Goal: Task Accomplishment & Management: Use online tool/utility

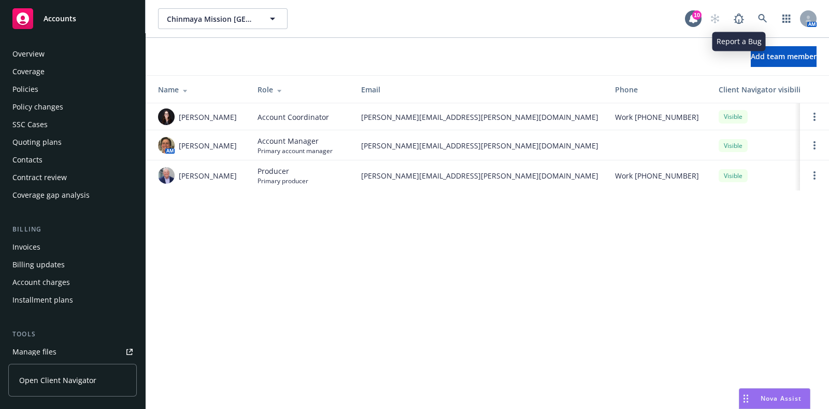
scroll to position [137, 0]
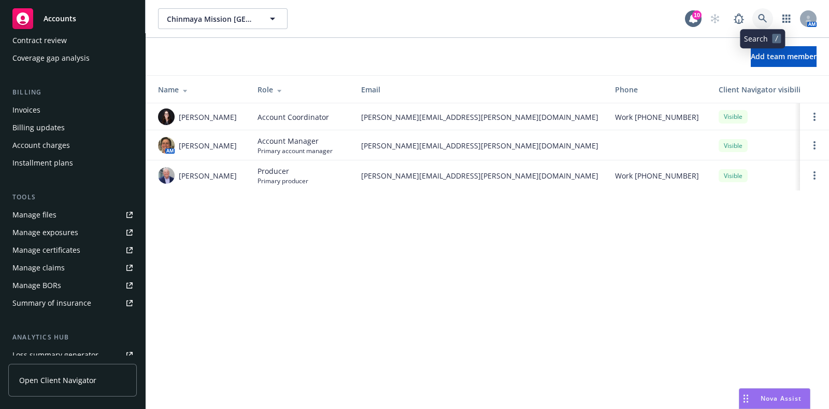
click at [758, 11] on link at bounding box center [763, 18] width 21 height 21
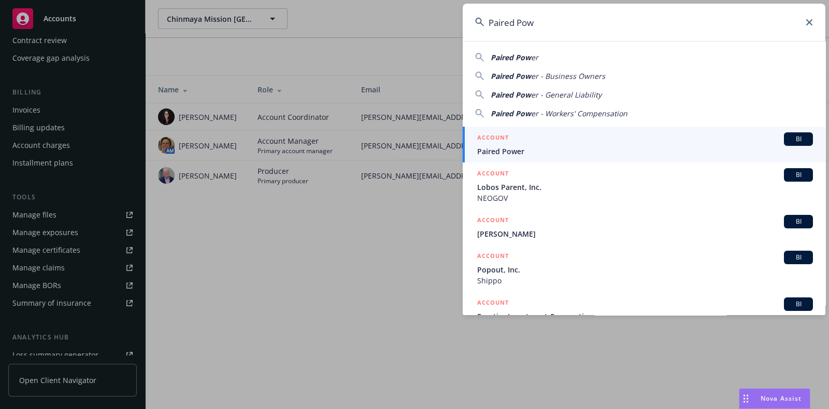
type input "Paired Pow"
click at [569, 140] on div "ACCOUNT BI" at bounding box center [645, 138] width 336 height 13
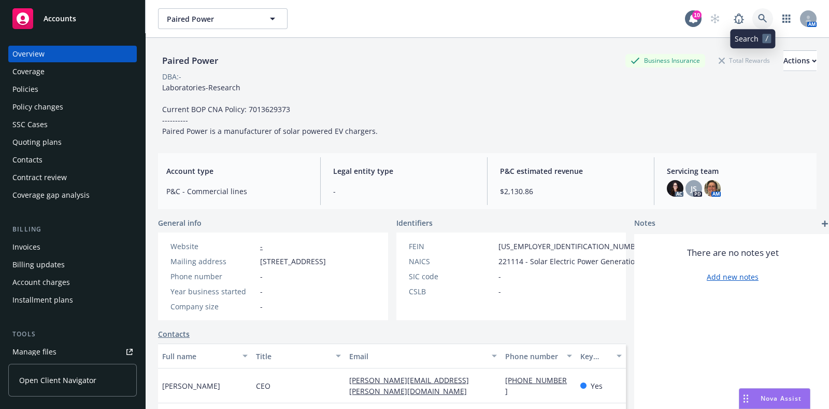
click at [758, 19] on icon at bounding box center [762, 18] width 9 height 9
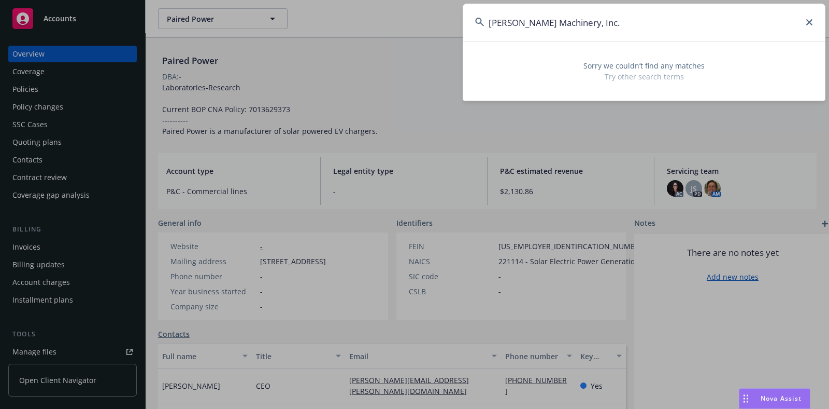
drag, startPoint x: 604, startPoint y: 15, endPoint x: 470, endPoint y: 15, distance: 133.8
click at [470, 15] on input "Pape Machinery, Inc." at bounding box center [644, 22] width 363 height 37
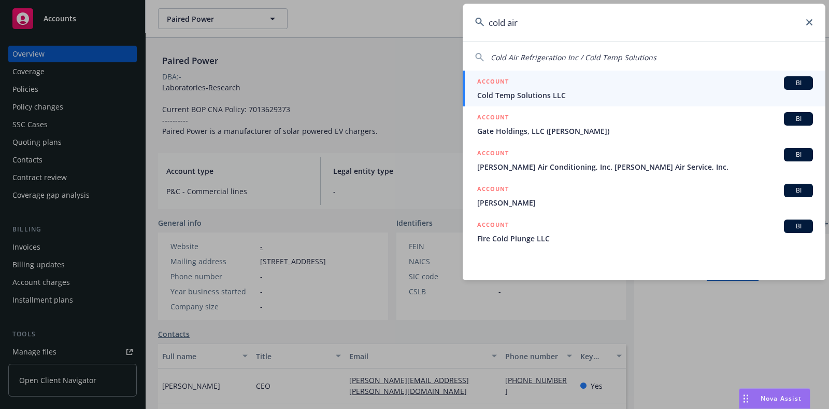
type input "cold air"
click at [503, 91] on span "Cold Temp Solutions LLC" at bounding box center [645, 95] width 336 height 11
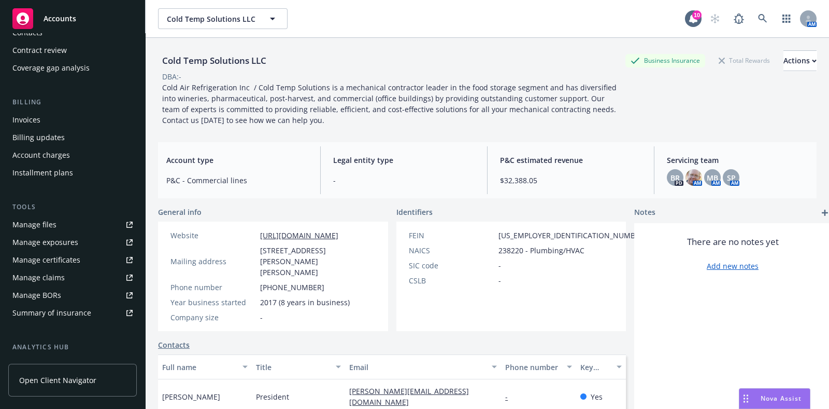
scroll to position [129, 0]
click at [62, 261] on div "Manage certificates" at bounding box center [46, 257] width 68 height 17
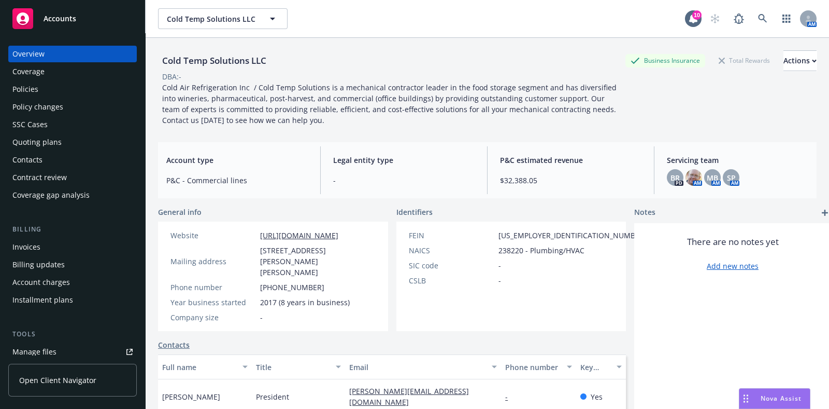
click at [50, 77] on div "Coverage" at bounding box center [72, 71] width 120 height 17
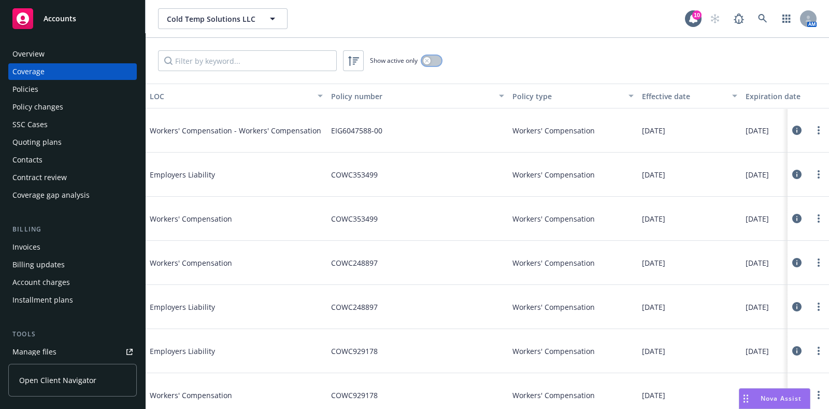
click at [432, 60] on button "button" at bounding box center [432, 60] width 20 height 10
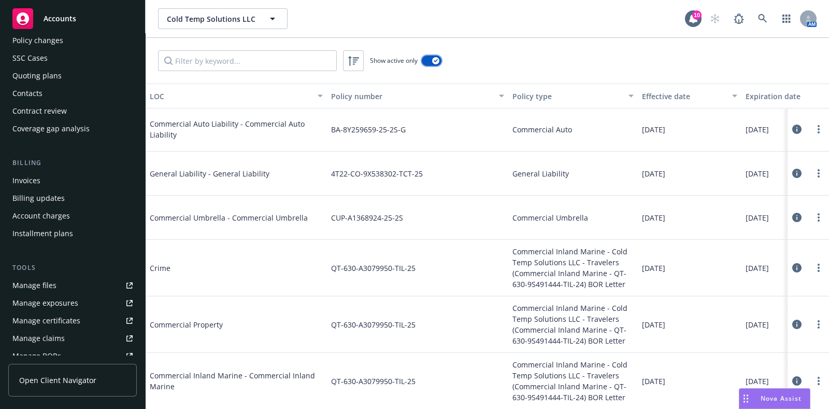
scroll to position [129, 0]
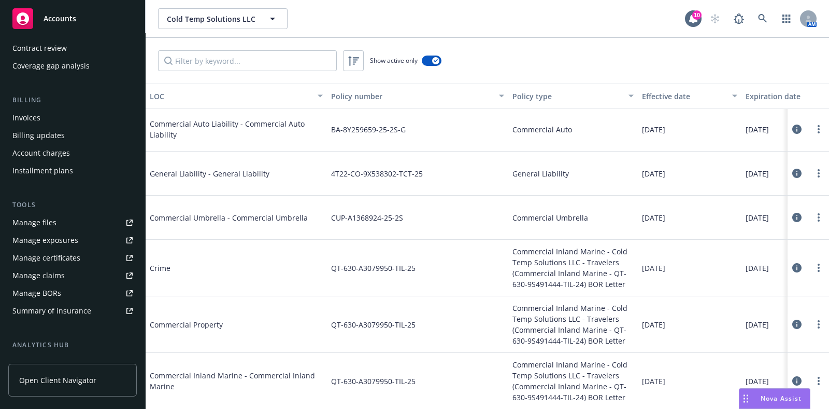
click at [51, 261] on div "Manage certificates" at bounding box center [46, 257] width 68 height 17
click at [793, 376] on icon at bounding box center [797, 380] width 9 height 9
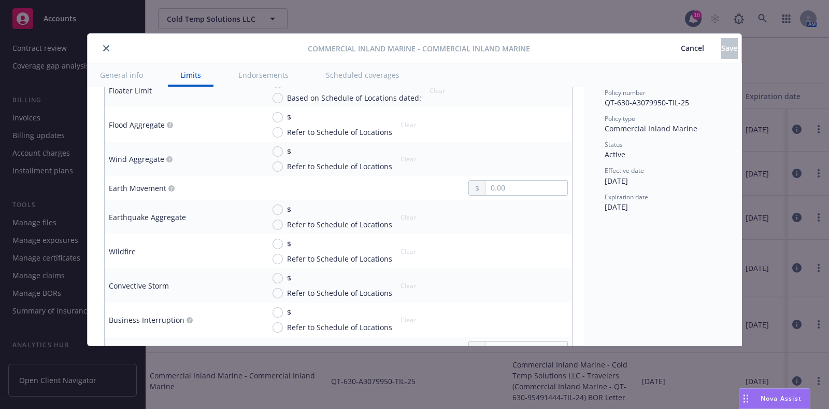
scroll to position [2268, 0]
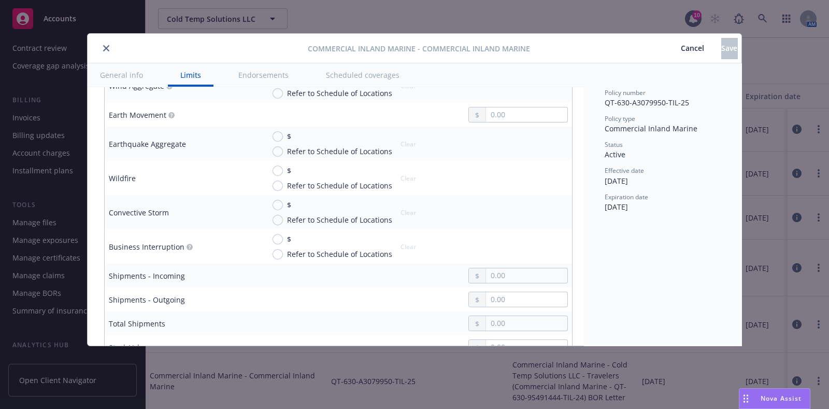
click at [101, 47] on button "close" at bounding box center [106, 48] width 12 height 12
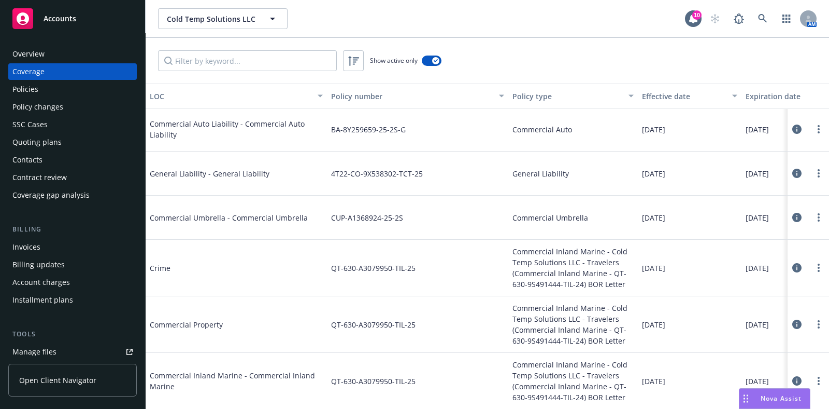
click at [54, 87] on div "Policies" at bounding box center [72, 89] width 120 height 17
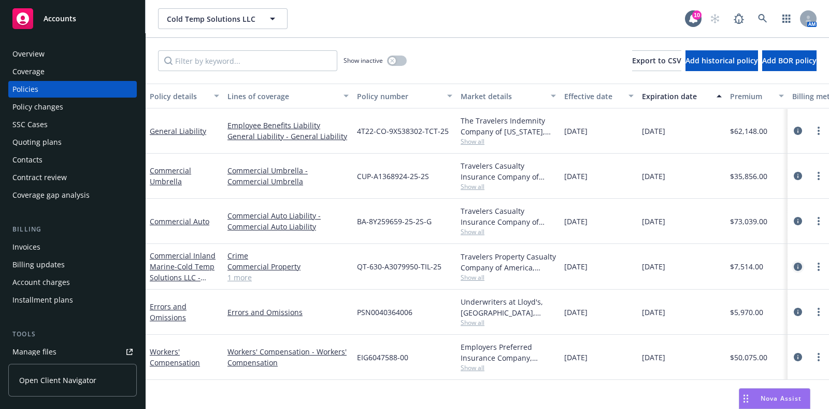
click at [797, 265] on icon "circleInformation" at bounding box center [798, 266] width 8 height 8
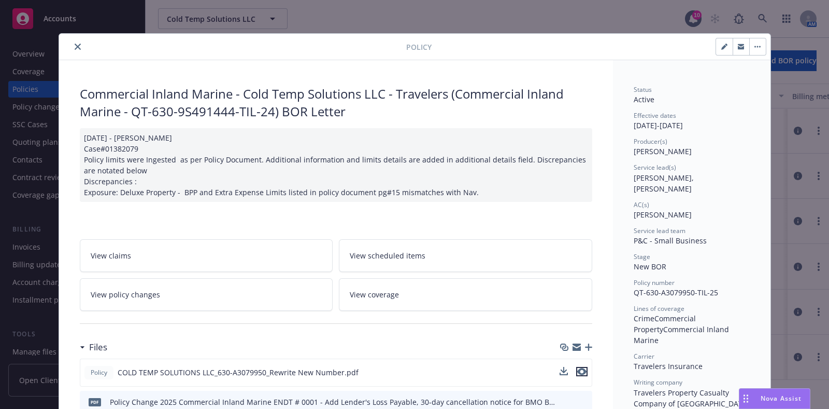
click at [578, 369] on icon "preview file" at bounding box center [582, 371] width 9 height 7
click at [75, 46] on icon "close" at bounding box center [78, 47] width 6 height 6
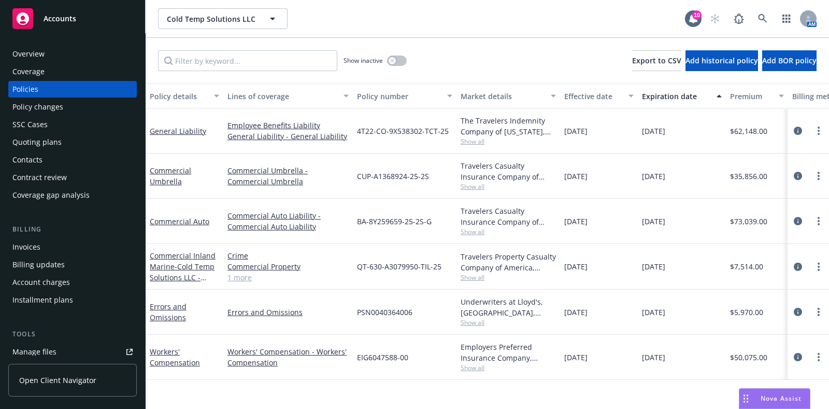
click at [40, 71] on div "Coverage" at bounding box center [28, 71] width 32 height 17
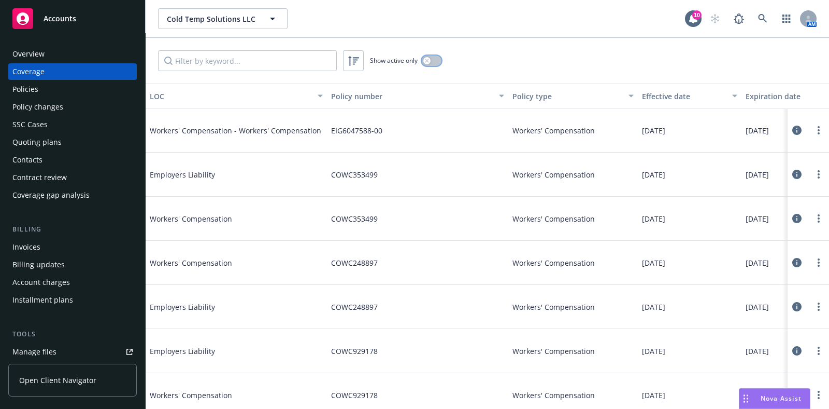
click at [437, 55] on button "button" at bounding box center [432, 60] width 20 height 10
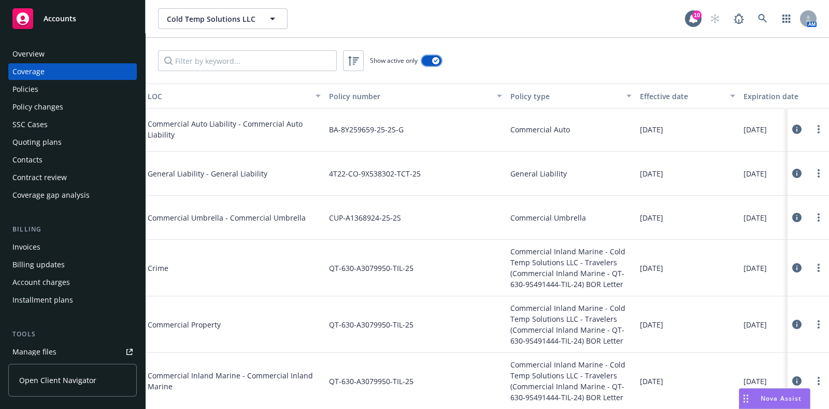
scroll to position [137, 0]
click at [53, 90] on div "Policies" at bounding box center [72, 89] width 120 height 17
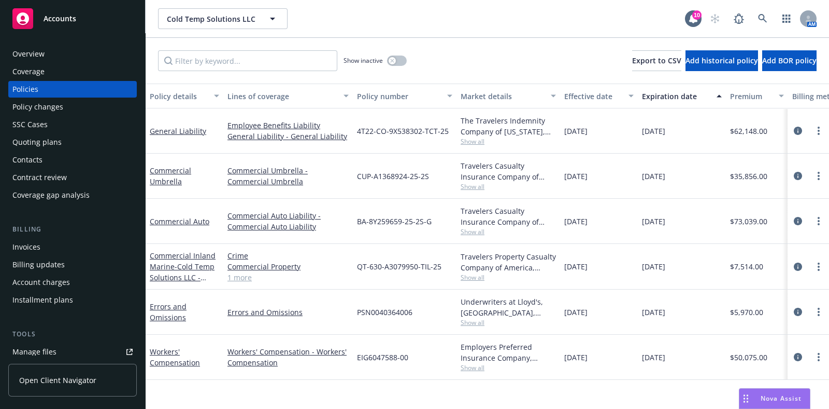
click at [45, 69] on div "Coverage" at bounding box center [72, 71] width 120 height 17
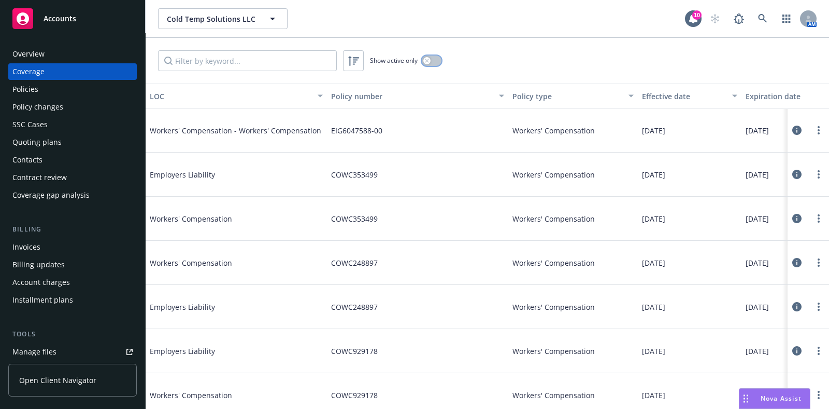
click at [428, 62] on div "button" at bounding box center [427, 60] width 7 height 7
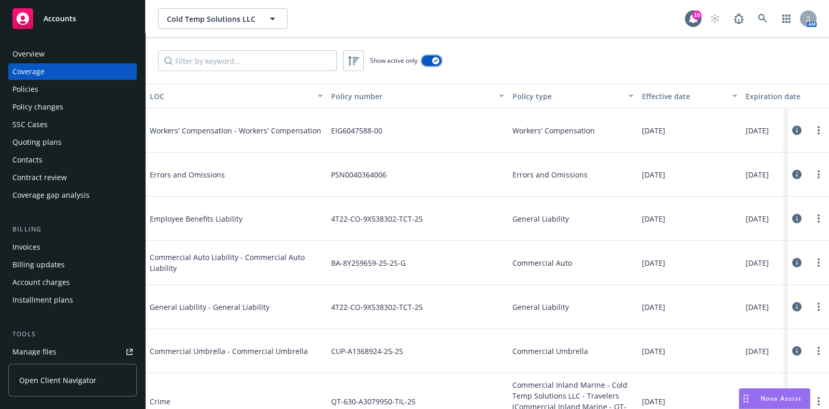
scroll to position [137, 0]
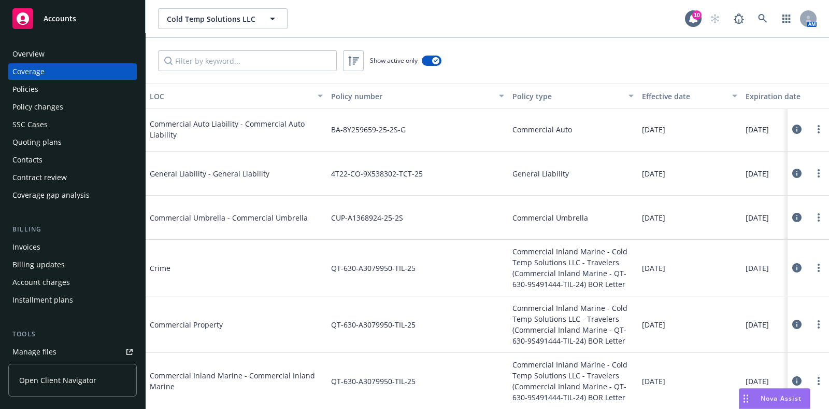
click at [793, 376] on icon at bounding box center [797, 380] width 9 height 9
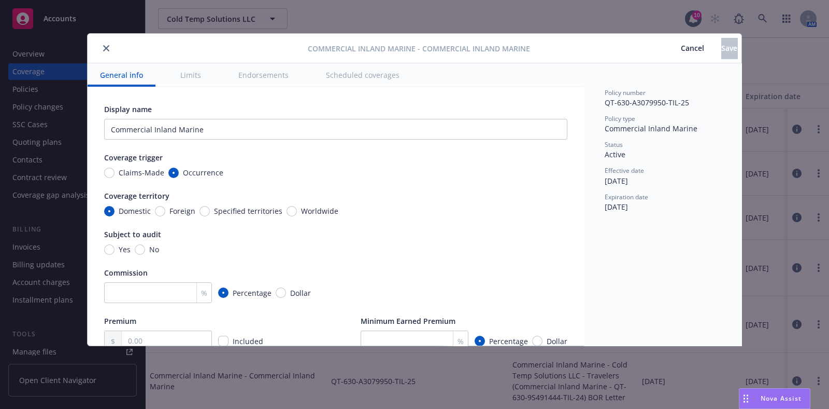
click at [357, 80] on button "Scheduled coverages" at bounding box center [363, 74] width 99 height 23
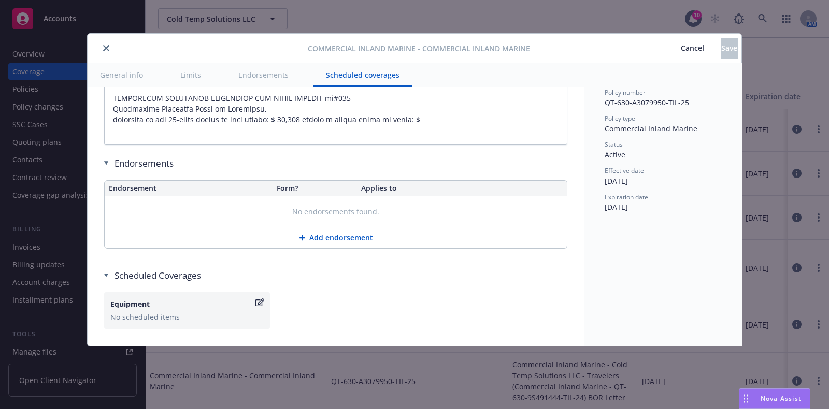
scroll to position [3825, 0]
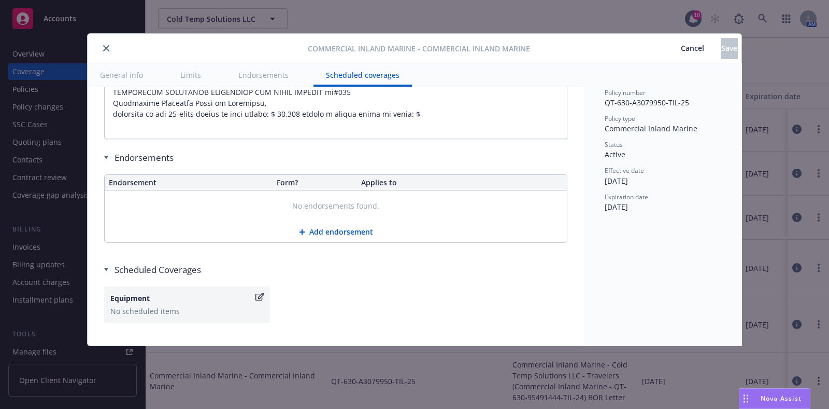
click at [681, 45] on span "Cancel" at bounding box center [692, 48] width 23 height 10
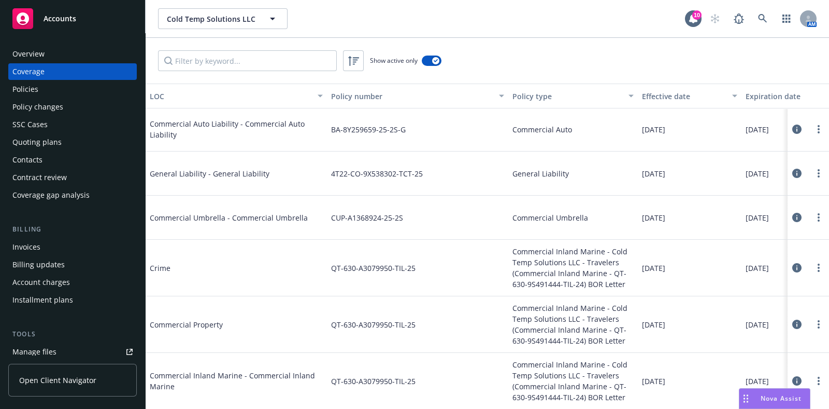
click at [793, 376] on icon at bounding box center [797, 380] width 9 height 9
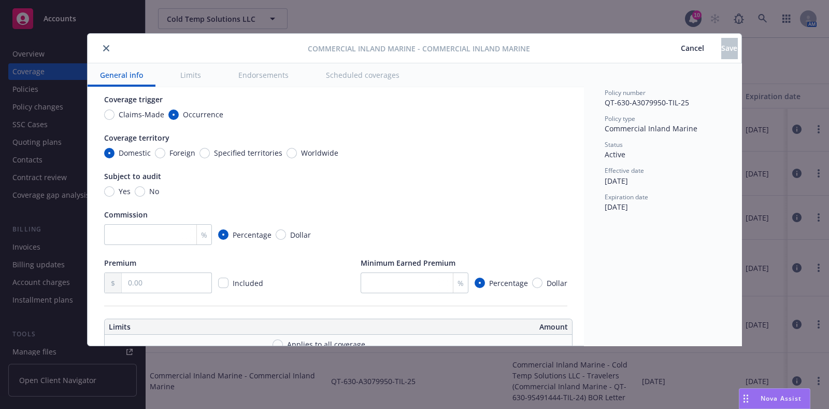
scroll to position [64, 0]
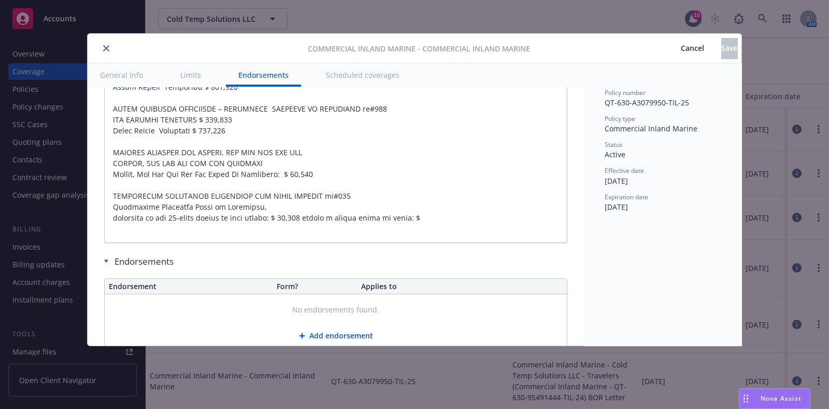
type textarea "x"
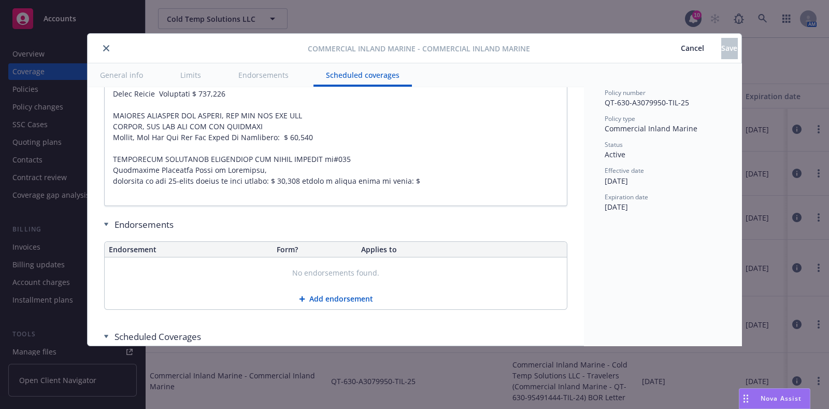
scroll to position [3825, 0]
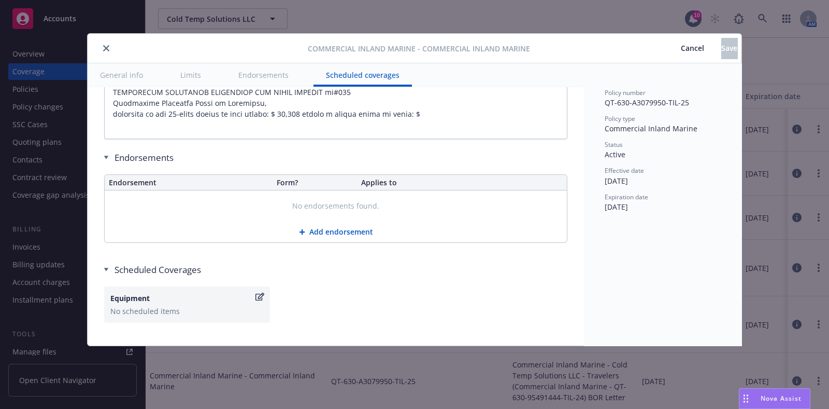
click at [681, 48] on span "Cancel" at bounding box center [692, 48] width 23 height 10
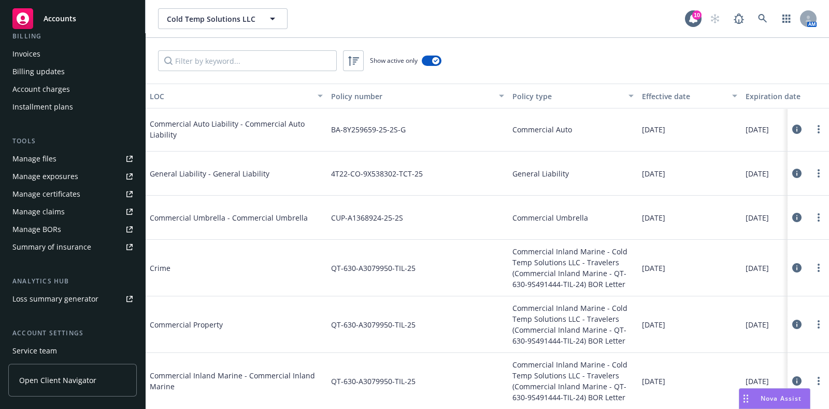
scroll to position [194, 0]
click at [40, 353] on div "Service team" at bounding box center [34, 349] width 45 height 17
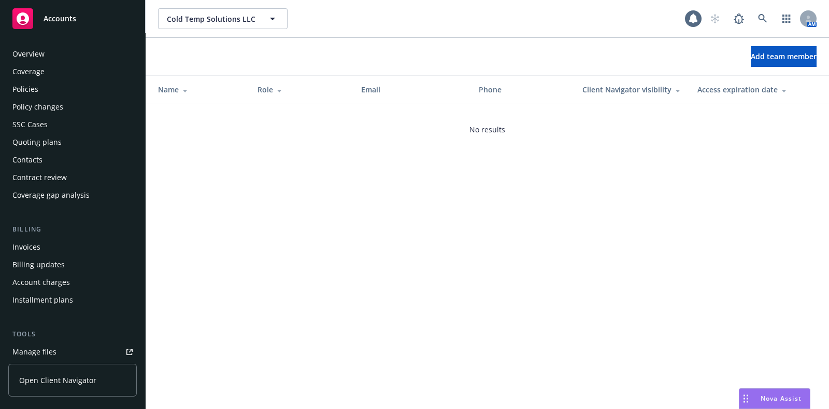
scroll to position [266, 0]
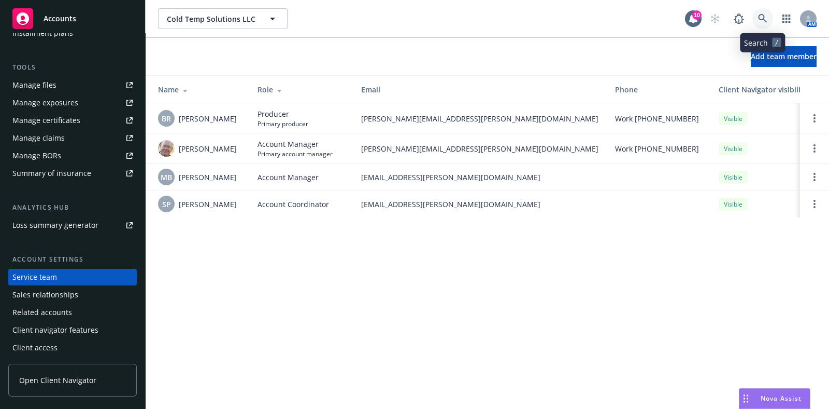
click at [765, 18] on icon at bounding box center [762, 18] width 9 height 9
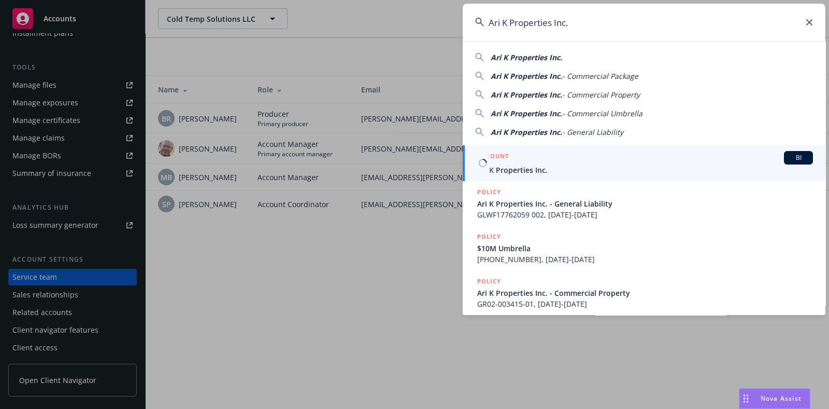
type input "Ari K Properties Inc."
click at [578, 166] on span "Ari K Properties Inc." at bounding box center [645, 169] width 336 height 11
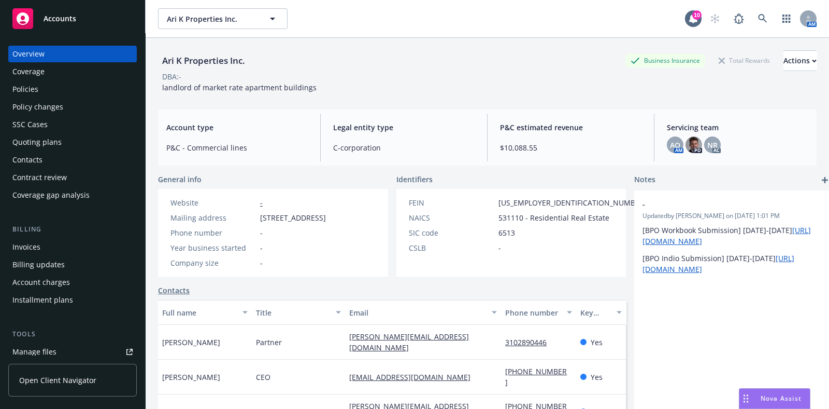
click at [67, 73] on div "Coverage" at bounding box center [72, 71] width 120 height 17
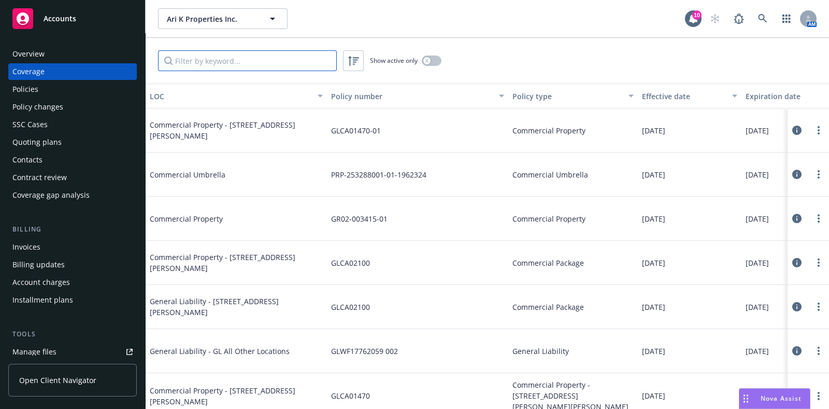
click at [255, 66] on input "Filter by keyword..." at bounding box center [247, 60] width 179 height 21
click at [428, 65] on button "button" at bounding box center [432, 60] width 20 height 10
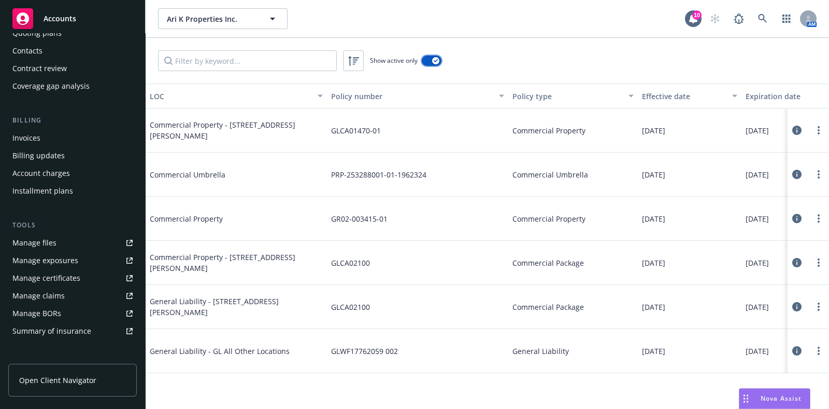
scroll to position [129, 0]
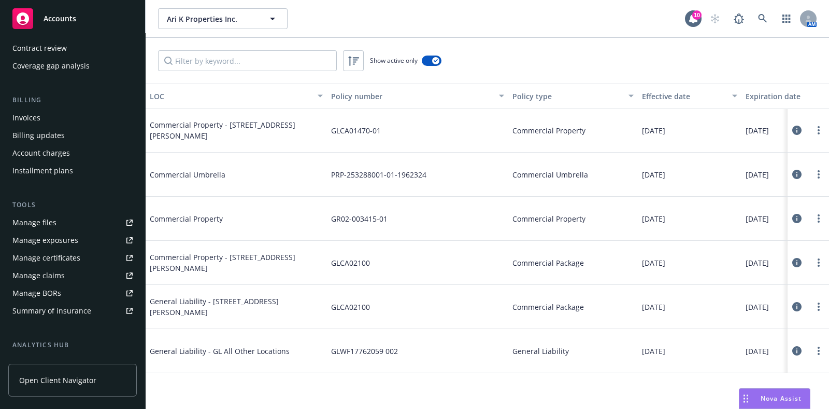
click at [55, 257] on div "Manage certificates" at bounding box center [46, 257] width 68 height 17
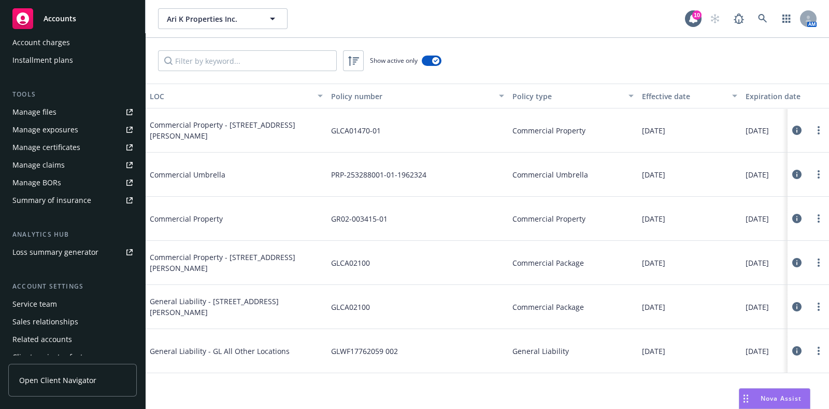
scroll to position [266, 0]
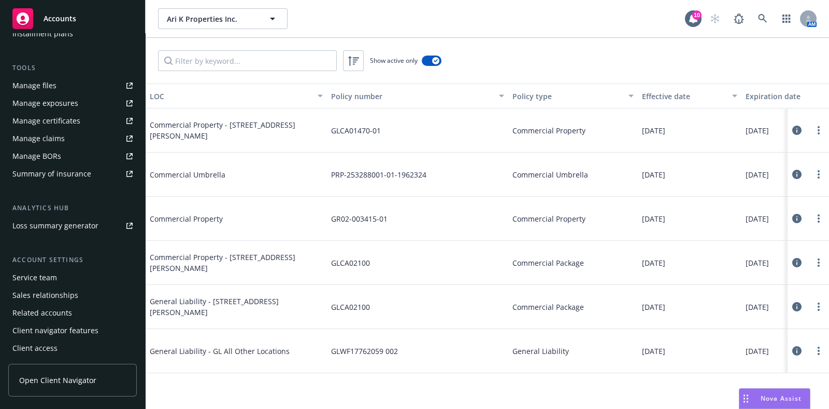
click at [49, 276] on div "Service team" at bounding box center [34, 277] width 45 height 17
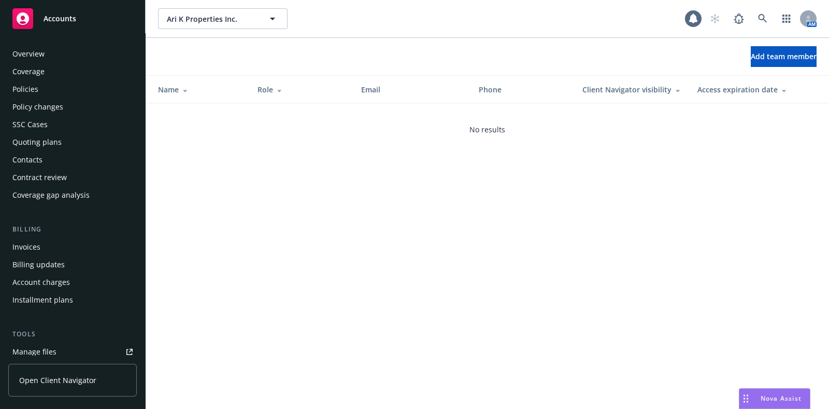
scroll to position [266, 0]
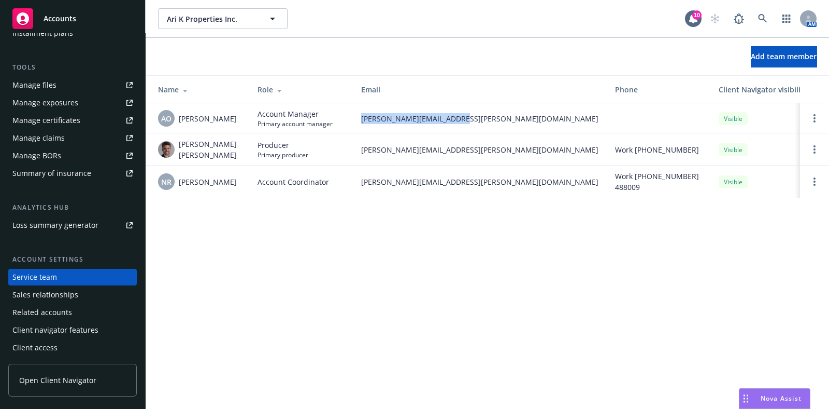
drag, startPoint x: 465, startPoint y: 117, endPoint x: 358, endPoint y: 120, distance: 106.9
click at [358, 120] on td "adessa.owens@newfront.com" at bounding box center [480, 118] width 254 height 30
copy span "adessa.owens@newfront.com"
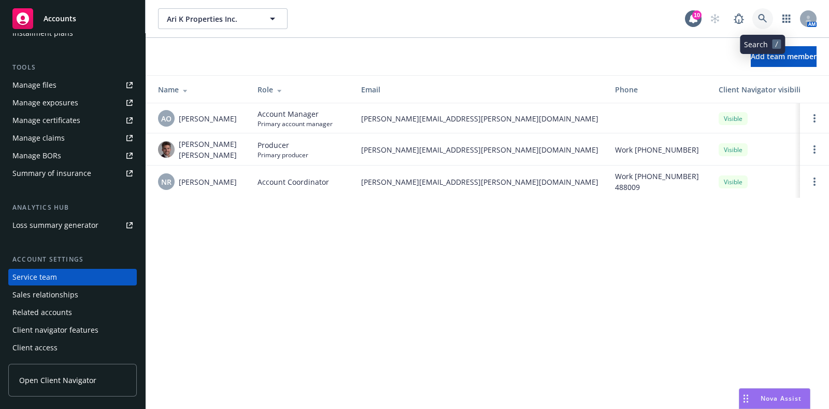
click at [765, 17] on icon at bounding box center [762, 18] width 9 height 9
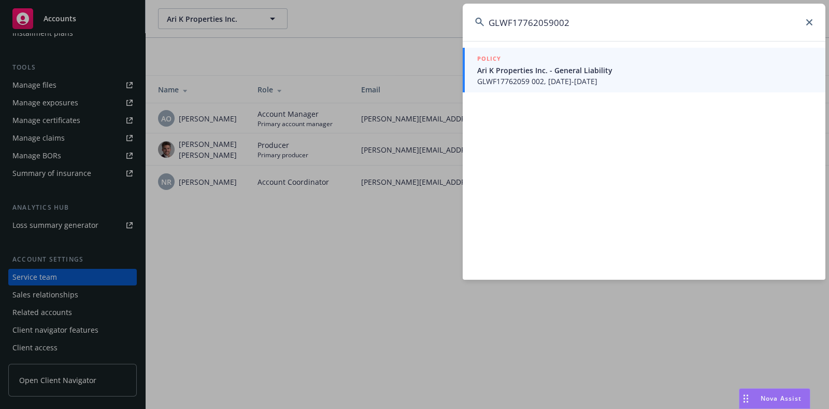
type input "GLWF17762059002"
click at [809, 24] on icon at bounding box center [810, 22] width 6 height 6
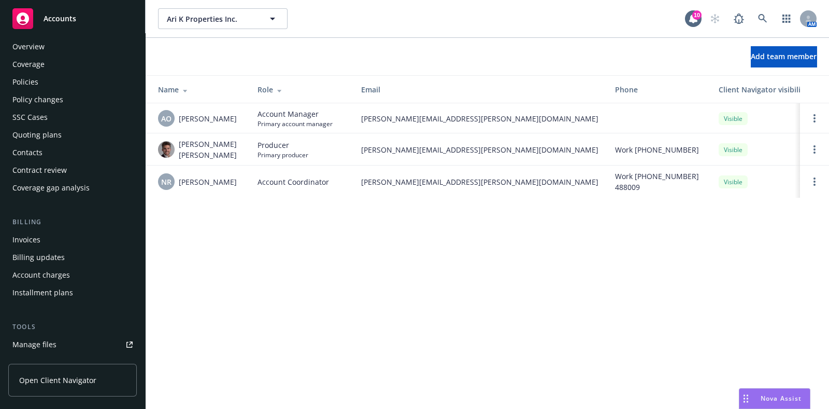
scroll to position [0, 0]
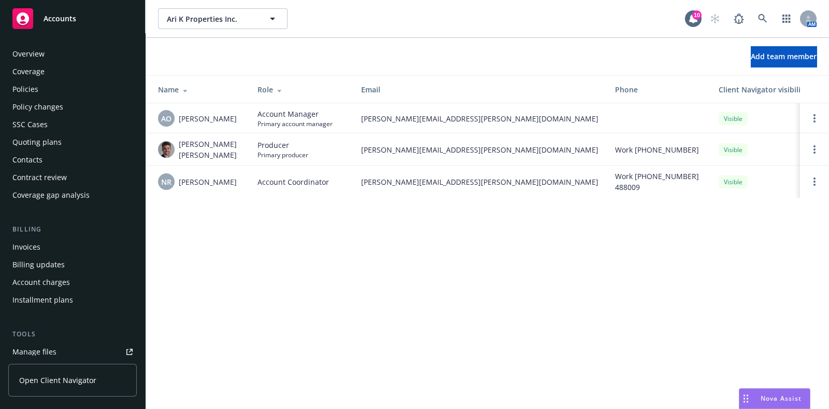
click at [42, 88] on div "Policies" at bounding box center [72, 89] width 120 height 17
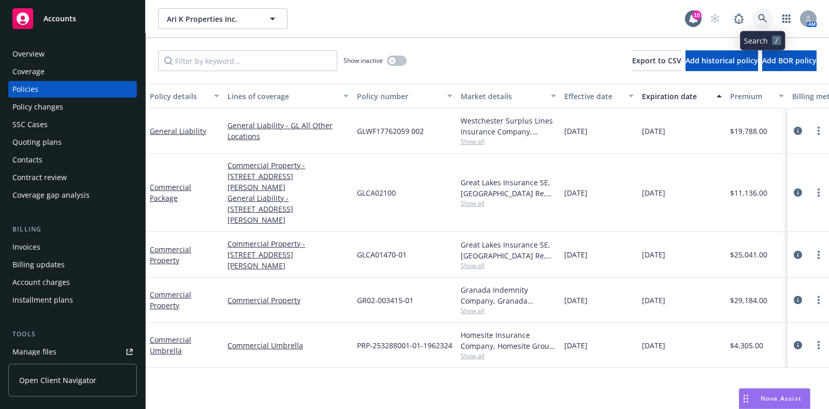
click at [767, 17] on icon at bounding box center [762, 18] width 9 height 9
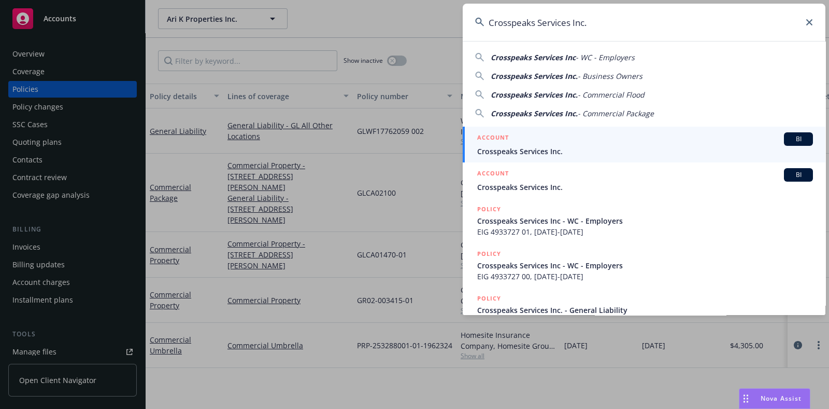
type input "Crosspeaks Services Inc."
click at [570, 149] on span "Crosspeaks Services Inc." at bounding box center [645, 151] width 336 height 11
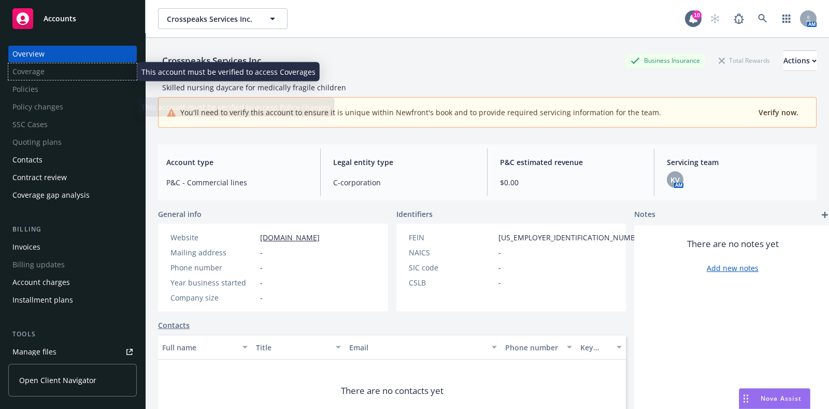
click at [79, 63] on div "Coverage" at bounding box center [72, 71] width 129 height 17
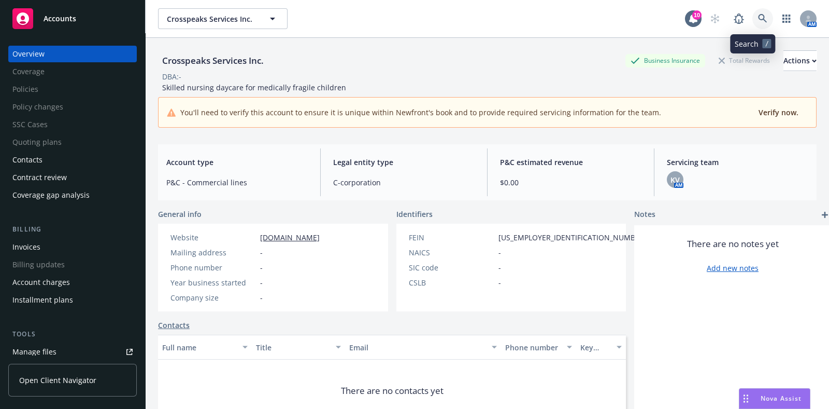
click at [758, 22] on icon at bounding box center [762, 18] width 9 height 9
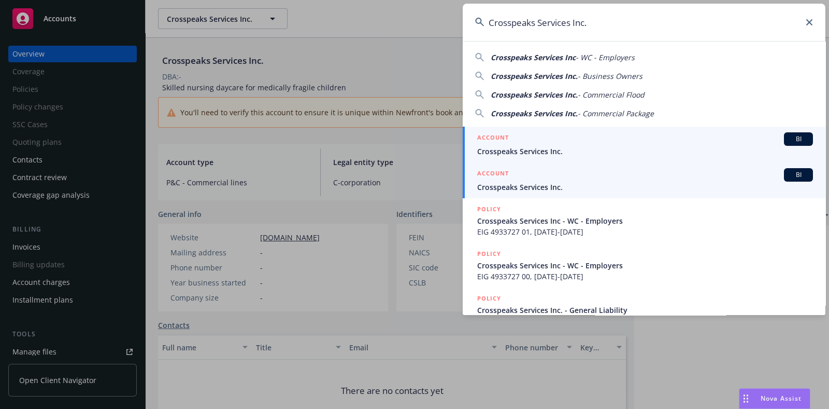
type input "Crosspeaks Services Inc."
click at [596, 184] on span "Crosspeaks Services Inc." at bounding box center [645, 186] width 336 height 11
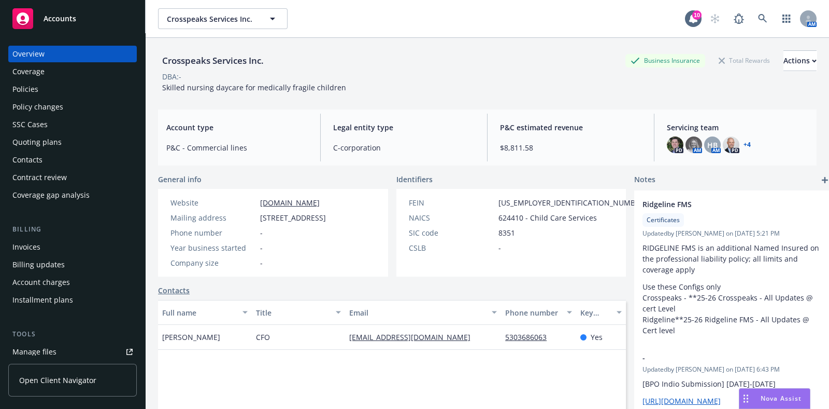
click at [24, 74] on div "Coverage" at bounding box center [28, 71] width 32 height 17
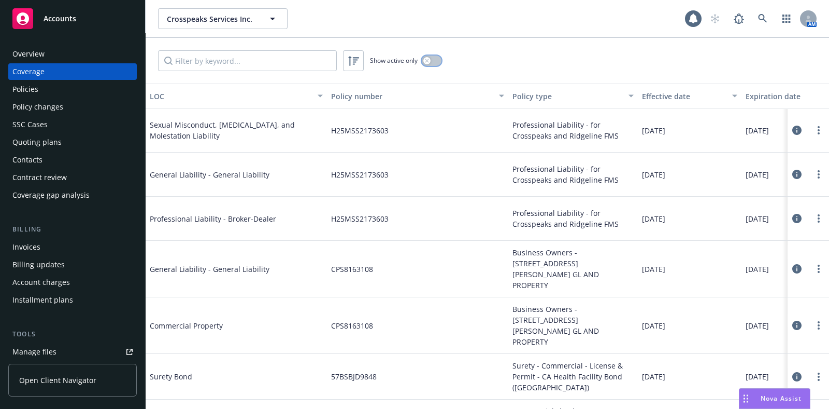
click at [433, 60] on button "button" at bounding box center [432, 60] width 20 height 10
click at [228, 70] on input "Filter by keyword..." at bounding box center [247, 60] width 179 height 21
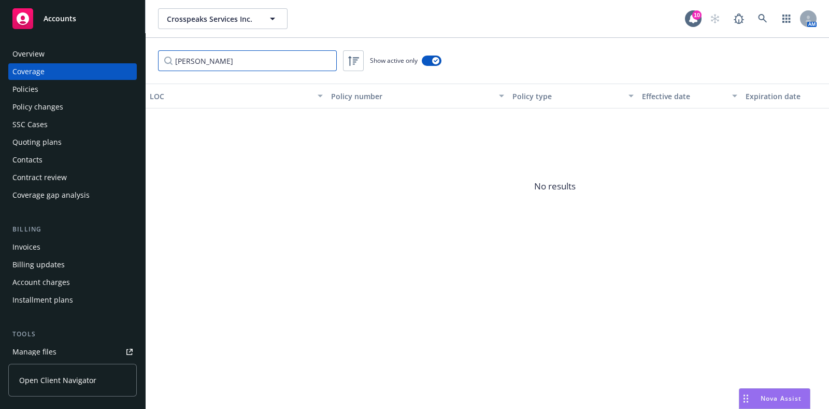
click at [228, 69] on input "suto" at bounding box center [247, 60] width 179 height 21
type input "a"
type input "work"
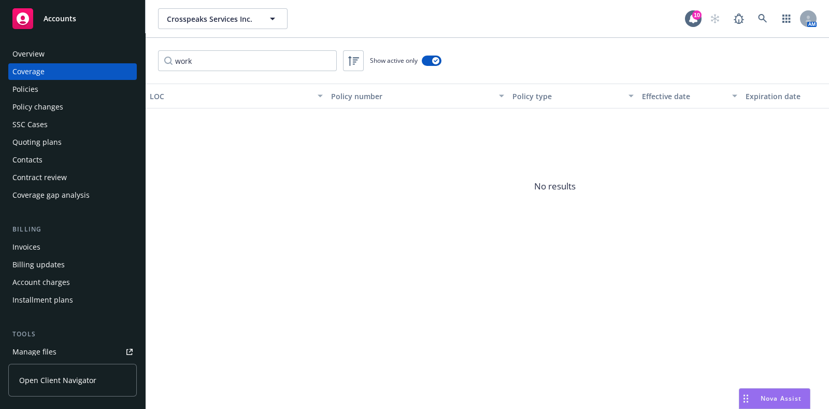
click at [38, 61] on div "Overview" at bounding box center [28, 54] width 32 height 17
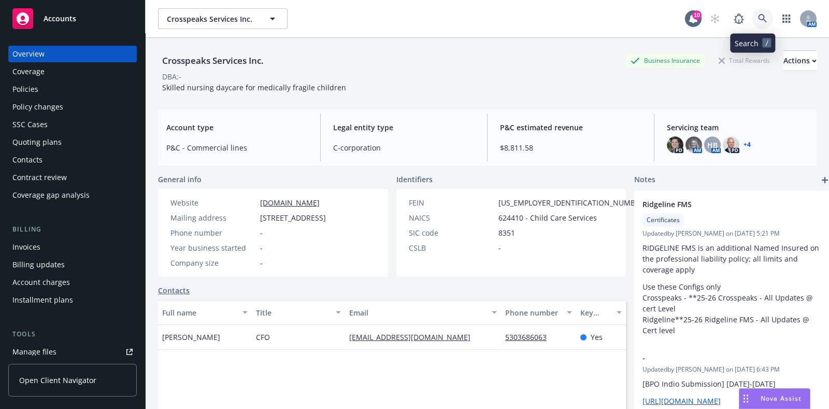
click at [758, 21] on icon at bounding box center [762, 18] width 9 height 9
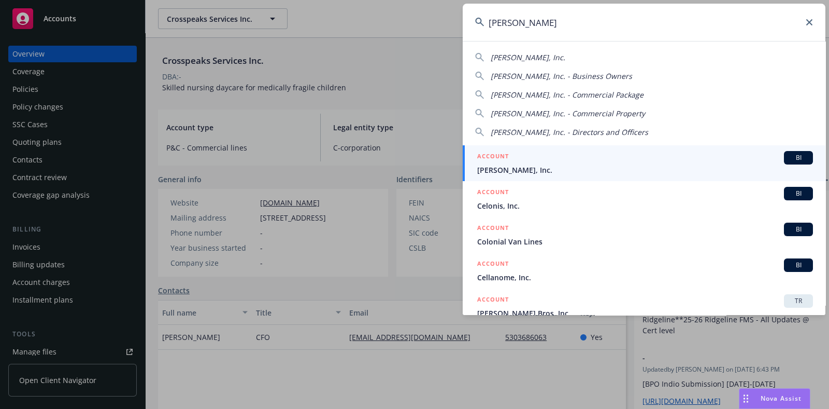
type input "celona"
click at [533, 171] on span "[PERSON_NAME], Inc." at bounding box center [645, 169] width 336 height 11
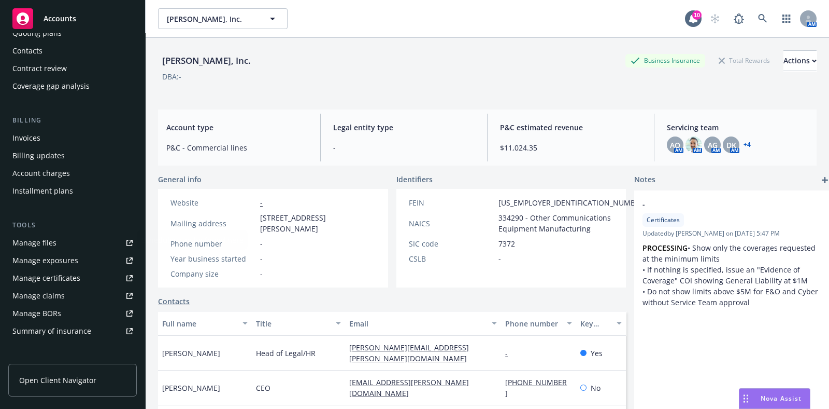
scroll to position [129, 0]
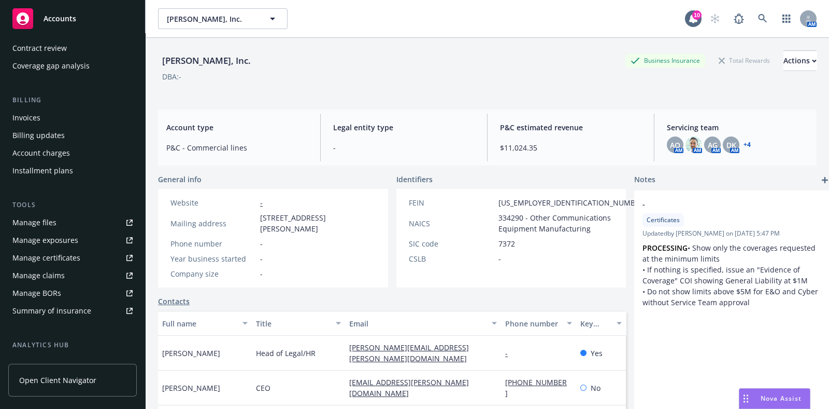
click at [40, 253] on div "Manage certificates" at bounding box center [46, 257] width 68 height 17
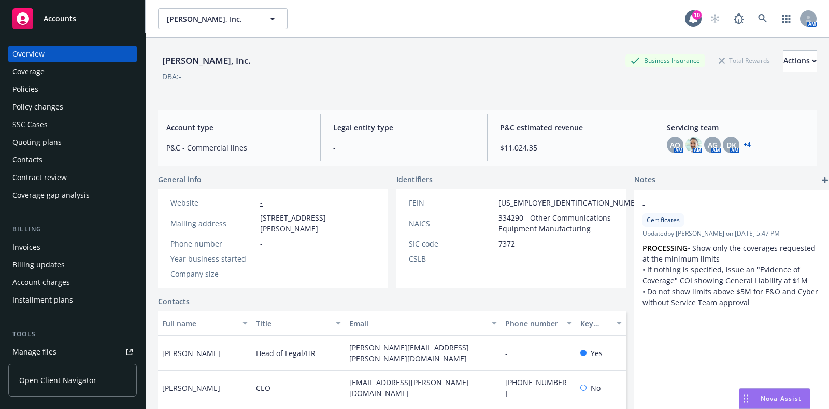
click at [48, 75] on div "Coverage" at bounding box center [72, 71] width 120 height 17
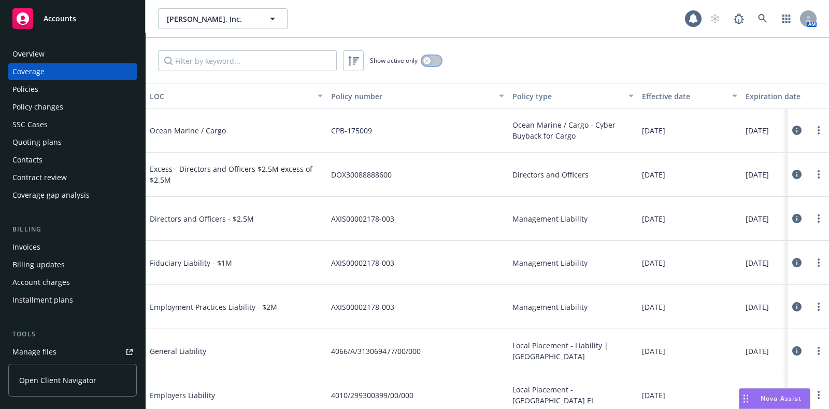
click at [431, 61] on button "button" at bounding box center [432, 60] width 20 height 10
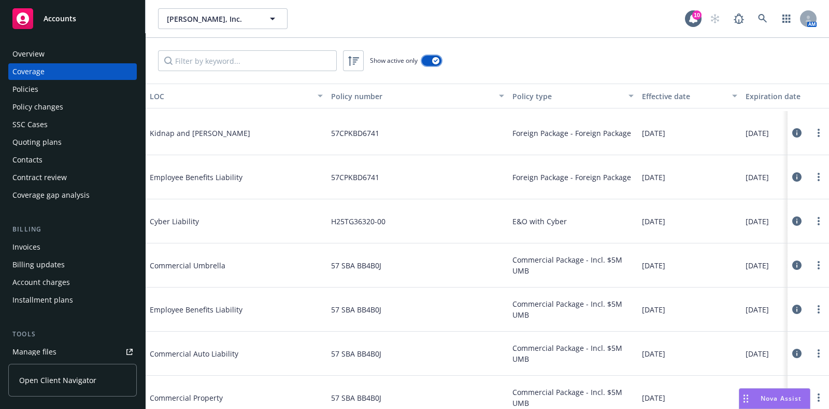
scroll to position [713, 0]
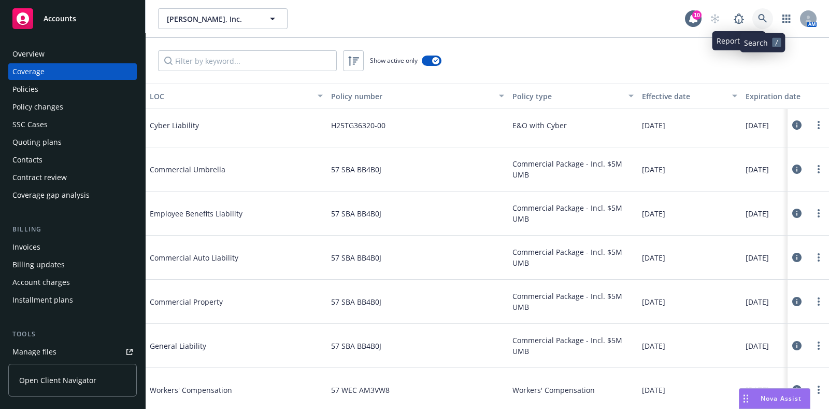
click at [771, 16] on link at bounding box center [763, 18] width 21 height 21
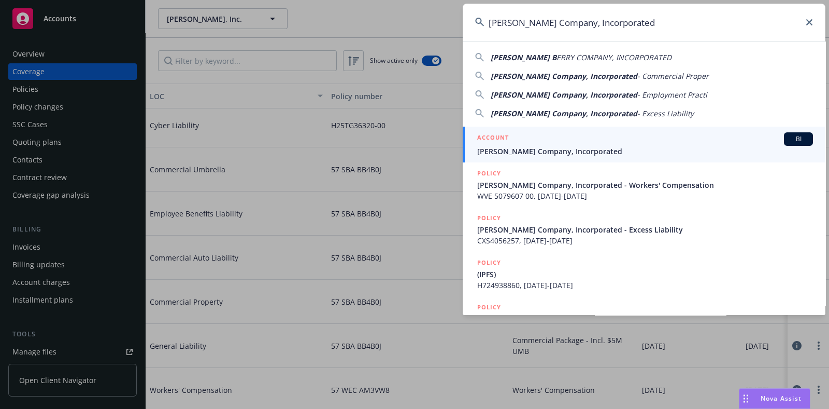
type input "J. Berry Company, Incorporated"
click at [578, 146] on span "J. Berry Company, Incorporated" at bounding box center [645, 151] width 336 height 11
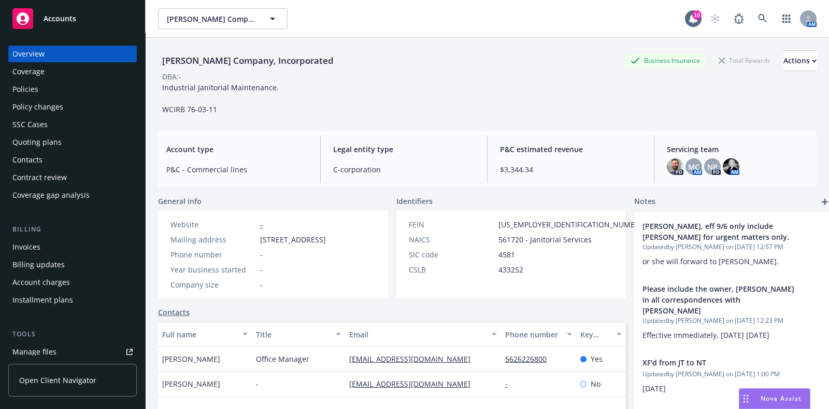
click at [39, 68] on div "Coverage" at bounding box center [28, 71] width 32 height 17
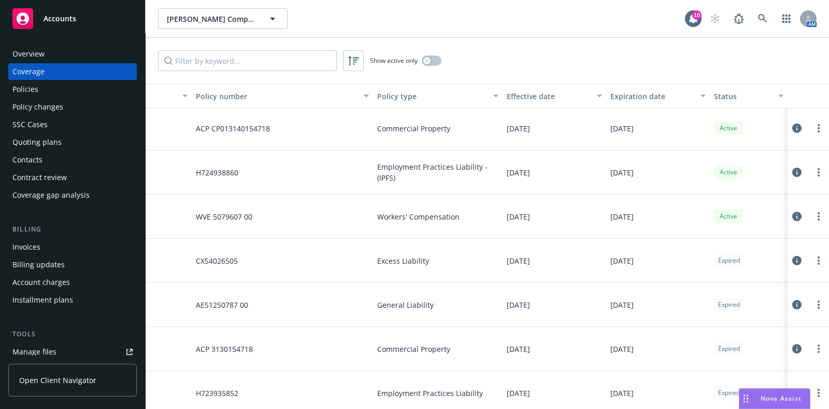
scroll to position [0, 145]
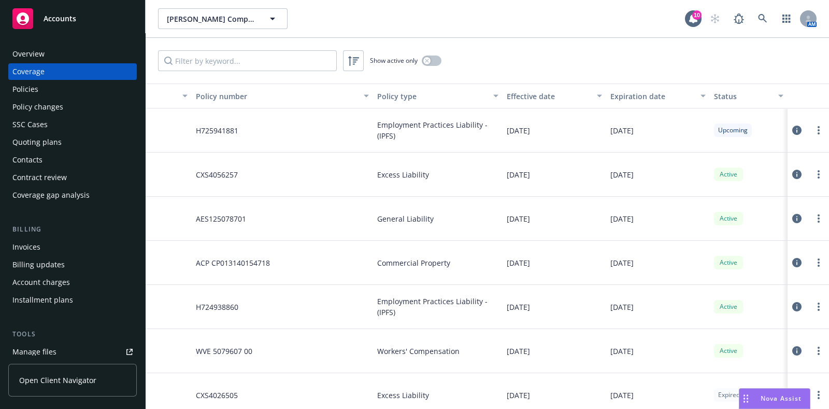
click at [616, 102] on button "Expiration date" at bounding box center [659, 95] width 104 height 25
click at [620, 99] on div "Expiration date" at bounding box center [653, 96] width 84 height 11
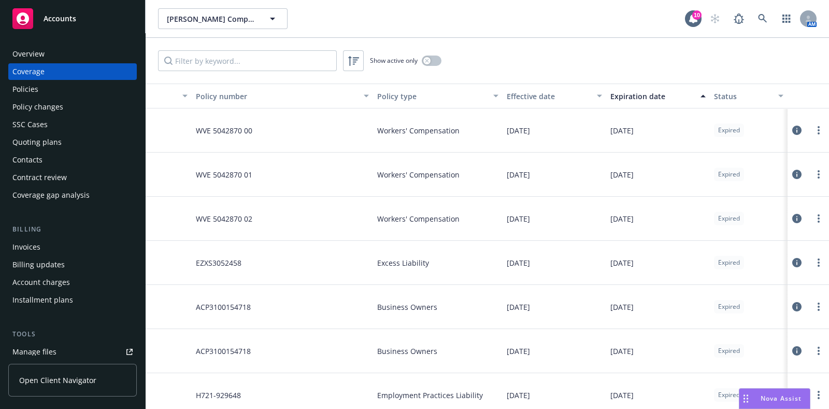
click at [625, 93] on div "Expiration date" at bounding box center [653, 96] width 84 height 11
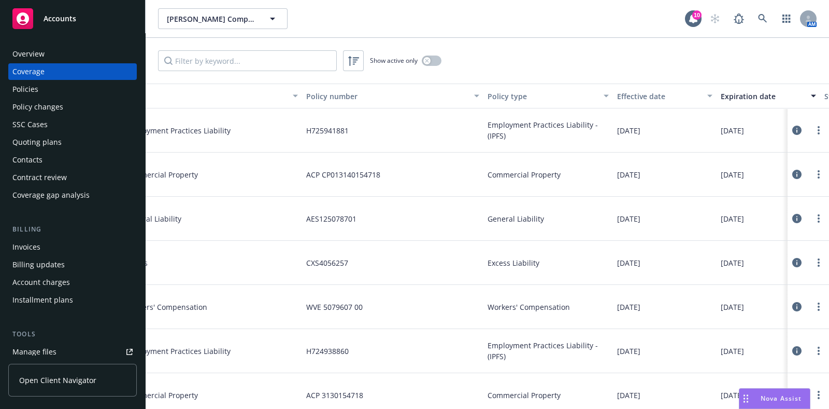
scroll to position [0, 0]
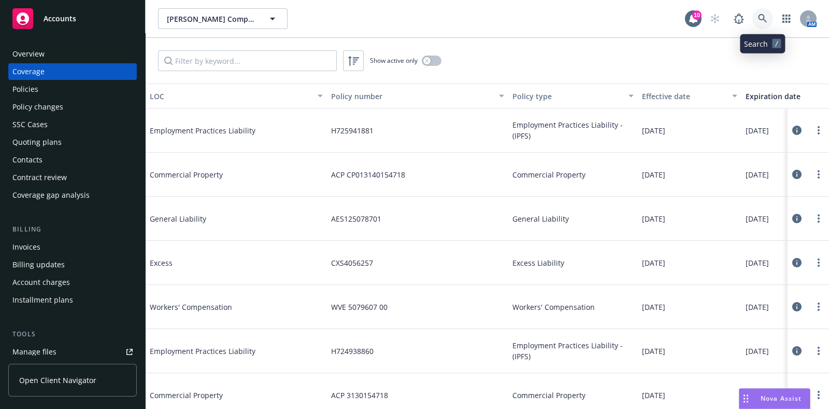
click at [766, 23] on link at bounding box center [763, 18] width 21 height 21
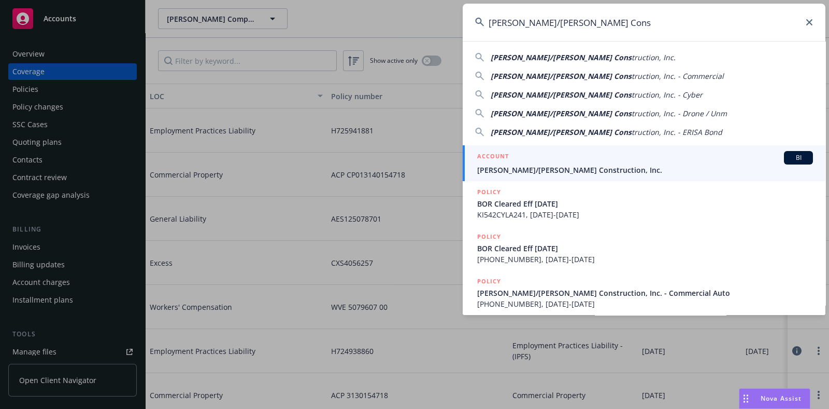
type input "Elliott/Drinkward Cons"
click at [581, 164] on span "[PERSON_NAME]/[PERSON_NAME] Construction, Inc." at bounding box center [645, 169] width 336 height 11
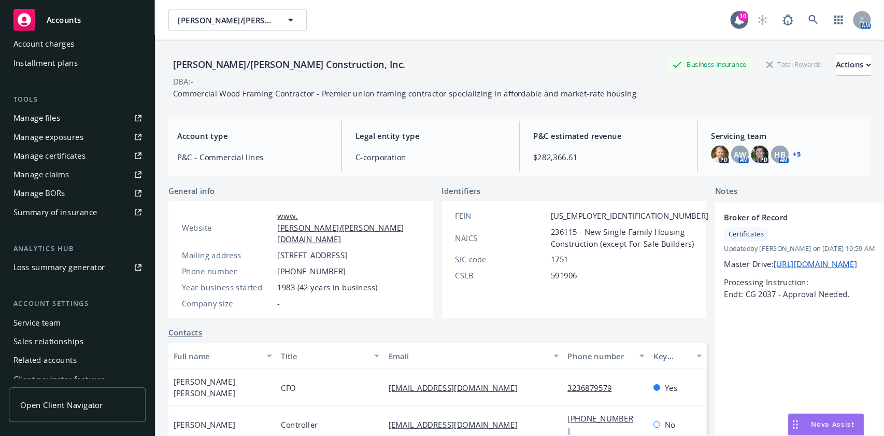
scroll to position [259, 0]
click at [60, 145] on div "Manage certificates" at bounding box center [46, 145] width 68 height 17
click at [51, 148] on div "Manage certificates" at bounding box center [46, 145] width 68 height 17
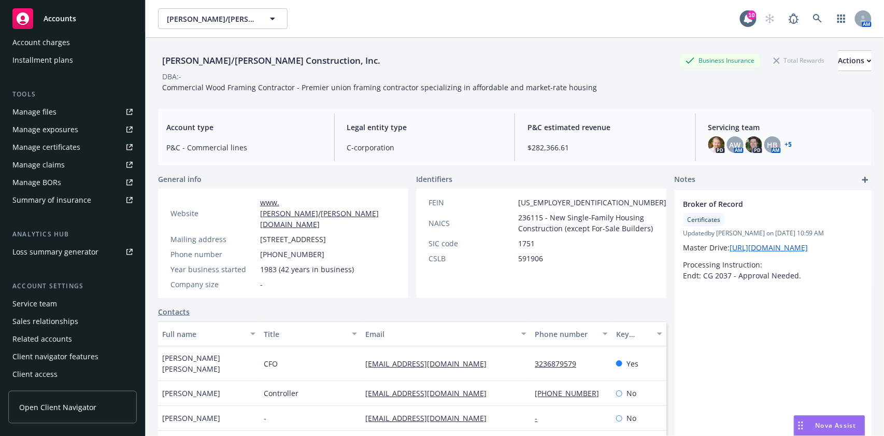
scroll to position [256, 0]
click at [813, 17] on icon at bounding box center [817, 18] width 9 height 9
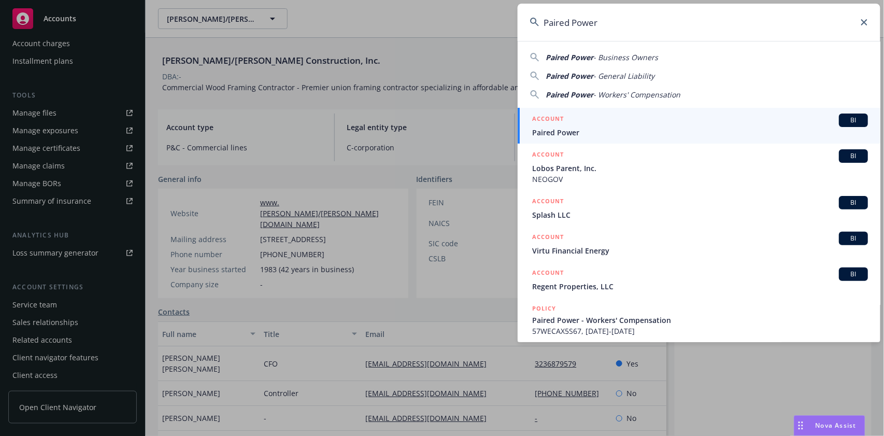
type input "Paired Power"
click at [698, 133] on span "Paired Power" at bounding box center [700, 132] width 336 height 11
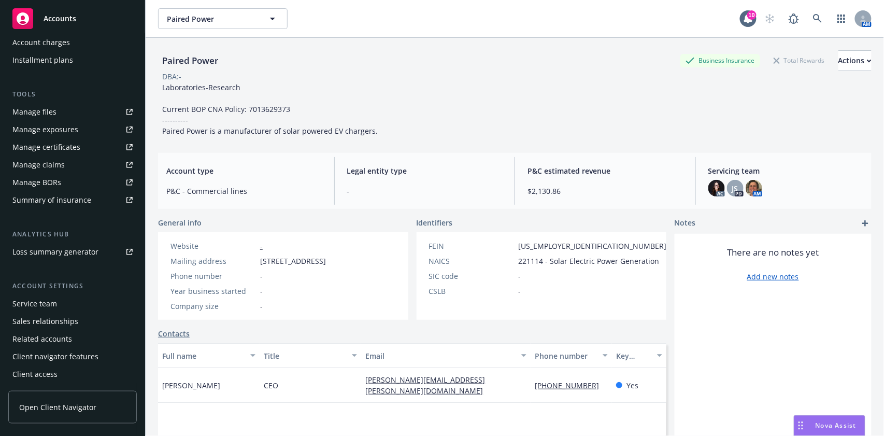
scroll to position [238, 0]
click at [68, 147] on div "Manage certificates" at bounding box center [46, 148] width 68 height 17
click at [813, 19] on icon at bounding box center [817, 18] width 9 height 9
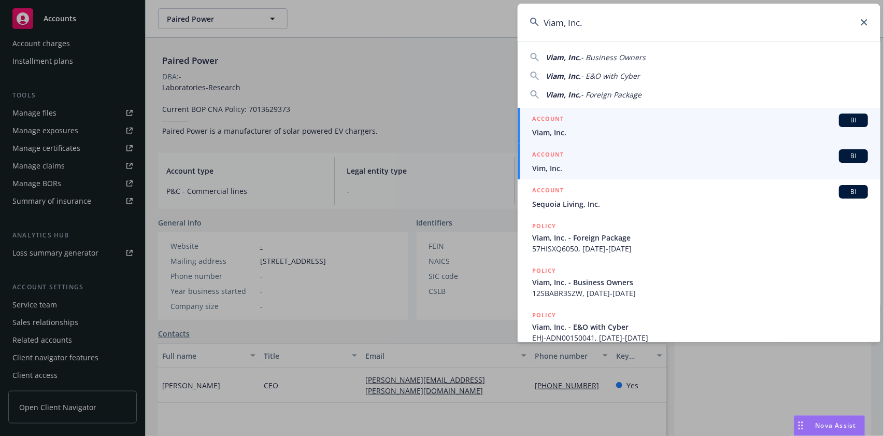
type input "Viam, Inc."
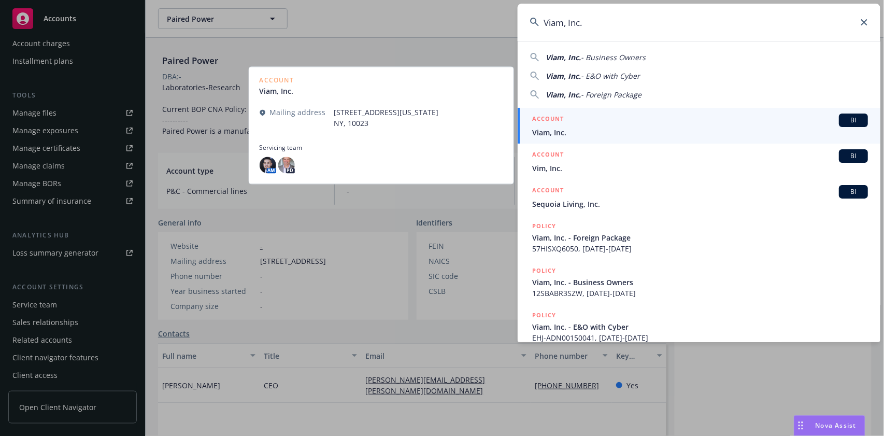
click at [622, 124] on div "ACCOUNT BI" at bounding box center [700, 120] width 336 height 13
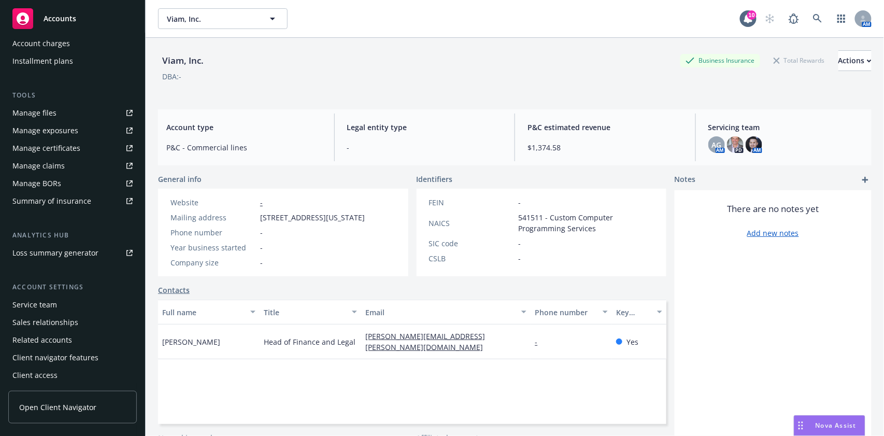
click at [65, 151] on div "Manage certificates" at bounding box center [46, 148] width 68 height 17
click at [813, 19] on icon at bounding box center [817, 18] width 9 height 9
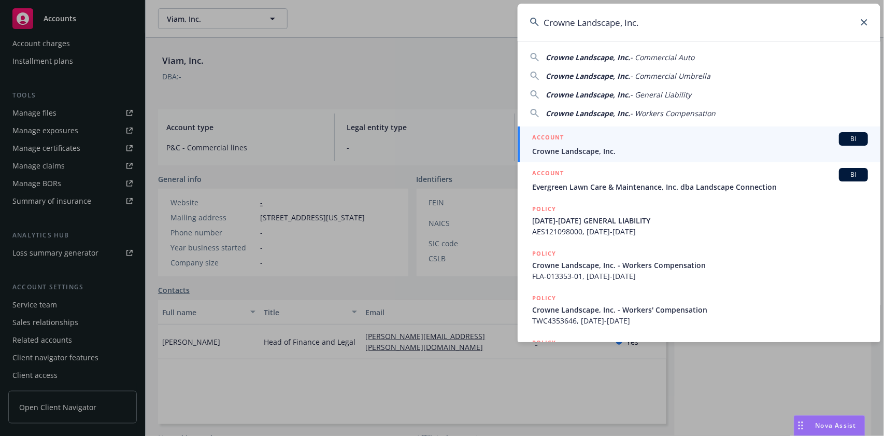
type input "Crowne Landscape, Inc."
click at [594, 142] on div "ACCOUNT BI" at bounding box center [700, 138] width 336 height 13
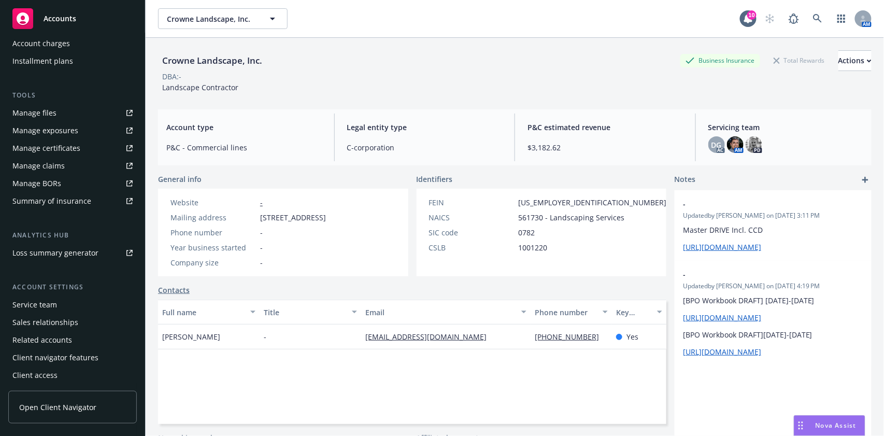
click at [48, 147] on div "Manage certificates" at bounding box center [46, 148] width 68 height 17
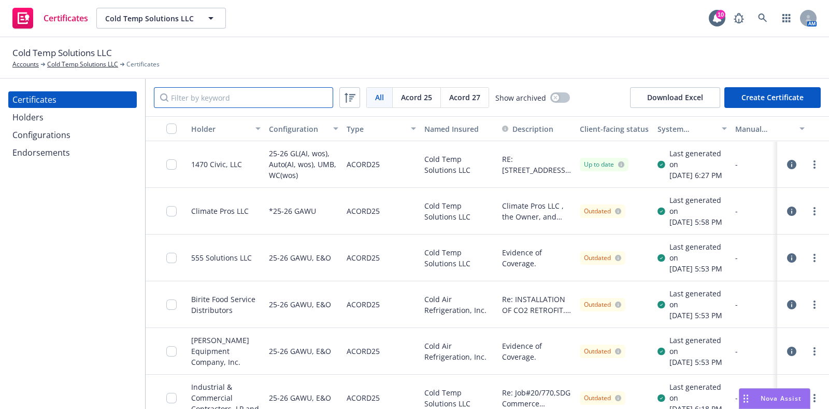
click at [233, 101] on input "Filter by keyword" at bounding box center [243, 97] width 179 height 21
paste input "[PERSON_NAME] Machinery, Inc."
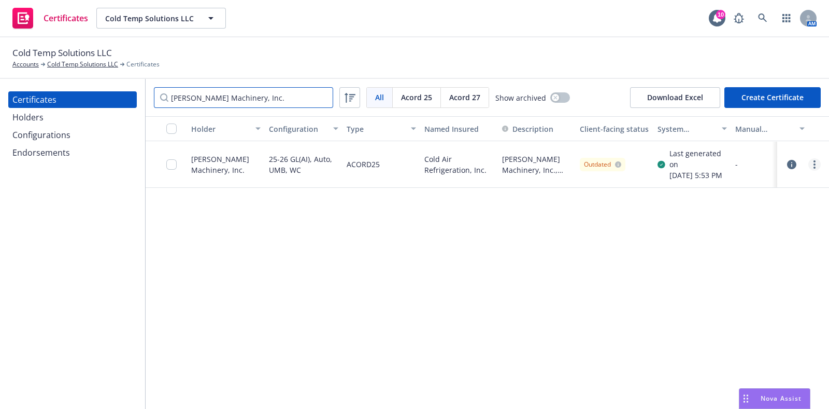
type input "[PERSON_NAME] Machinery, Inc."
click at [814, 165] on circle "more" at bounding box center [815, 164] width 2 height 2
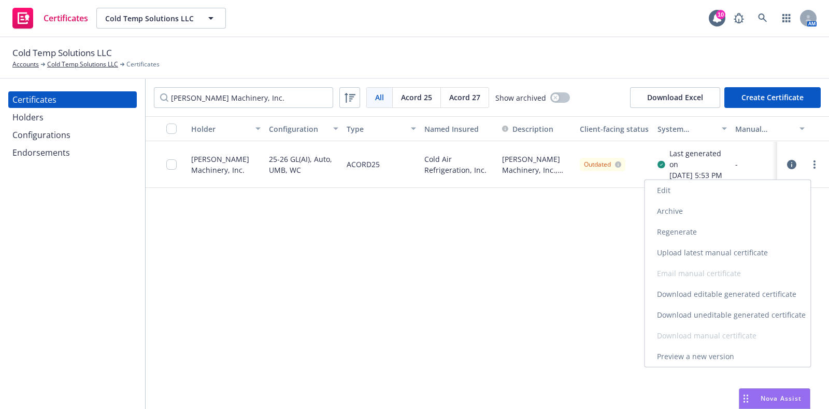
click at [711, 359] on link "Preview a new version" at bounding box center [728, 356] width 166 height 21
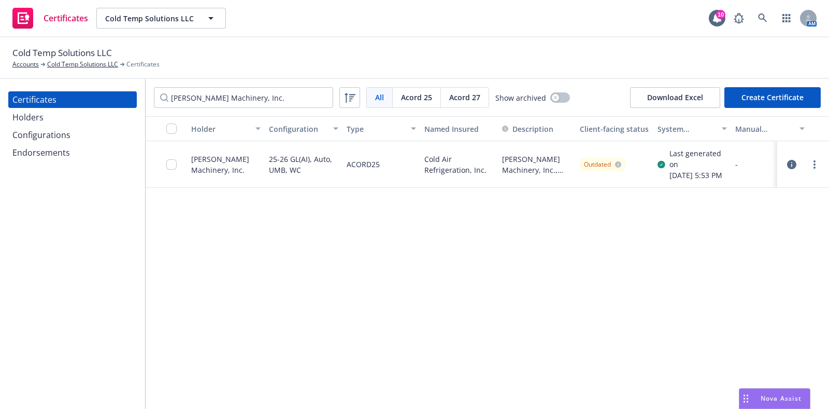
click at [45, 135] on div "Configurations" at bounding box center [41, 134] width 58 height 17
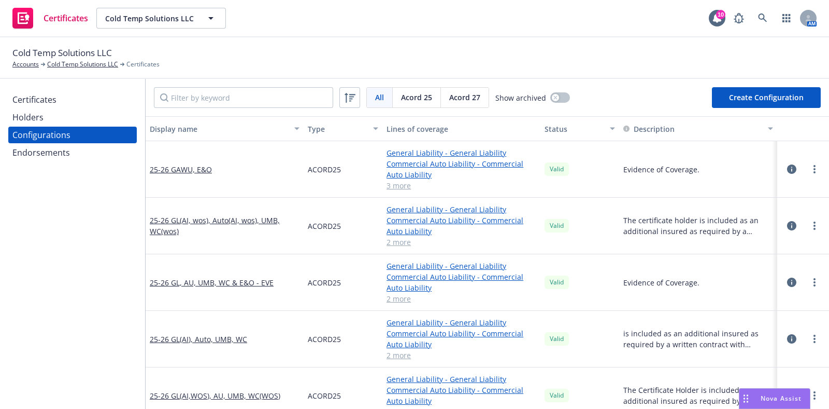
click at [41, 98] on div "Certificates" at bounding box center [34, 99] width 44 height 17
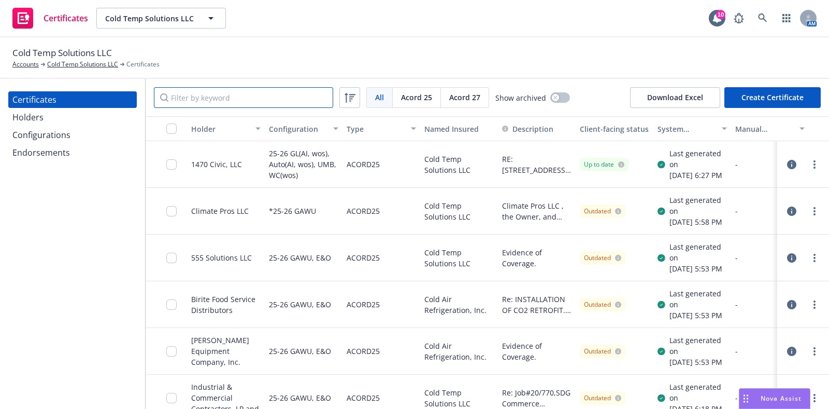
click at [241, 102] on input "Filter by keyword" at bounding box center [243, 97] width 179 height 21
paste input "Pape Machinery, Inc."
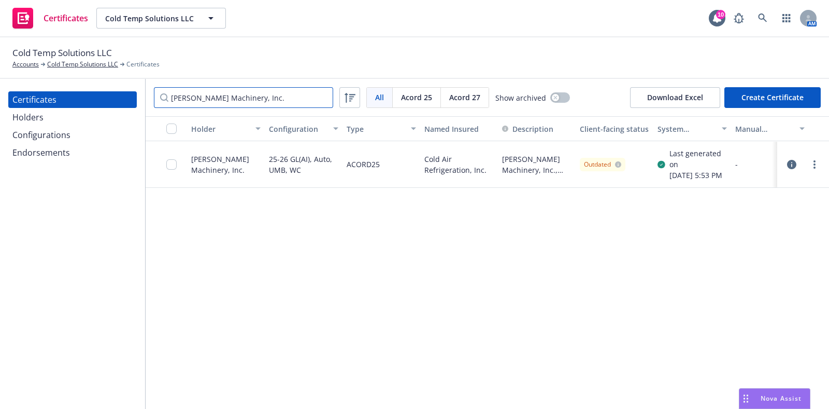
type input "Pape Machinery, Inc."
click at [66, 138] on div "Configurations" at bounding box center [41, 134] width 58 height 17
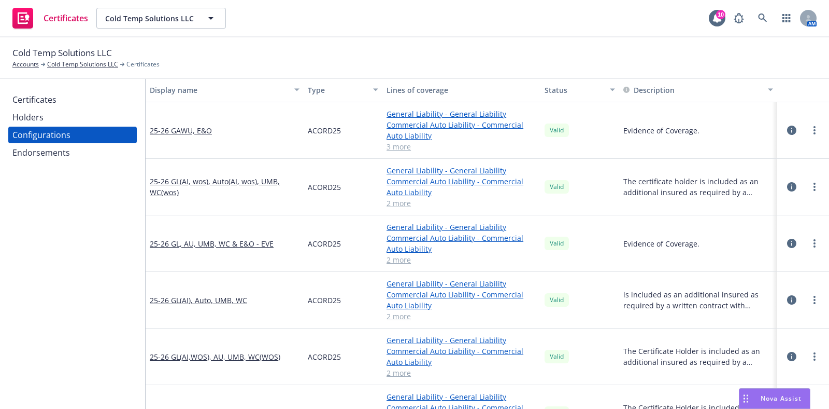
scroll to position [64, 0]
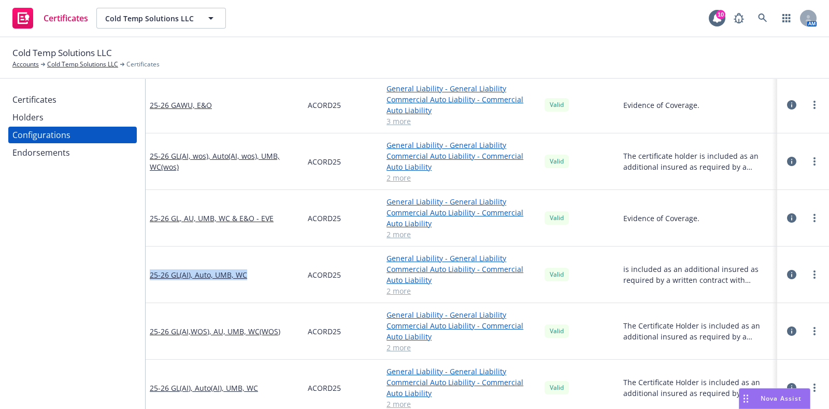
drag, startPoint x: 256, startPoint y: 273, endPoint x: 146, endPoint y: 277, distance: 110.0
click at [146, 277] on div "25-26 GL(AI), Auto, UMB, WC" at bounding box center [225, 274] width 158 height 57
copy link "25-26 GL(AI), Auto, UMB, WC"
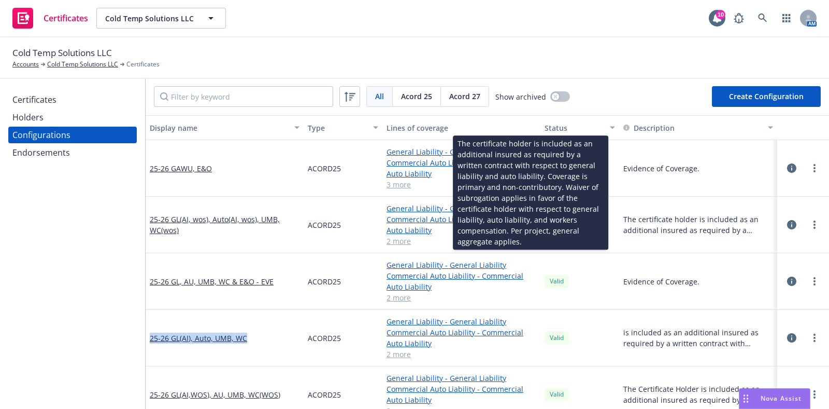
scroll to position [0, 0]
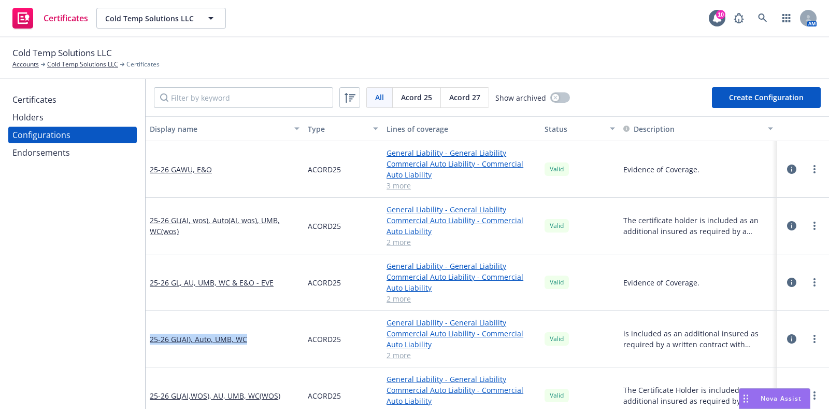
click at [732, 94] on button "Create Configuration" at bounding box center [766, 97] width 109 height 21
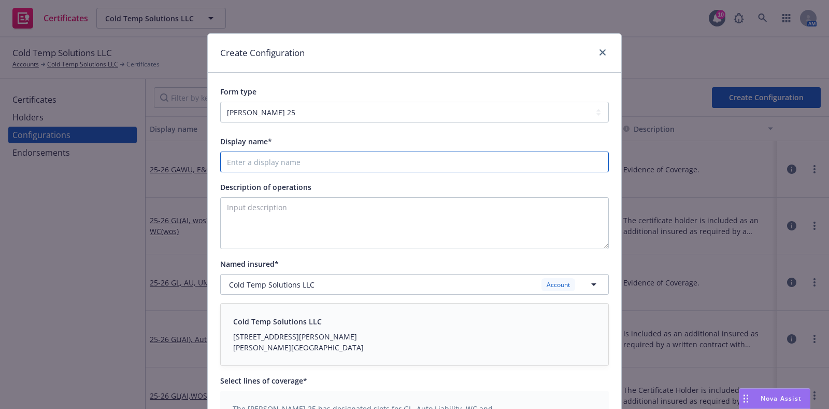
click at [273, 157] on input "Display name*" at bounding box center [414, 161] width 389 height 21
paste input "25-26 GL(AI), Auto, UMB, WC"
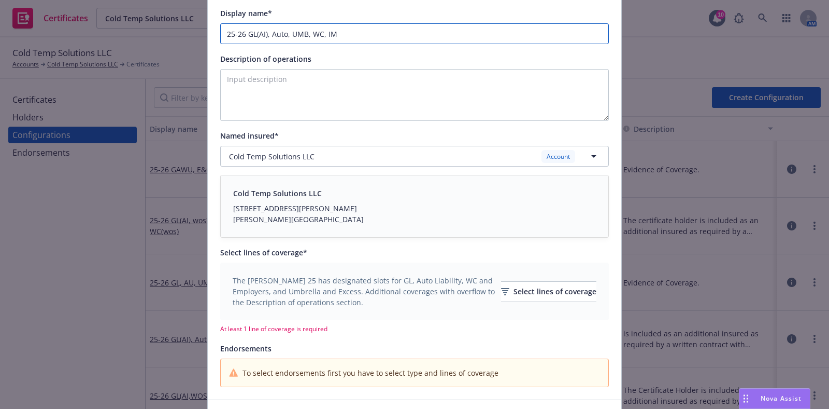
scroll to position [129, 0]
type input "25-26 GL(AI), Auto, UMB, WC, IM"
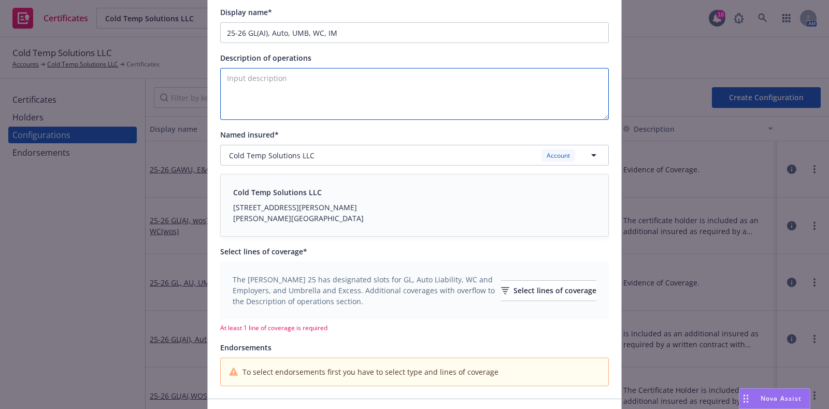
click at [288, 86] on textarea "Description of operations" at bounding box center [414, 94] width 389 height 52
paste textarea "The Certificate Holder is included as an additional insured as required by a wr…"
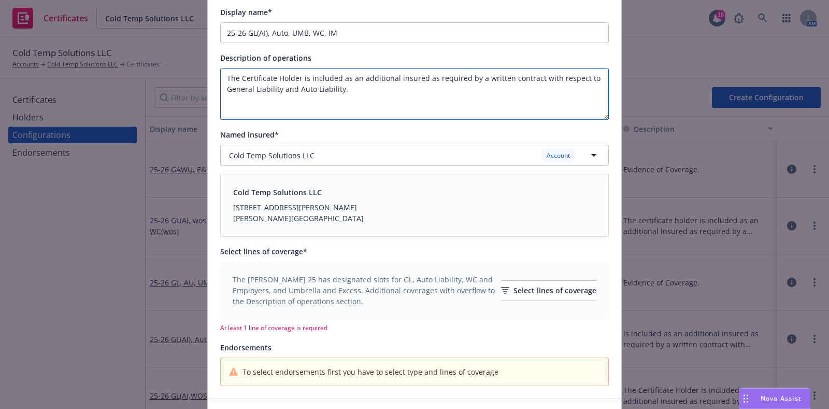
drag, startPoint x: 336, startPoint y: 89, endPoint x: 276, endPoint y: 90, distance: 60.7
click at [276, 90] on textarea "The Certificate Holder is included as an additional insured as required by a wr…" at bounding box center [414, 94] width 389 height 52
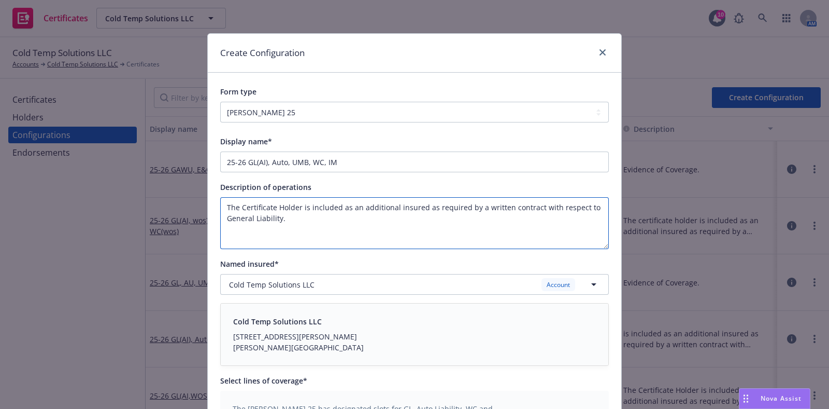
type textarea "The Certificate Holder is included as an additional insured as required by a wr…"
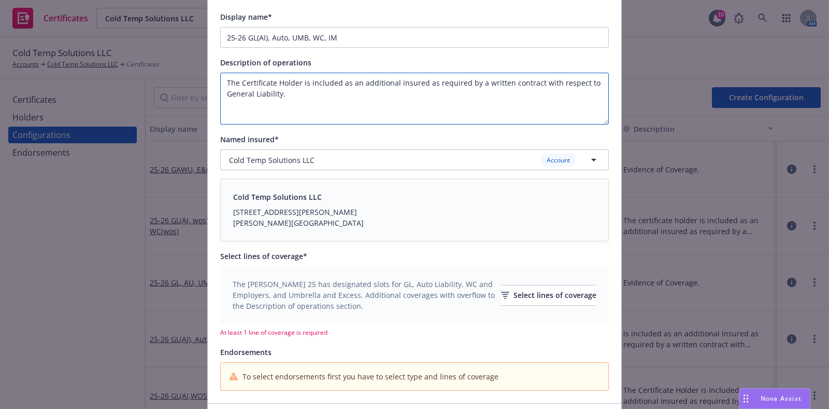
scroll to position [194, 0]
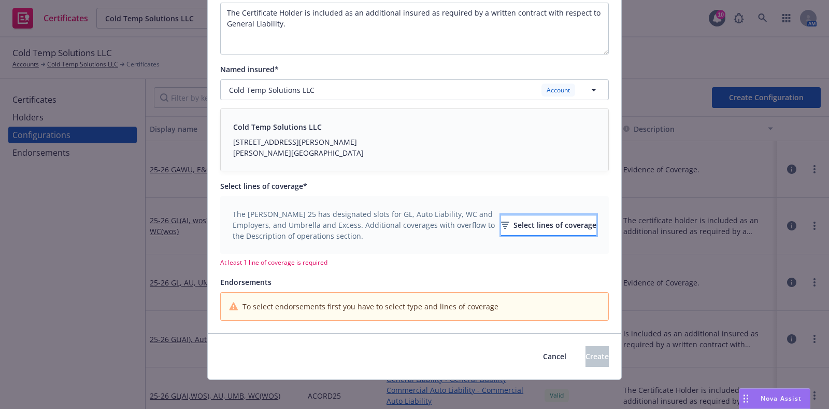
click at [525, 220] on div "Select lines of coverage" at bounding box center [548, 225] width 95 height 20
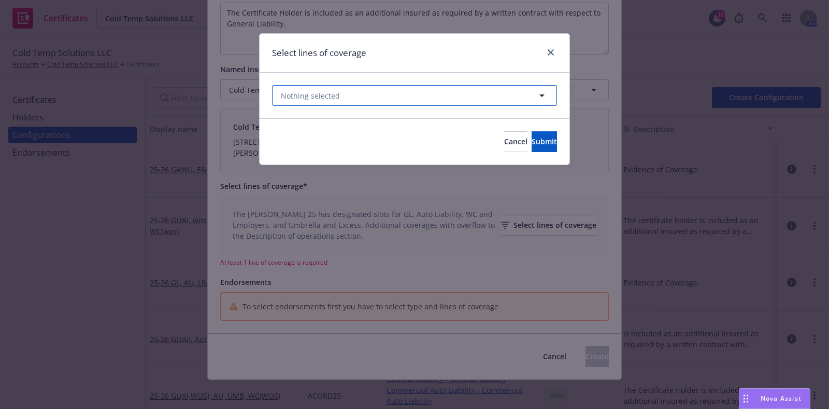
click at [392, 101] on button "Nothing selected" at bounding box center [414, 95] width 285 height 21
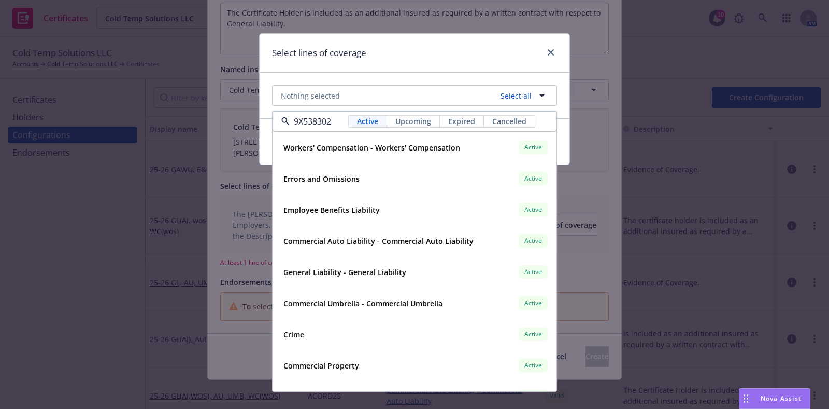
scroll to position [0, 29]
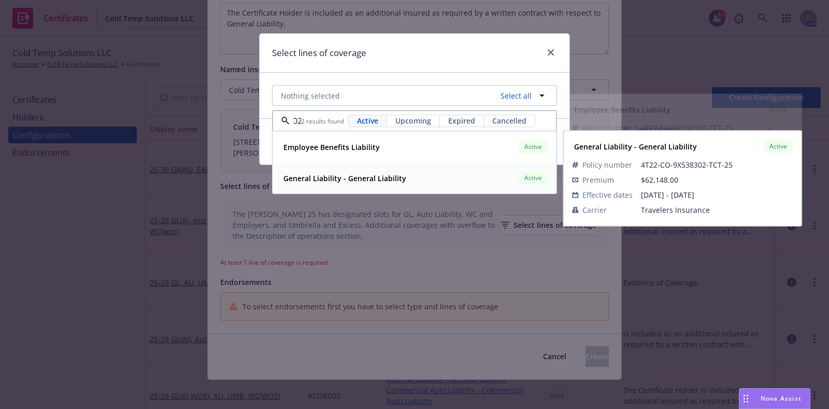
click at [367, 177] on strong "General Liability - General Liability" at bounding box center [345, 178] width 123 height 10
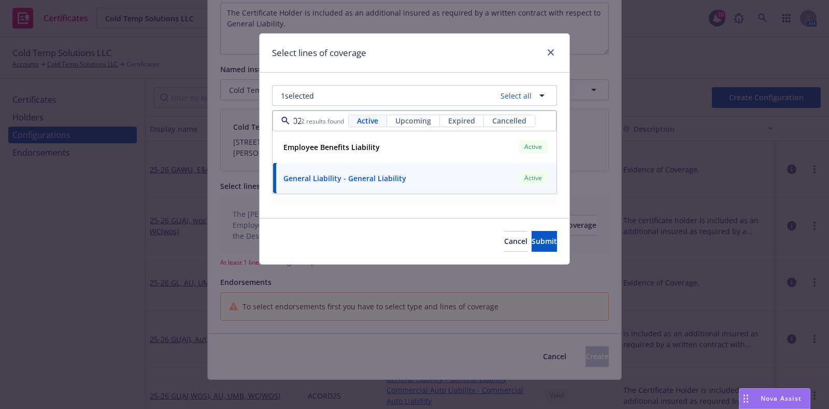
type input "9X538302"
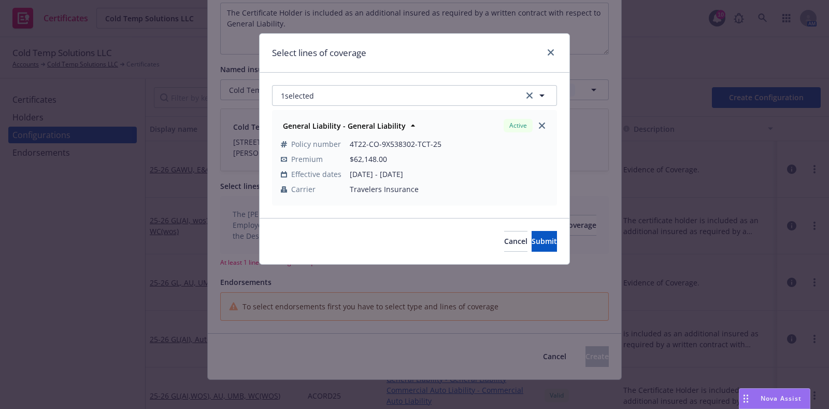
scroll to position [0, 0]
click at [423, 97] on button "1 selected" at bounding box center [414, 95] width 285 height 21
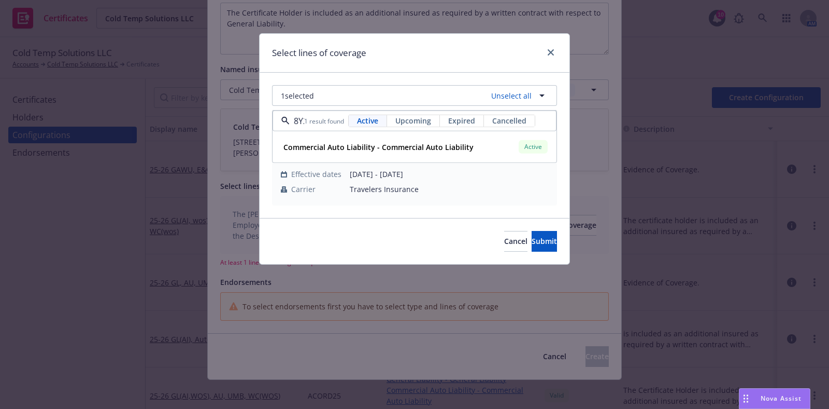
scroll to position [0, 26]
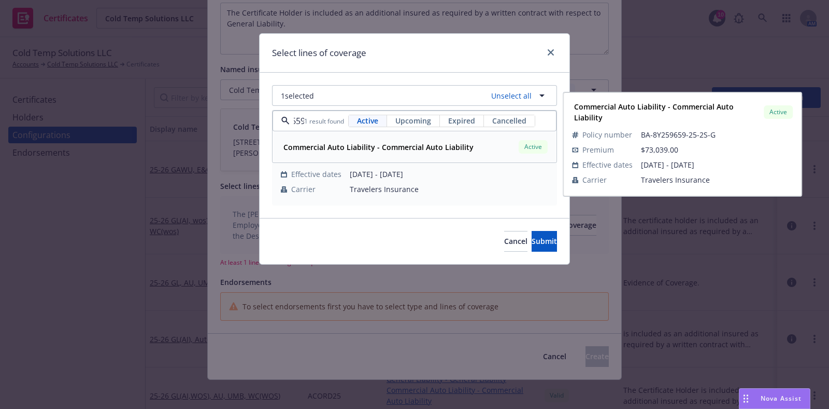
click at [387, 145] on strong "Commercial Auto Liability - Commercial Auto Liability" at bounding box center [379, 147] width 190 height 10
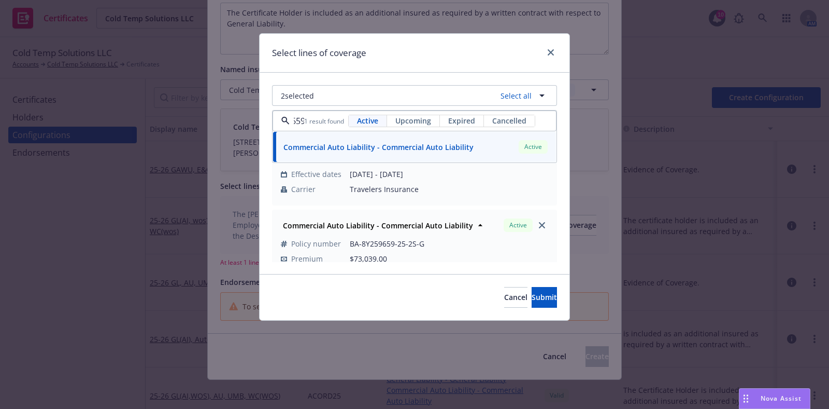
type input "8Y259659"
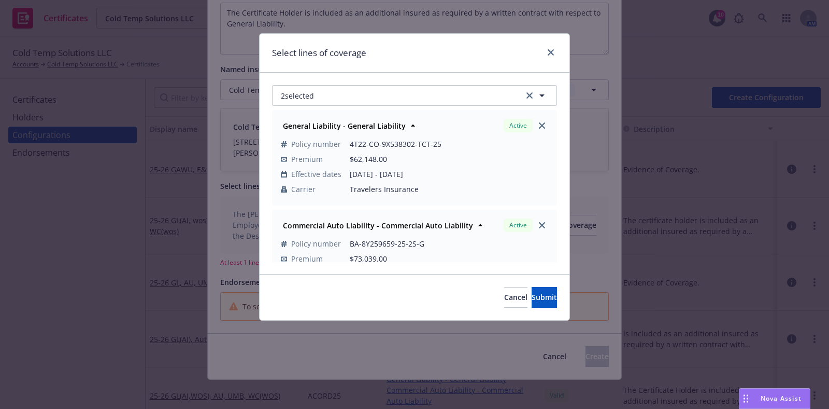
scroll to position [0, 0]
click at [365, 91] on button "2 selected" at bounding box center [414, 95] width 285 height 21
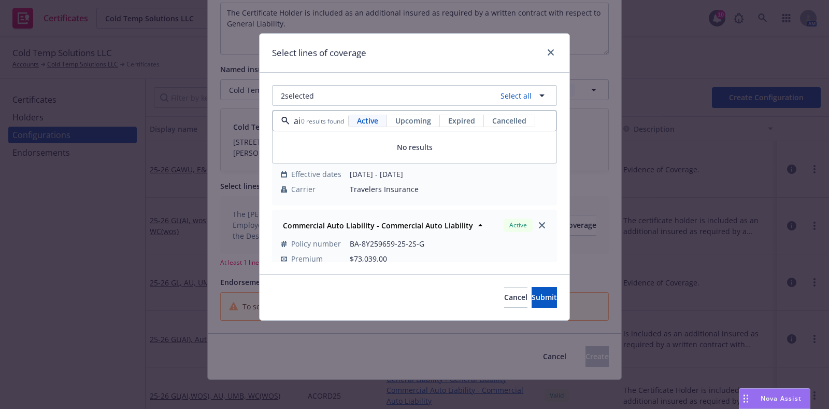
type input "a"
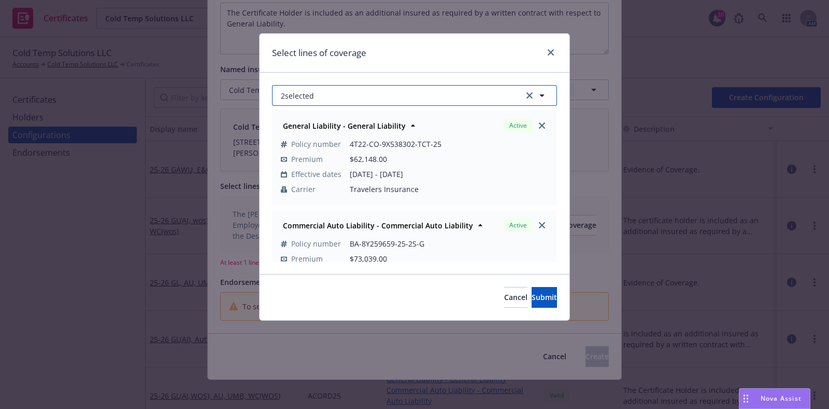
click at [346, 89] on button "2 selected" at bounding box center [414, 95] width 285 height 21
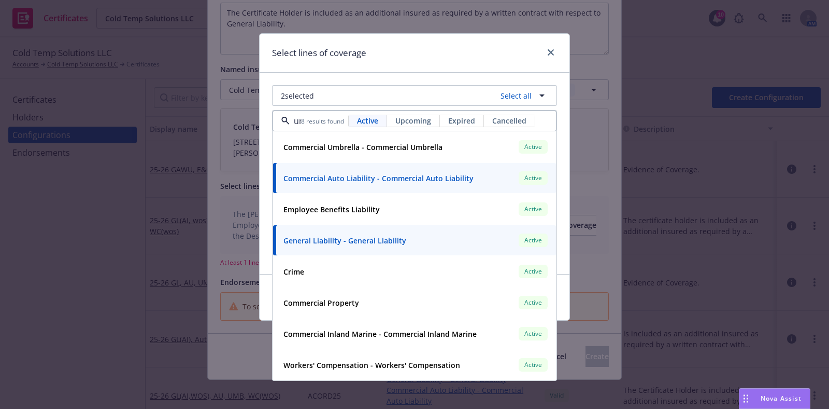
scroll to position [0, 1]
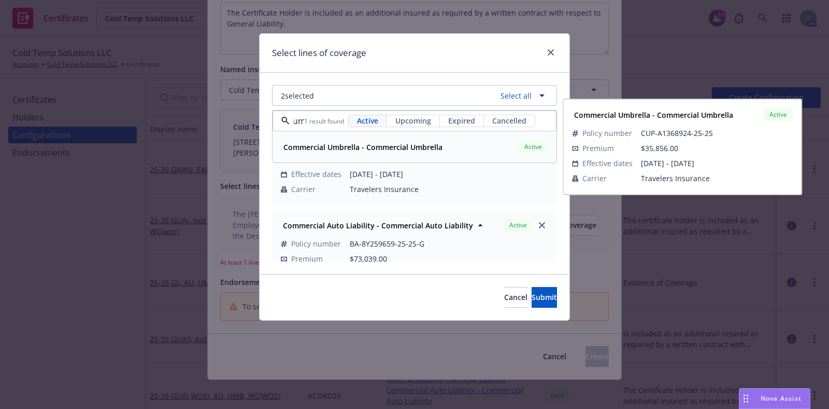
click at [362, 144] on strong "Commercial Umbrella - Commercial Umbrella" at bounding box center [363, 147] width 159 height 10
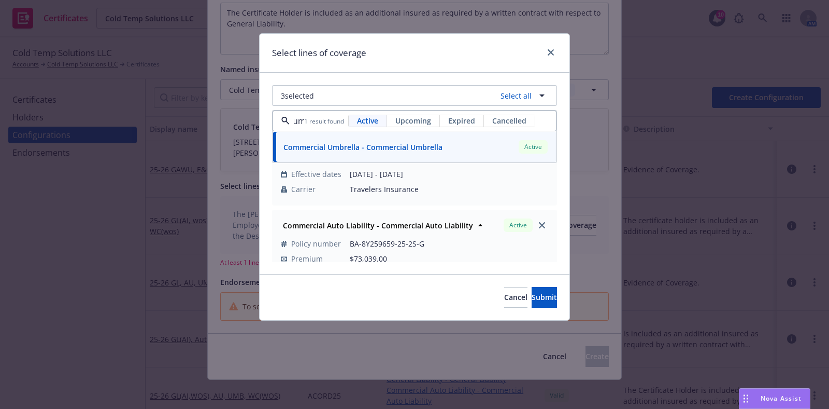
type input "um"
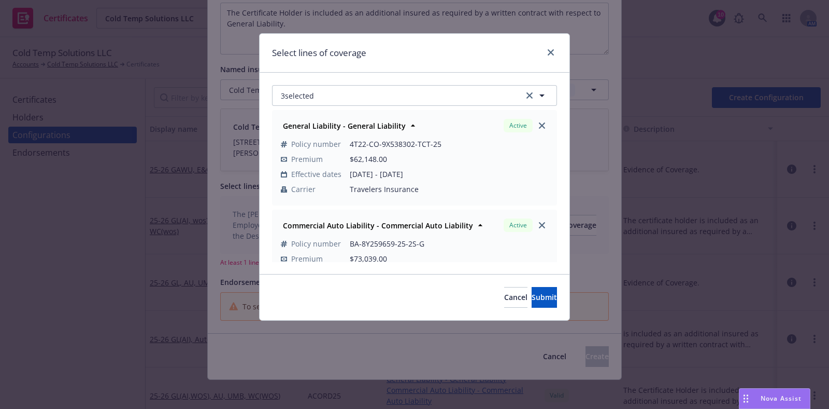
scroll to position [0, 0]
click at [376, 90] on button "3 selected" at bounding box center [414, 95] width 285 height 21
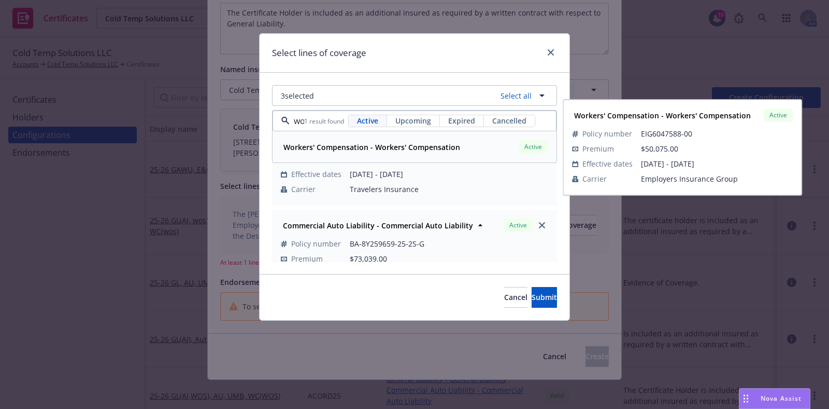
click at [385, 148] on strong "Workers' Compensation - Workers' Compensation" at bounding box center [372, 147] width 177 height 10
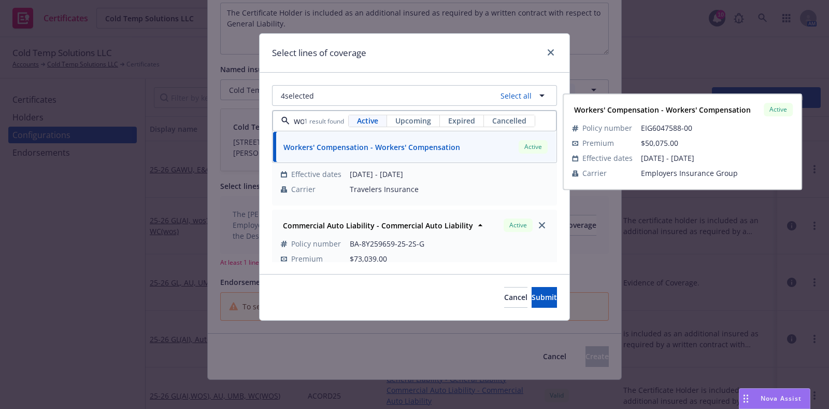
type input "wo"
click at [442, 67] on div "Select lines of coverage" at bounding box center [415, 53] width 310 height 39
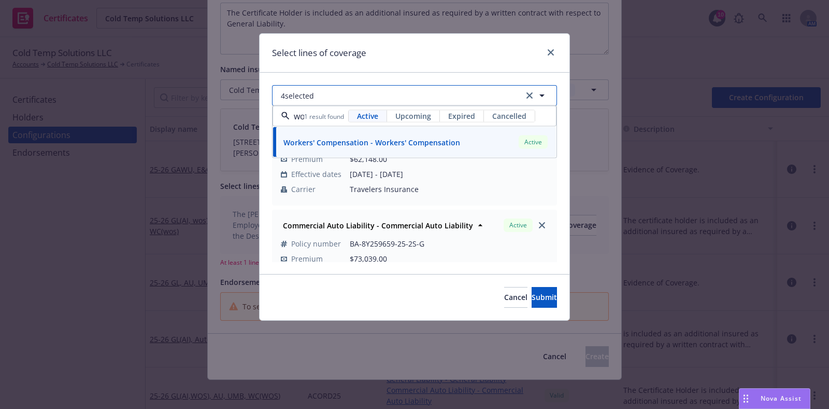
click at [415, 96] on button "4 selected" at bounding box center [414, 95] width 285 height 21
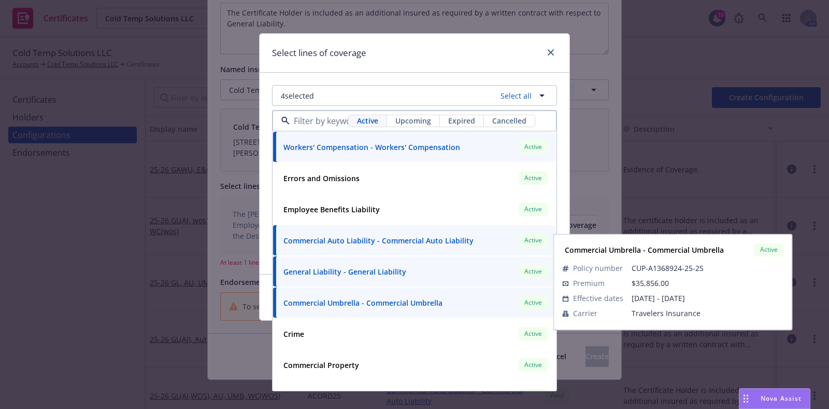
scroll to position [21, 0]
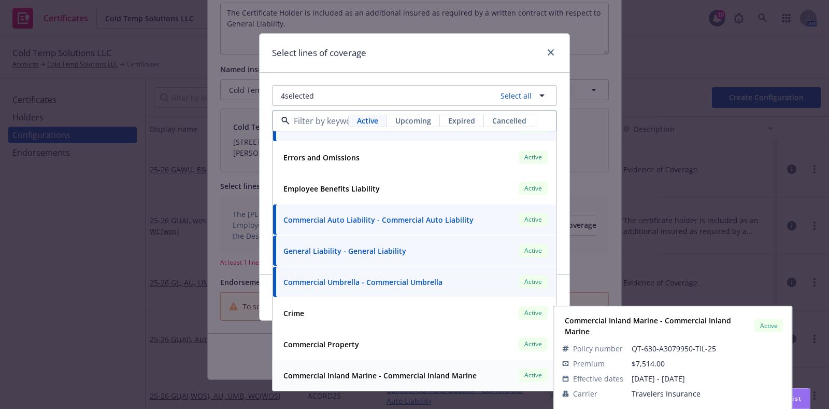
click at [395, 368] on div "Commercial Inland Marine - Commercial Inland Marine" at bounding box center [379, 375] width 200 height 15
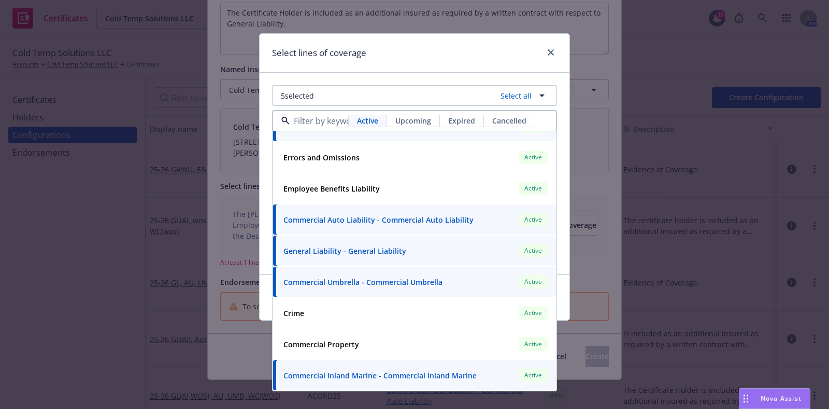
click at [392, 49] on div "Select lines of coverage" at bounding box center [415, 53] width 310 height 39
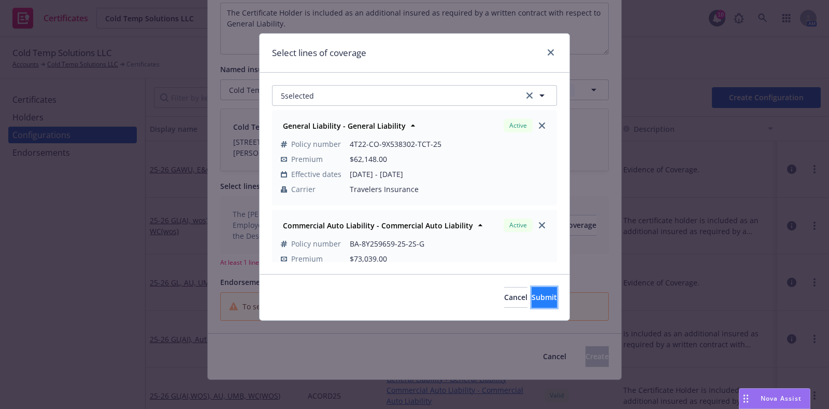
click at [532, 301] on span "Submit" at bounding box center [544, 297] width 25 height 10
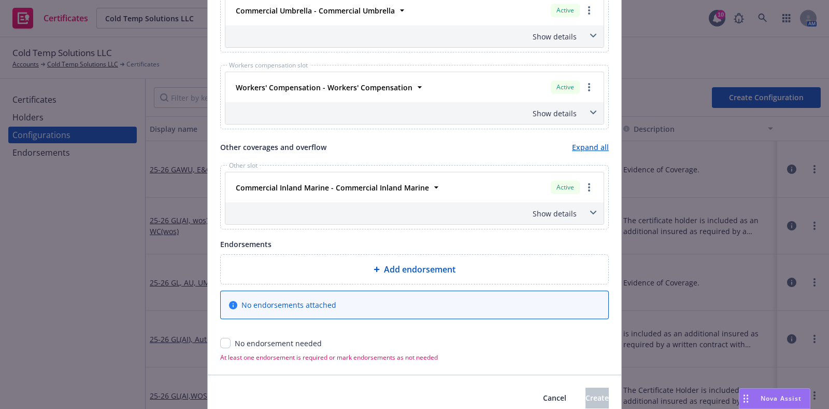
scroll to position [687, 0]
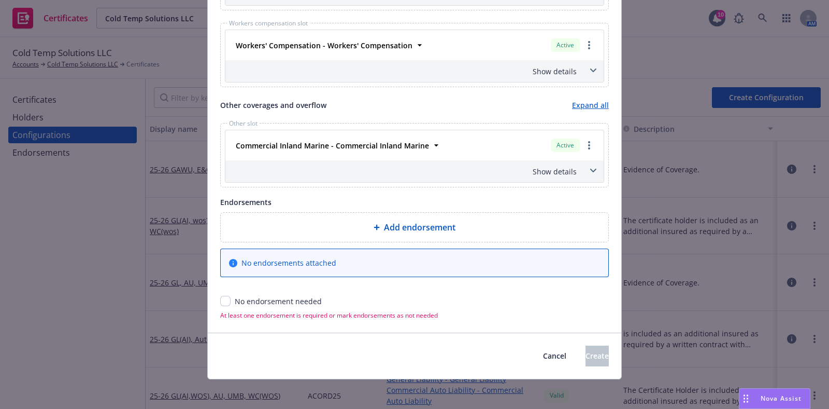
click at [563, 171] on div "Show details" at bounding box center [402, 171] width 349 height 11
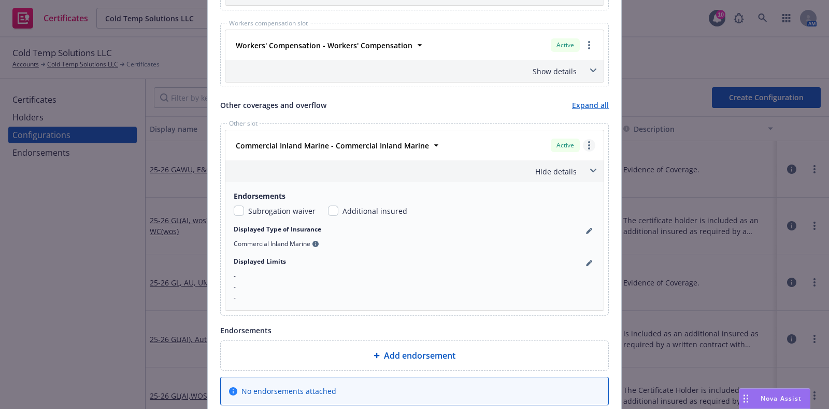
click at [588, 141] on circle "more" at bounding box center [589, 142] width 2 height 2
click at [550, 207] on link "Move to overflow" at bounding box center [539, 208] width 112 height 21
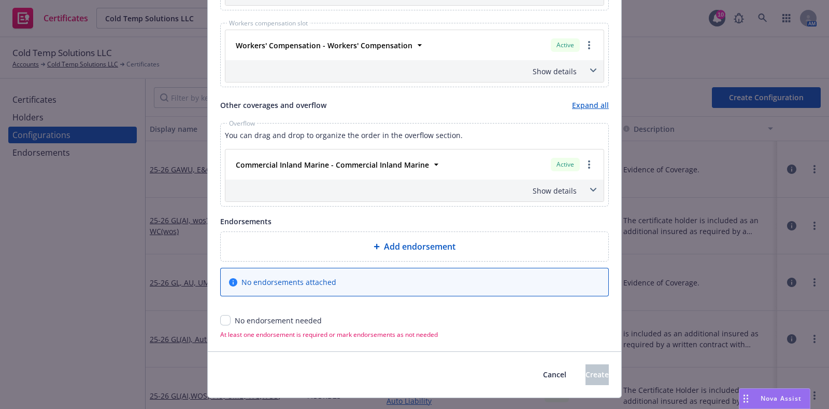
click at [586, 184] on span at bounding box center [593, 189] width 17 height 17
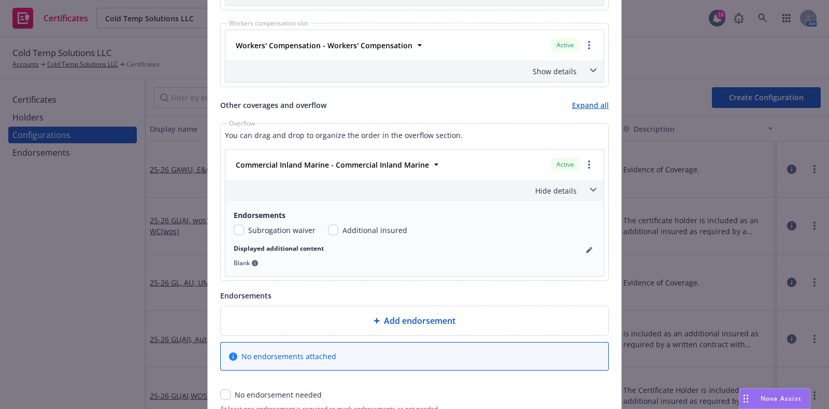
click at [588, 252] on div "Displayed additional content" at bounding box center [415, 250] width 362 height 12
click at [586, 249] on icon "pencil" at bounding box center [589, 250] width 6 height 6
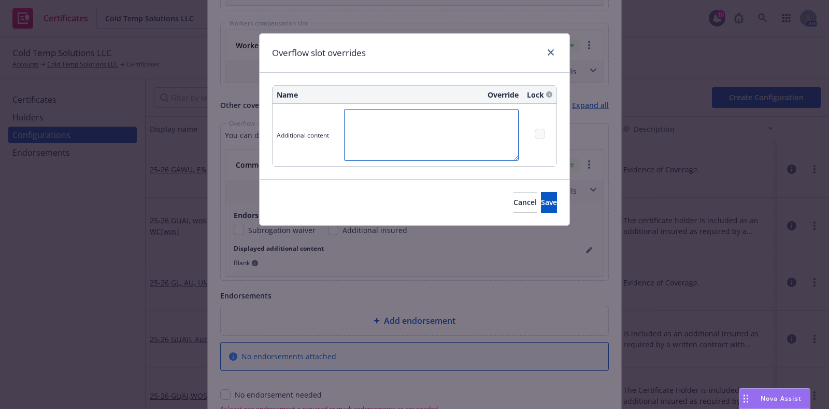
click at [398, 126] on textarea at bounding box center [431, 135] width 175 height 52
paste textarea "At each Job Site Location: b. At each Off-Site Fabrication Location: c. At each…"
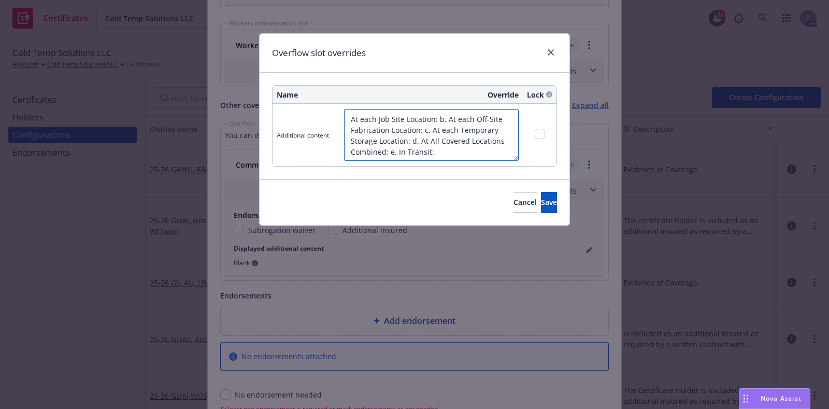
drag, startPoint x: 398, startPoint y: 151, endPoint x: 391, endPoint y: 151, distance: 6.2
click at [391, 151] on textarea "At each Job Site Location: b. At each Off-Site Fabrication Location: c. At each…" at bounding box center [431, 135] width 175 height 52
drag, startPoint x: 420, startPoint y: 150, endPoint x: 389, endPoint y: 146, distance: 31.4
click at [389, 146] on textarea "At each Job Site Location: b. At each Off-Site Fabrication Location: c. At each…" at bounding box center [431, 135] width 175 height 52
click at [468, 150] on textarea "At each Job Site Location: b. At each Off-Site Fabrication Location: c. At each…" at bounding box center [431, 135] width 175 height 52
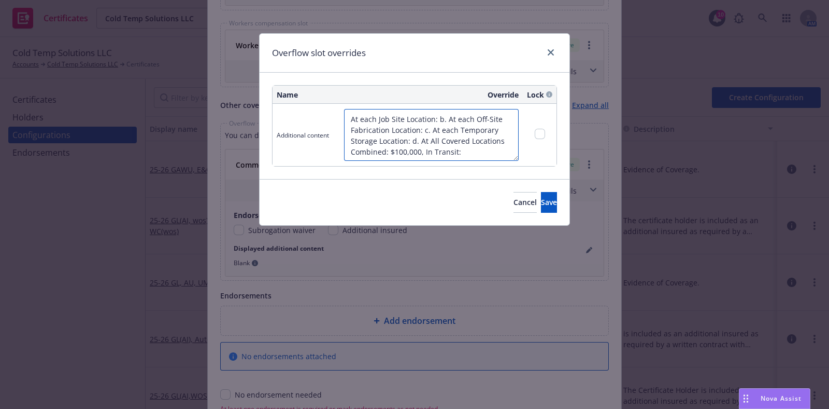
paste textarea "$100,000"
click at [458, 150] on textarea "At each Job Site Location: b. At each Off-Site Fabrication Location: c. At each…" at bounding box center [431, 135] width 175 height 52
drag, startPoint x: 421, startPoint y: 141, endPoint x: 411, endPoint y: 141, distance: 10.4
click at [412, 141] on textarea "At each Job Site Location: b. At each Off-Site Fabrication Location: c. At each…" at bounding box center [431, 135] width 175 height 52
paste textarea "$100,000"
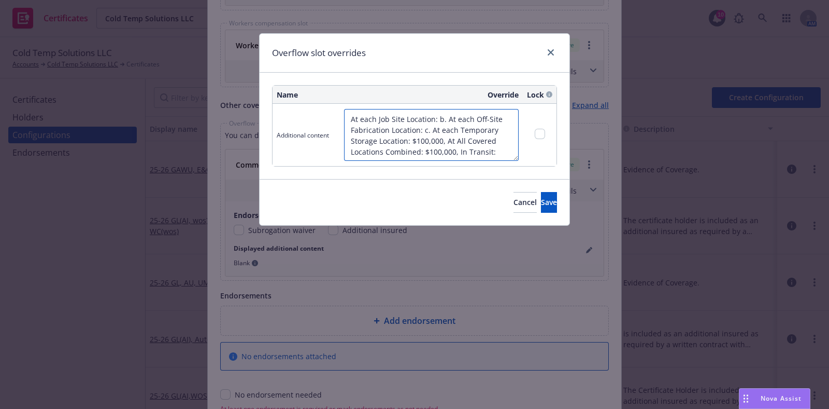
drag, startPoint x: 431, startPoint y: 131, endPoint x: 437, endPoint y: 120, distance: 12.3
click at [437, 120] on textarea "At each Job Site Location: b. At each Off-Site Fabrication Location: c. At each…" at bounding box center [431, 135] width 175 height 52
paste textarea "$100,000"
click at [465, 151] on textarea "At each Job Site Location: $100,000, At each Temporary Storage Location: $100,0…" at bounding box center [431, 135] width 175 height 52
type textarea "At each Job Site Location: $100,000, At each Temporary Storage Location: $100,0…"
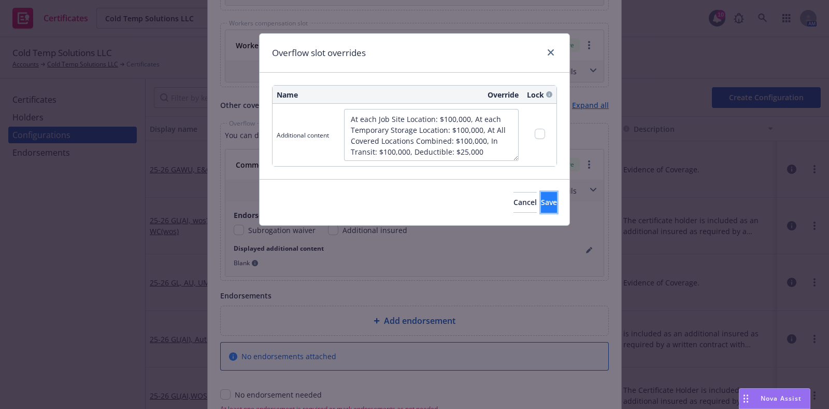
click at [541, 196] on button "Save" at bounding box center [549, 202] width 16 height 21
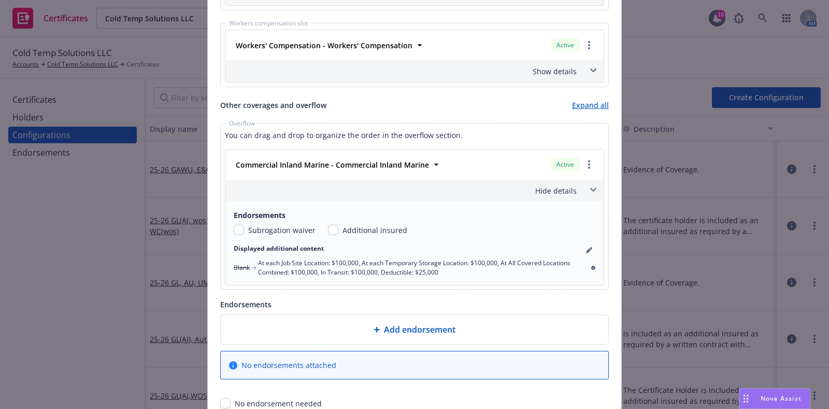
click at [569, 195] on div "Hide details" at bounding box center [415, 190] width 378 height 22
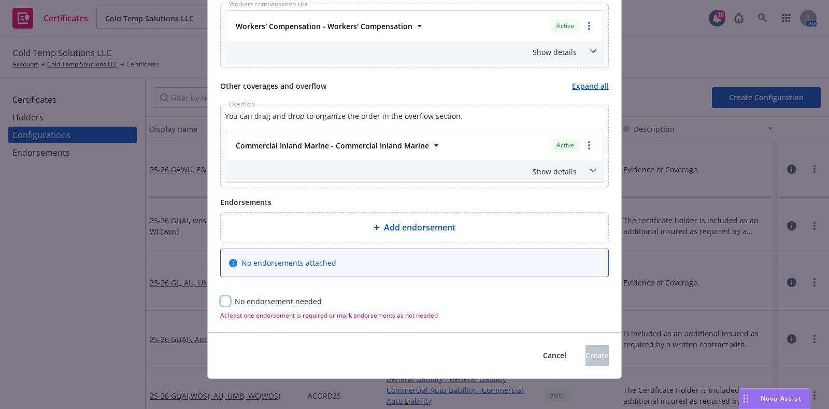
click at [220, 296] on input "checkbox" at bounding box center [225, 301] width 10 height 10
checkbox input "true"
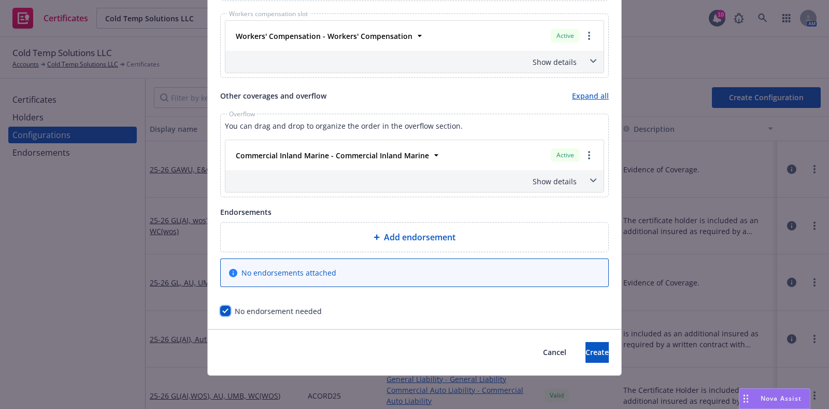
scroll to position [693, 0]
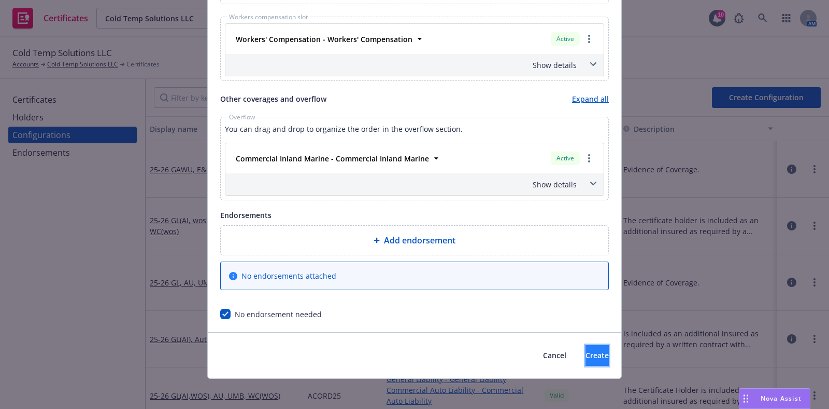
click at [586, 351] on button "Create" at bounding box center [597, 355] width 23 height 21
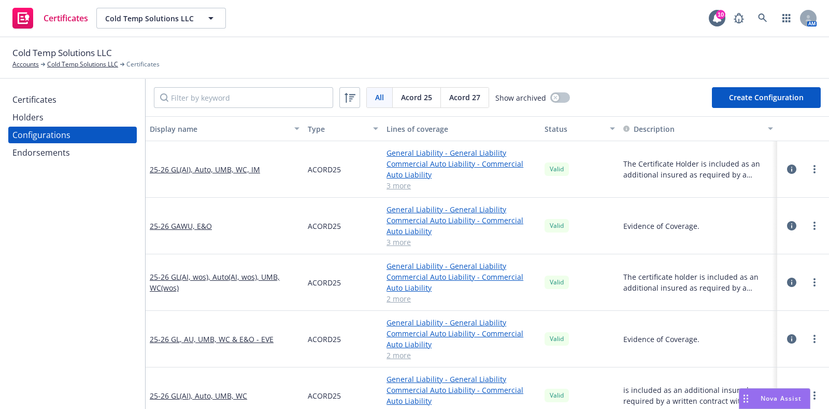
click at [58, 92] on div "Certificates" at bounding box center [72, 99] width 120 height 17
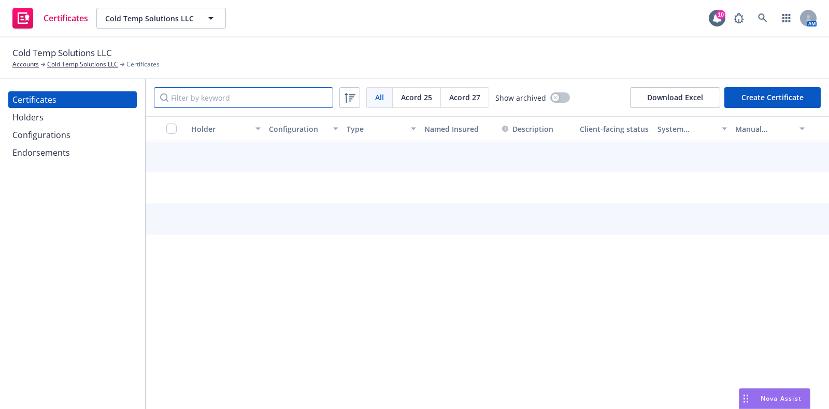
click at [194, 90] on input "Filter by keyword" at bounding box center [243, 97] width 179 height 21
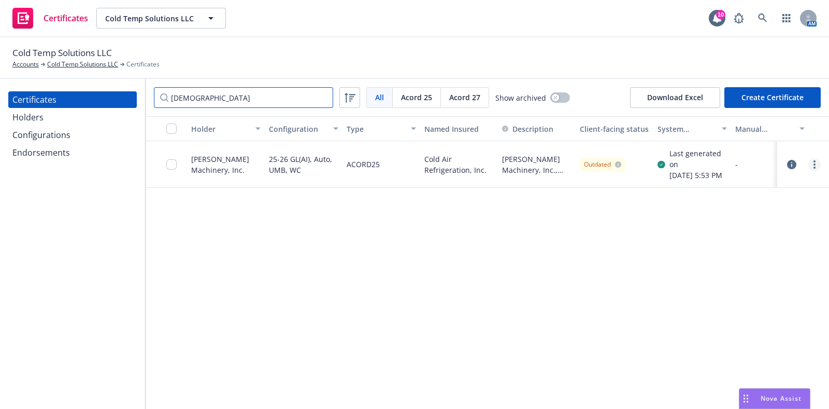
type input "pape"
click at [809, 170] on link "more" at bounding box center [815, 164] width 12 height 12
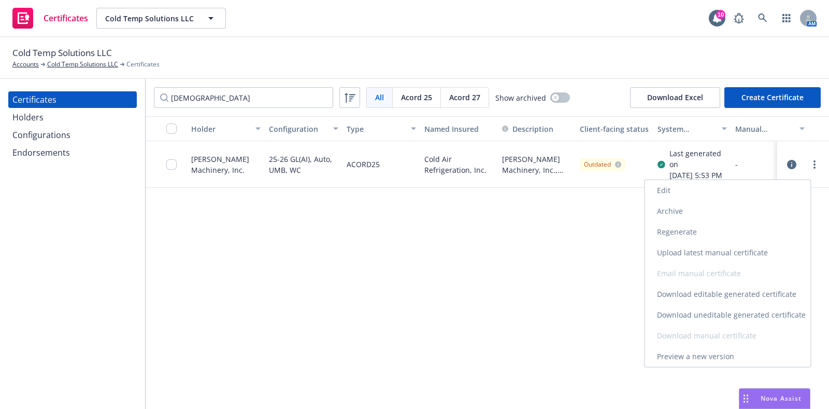
click at [724, 189] on link "Edit" at bounding box center [728, 190] width 166 height 21
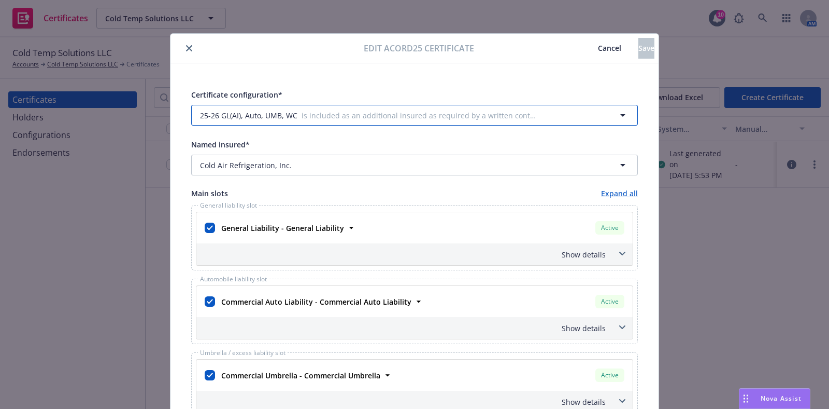
click at [271, 122] on button "25-26 GL(AI), Auto, UMB, WC is included as an additional insured as required by…" at bounding box center [414, 115] width 447 height 21
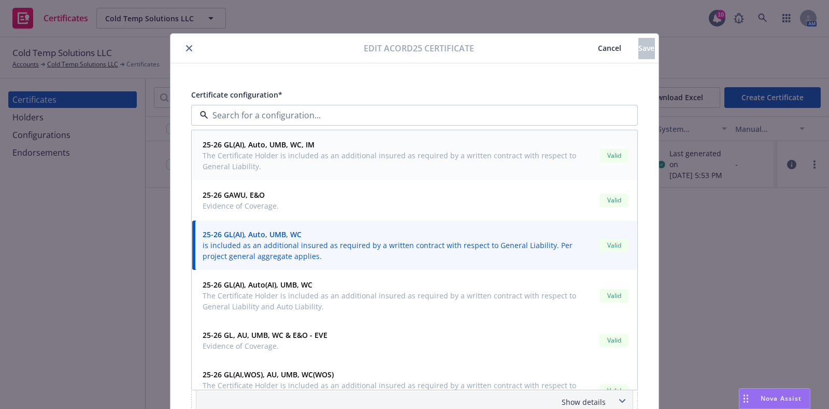
click at [287, 156] on span "The Certificate Holder is included as an additional insured as required by a wr…" at bounding box center [399, 161] width 393 height 22
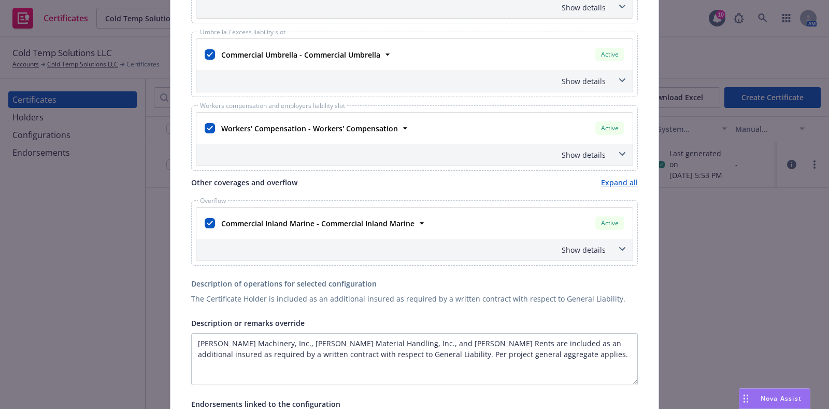
scroll to position [324, 0]
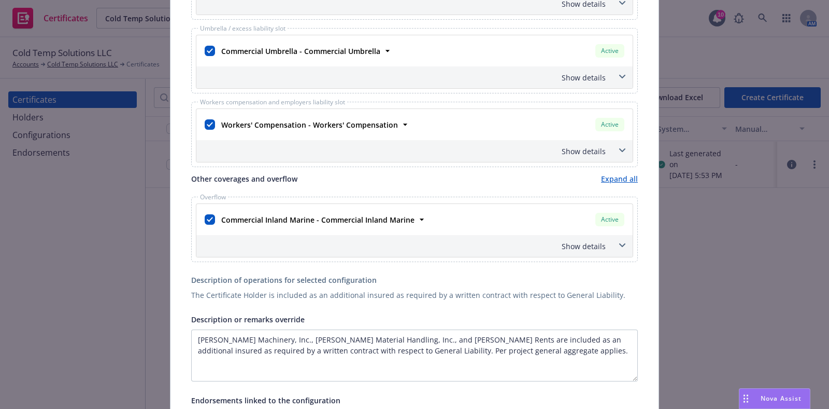
click at [585, 250] on div "Show details" at bounding box center [414, 246] width 437 height 22
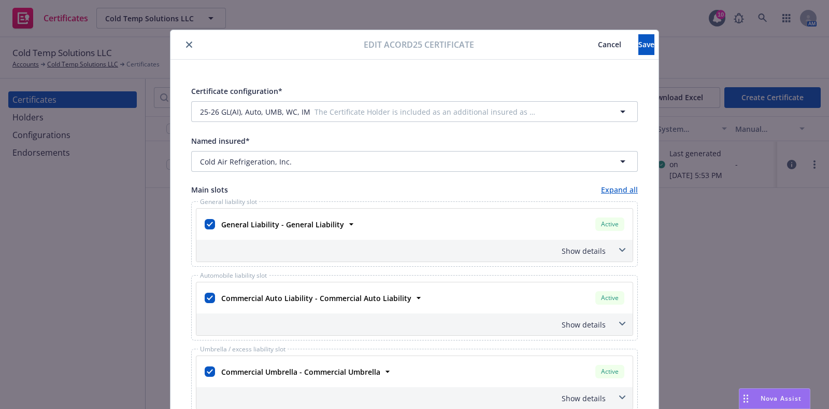
scroll to position [0, 0]
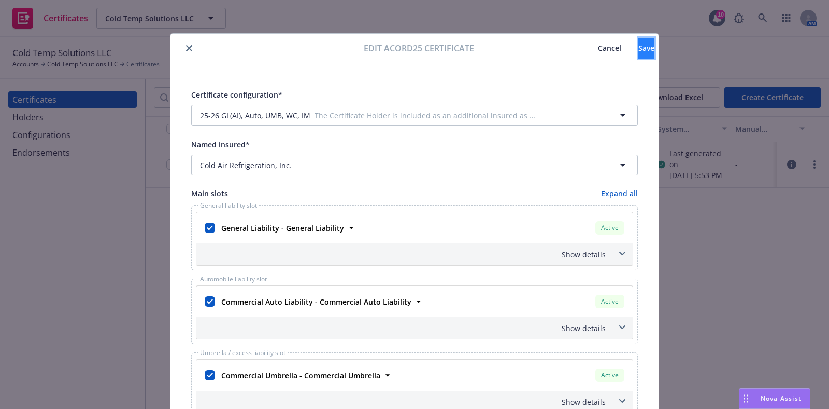
click at [639, 45] on span "Save" at bounding box center [647, 48] width 16 height 10
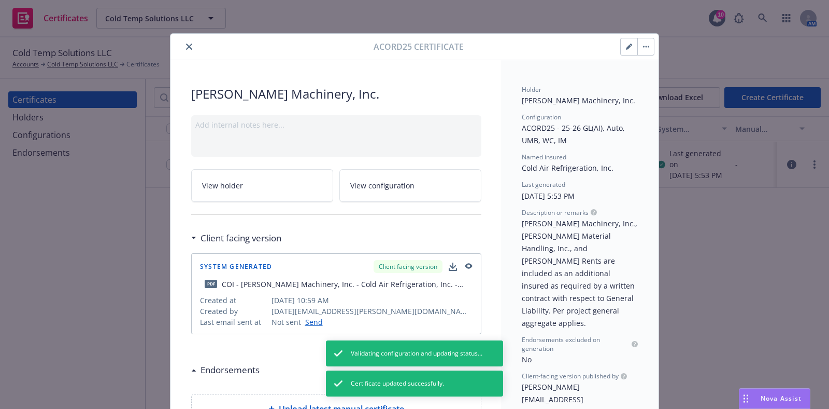
click at [638, 52] on button "button" at bounding box center [646, 46] width 17 height 17
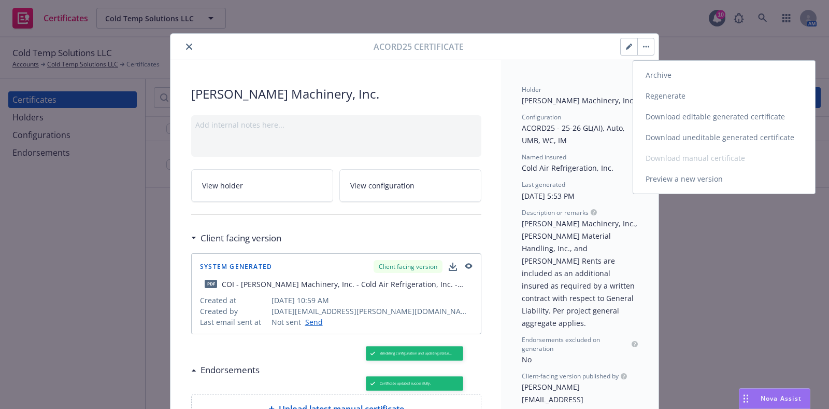
click at [676, 100] on link "Regenerate" at bounding box center [725, 96] width 182 height 21
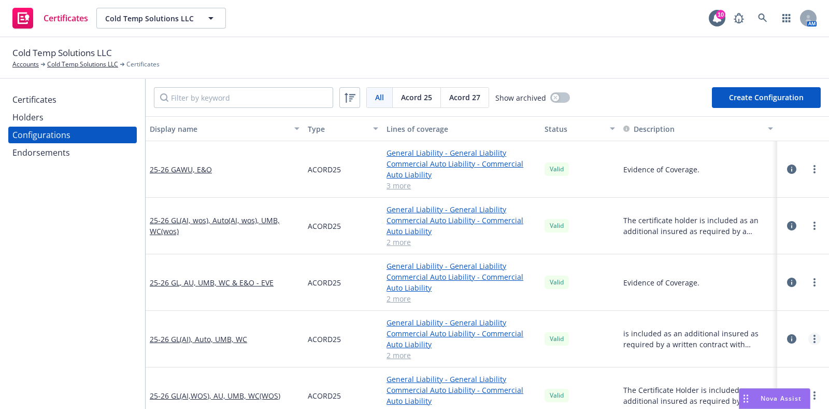
click at [811, 340] on link "more" at bounding box center [815, 338] width 12 height 12
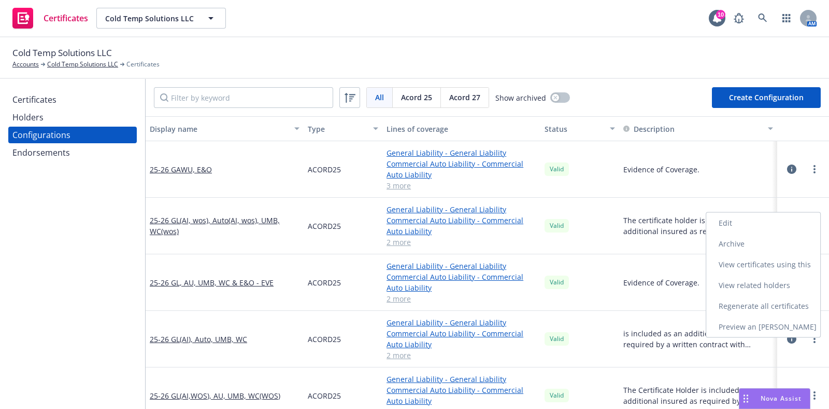
click at [786, 325] on link "Preview an ACORD" at bounding box center [764, 326] width 114 height 21
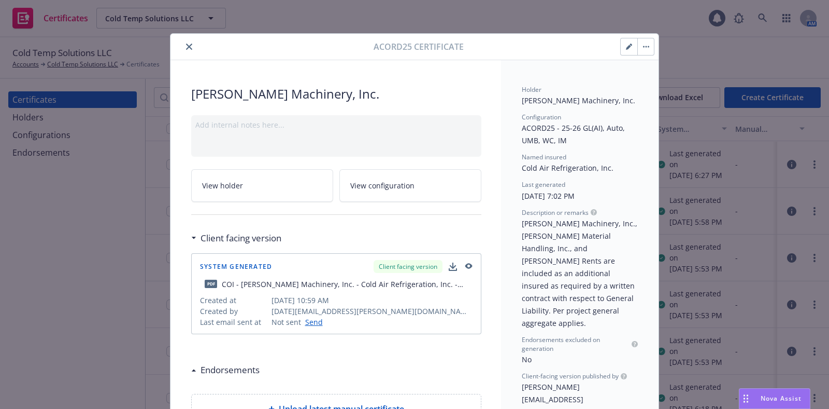
click at [643, 46] on icon "button" at bounding box center [644, 47] width 2 height 2
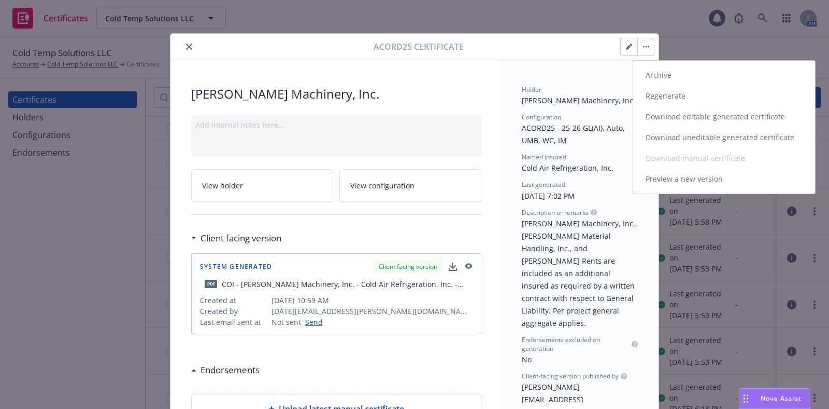
click at [676, 136] on link "Download uneditable generated certificate" at bounding box center [725, 137] width 182 height 21
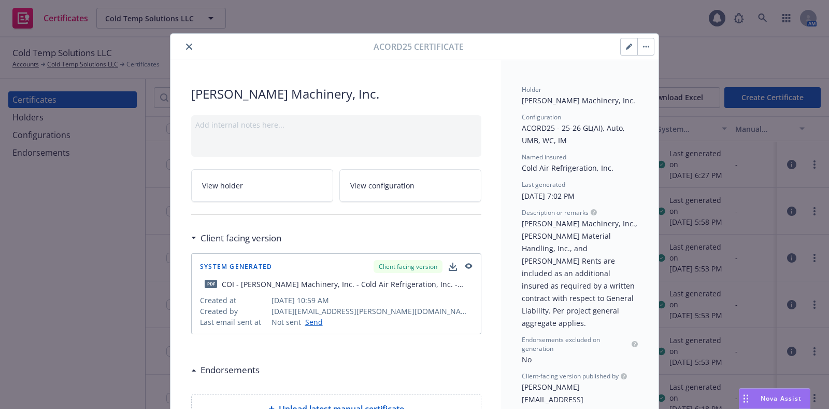
click at [186, 48] on icon "close" at bounding box center [189, 47] width 6 height 6
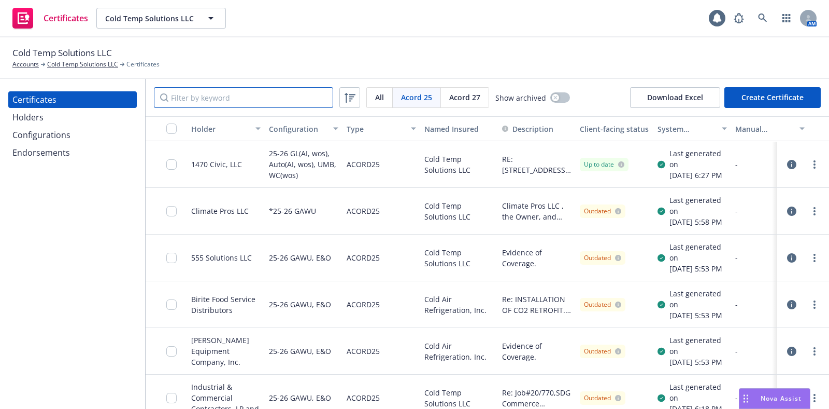
click at [236, 99] on input "Filter by keyword" at bounding box center [243, 97] width 179 height 21
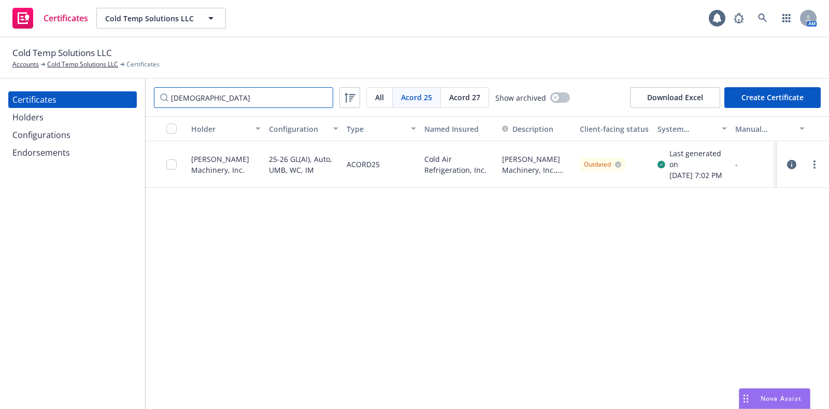
type input "pape"
click at [172, 170] on input "checkbox" at bounding box center [171, 164] width 10 height 10
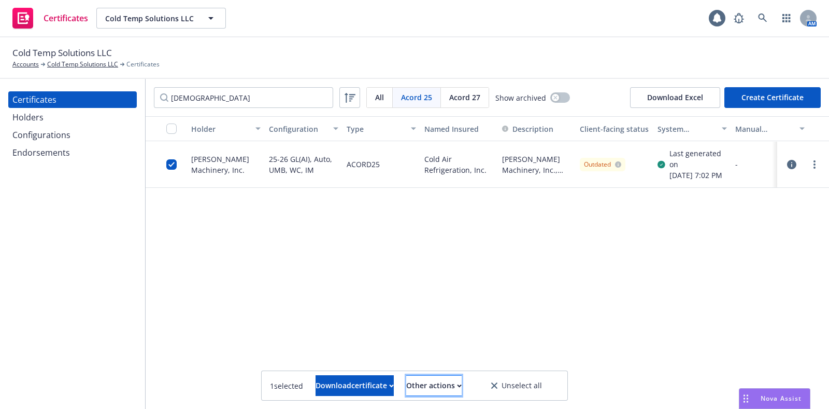
click at [441, 387] on div "Other actions" at bounding box center [433, 385] width 55 height 20
click at [441, 364] on link "Publish certificate" at bounding box center [415, 360] width 95 height 21
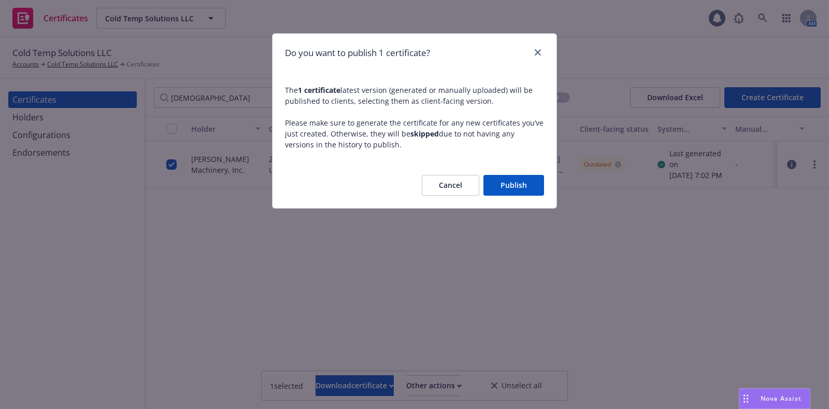
click at [516, 185] on button "Publish" at bounding box center [514, 185] width 61 height 21
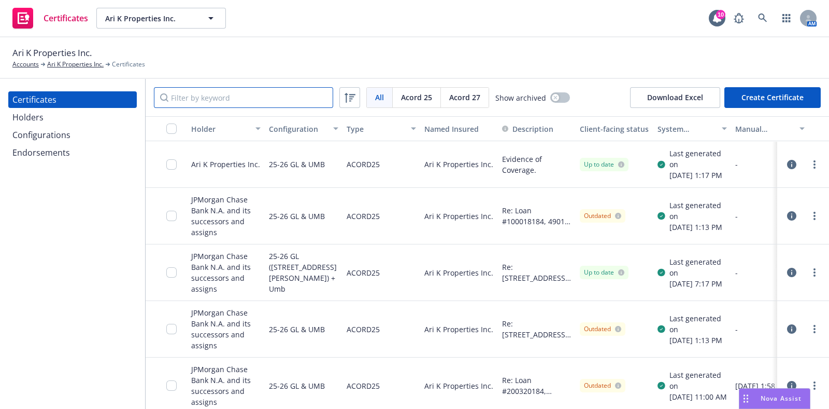
click at [251, 92] on input "Filter by keyword" at bounding box center [243, 97] width 179 height 21
paste input "[PERSON_NAME]"
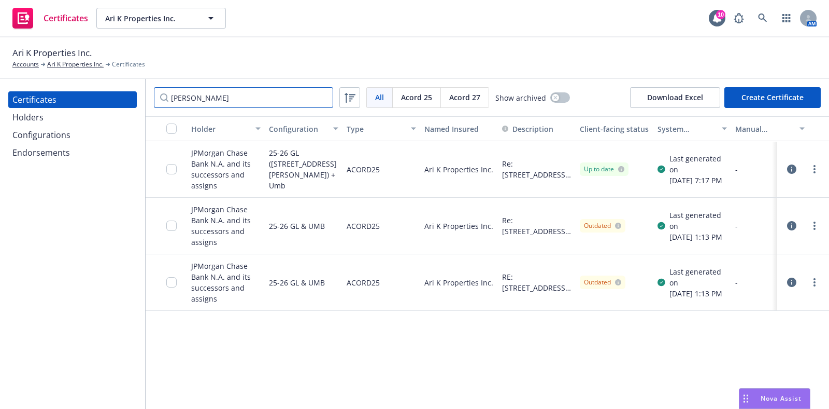
type input "[PERSON_NAME]"
click at [758, 98] on button "Create Certificate" at bounding box center [773, 97] width 96 height 21
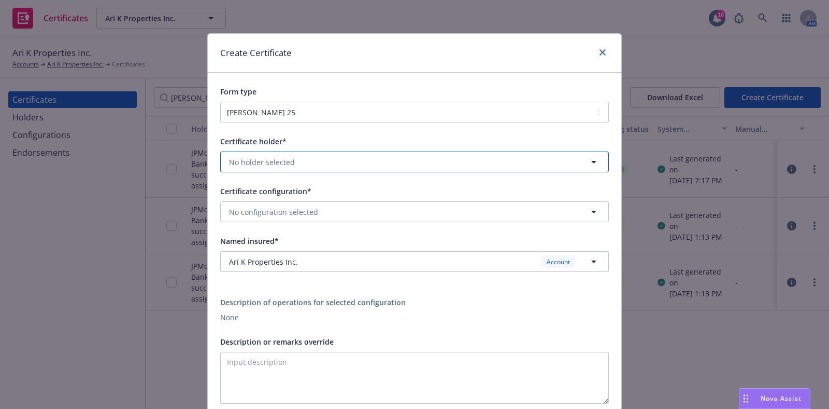
click at [294, 158] on button "No holder selected" at bounding box center [414, 161] width 389 height 21
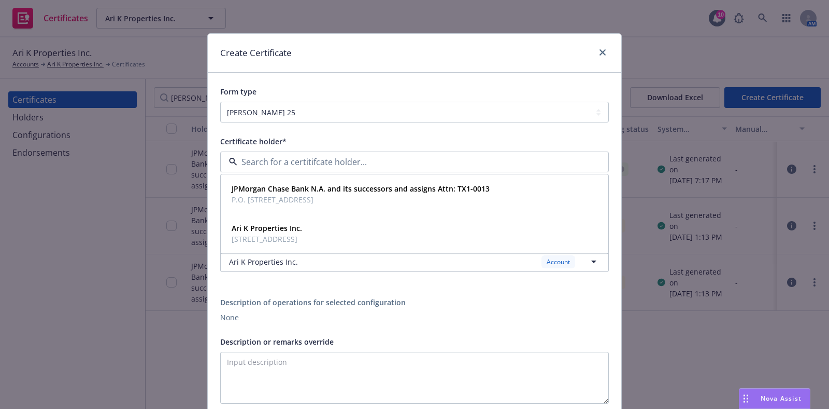
paste input "[PERSON_NAME]"
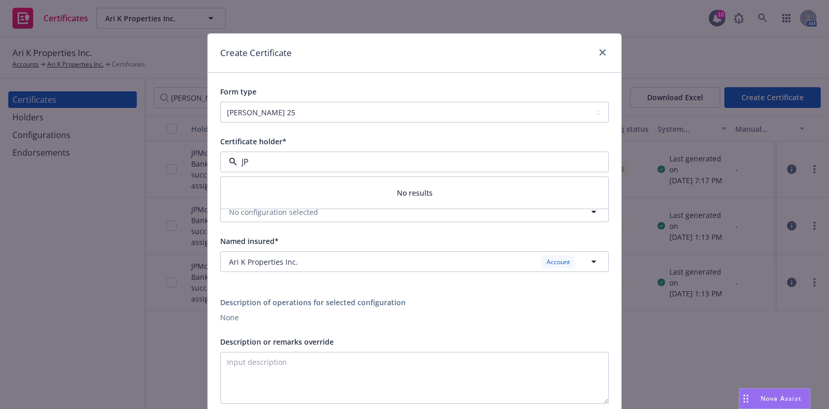
type input "JP"
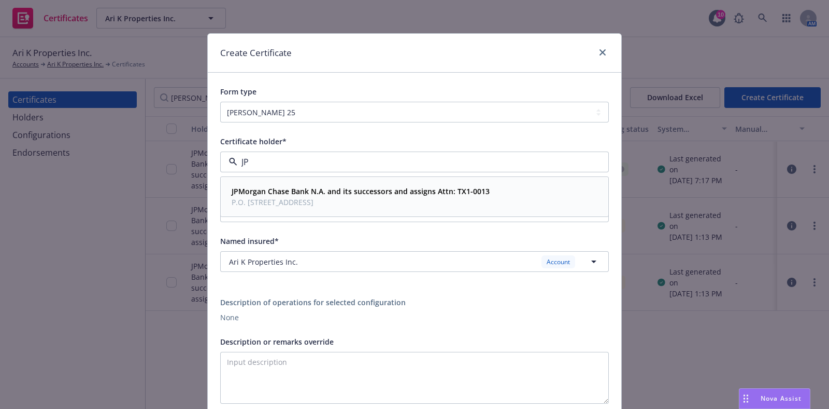
click at [407, 198] on span "P.O. Box 9110, Coppell, TX, 75019-9110, USA" at bounding box center [361, 201] width 258 height 11
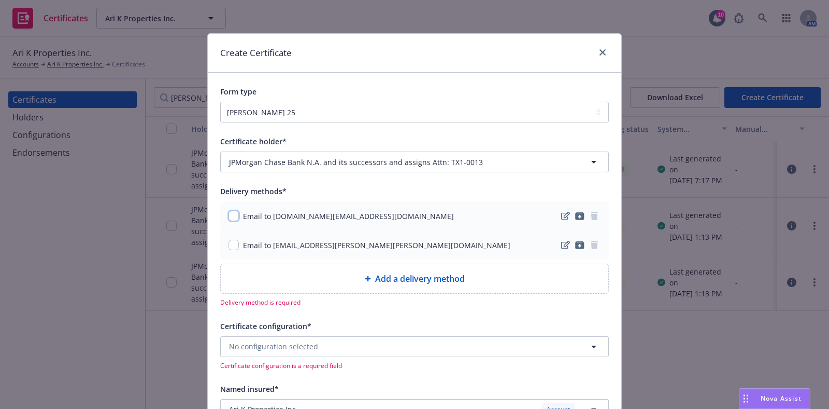
click at [230, 219] on input "checkbox" at bounding box center [234, 215] width 10 height 10
checkbox input "true"
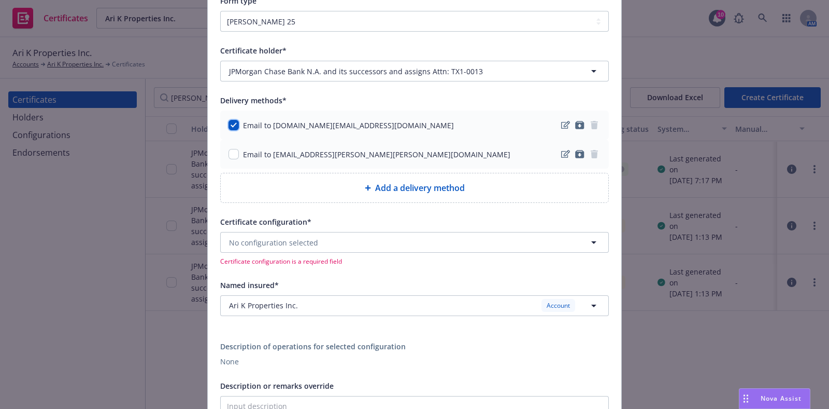
scroll to position [259, 0]
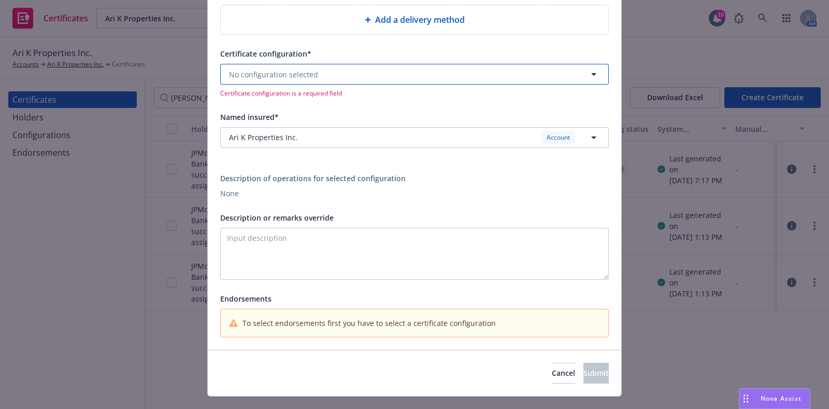
click at [264, 70] on span "No configuration selected" at bounding box center [273, 74] width 89 height 11
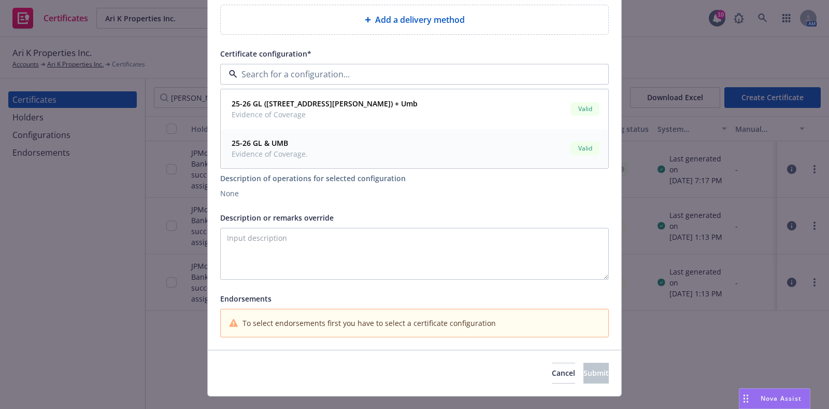
click at [271, 153] on span "Evidence of Coverage." at bounding box center [270, 153] width 76 height 11
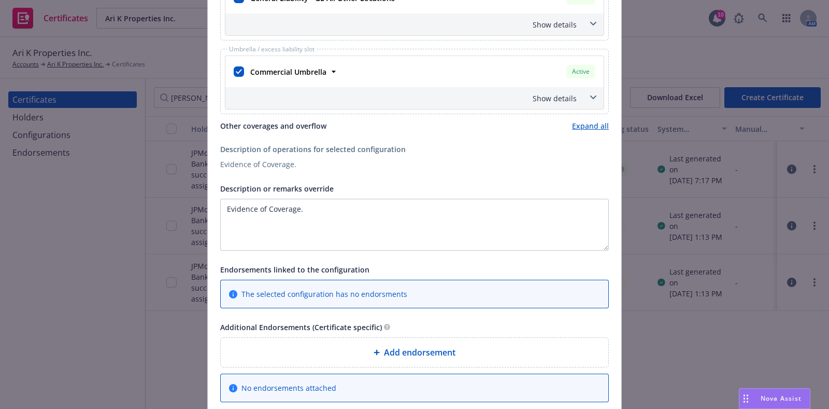
scroll to position [453, 0]
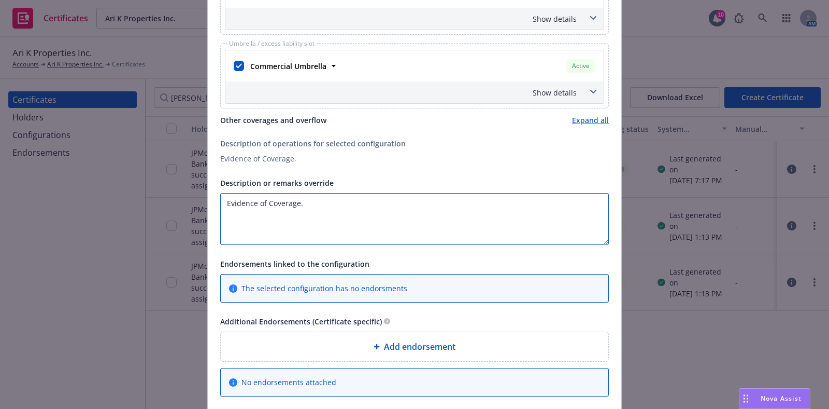
click at [235, 202] on textarea "Evidence of Coverage." at bounding box center [414, 219] width 389 height 52
paste textarea "7518 LEXINGTON AVE, WEST HOLLYWOOD, CA, 90046"
type textarea "Re: 7518 LEXINGTON AVE, WEST HOLLYWOOD, CA, 90046"
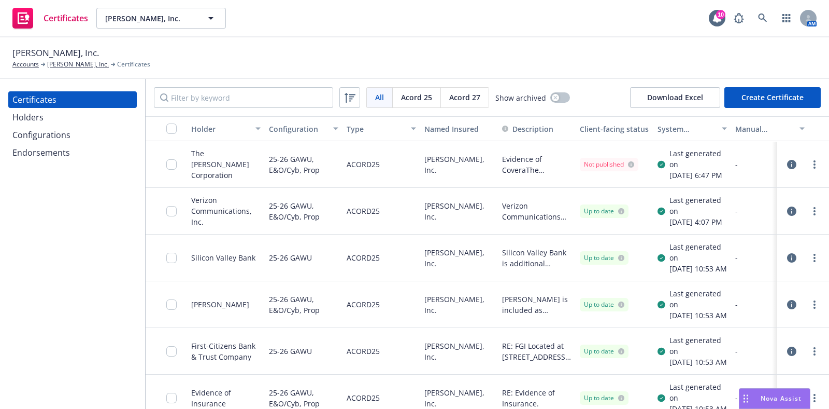
click at [72, 136] on div "Configurations" at bounding box center [72, 134] width 120 height 17
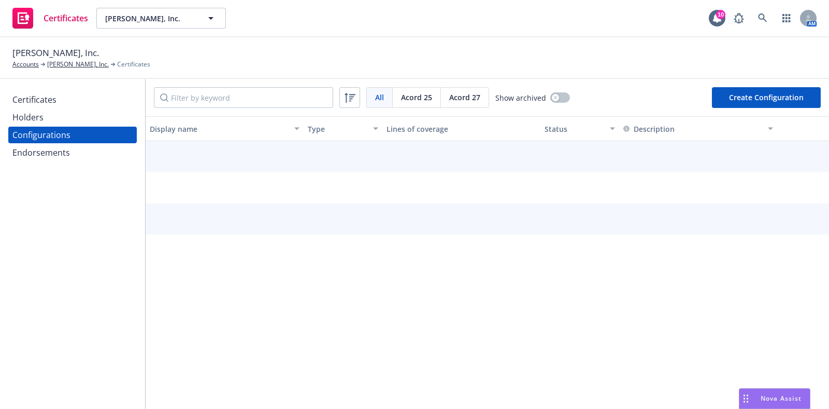
click at [62, 120] on div "Holders" at bounding box center [72, 117] width 120 height 17
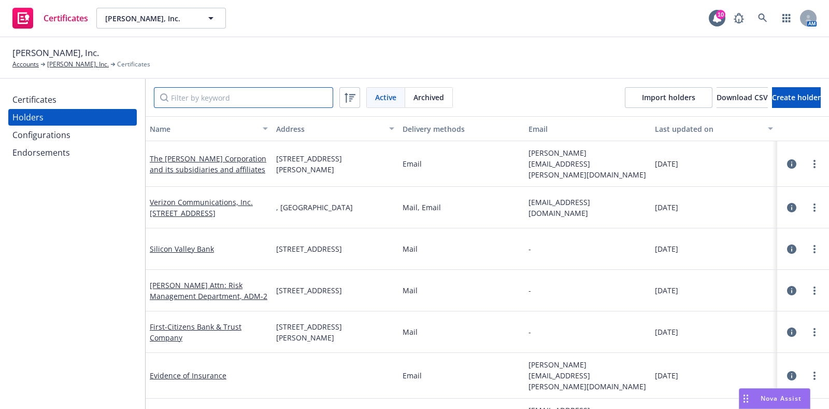
click at [240, 101] on input "Filter by keyword" at bounding box center [243, 97] width 179 height 21
paste input "CDW Logistics LLC and Affiliates [STREET_ADDRESS]"
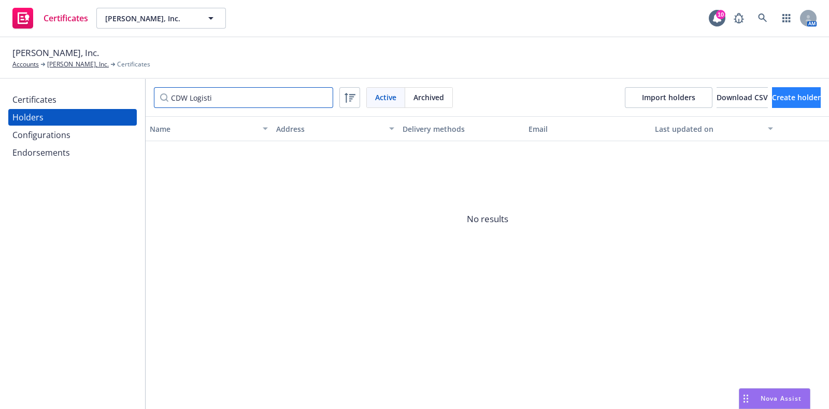
type input "CDW Logisti"
click at [783, 102] on span "Create holder" at bounding box center [796, 97] width 49 height 10
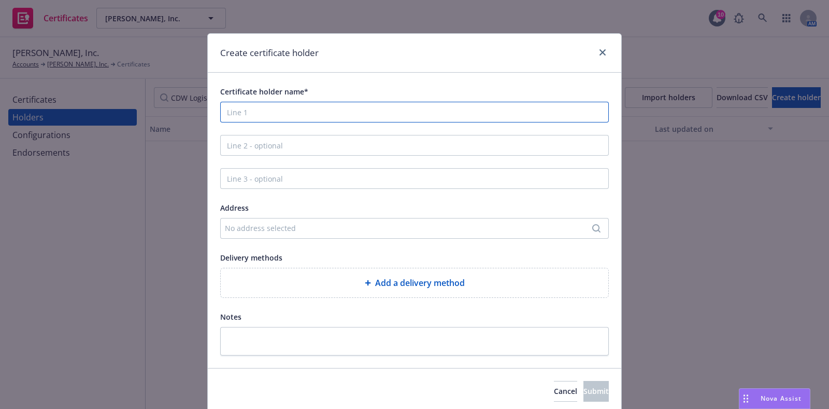
click at [291, 106] on input "Certificate holder name*" at bounding box center [414, 112] width 389 height 21
paste input "CDW Logistics LLC and Affiliates [STREET_ADDRESS]"
drag, startPoint x: 510, startPoint y: 113, endPoint x: 333, endPoint y: 126, distance: 177.3
click at [333, 126] on div "Certificate holder name* CDW Logistics LLC and Affiliates [STREET_ADDRESS] Addr…" at bounding box center [414, 220] width 389 height 270
type input "CDW Logistics LLC and Affiliates"
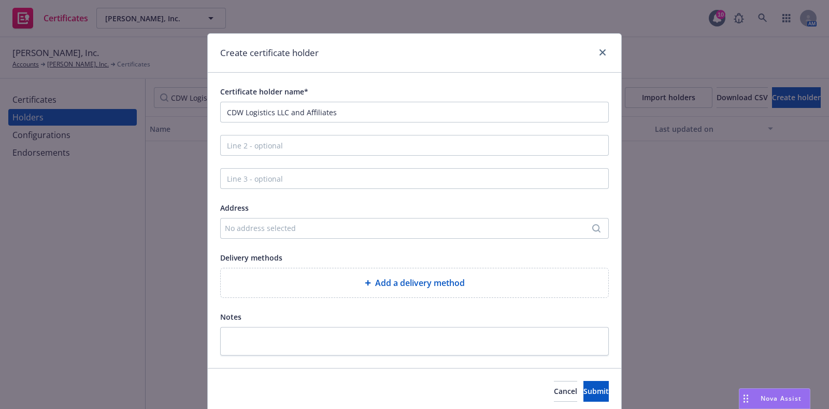
click at [326, 228] on div "No address selected" at bounding box center [409, 227] width 369 height 11
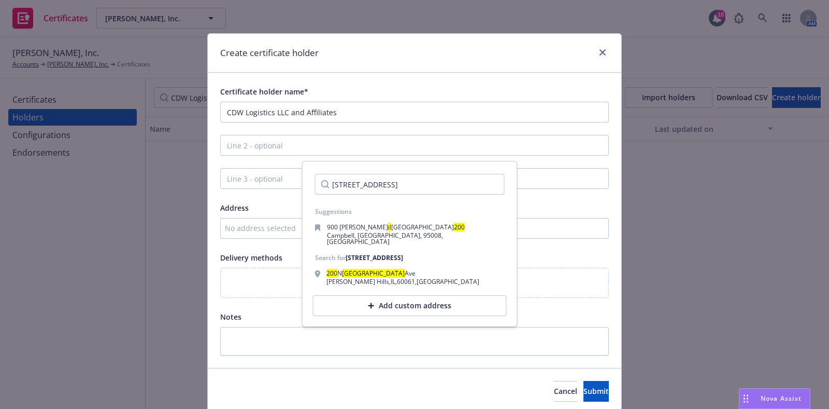
drag, startPoint x: 386, startPoint y: 188, endPoint x: 294, endPoint y: 192, distance: 91.9
click at [294, 192] on body "Certificates Celona, Inc. Celona, Inc. 10 AM Celona, Inc. Accounts Celona, Inc.…" at bounding box center [414, 204] width 829 height 409
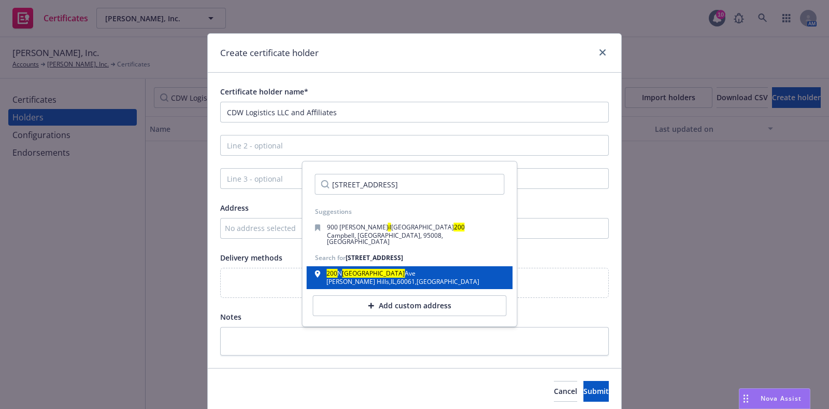
type input "200 N. Milwaukee Avenue Vernon Hills, IL 60061"
click at [371, 278] on div "Vernon Hills , IL , 60061 , USA" at bounding box center [403, 281] width 153 height 6
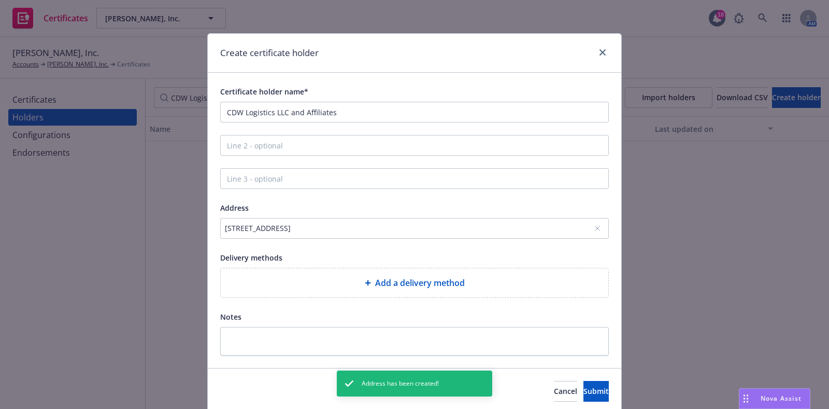
click at [332, 275] on div "Add a delivery method" at bounding box center [415, 282] width 388 height 29
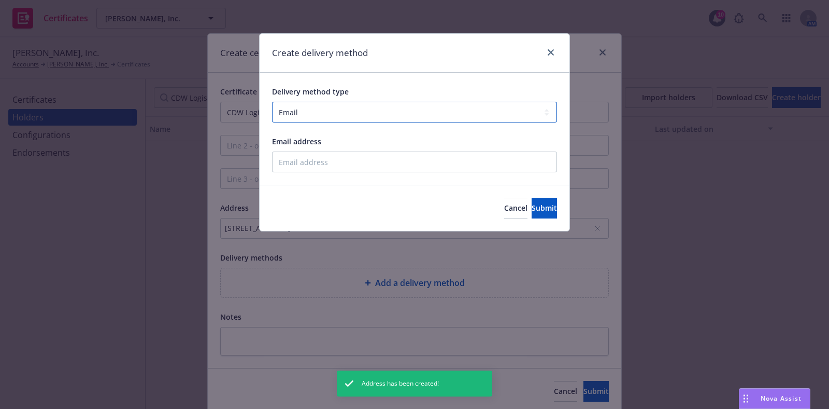
click at [318, 117] on select "Select delivery method type Email Mail Fax Upload to Compliance Website" at bounding box center [414, 112] width 285 height 21
select select "MAIL"
click at [272, 102] on select "Select delivery method type Email Mail Fax Upload to Compliance Website" at bounding box center [414, 112] width 285 height 21
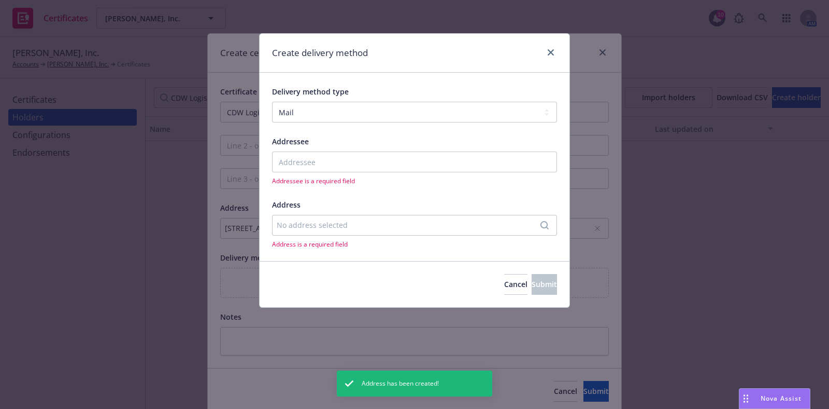
click at [305, 228] on div "No address selected" at bounding box center [409, 224] width 265 height 11
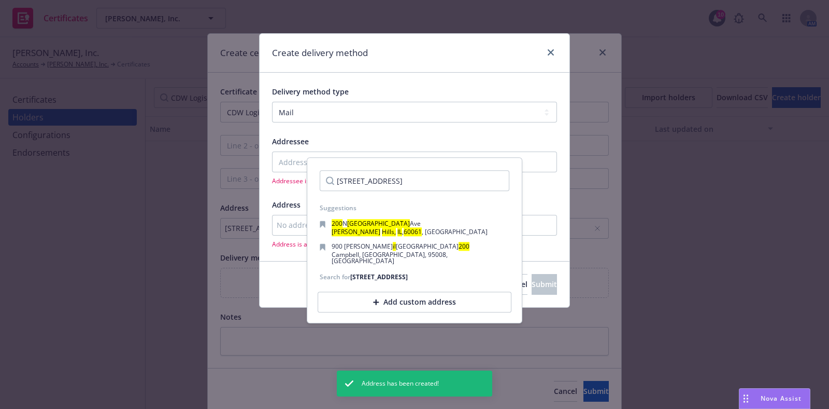
scroll to position [0, 13]
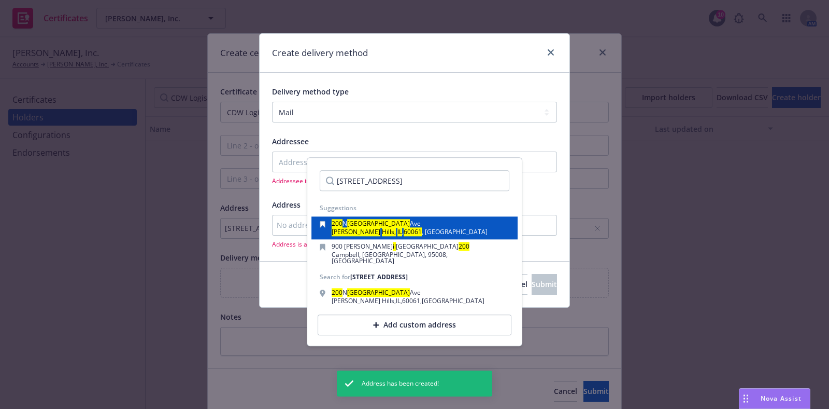
type input "200 N. Milwaukee Avenue Vernon Hills, IL 60061"
click at [420, 228] on div "200 N Milwaukee Ave Vernon Hills, IL , 60061 , USA" at bounding box center [415, 227] width 190 height 15
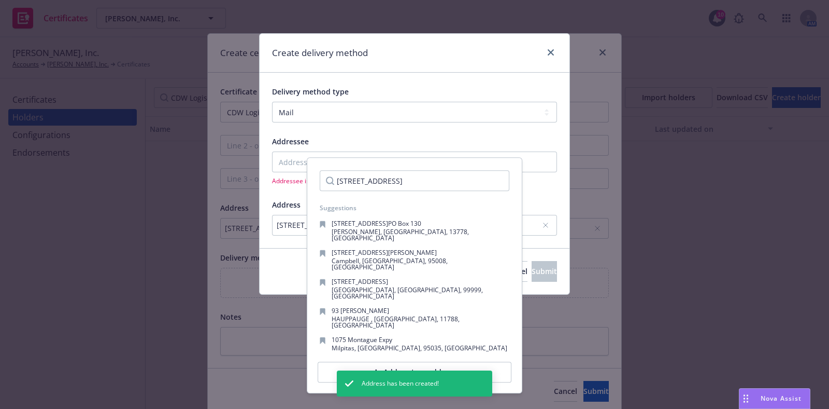
scroll to position [0, 0]
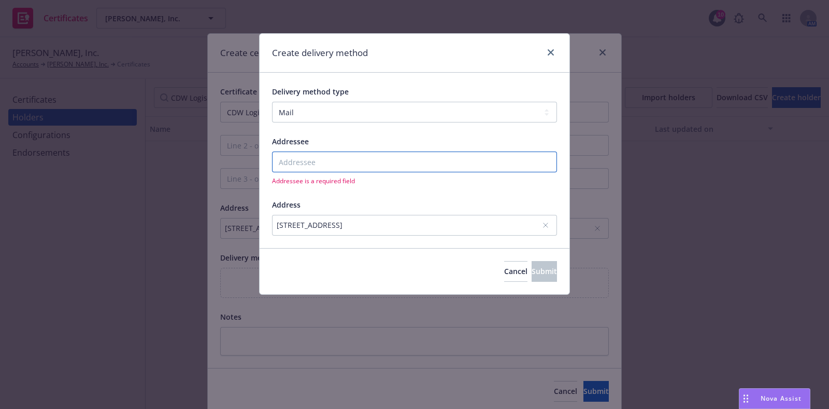
click at [363, 153] on input "Addressee" at bounding box center [414, 161] width 285 height 21
paste input "CDW Logistics LLC and Affiliates"
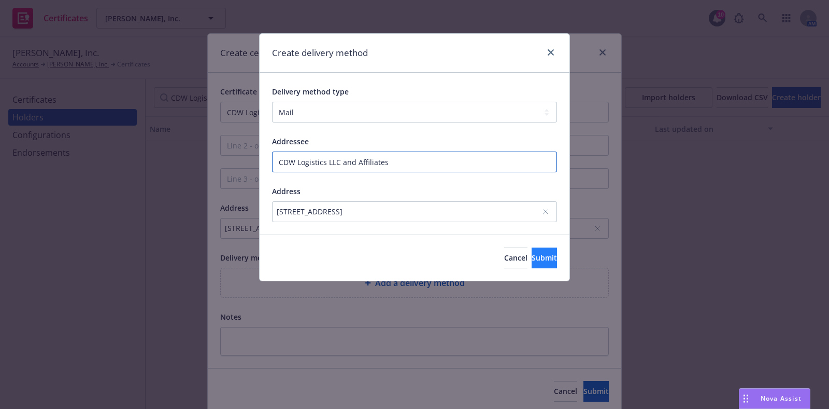
type input "CDW Logistics LLC and Affiliates"
click at [532, 255] on span "Submit" at bounding box center [544, 257] width 25 height 10
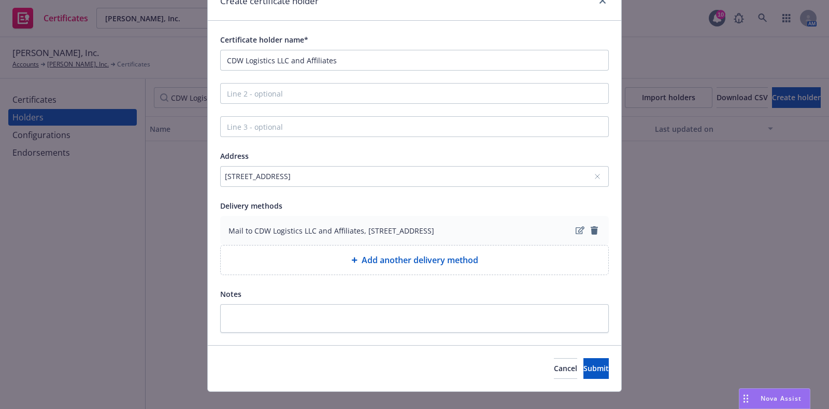
scroll to position [67, 0]
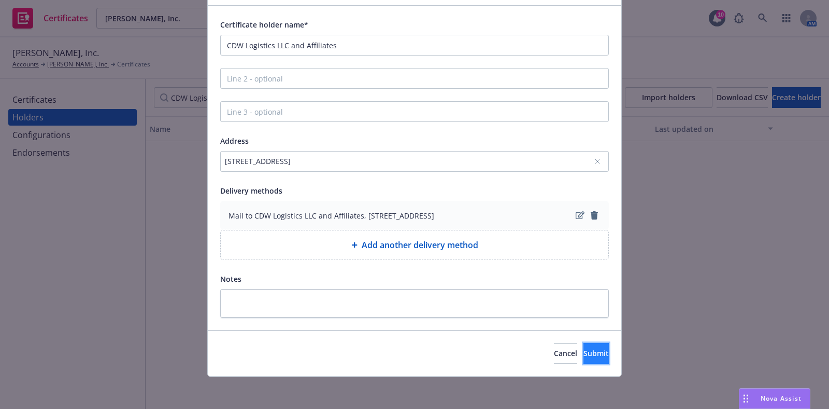
click at [584, 346] on button "Submit" at bounding box center [596, 353] width 25 height 21
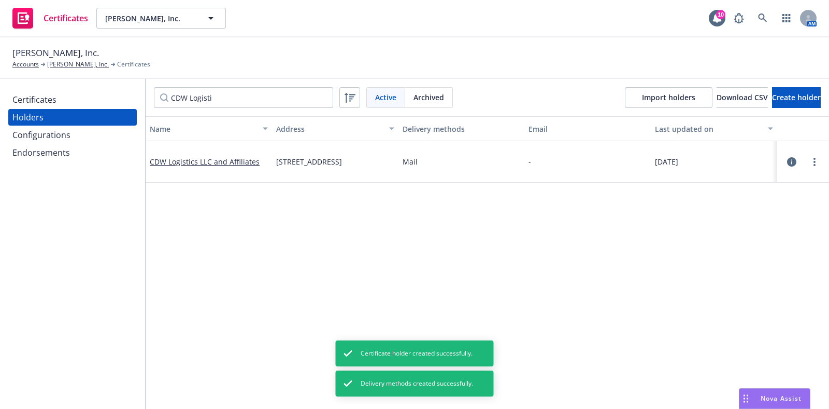
click at [51, 106] on div "Certificates" at bounding box center [34, 99] width 44 height 17
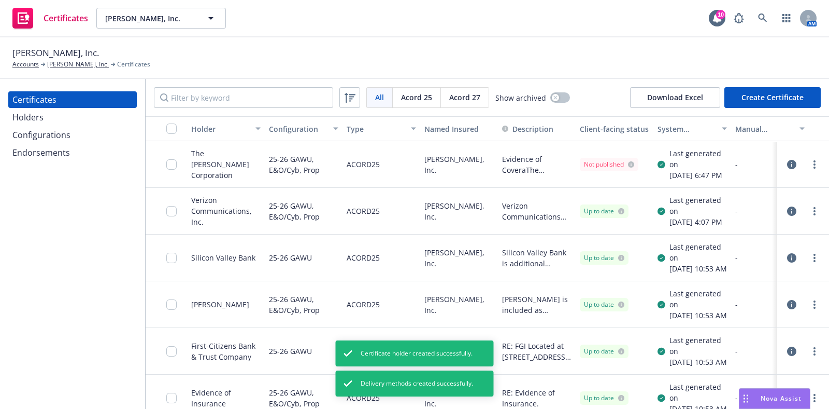
click at [779, 94] on button "Create Certificate" at bounding box center [773, 97] width 96 height 21
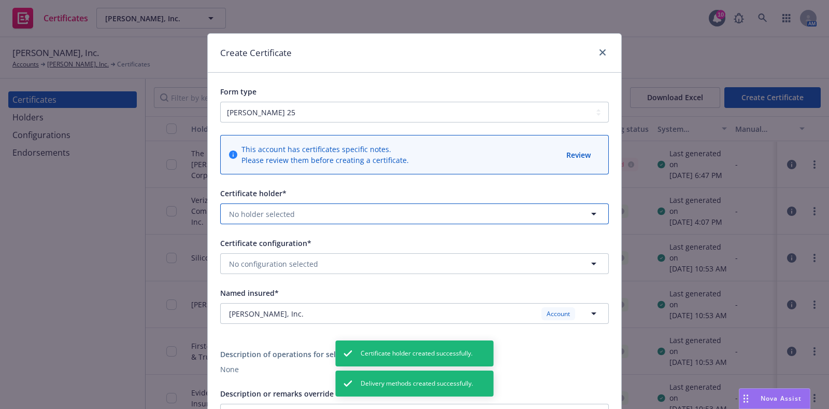
click at [303, 207] on button "No holder selected" at bounding box center [414, 213] width 389 height 21
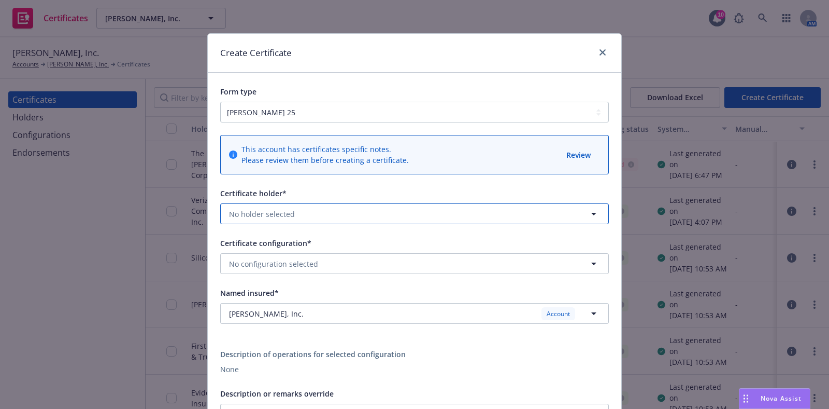
click at [308, 219] on button "No holder selected" at bounding box center [414, 213] width 389 height 21
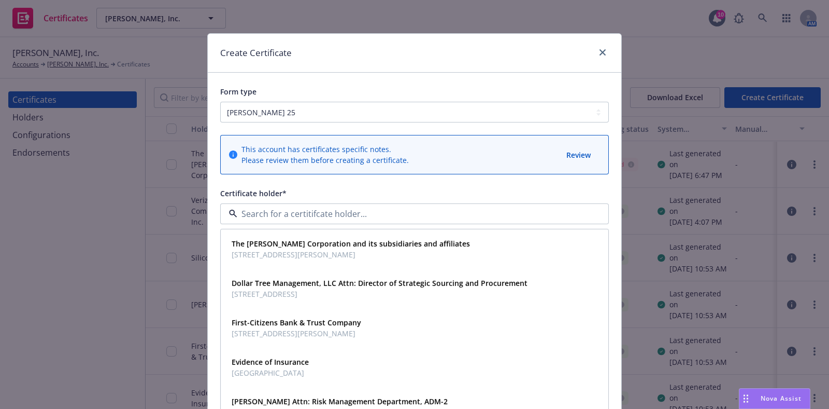
paste input "CDW Logistics LLC and Affiliates"
type input "CDW Logistics LLC and Affiliates"
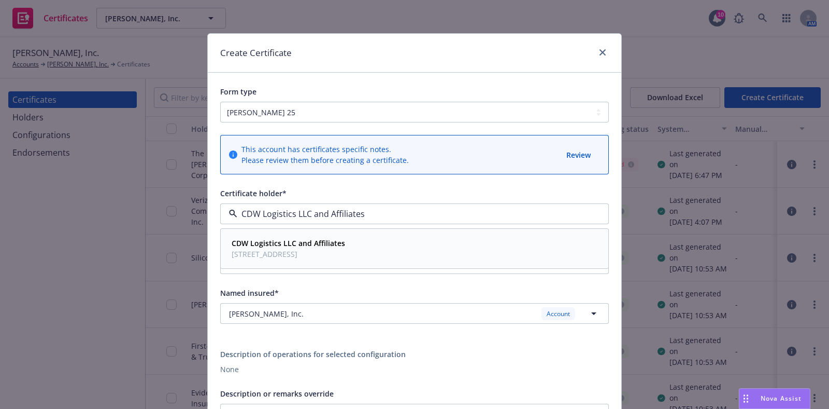
click at [307, 241] on strong "CDW Logistics LLC and Affiliates" at bounding box center [289, 243] width 114 height 10
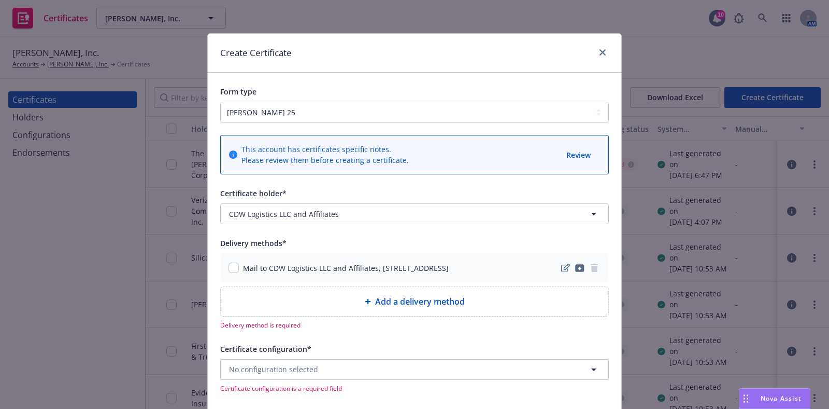
scroll to position [129, 0]
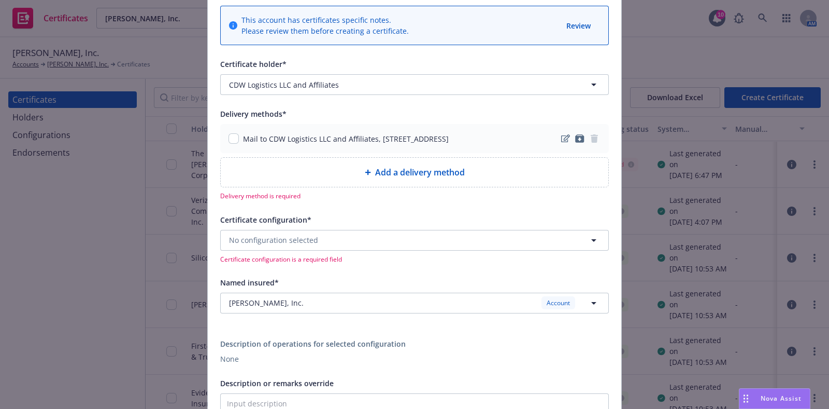
click at [233, 128] on div "Mail to CDW Logistics LLC and Affiliates, 200 N Milwaukee Ave, Vernon Hills, IL…" at bounding box center [414, 138] width 389 height 29
click at [229, 139] on input "checkbox" at bounding box center [234, 138] width 10 height 10
checkbox input "true"
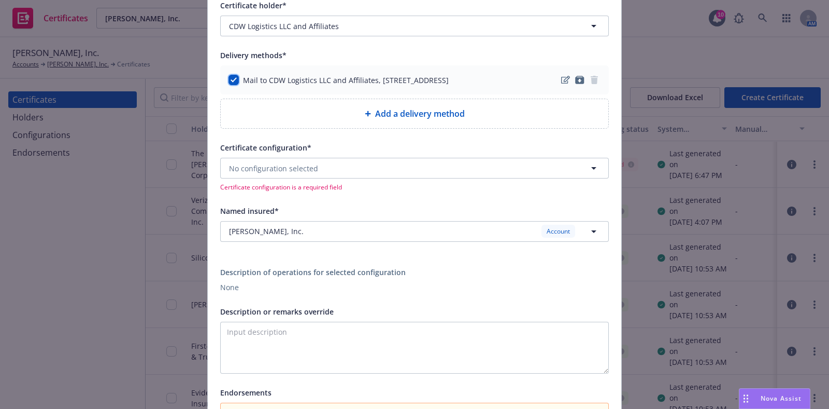
scroll to position [194, 0]
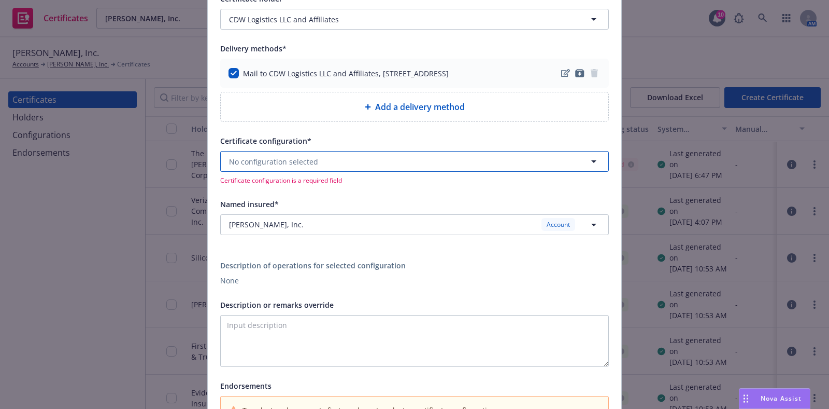
click at [301, 163] on span "No configuration selected" at bounding box center [273, 161] width 89 height 11
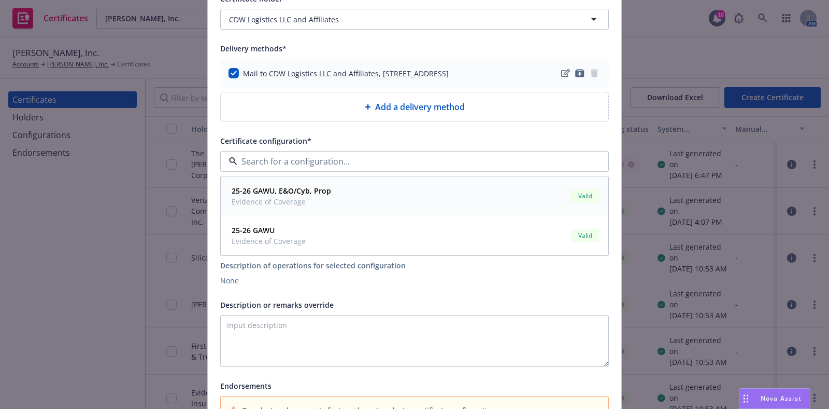
click at [312, 194] on strong "25-26 GAWU, E&O/Cyb, Prop" at bounding box center [282, 191] width 100 height 10
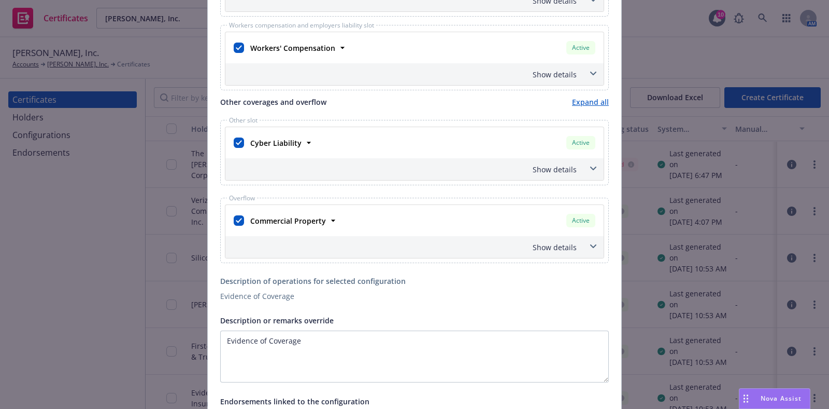
scroll to position [648, 0]
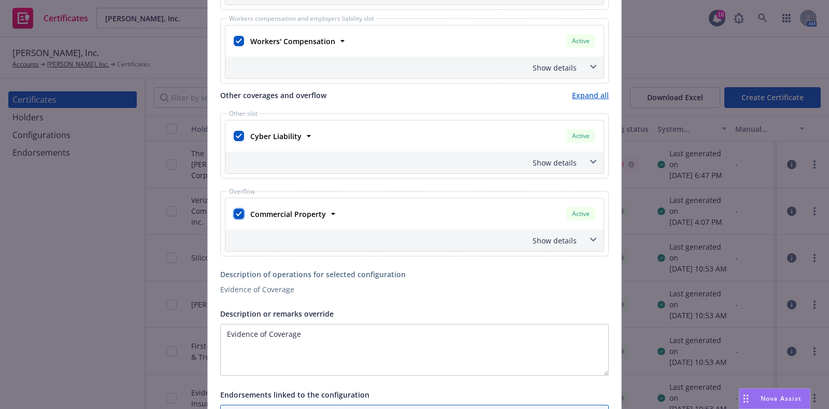
click at [236, 213] on input "checkbox" at bounding box center [239, 213] width 10 height 10
checkbox input "false"
click at [567, 159] on div "Show details" at bounding box center [402, 162] width 349 height 11
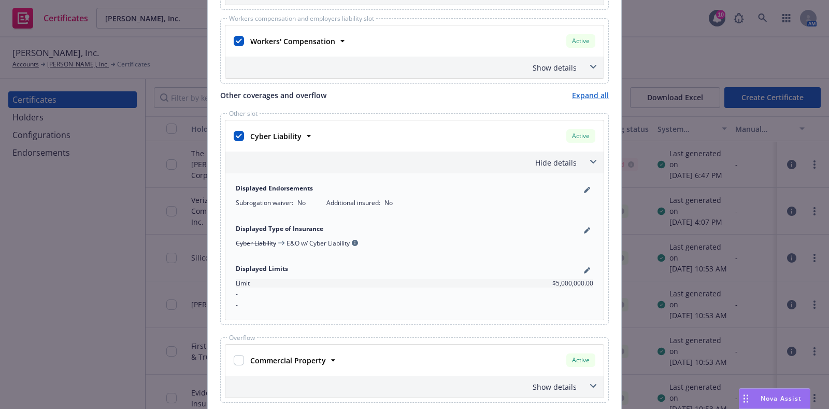
click at [567, 159] on div "Hide details" at bounding box center [402, 162] width 349 height 11
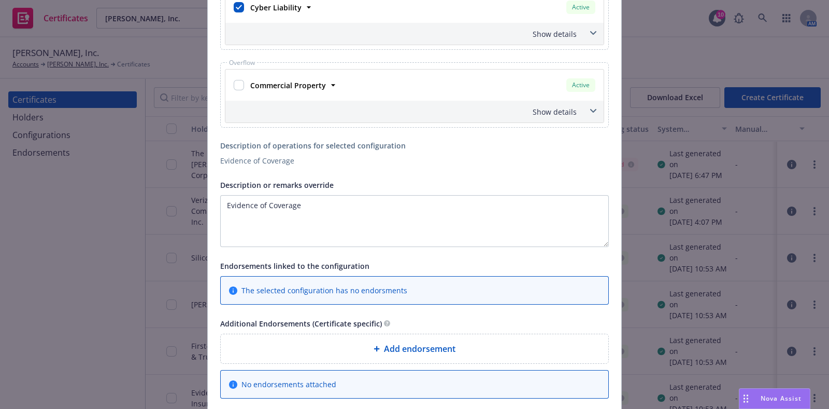
scroll to position [778, 0]
click at [303, 205] on textarea "Evidence of Coverage" at bounding box center [414, 220] width 389 height 52
paste textarea "CDW Logistics LLC and Affiliates"
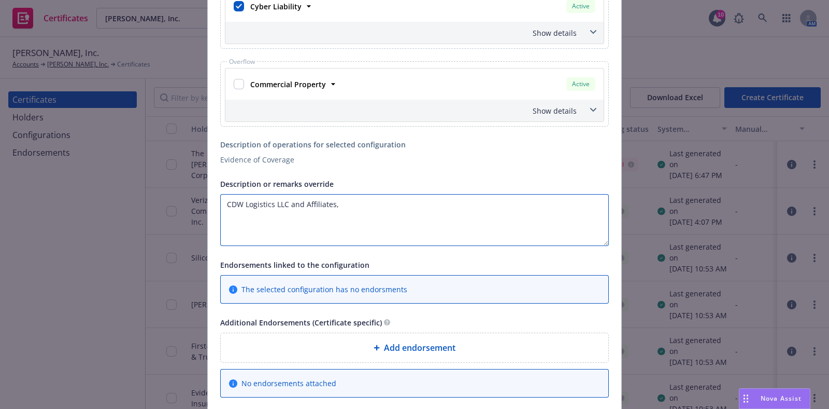
paste textarea "officers, directors, and employees are"
paste textarea "The Certificate Holder is included as an additional insured as required by a wr…"
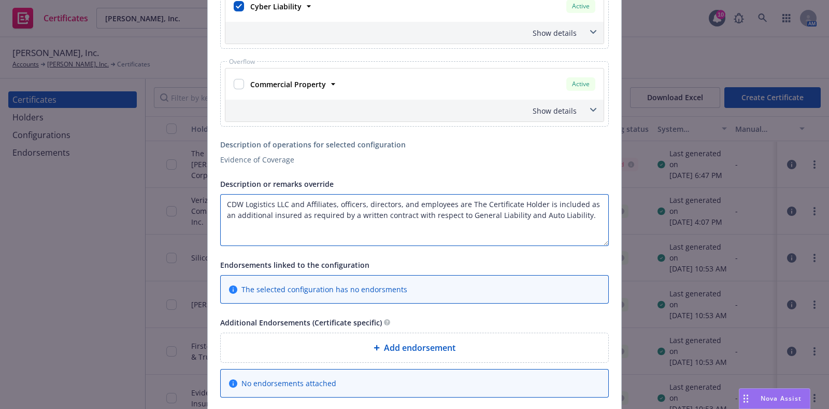
drag, startPoint x: 545, startPoint y: 201, endPoint x: 461, endPoint y: 201, distance: 84.0
click at [461, 201] on textarea "CDW Logistics LLC and Affiliates, officers, directors, and employees are The Ce…" at bounding box center [414, 220] width 389 height 52
type textarea "CDW Logistics LLC and Affiliates, officers, directors, and employees are includ…"
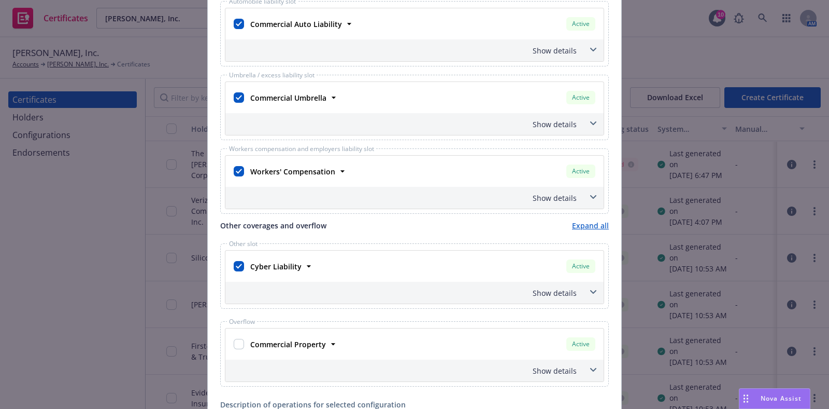
scroll to position [453, 0]
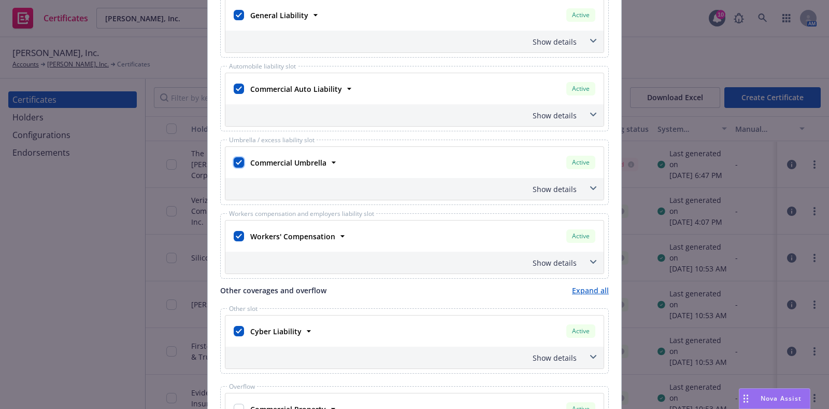
click at [234, 160] on input "checkbox" at bounding box center [239, 162] width 10 height 10
checkbox input "false"
click at [235, 96] on div at bounding box center [239, 88] width 15 height 19
click at [234, 88] on input "checkbox" at bounding box center [239, 88] width 10 height 10
checkbox input "false"
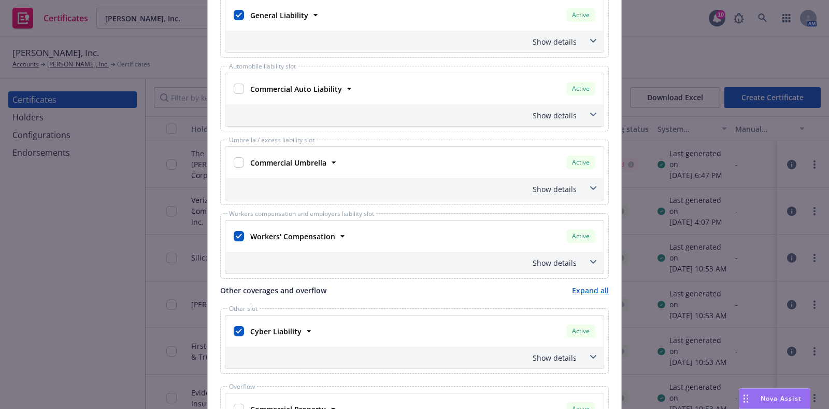
click at [569, 185] on div "Show details" at bounding box center [402, 189] width 349 height 11
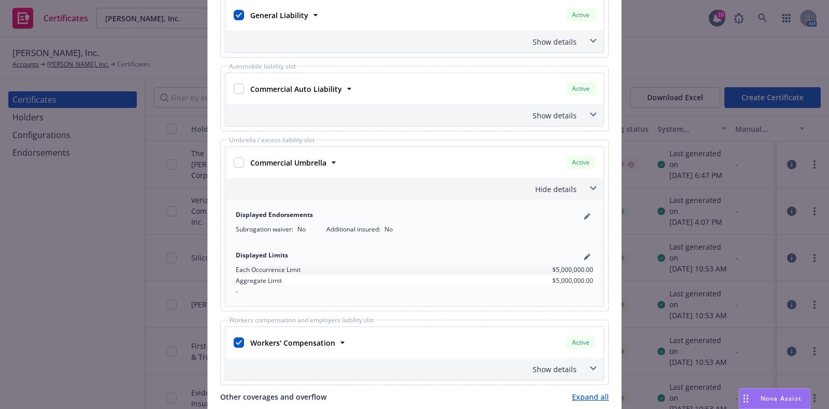
click at [570, 185] on div "Hide details" at bounding box center [402, 189] width 349 height 11
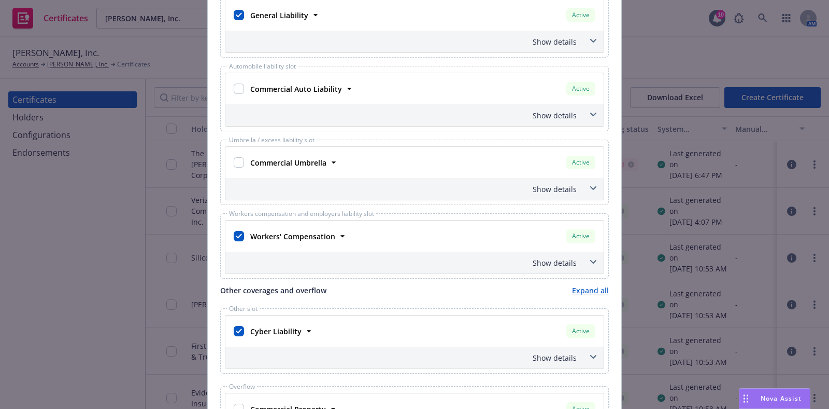
click at [574, 36] on div "Show details" at bounding box center [415, 42] width 378 height 22
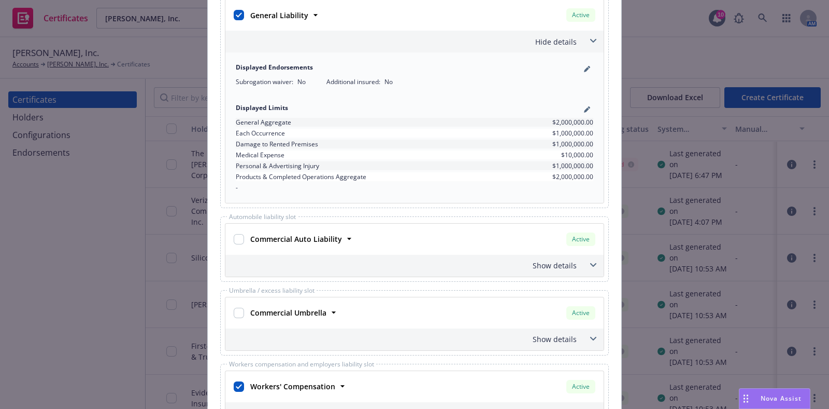
click at [574, 43] on div "Hide details" at bounding box center [415, 42] width 378 height 22
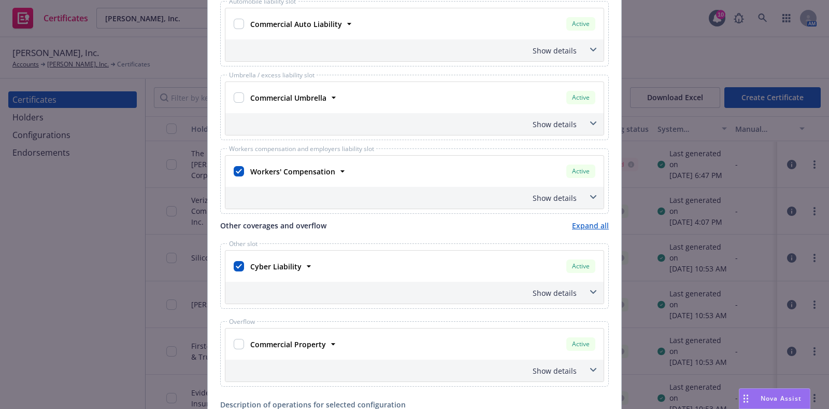
scroll to position [324, 0]
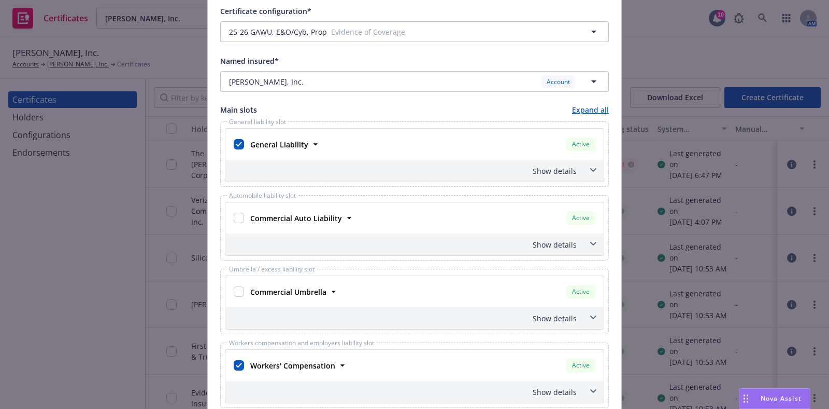
click at [560, 162] on div "Show details" at bounding box center [415, 171] width 378 height 22
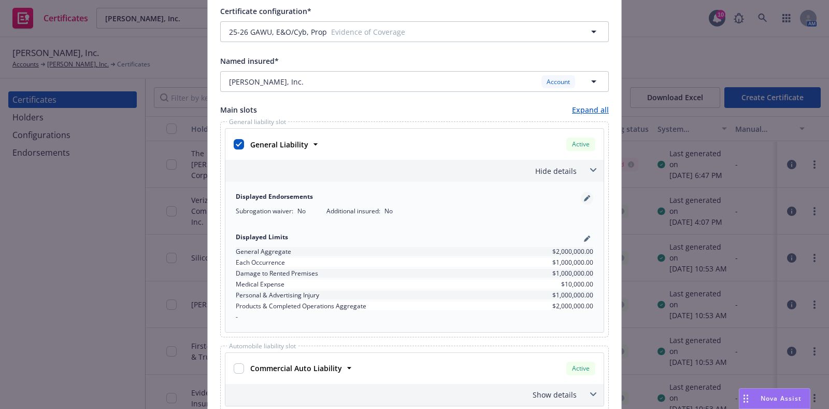
click at [584, 198] on icon "pencil" at bounding box center [586, 198] width 5 height 5
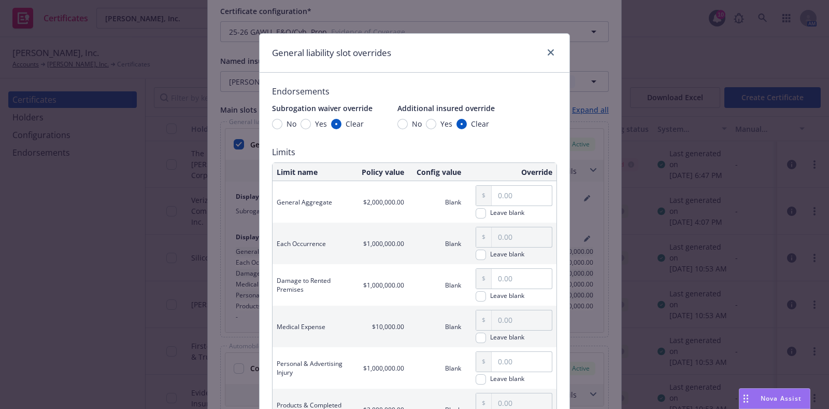
drag, startPoint x: 434, startPoint y: 124, endPoint x: 364, endPoint y: 124, distance: 70.5
click at [437, 124] on span "Yes" at bounding box center [445, 123] width 16 height 11
click at [434, 124] on input "Yes" at bounding box center [431, 124] width 10 height 10
radio input "true"
click at [311, 125] on span "Yes" at bounding box center [319, 123] width 16 height 11
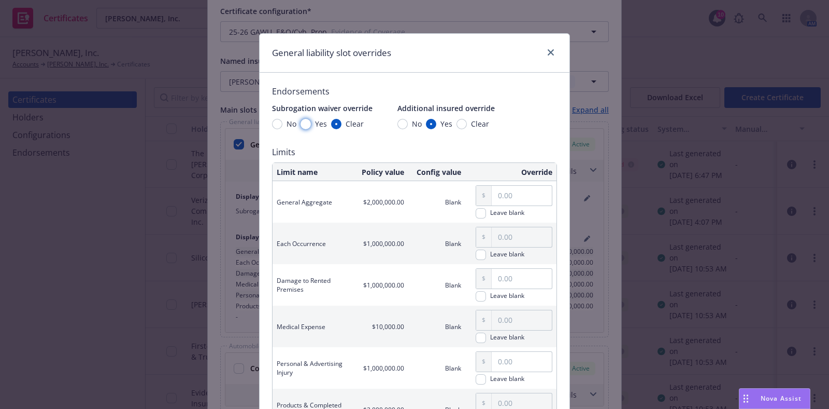
click at [310, 125] on input "Yes" at bounding box center [306, 124] width 10 height 10
radio input "true"
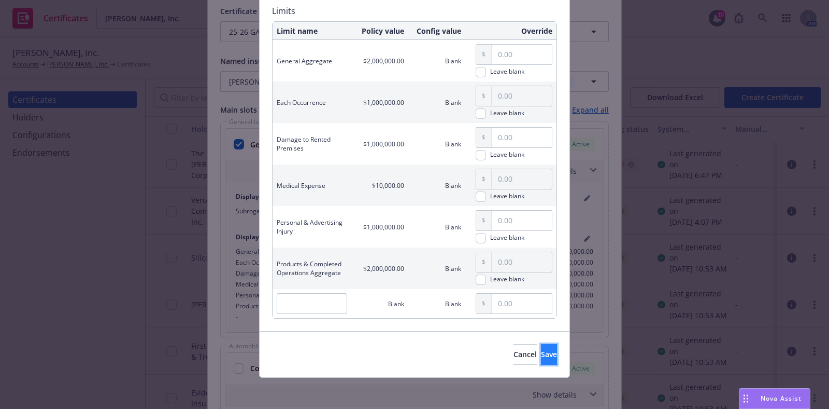
click at [542, 350] on button "Save" at bounding box center [549, 354] width 16 height 21
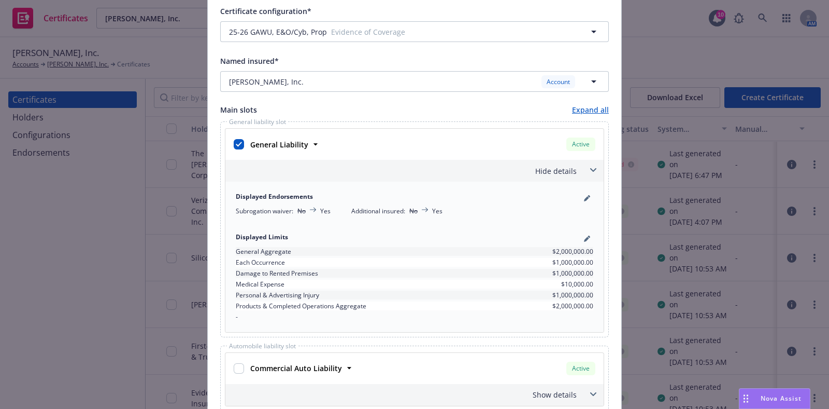
click at [557, 172] on div "Hide details" at bounding box center [402, 170] width 349 height 11
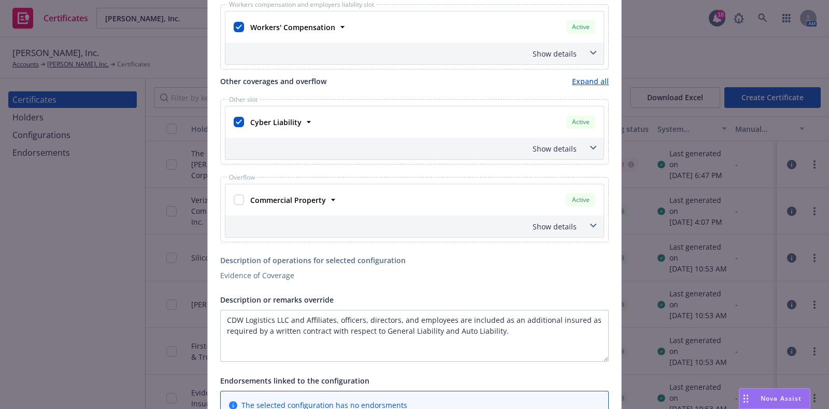
scroll to position [778, 0]
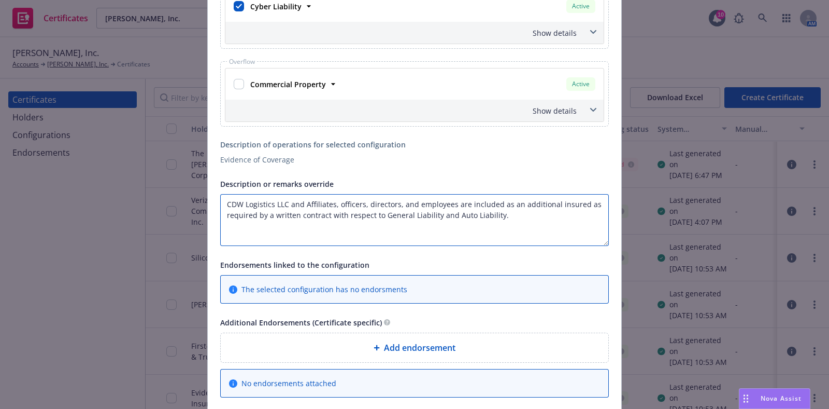
click at [492, 214] on textarea "CDW Logistics LLC and Affiliates, officers, directors, and employees are includ…" at bounding box center [414, 220] width 389 height 52
drag, startPoint x: 492, startPoint y: 214, endPoint x: 431, endPoint y: 216, distance: 60.7
click at [431, 216] on textarea "CDW Logistics LLC and Affiliates, officers, directors, and employees are includ…" at bounding box center [414, 220] width 389 height 52
click at [488, 214] on textarea "CDW Logistics LLC and Affiliates, officers, directors, and employees are includ…" at bounding box center [414, 220] width 389 height 52
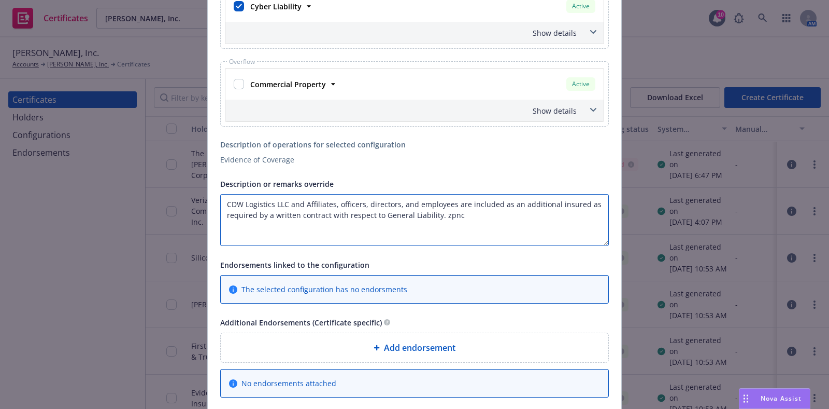
paste textarea "Coverage is Primary and Non-Contributory."
paste textarea "Waiver of subrogation applies with respect to General Liability, Auto Liability…"
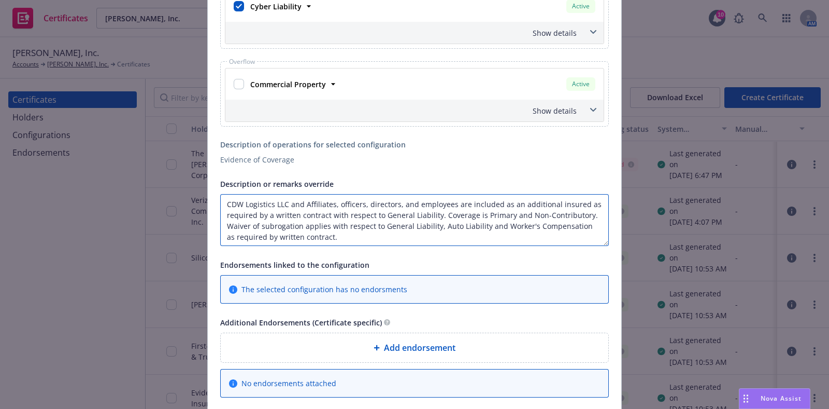
drag, startPoint x: 435, startPoint y: 223, endPoint x: 479, endPoint y: 221, distance: 43.6
click at [479, 221] on textarea "CDW Logistics LLC and Affiliates, officers, directors, and employees are includ…" at bounding box center [414, 220] width 389 height 52
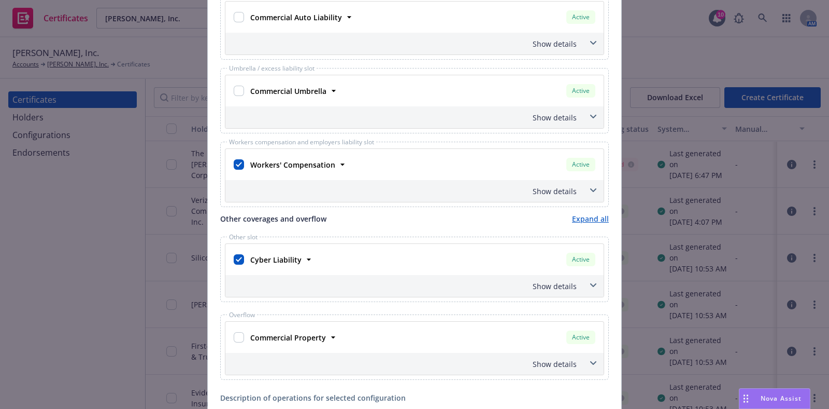
scroll to position [518, 0]
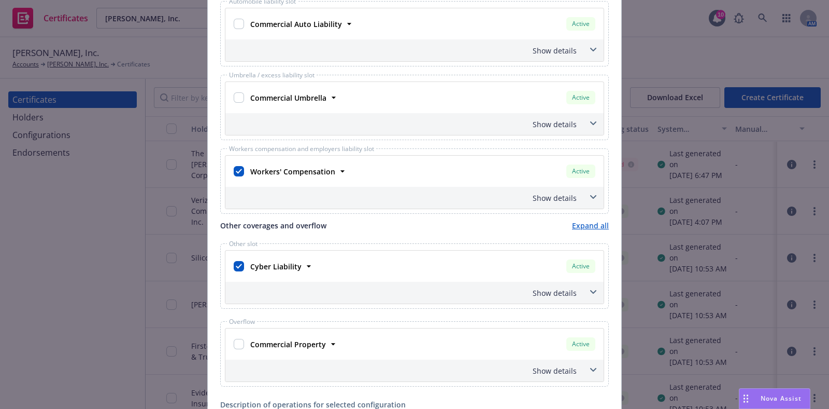
type textarea "CDW Logistics LLC and Affiliates, officers, directors, and employees are includ…"
click at [579, 193] on div "Show details" at bounding box center [415, 198] width 378 height 22
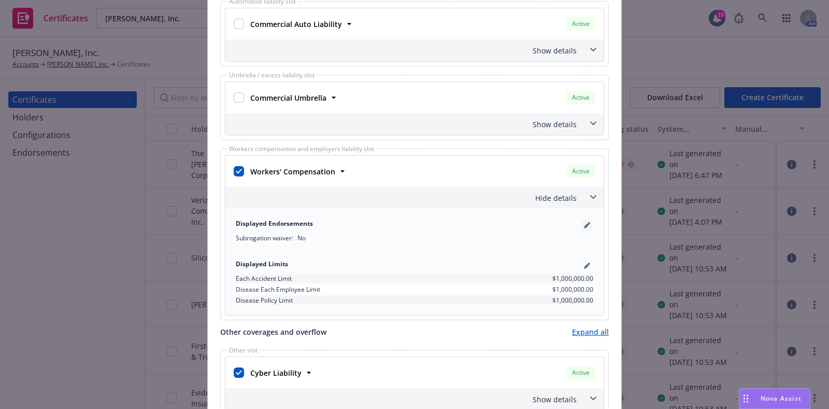
click at [588, 222] on icon "pencil" at bounding box center [589, 223] width 3 height 3
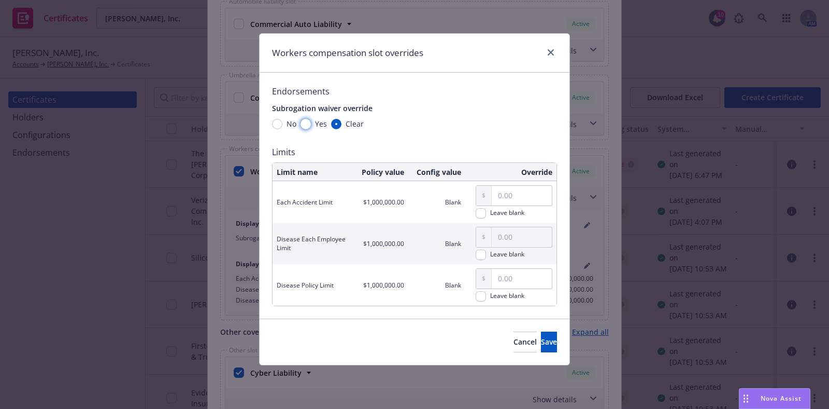
click at [306, 125] on input "Yes" at bounding box center [306, 124] width 10 height 10
radio input "true"
click at [543, 347] on button "Save" at bounding box center [549, 341] width 16 height 21
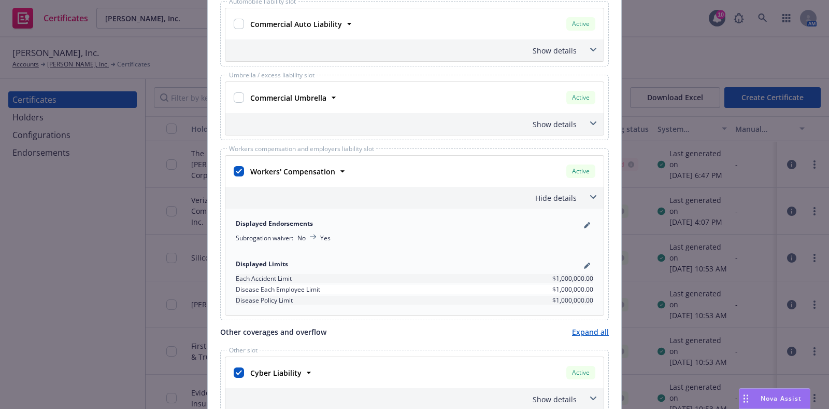
click at [551, 194] on div "Hide details" at bounding box center [402, 197] width 349 height 11
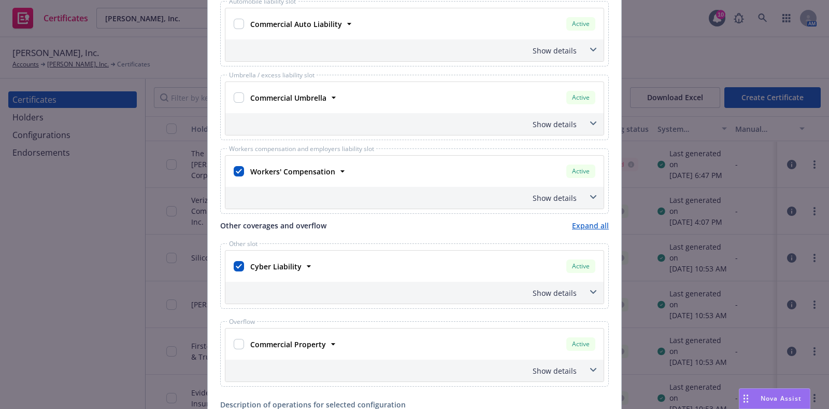
scroll to position [259, 0]
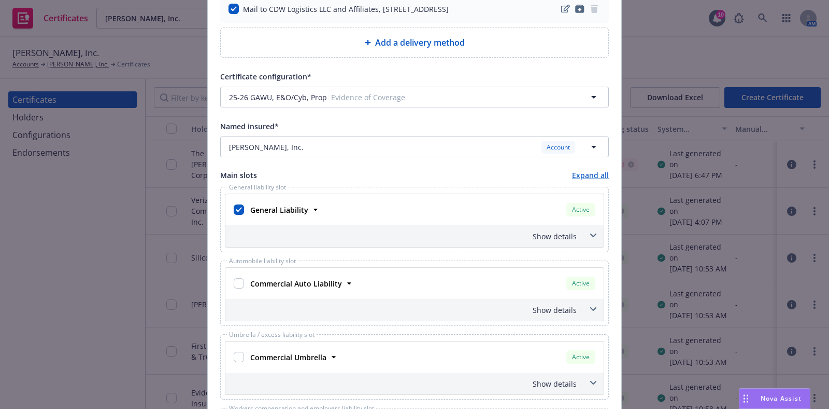
click at [432, 236] on div "Show details" at bounding box center [402, 236] width 349 height 11
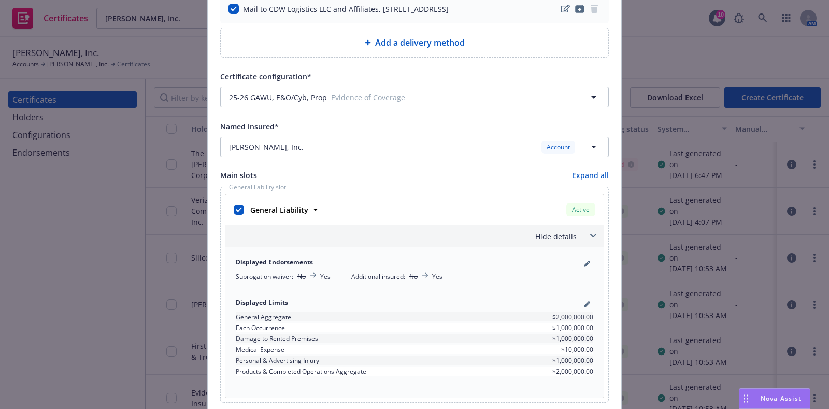
click at [432, 236] on div "Hide details" at bounding box center [402, 236] width 349 height 11
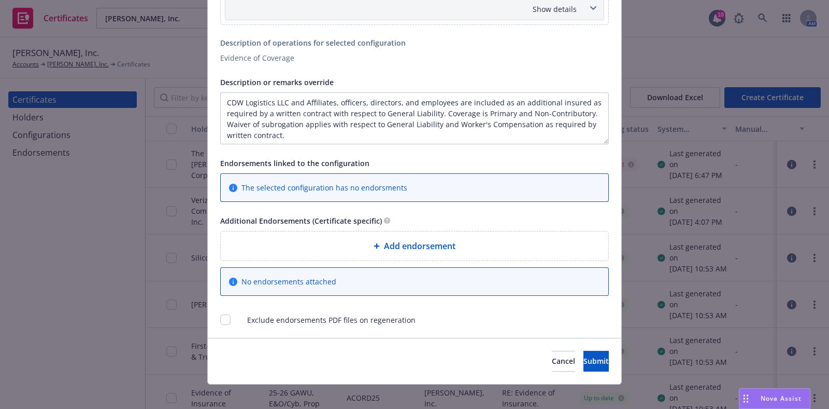
scroll to position [884, 0]
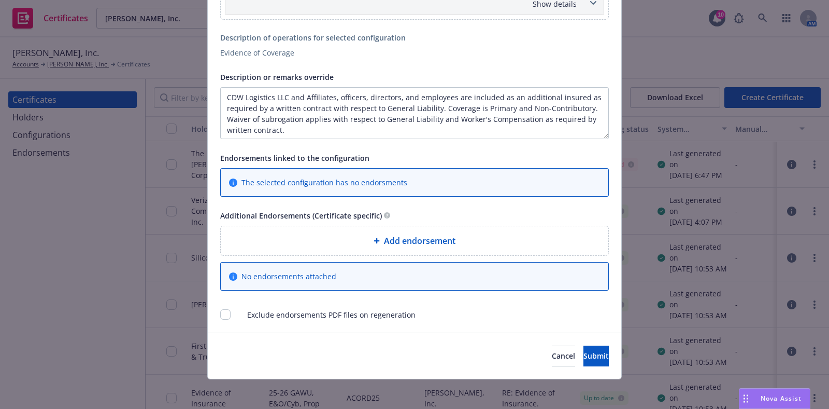
click at [404, 239] on span "Add endorsement" at bounding box center [420, 240] width 72 height 12
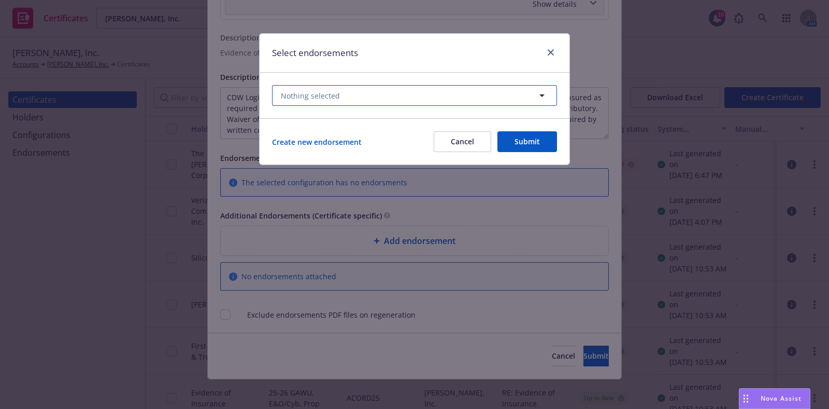
click at [326, 90] on button "Nothing selected" at bounding box center [414, 95] width 285 height 21
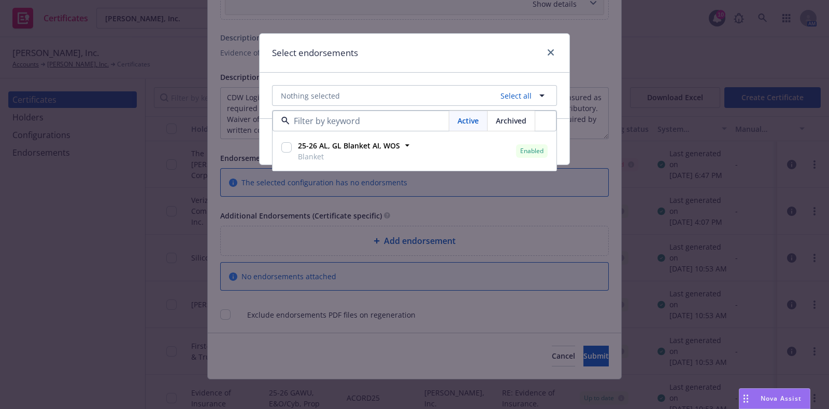
click at [289, 146] on input "checkbox" at bounding box center [287, 147] width 10 height 10
checkbox input "true"
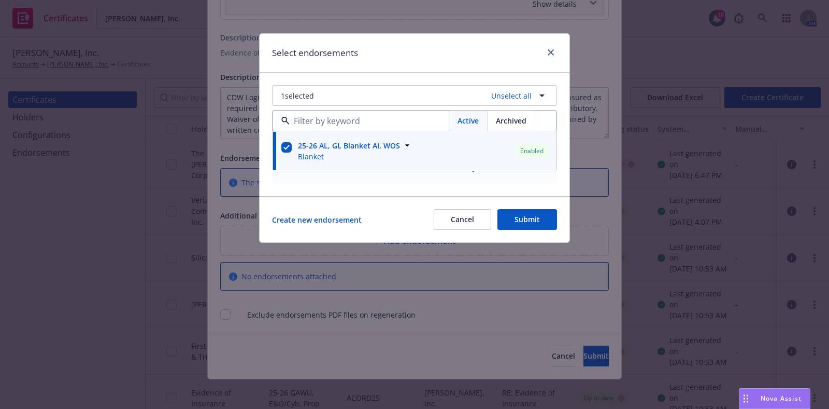
click at [357, 74] on div "1 selected Unselect all Active Archived 25-26 AL, GL Blanket AI, WOS Blanket En…" at bounding box center [415, 134] width 310 height 123
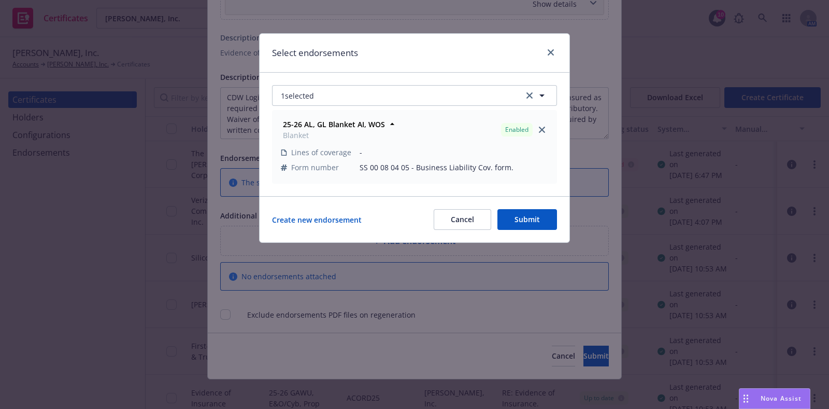
click at [537, 227] on button "Submit" at bounding box center [528, 219] width 60 height 21
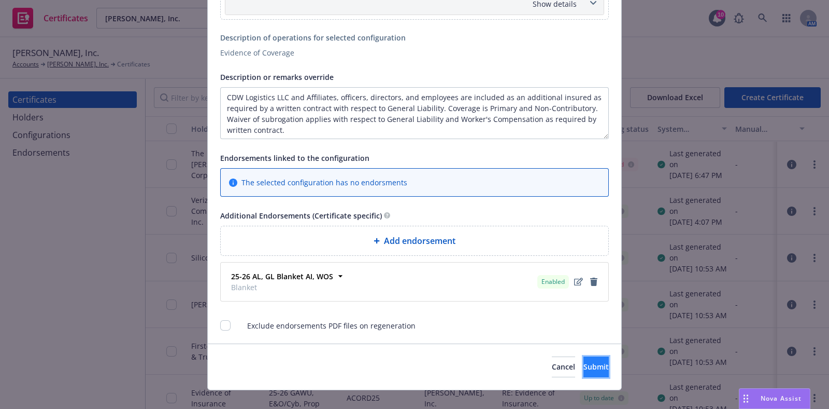
click at [584, 365] on span "Submit" at bounding box center [596, 366] width 25 height 10
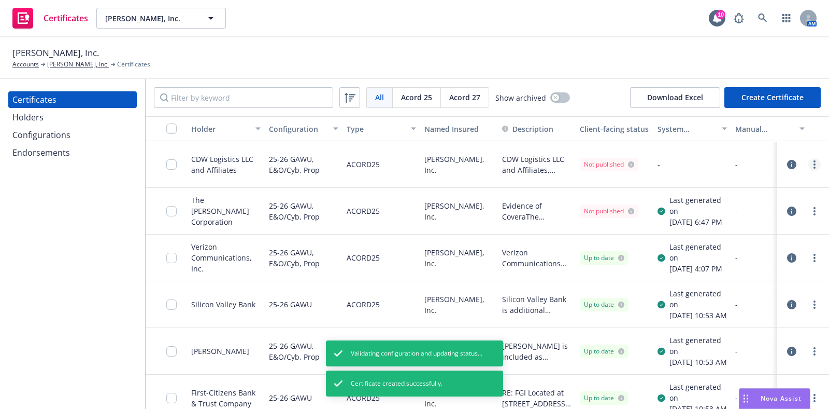
click at [814, 161] on circle "more" at bounding box center [815, 161] width 2 height 2
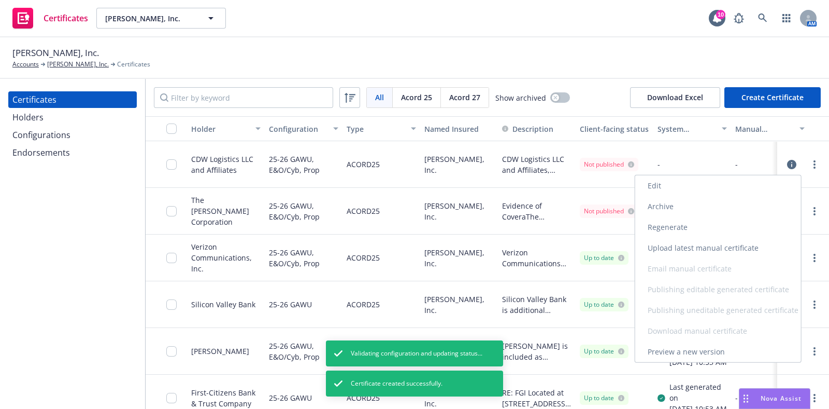
click at [728, 223] on link "Regenerate" at bounding box center [719, 227] width 166 height 21
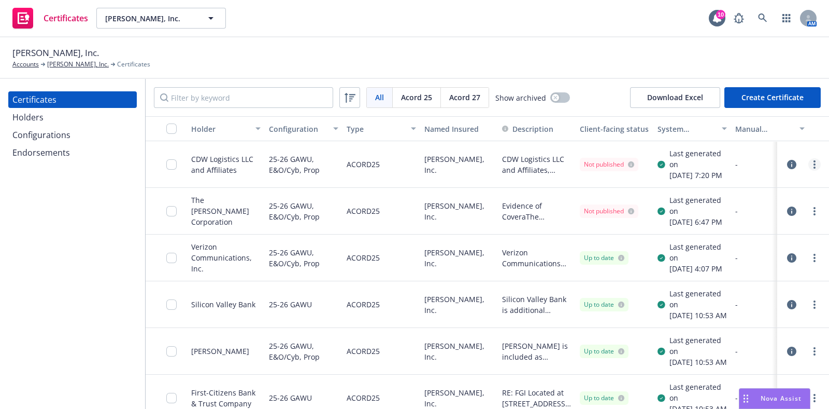
click at [809, 170] on link "more" at bounding box center [815, 164] width 12 height 12
click at [526, 75] on div "Celona, Inc. Accounts Celona, Inc. Certificates" at bounding box center [414, 57] width 829 height 41
click at [814, 168] on icon "more" at bounding box center [815, 164] width 2 height 8
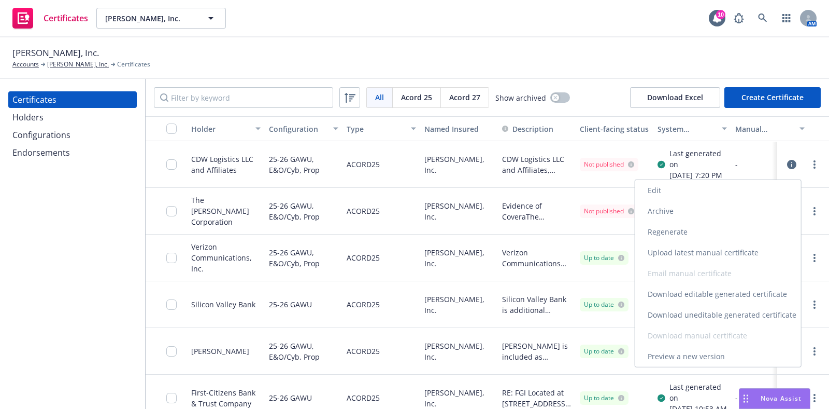
click at [707, 321] on link "Download uneditable generated certificate" at bounding box center [719, 314] width 166 height 21
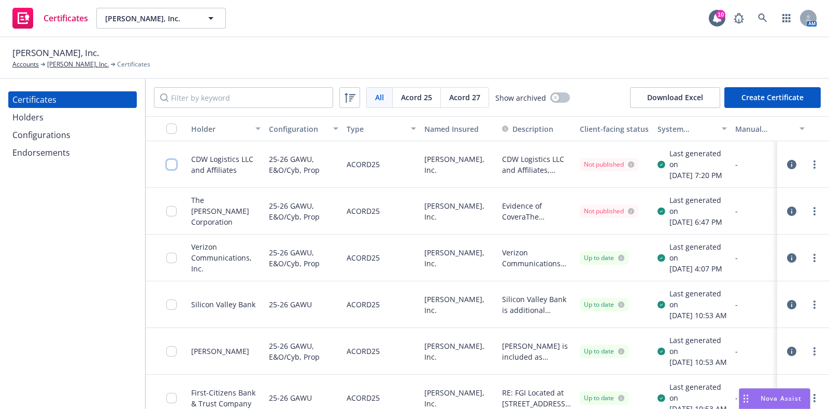
click at [171, 165] on input "checkbox" at bounding box center [171, 164] width 10 height 10
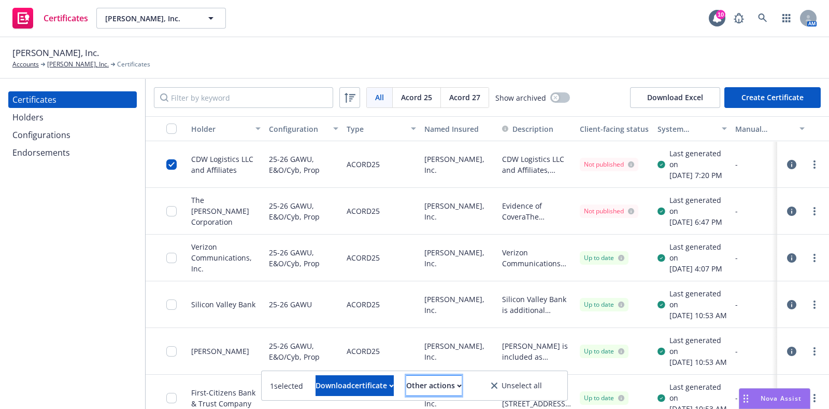
click at [462, 389] on div "Other actions" at bounding box center [433, 385] width 55 height 20
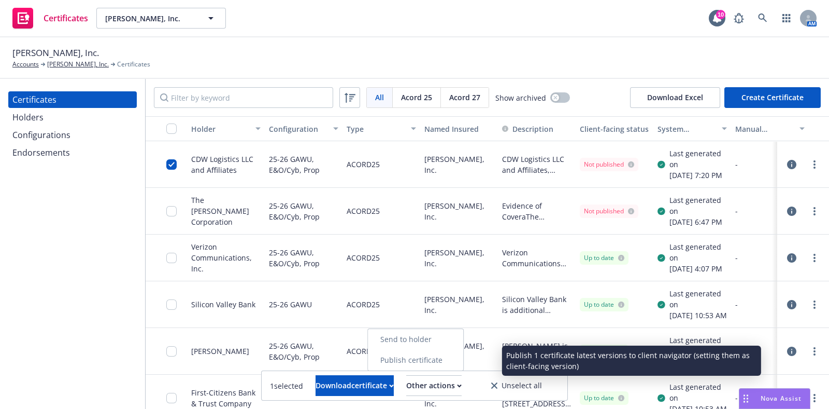
click at [458, 357] on link "Publish certificate" at bounding box center [415, 359] width 95 height 21
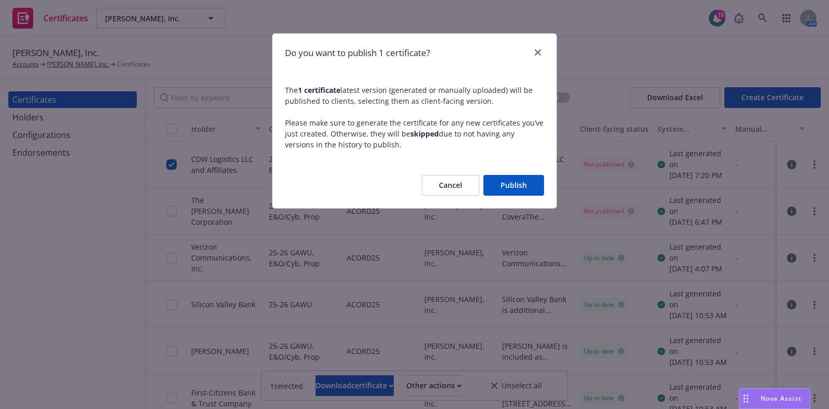
click at [513, 180] on button "Publish" at bounding box center [514, 185] width 61 height 21
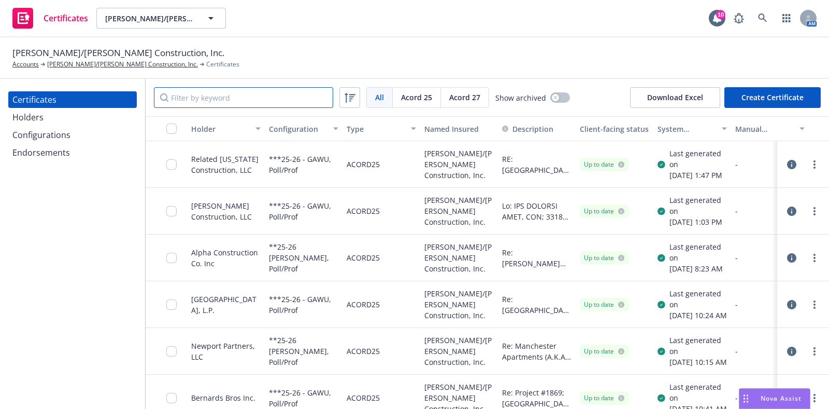
click at [263, 96] on input "Filter by keyword" at bounding box center [243, 97] width 179 height 21
paste input "[PHONE_NUMBER]"
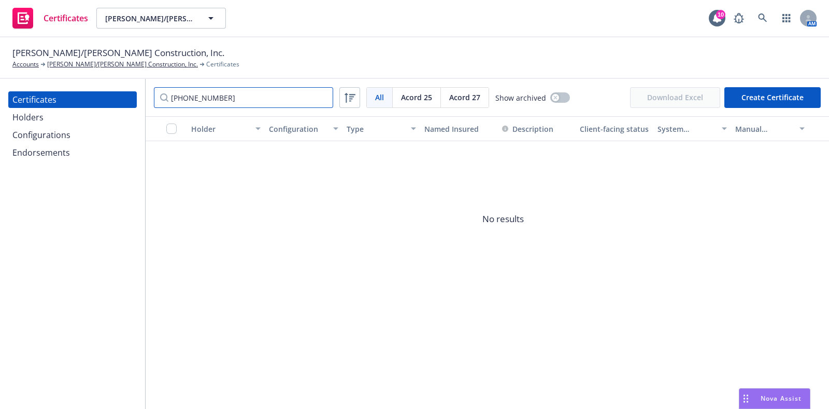
click at [242, 95] on input "[PHONE_NUMBER]" at bounding box center [243, 97] width 179 height 21
paste input "[PERSON_NAME] Construction Inc."
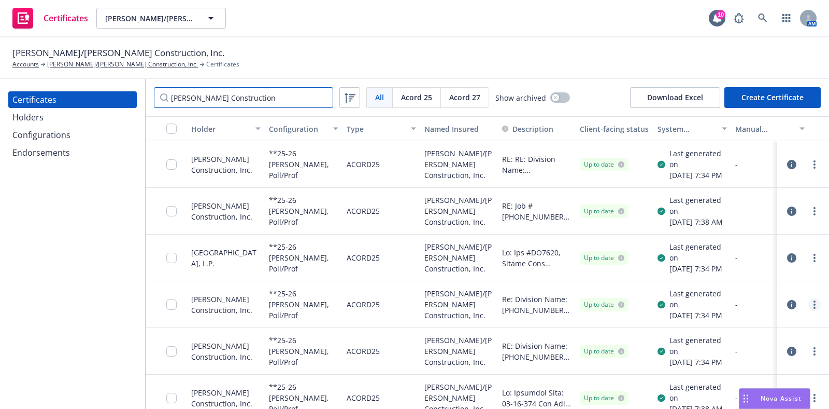
type input "[PERSON_NAME] Construction"
click at [809, 311] on link "more" at bounding box center [815, 304] width 12 height 12
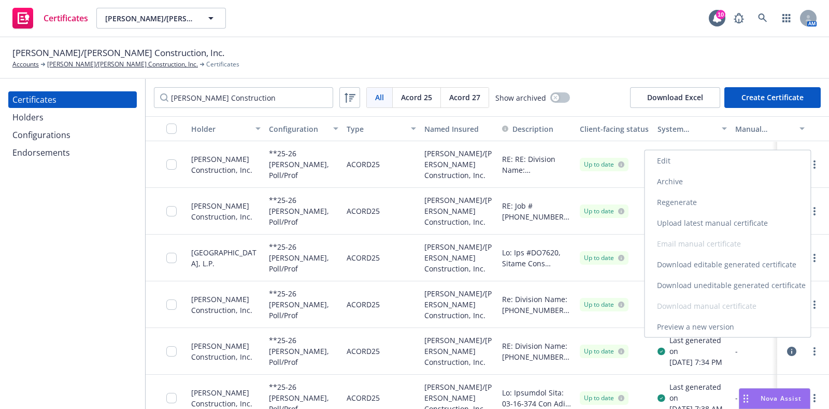
click at [699, 329] on link "Preview a new version" at bounding box center [728, 326] width 166 height 21
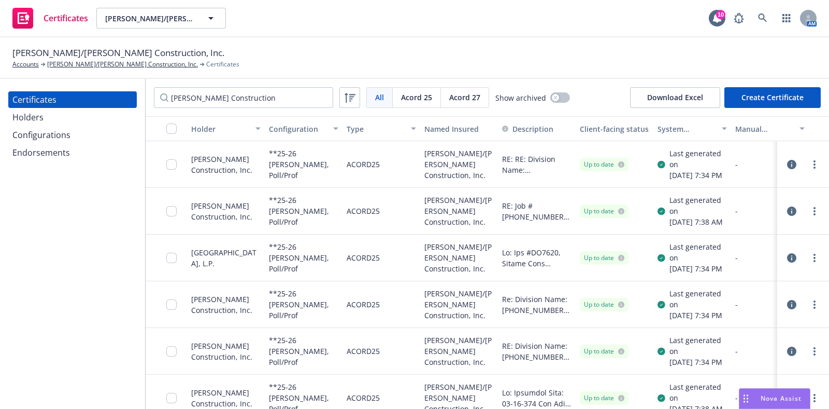
click at [767, 99] on button "Create Certificate" at bounding box center [773, 97] width 96 height 21
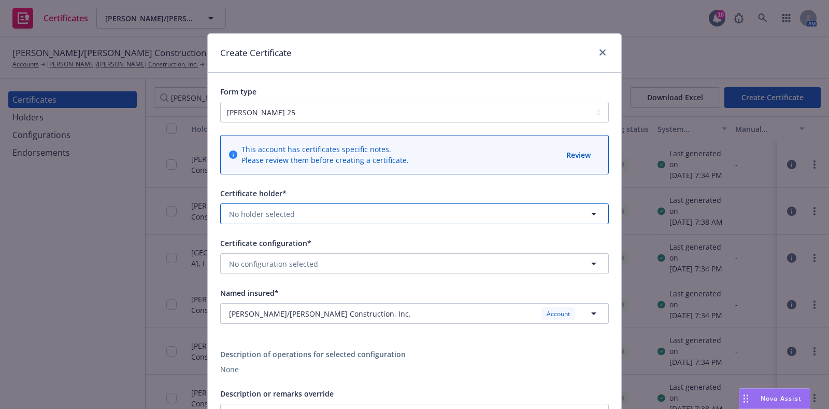
drag, startPoint x: 347, startPoint y: 204, endPoint x: 345, endPoint y: 210, distance: 6.6
click at [346, 208] on button "No holder selected" at bounding box center [414, 213] width 389 height 21
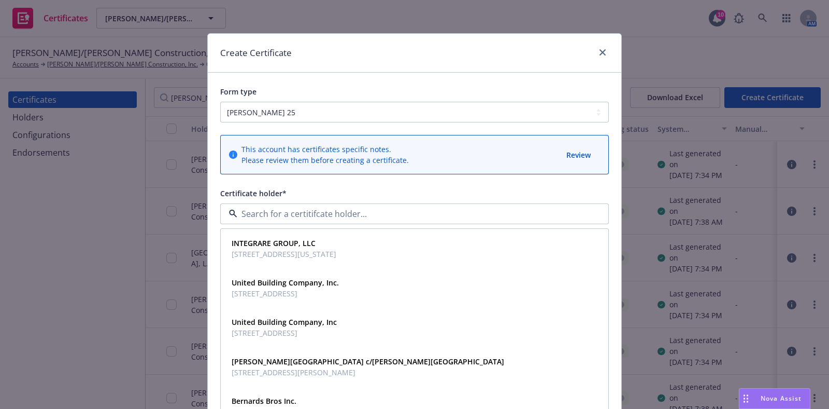
paste input "Walton Construction Inc."
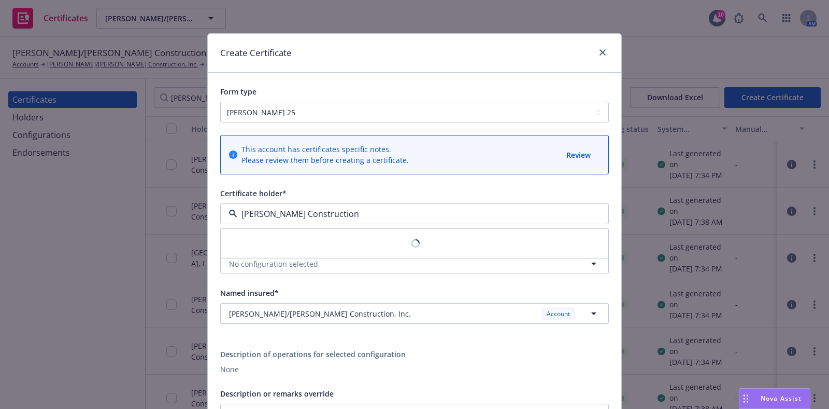
type input "[PERSON_NAME] Construction"
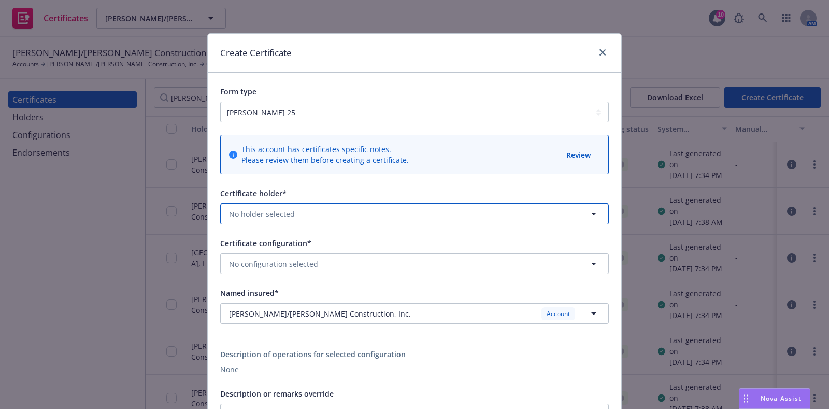
click at [306, 208] on button "No holder selected" at bounding box center [414, 213] width 389 height 21
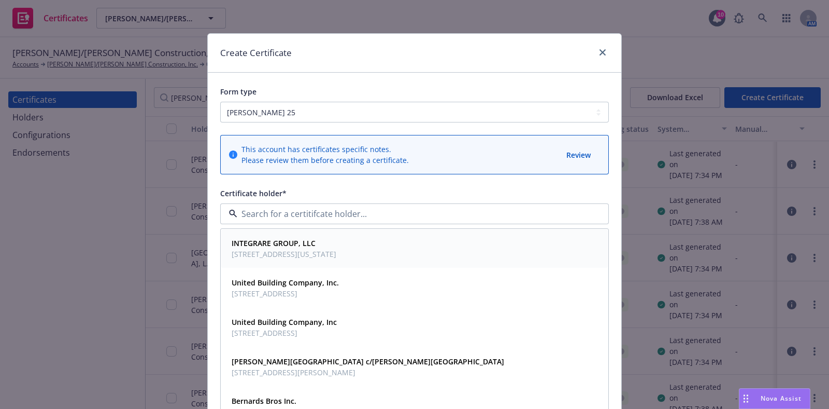
paste input "Walton Construction Inc."
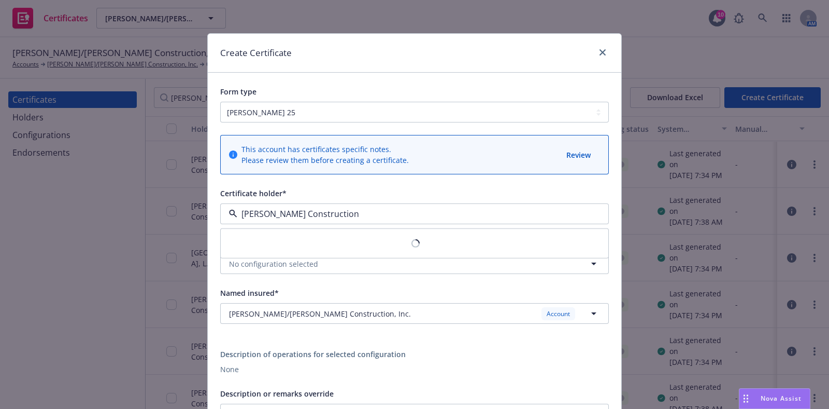
type input "[PERSON_NAME] Construction"
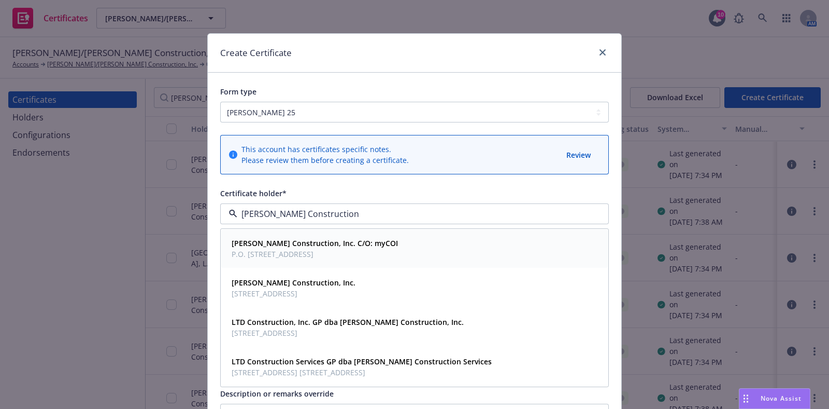
click at [297, 244] on strong "Walton Construction, Inc. C/O: myCOI" at bounding box center [315, 243] width 166 height 10
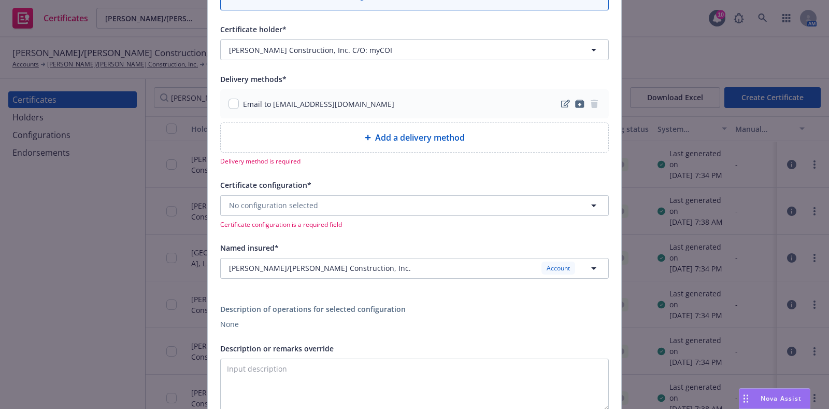
scroll to position [194, 0]
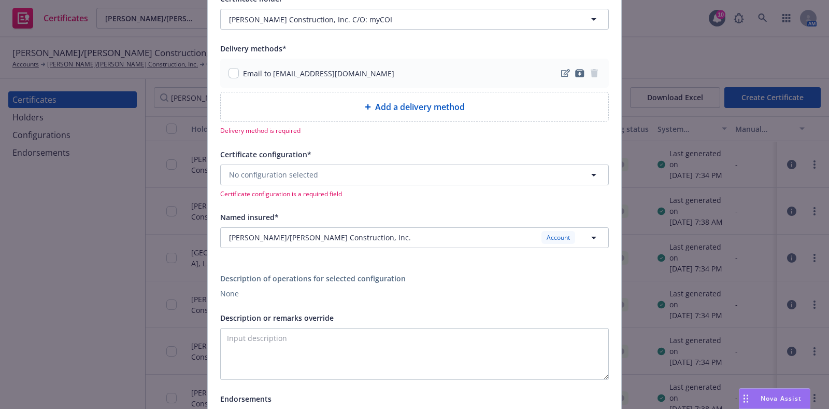
click at [234, 69] on div "Email to [EMAIL_ADDRESS][DOMAIN_NAME]" at bounding box center [312, 73] width 166 height 11
click at [230, 72] on input "checkbox" at bounding box center [234, 73] width 10 height 10
checkbox input "true"
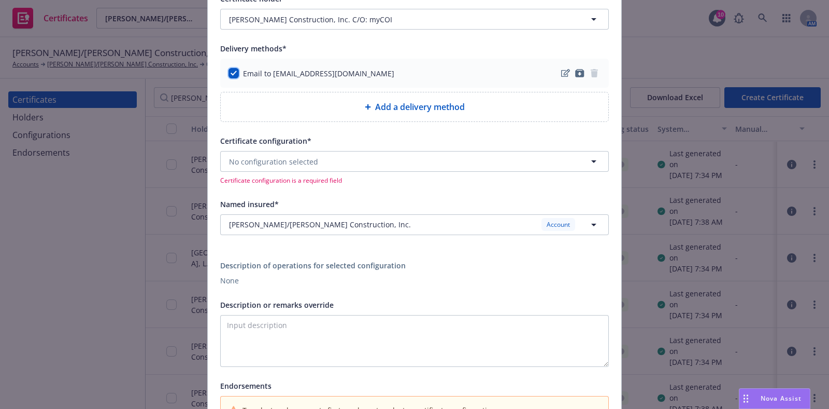
scroll to position [259, 0]
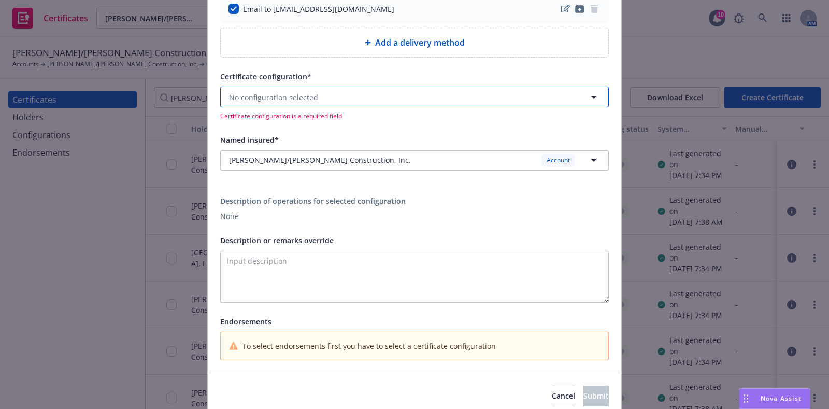
click at [400, 105] on button "No configuration selected" at bounding box center [414, 97] width 389 height 21
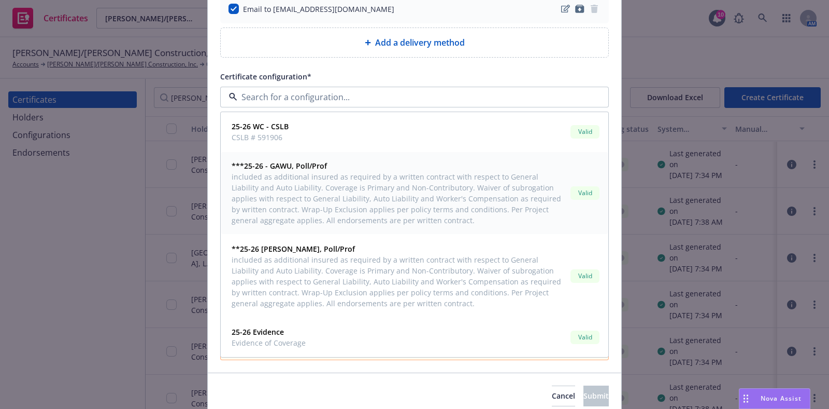
click at [372, 189] on span "included as additional insured as required by a written contract with respect t…" at bounding box center [399, 198] width 335 height 54
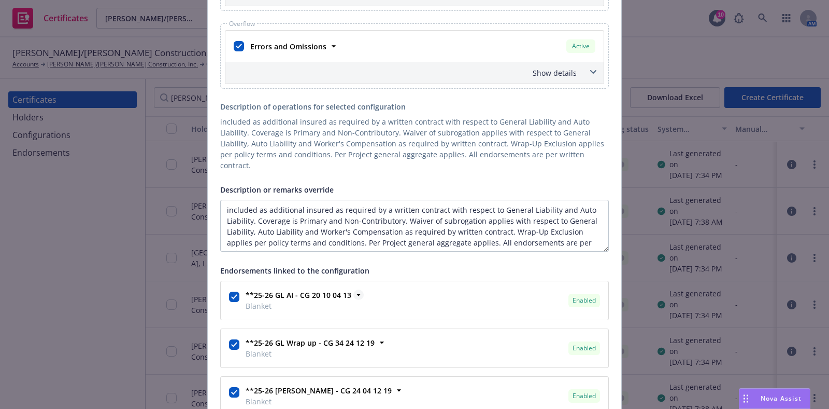
scroll to position [842, 0]
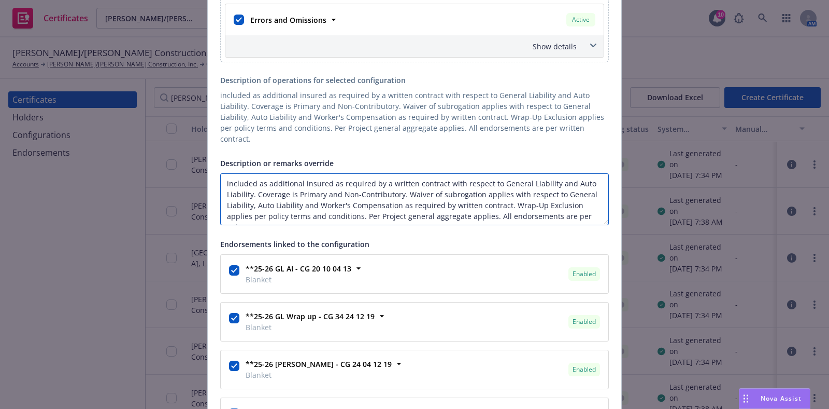
click at [220, 173] on textarea "included as additional insured as required by a written contract with respect t…" at bounding box center [414, 199] width 389 height 52
paste textarea "Division Name: 01-25-139 Casa De La Luz, Division Number: 01-25-139, Division L…"
click at [220, 190] on textarea "Re: Division Name: 01-25-139 Casa De La Luz, Division Number: 01-25-139, Divisi…" at bounding box center [414, 199] width 389 height 52
paste textarea "Walton Construction, Inc. i"
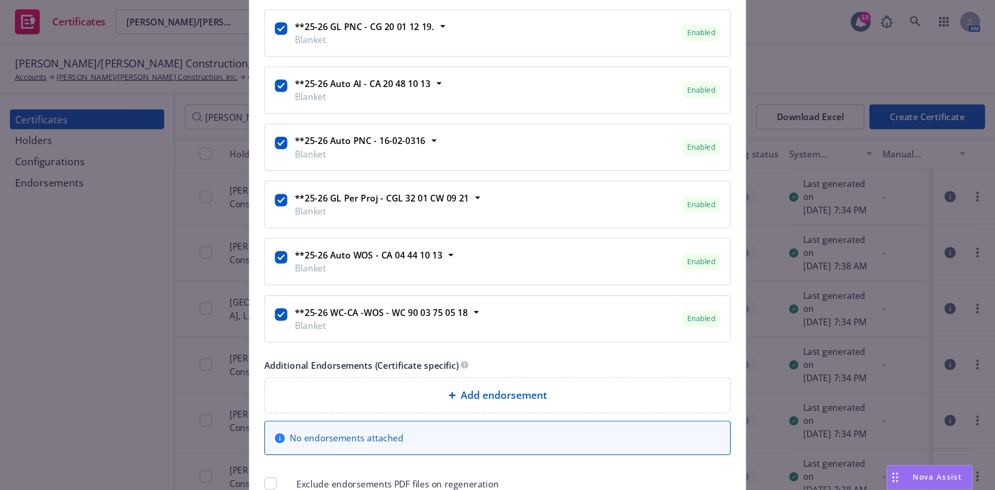
scroll to position [1308, 0]
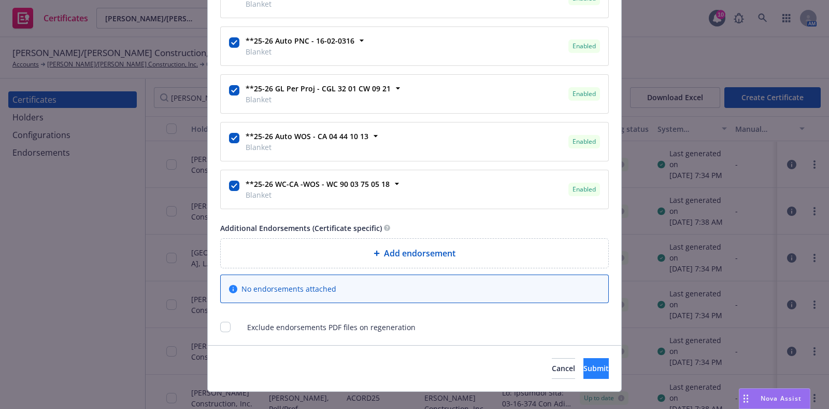
type textarea "Re: Division Name: [PHONE_NUMBER] [GEOGRAPHIC_DATA][PERSON_NAME], Division Numb…"
click at [584, 360] on button "Submit" at bounding box center [596, 368] width 25 height 21
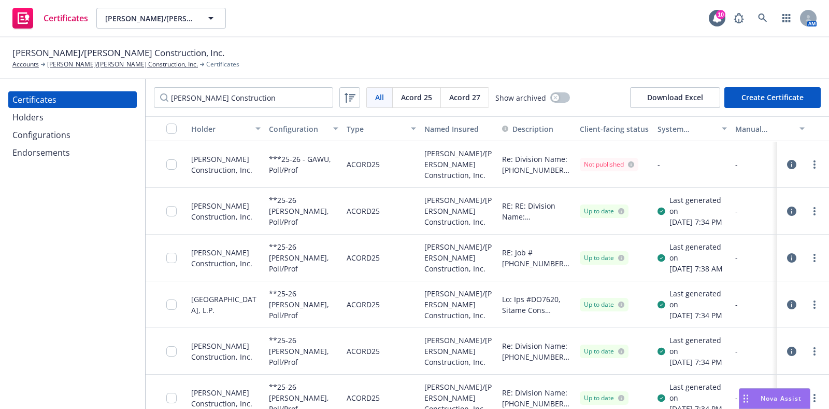
click at [788, 164] on icon "button" at bounding box center [792, 164] width 9 height 9
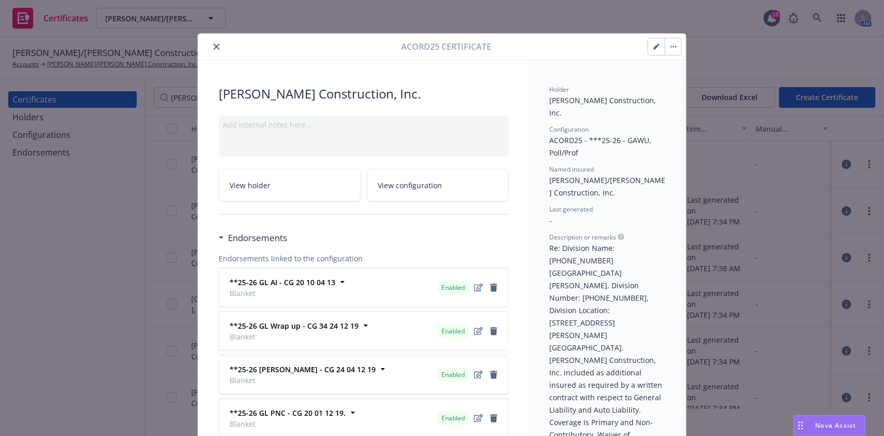
click at [670, 44] on button "button" at bounding box center [673, 46] width 17 height 17
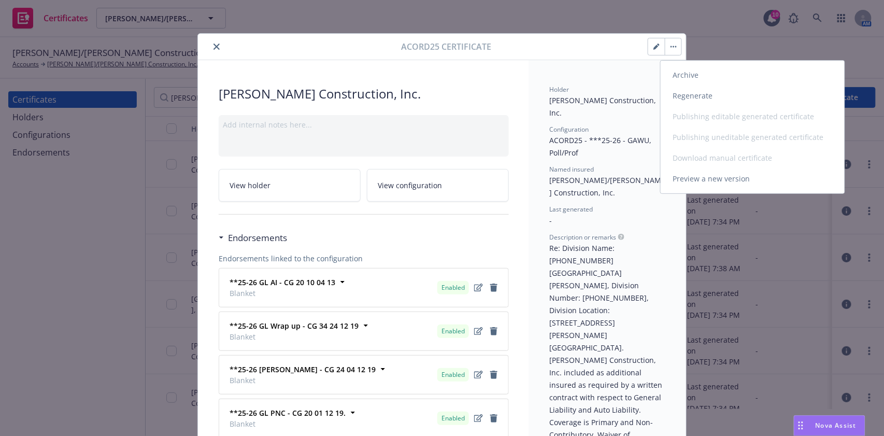
click at [702, 96] on link "Regenerate" at bounding box center [753, 96] width 184 height 21
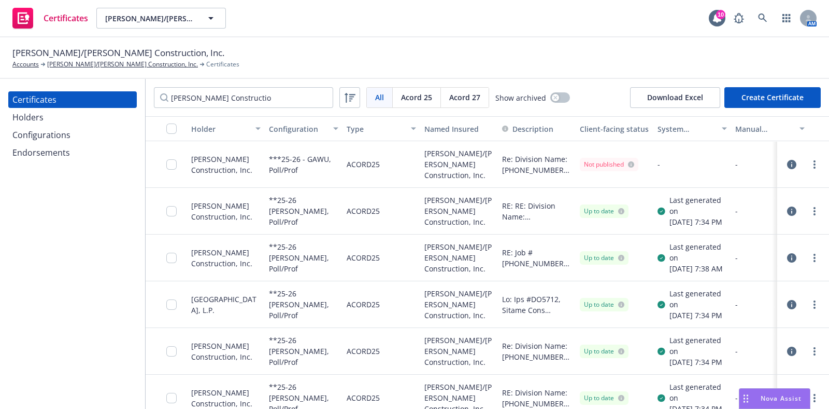
type input "[PERSON_NAME] Constructio"
click at [788, 356] on icon "button" at bounding box center [792, 350] width 9 height 9
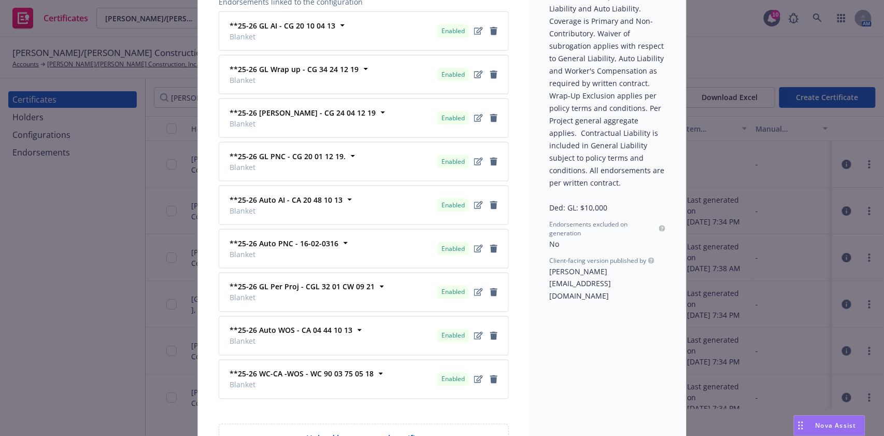
scroll to position [389, 0]
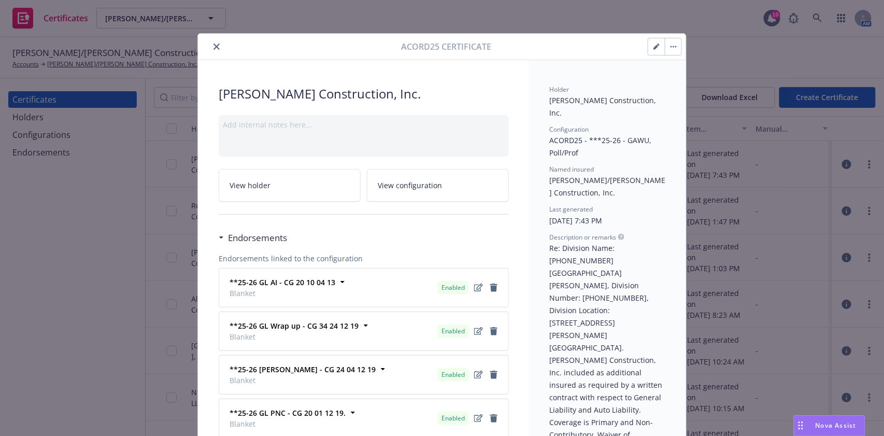
click at [668, 48] on button "button" at bounding box center [673, 46] width 17 height 17
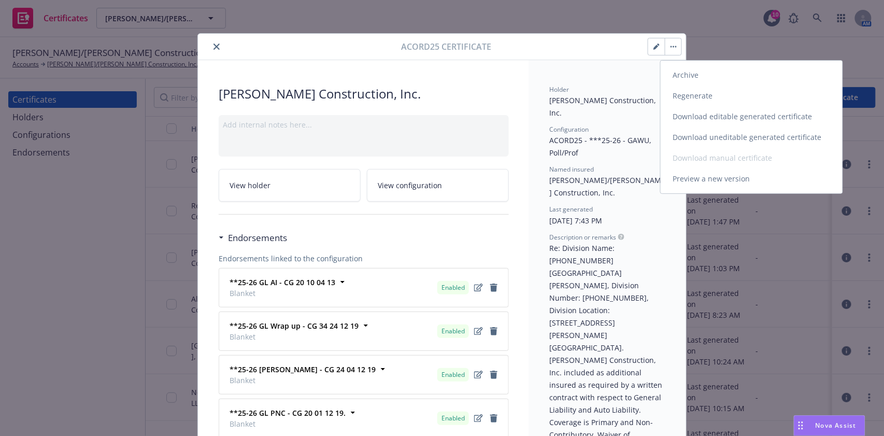
click at [697, 132] on link "Download uneditable generated certificate" at bounding box center [752, 137] width 182 height 21
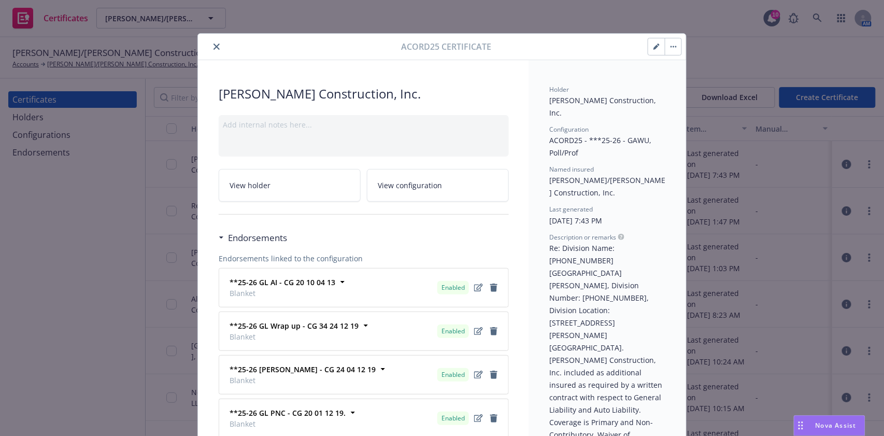
click at [666, 49] on button "button" at bounding box center [673, 46] width 17 height 17
click at [217, 41] on div at bounding box center [301, 46] width 199 height 12
click at [214, 44] on icon "close" at bounding box center [217, 47] width 6 height 6
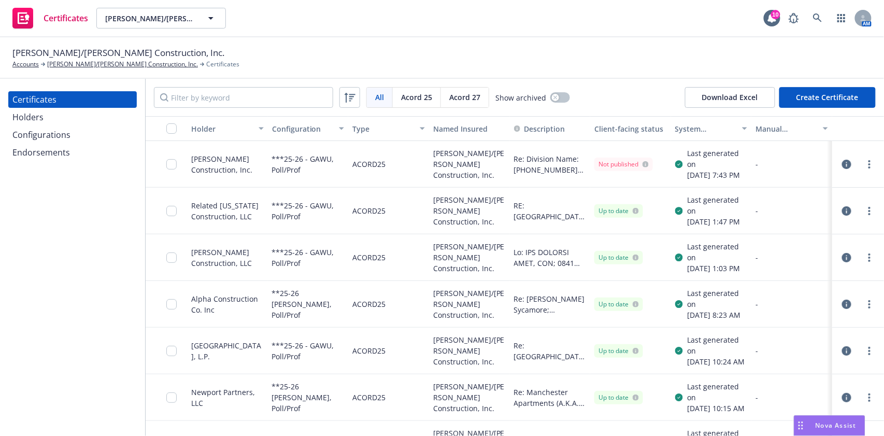
click at [174, 179] on div at bounding box center [174, 164] width 17 height 34
click at [170, 168] on input "checkbox" at bounding box center [171, 164] width 10 height 10
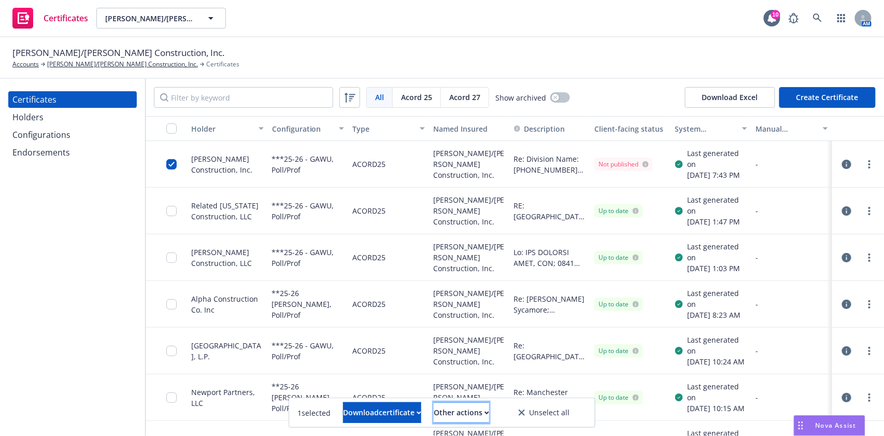
click at [489, 418] on div "Other actions" at bounding box center [461, 413] width 55 height 20
click at [485, 393] on link "Publish certificate" at bounding box center [442, 387] width 95 height 21
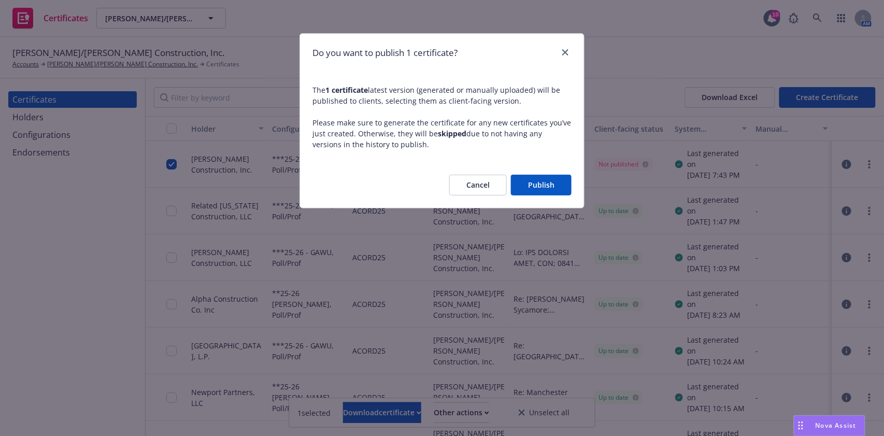
click at [542, 189] on button "Publish" at bounding box center [541, 185] width 61 height 21
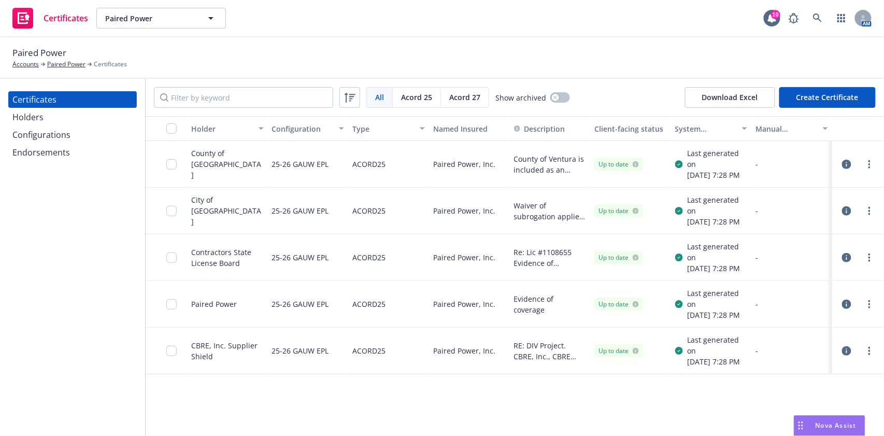
click at [846, 169] on icon "button" at bounding box center [846, 164] width 9 height 9
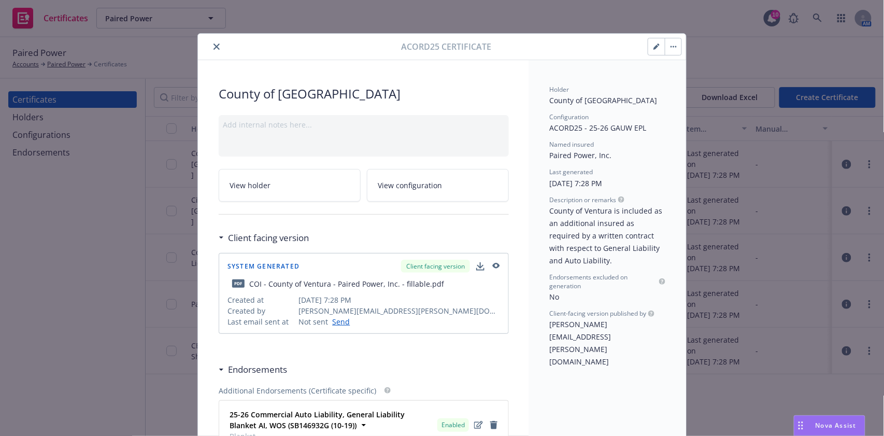
click at [654, 47] on icon "button" at bounding box center [656, 47] width 5 height 5
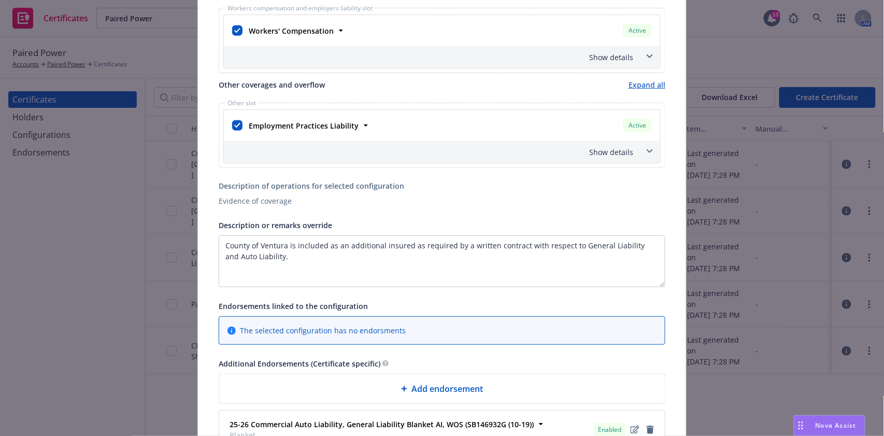
scroll to position [345, 0]
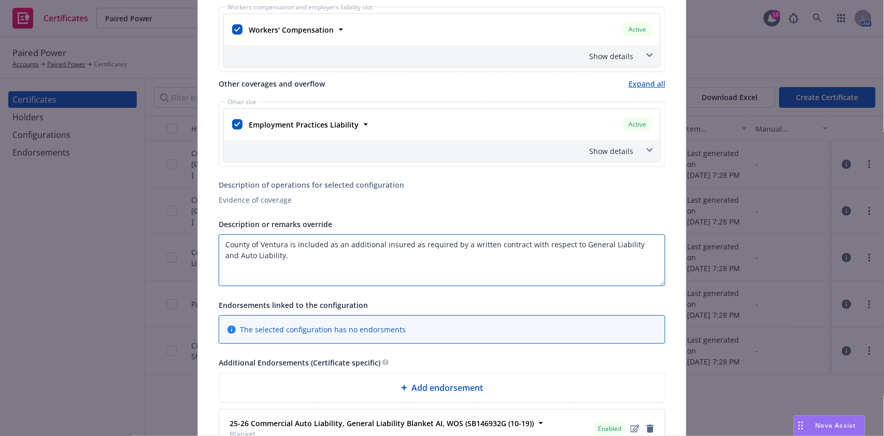
click at [362, 260] on textarea "County of Ventura is included as an additional insured as required by a written…" at bounding box center [442, 260] width 447 height 52
paste textarea "Waiver of subrogation applies with respect to General Liability, Auto Liability…"
drag, startPoint x: 423, startPoint y: 254, endPoint x: 542, endPoint y: 256, distance: 119.8
click at [542, 256] on textarea "County of Ventura is included as an additional insured as required by a written…" at bounding box center [442, 260] width 447 height 52
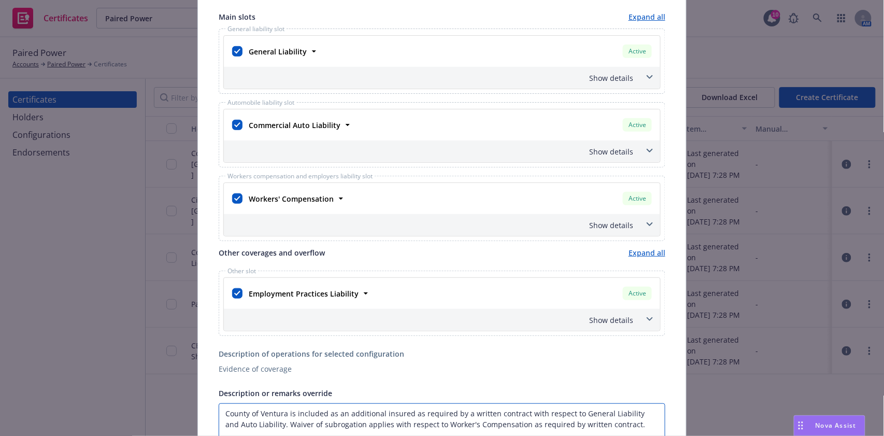
scroll to position [138, 0]
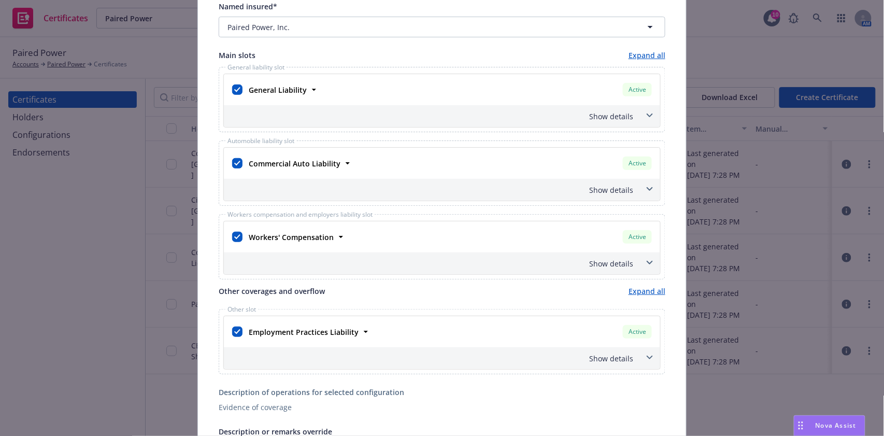
type textarea "County of Ventura is included as an additional insured as required by a written…"
click at [619, 258] on div "Show details" at bounding box center [429, 263] width 407 height 11
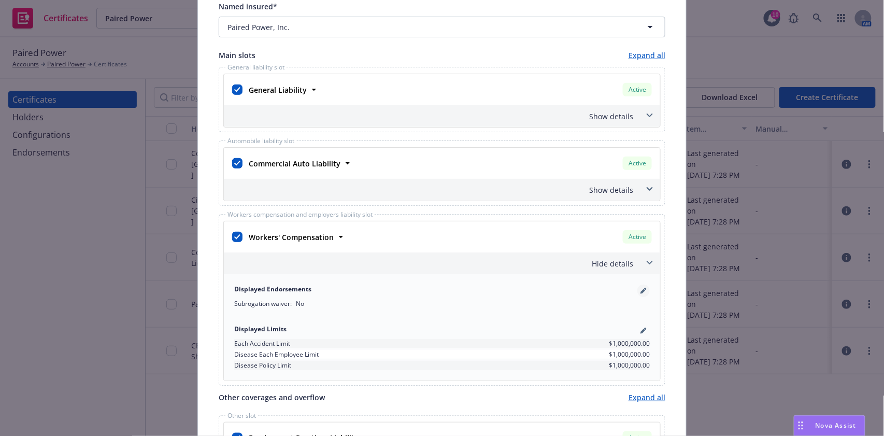
click at [639, 293] on link "pencil" at bounding box center [644, 291] width 12 height 12
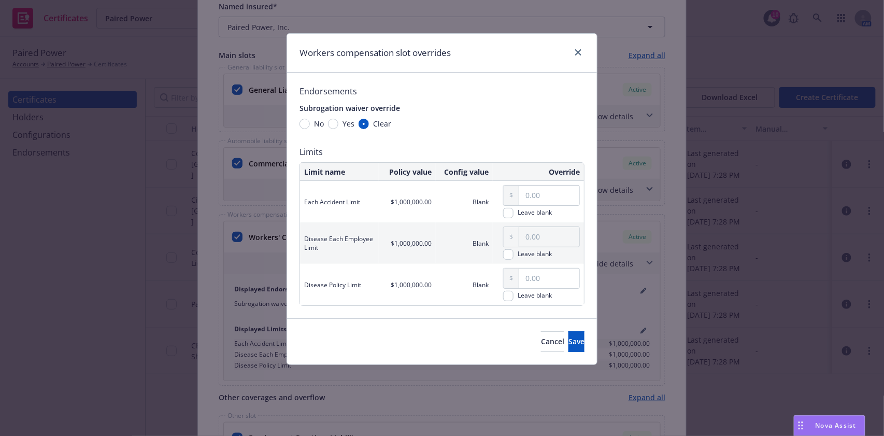
click at [348, 122] on span "Yes" at bounding box center [349, 123] width 12 height 11
click at [339, 122] on input "Yes" at bounding box center [333, 124] width 10 height 10
radio input "true"
click at [578, 332] on button "Save" at bounding box center [577, 341] width 16 height 21
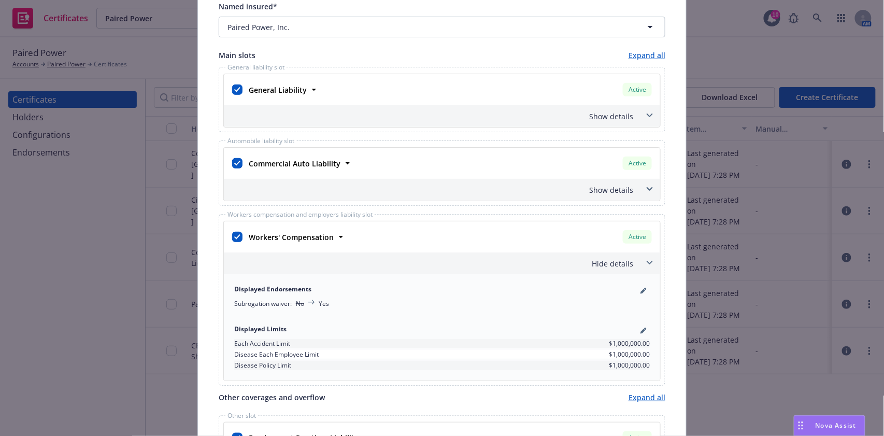
click at [612, 262] on div "Hide details" at bounding box center [429, 263] width 407 height 11
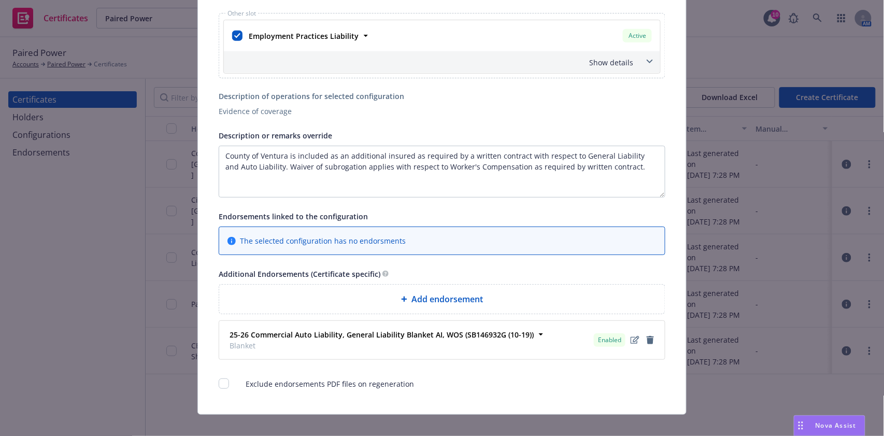
scroll to position [444, 0]
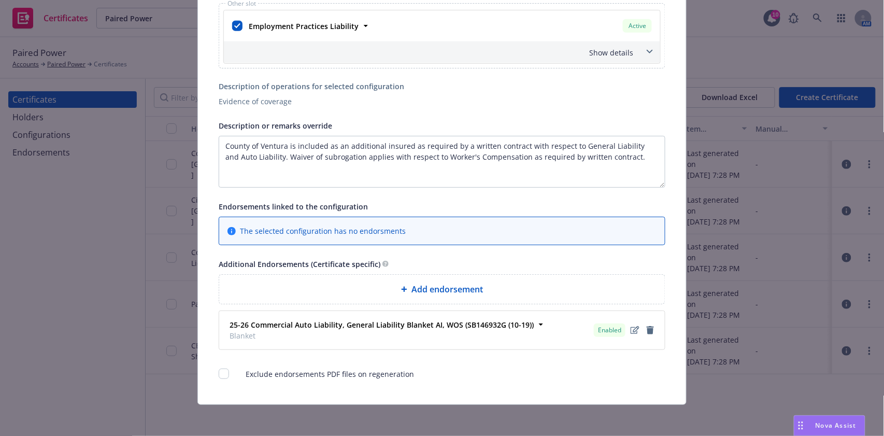
click at [489, 275] on div "Add endorsement" at bounding box center [442, 289] width 446 height 29
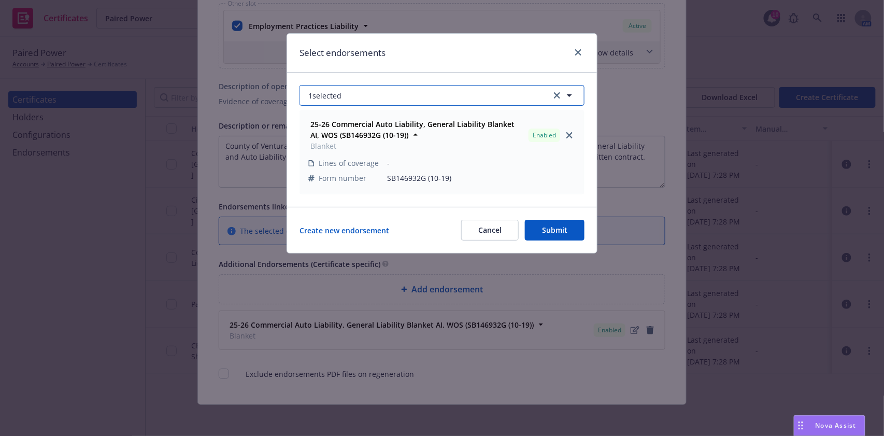
click at [367, 85] on button "1 selected" at bounding box center [442, 95] width 285 height 21
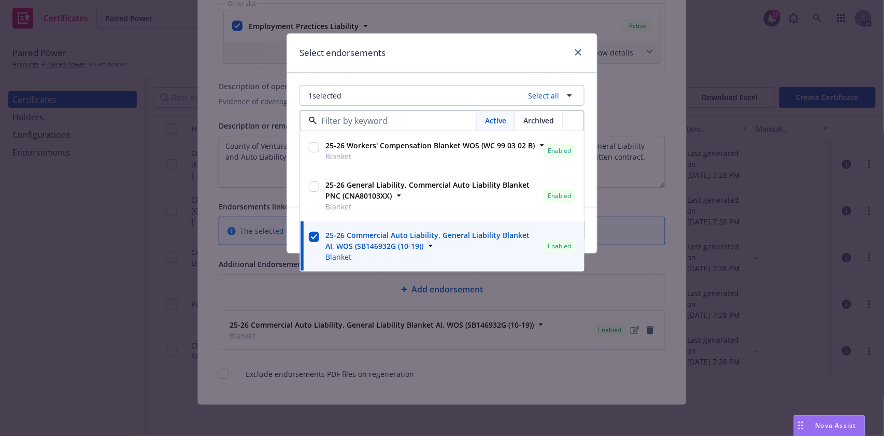
click at [315, 146] on input "checkbox" at bounding box center [314, 147] width 10 height 10
checkbox input "true"
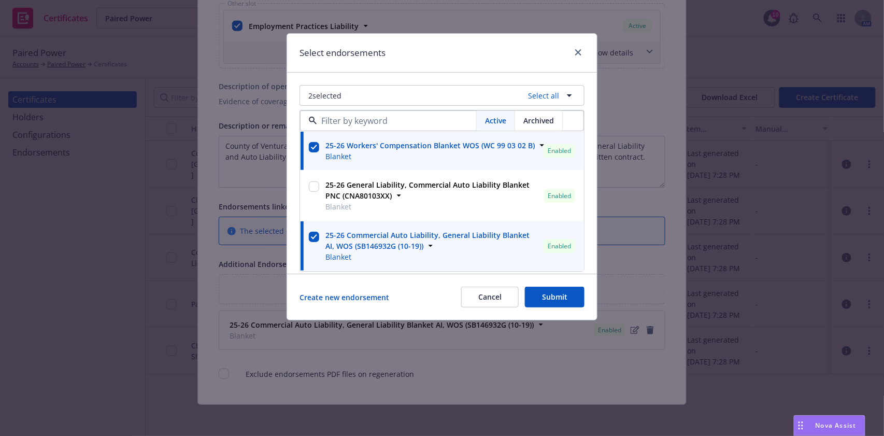
click at [392, 68] on div "Select endorsements" at bounding box center [442, 53] width 310 height 39
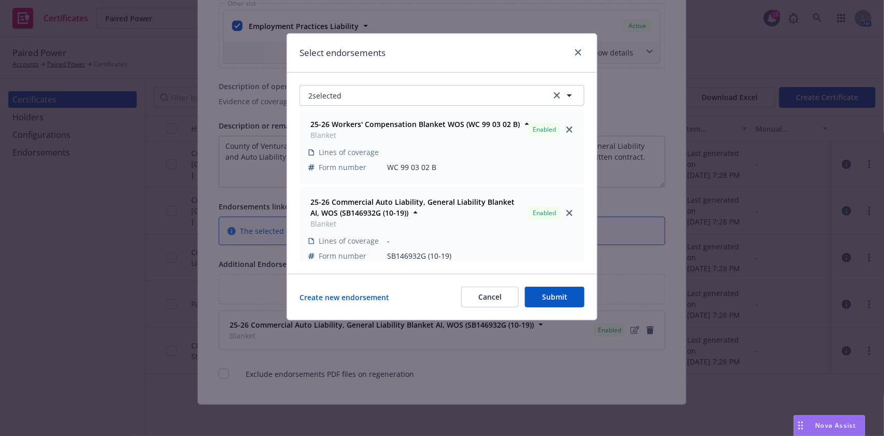
click at [565, 295] on button "Submit" at bounding box center [555, 297] width 60 height 21
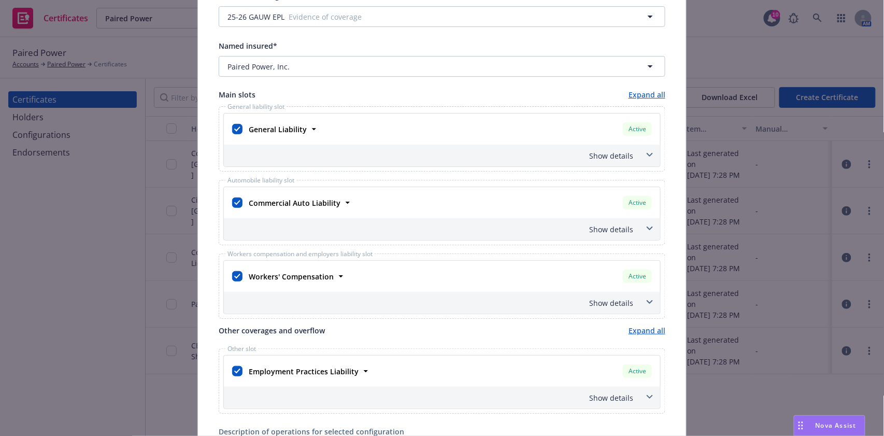
scroll to position [0, 0]
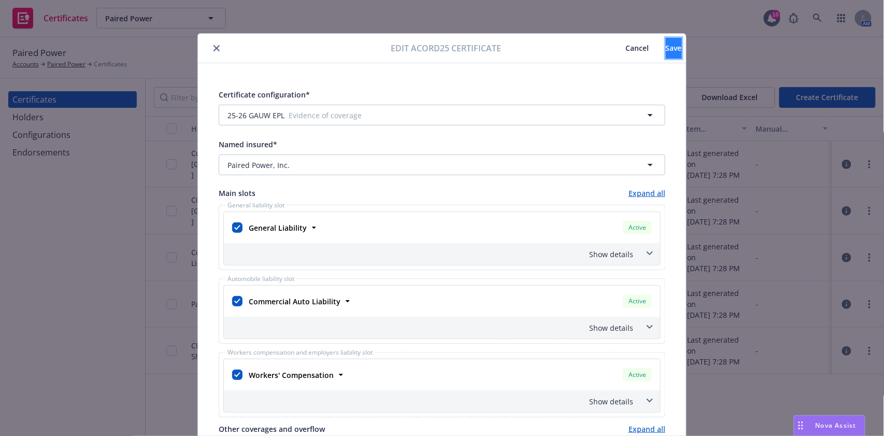
click at [666, 56] on button "Save" at bounding box center [674, 48] width 16 height 21
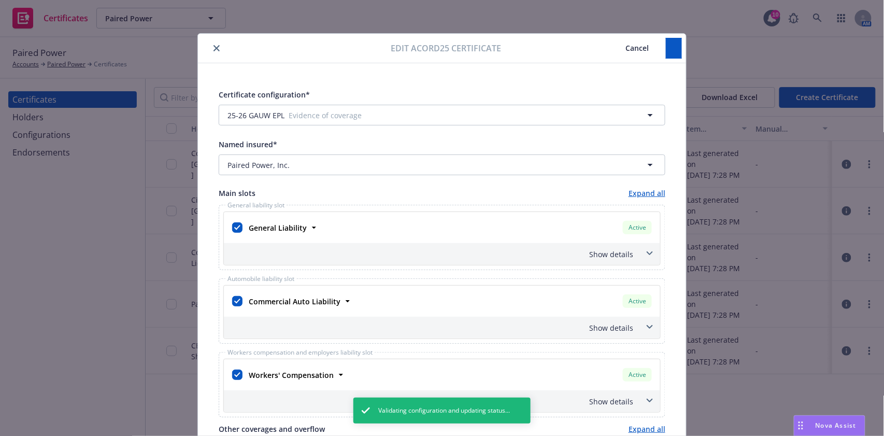
type textarea "County of Ventura is included as an additional insured as required by a written…"
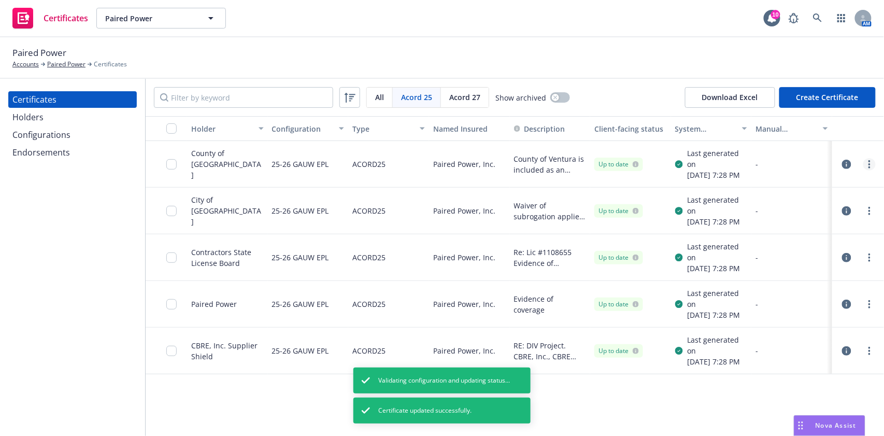
click at [867, 165] on link "more" at bounding box center [870, 164] width 12 height 12
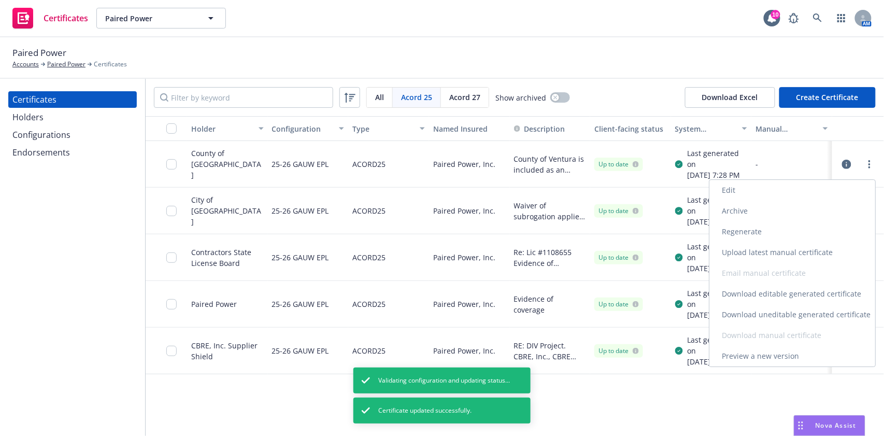
click at [805, 217] on link "Archive" at bounding box center [793, 211] width 166 height 21
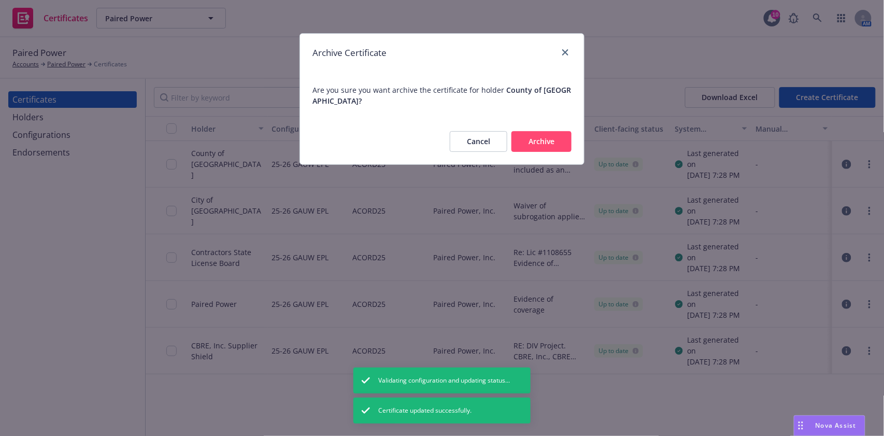
click at [784, 211] on div "Archive Certificate Are you sure you want archive the certificate for holder Co…" at bounding box center [442, 218] width 884 height 436
click at [475, 131] on button "Cancel" at bounding box center [479, 141] width 58 height 21
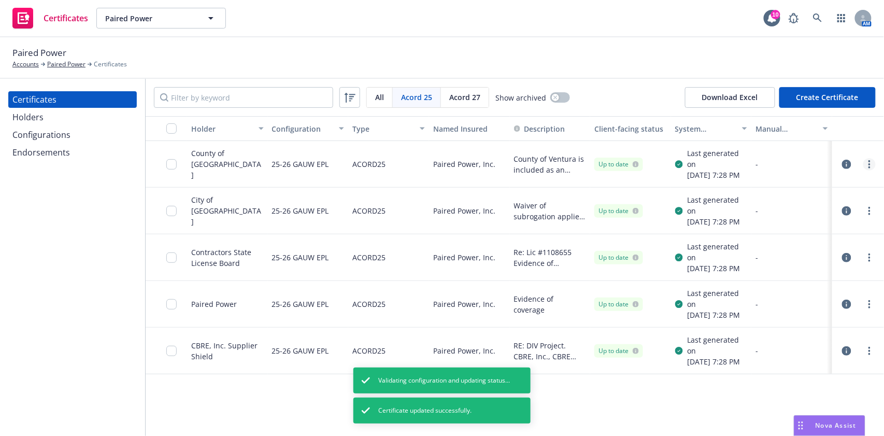
click at [874, 167] on link "more" at bounding box center [870, 164] width 12 height 12
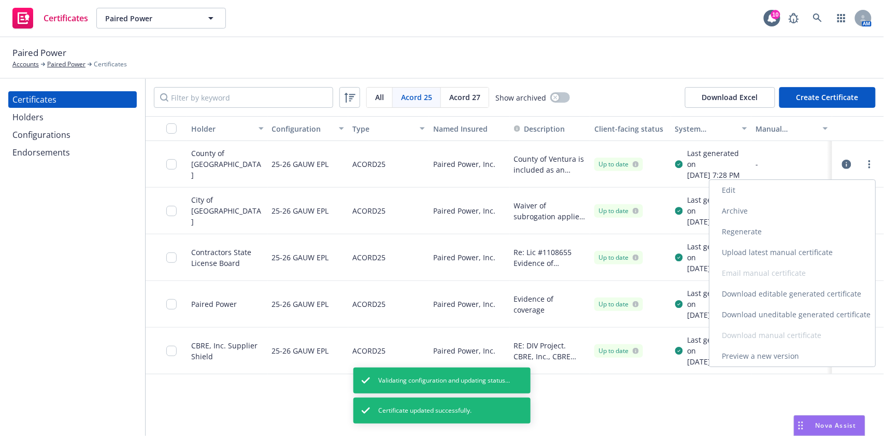
click at [798, 231] on link "Regenerate" at bounding box center [793, 231] width 166 height 21
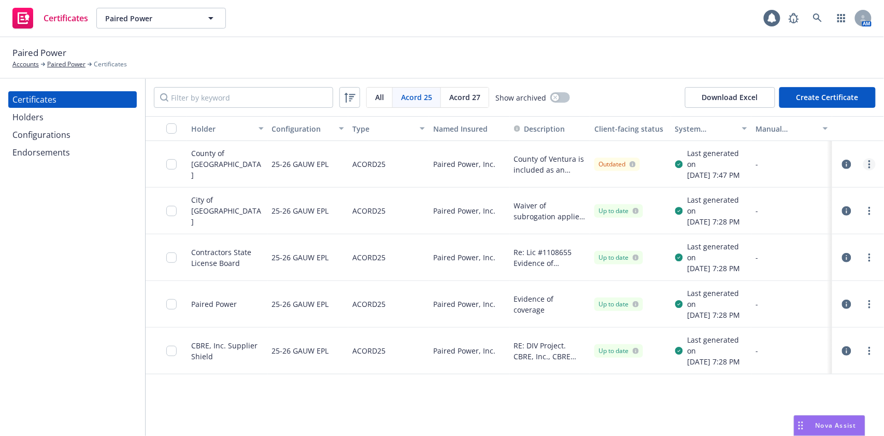
click at [867, 170] on link "more" at bounding box center [870, 164] width 12 height 12
click at [664, 75] on div "Download an Excel file with all the results (5 certificates)" at bounding box center [732, 72] width 152 height 30
click at [869, 168] on icon "more" at bounding box center [870, 164] width 2 height 8
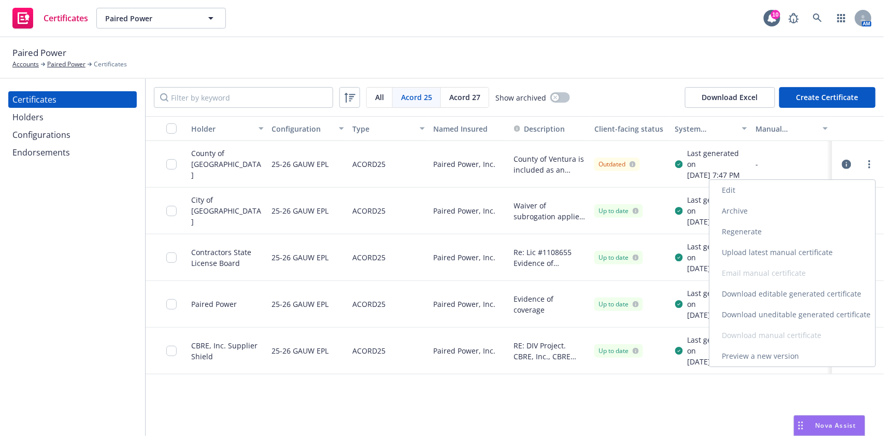
click at [804, 316] on link "Download uneditable generated certificate" at bounding box center [793, 314] width 166 height 21
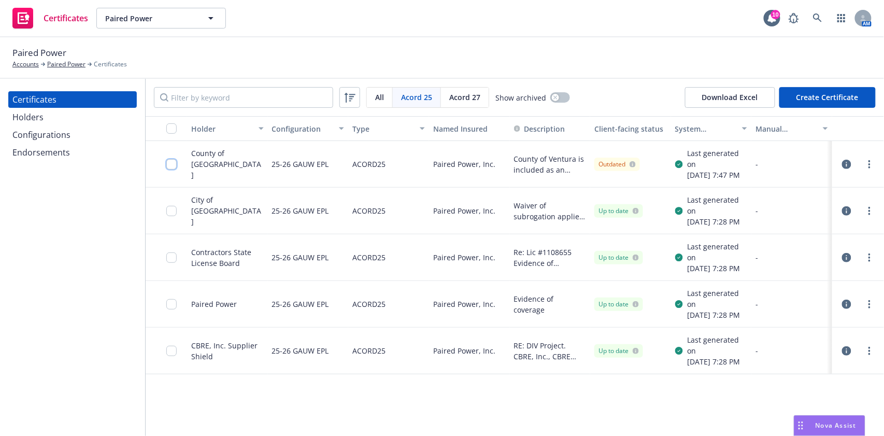
click at [174, 167] on input "checkbox" at bounding box center [171, 164] width 10 height 10
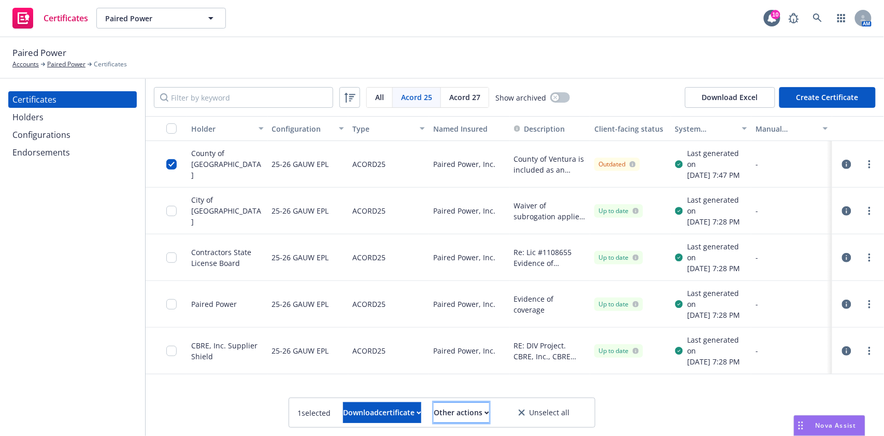
click at [489, 406] on div "Other actions" at bounding box center [461, 413] width 55 height 20
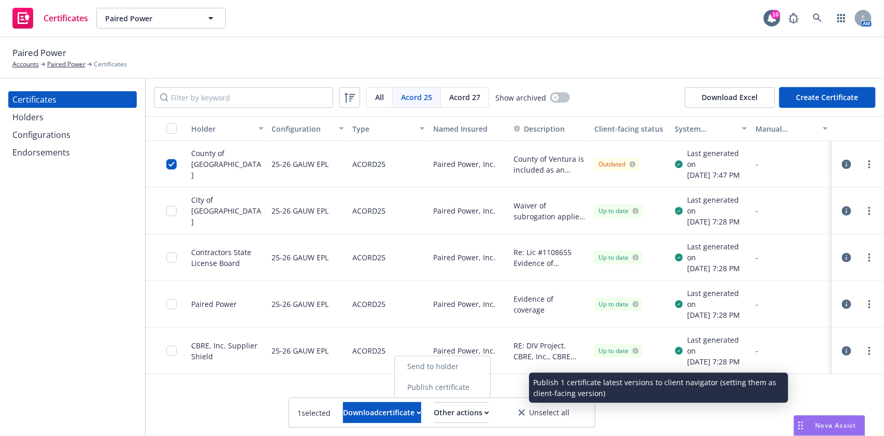
click at [490, 388] on link "Publish certificate" at bounding box center [442, 387] width 95 height 21
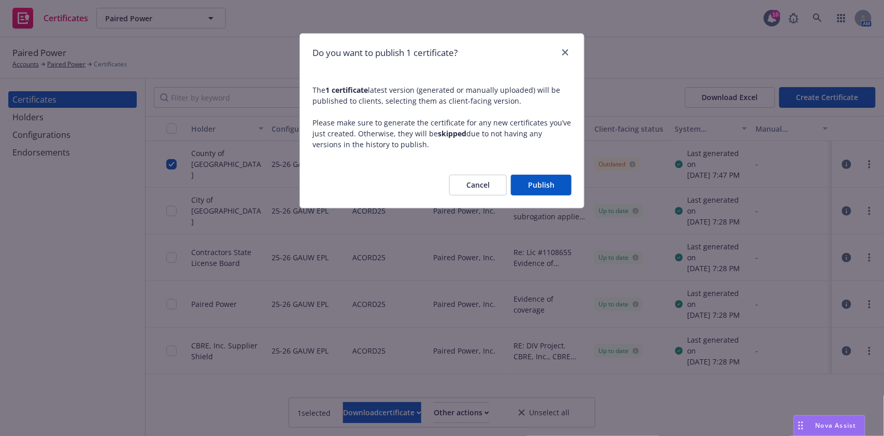
click at [518, 182] on button "Publish" at bounding box center [541, 185] width 61 height 21
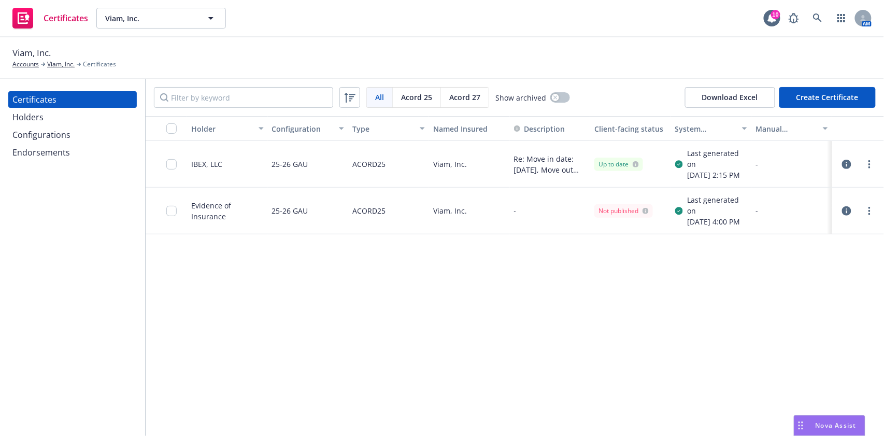
click at [847, 168] on icon "button" at bounding box center [846, 164] width 9 height 9
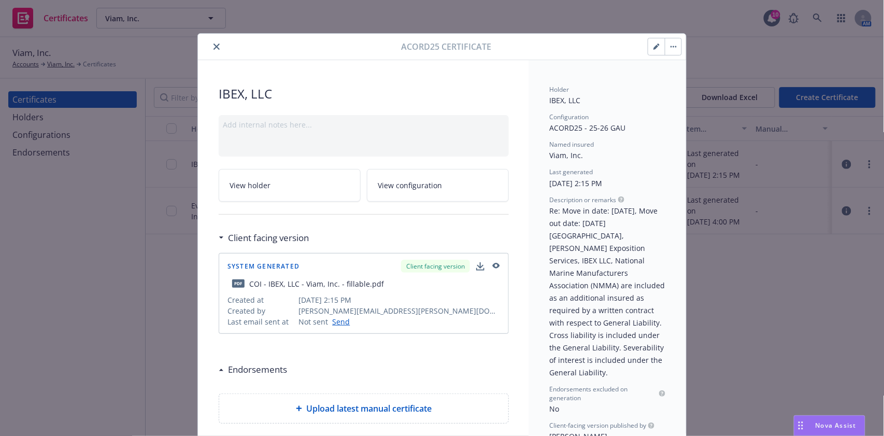
click at [654, 49] on icon "button" at bounding box center [656, 47] width 5 height 5
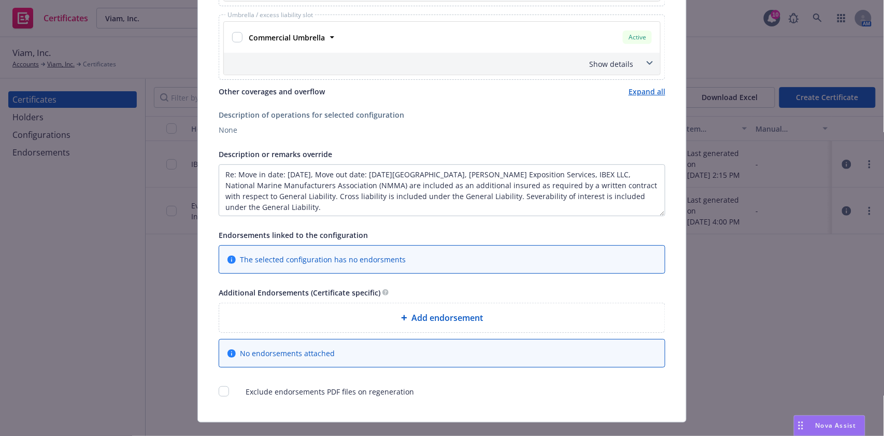
scroll to position [345, 0]
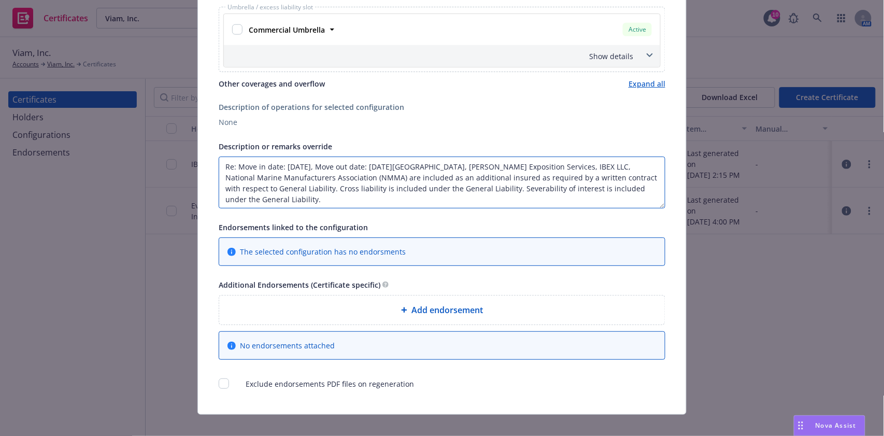
drag, startPoint x: 221, startPoint y: 176, endPoint x: 620, endPoint y: 172, distance: 398.7
click at [620, 172] on textarea "Re: Move in date: [DATE], Move out date: [DATE][GEOGRAPHIC_DATA], [PERSON_NAME]…" at bounding box center [442, 183] width 447 height 52
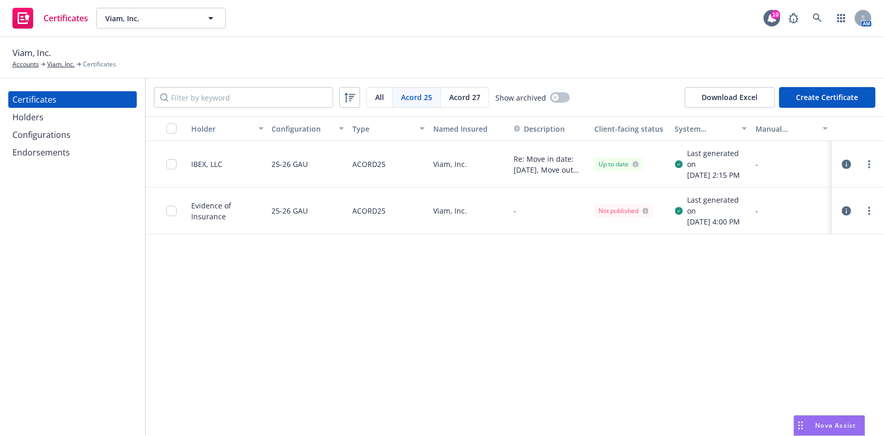
click at [849, 169] on icon "button" at bounding box center [846, 164] width 9 height 9
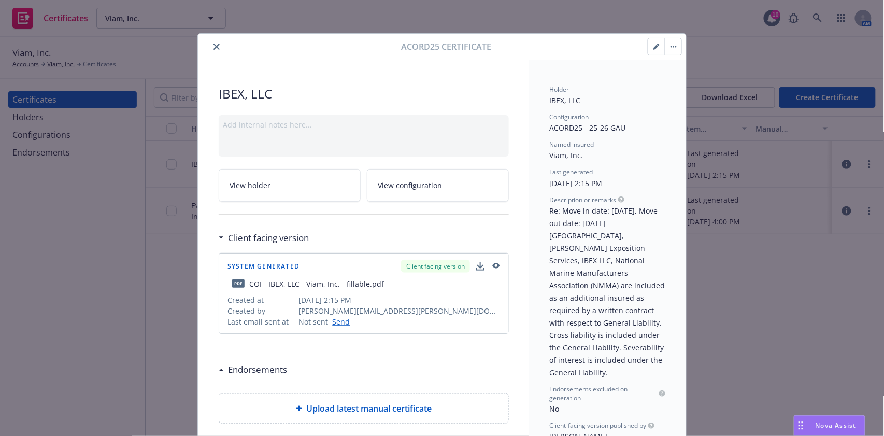
click at [307, 187] on link "View holder" at bounding box center [290, 185] width 142 height 33
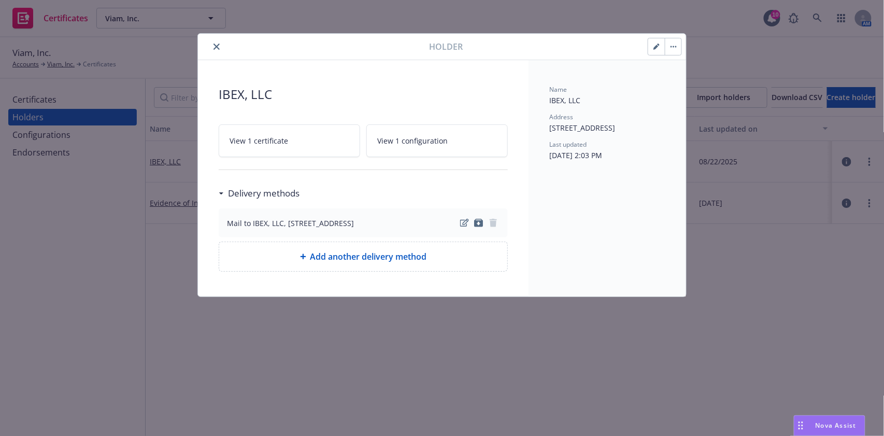
click at [656, 44] on icon "button" at bounding box center [657, 47] width 6 height 6
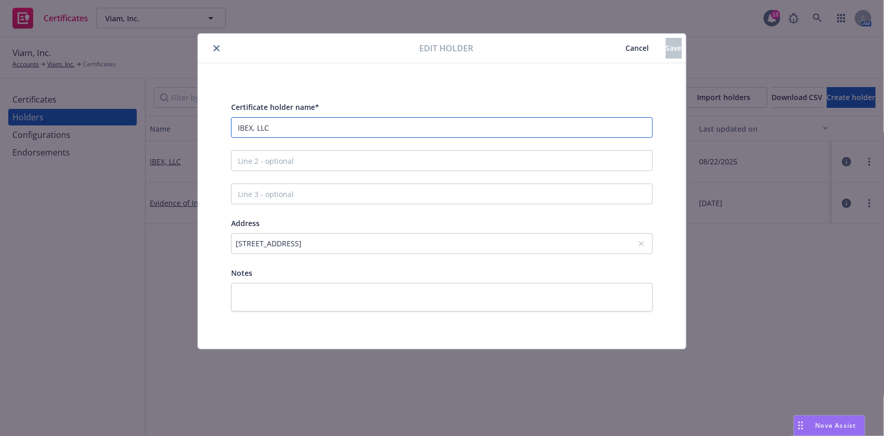
click at [376, 131] on input "IBEX, LLC" at bounding box center [442, 127] width 422 height 21
drag, startPoint x: 376, startPoint y: 131, endPoint x: 305, endPoint y: 128, distance: 71.1
click at [305, 128] on input "IBEX, LLC" at bounding box center [442, 127] width 422 height 21
paste input "Tampa Convention Center, Shepard Exposition Services, IBEX LLC, National Marine…"
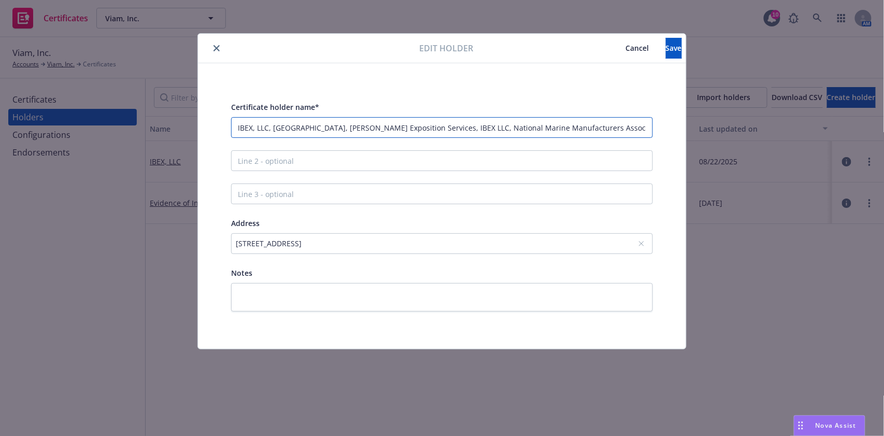
scroll to position [0, 25]
click at [438, 128] on input "IBEX, LLC, Tampa Convention Center, Shepard Exposition Services, IBEX LLC, Nati…" at bounding box center [442, 127] width 422 height 21
click at [472, 128] on input "IBEX, LLC, Tampa Convention Center, Shepard Exposition Services, IBEX LLC, Nati…" at bounding box center [442, 127] width 422 height 21
click at [471, 128] on input "IBEX, LLC, Tampa Convention Center, Shepard Exposition Services, IBEX LLC, Nati…" at bounding box center [442, 127] width 422 height 21
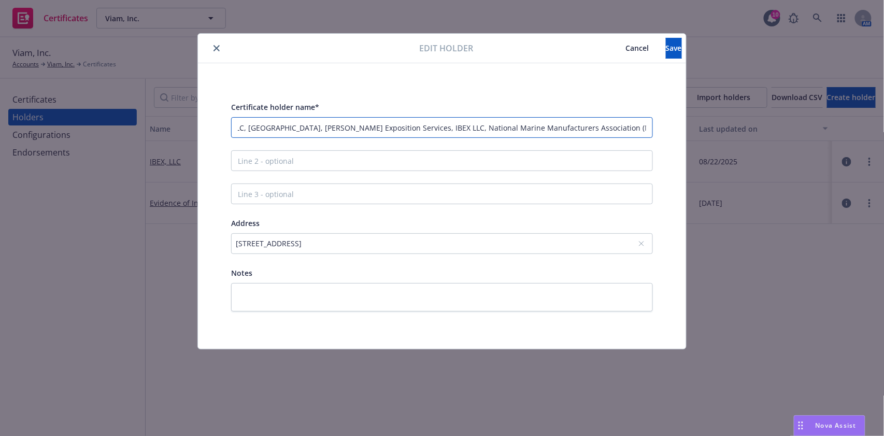
drag, startPoint x: 471, startPoint y: 128, endPoint x: 438, endPoint y: 126, distance: 33.2
click at [438, 126] on input "IBEX, LLC, Tampa Convention Center, Shepard Exposition Services, IBEX LLC, Nati…" at bounding box center [442, 127] width 422 height 21
click at [368, 128] on input "IBEX, LLC, Tampa Convention Center, Shepard Exposition Services, National Marin…" at bounding box center [442, 127] width 422 height 21
drag, startPoint x: 366, startPoint y: 128, endPoint x: 653, endPoint y: 139, distance: 286.9
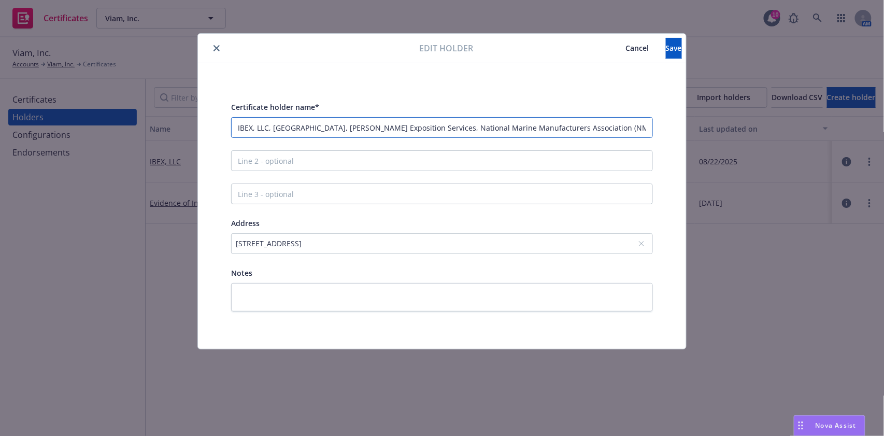
click at [653, 139] on div "Certificate holder name* IBEX, LLC, Tampa Convention Center, Shepard Exposition…" at bounding box center [442, 206] width 422 height 211
type input "IBEX, LLC, Tampa Convention Center,"
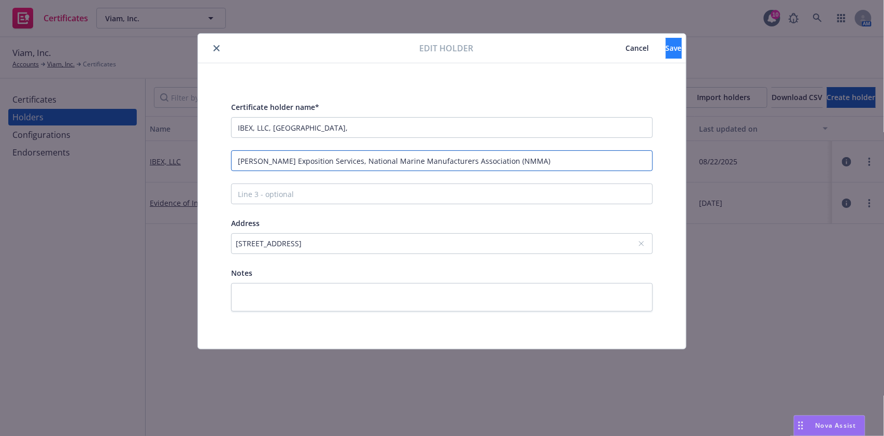
type input "Shepard Exposition Services, National Marine Manufacturers Association (NMMA)"
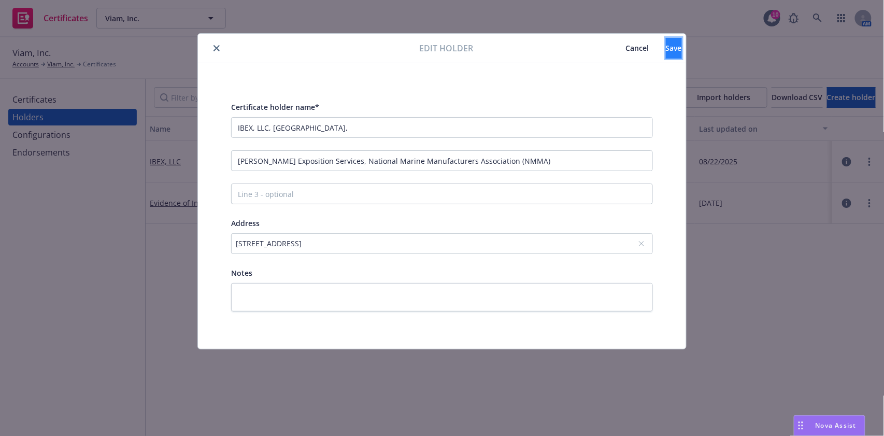
click at [666, 49] on span "Save" at bounding box center [674, 48] width 16 height 10
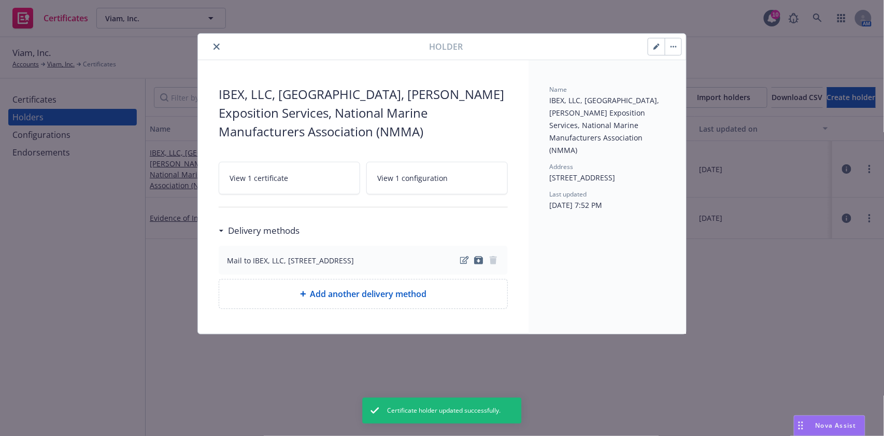
click at [131, 168] on div "Holder IBEX, LLC, Tampa Convention Center, Shepard Exposition Services, Nationa…" at bounding box center [442, 218] width 884 height 436
click at [213, 44] on button "close" at bounding box center [216, 46] width 12 height 12
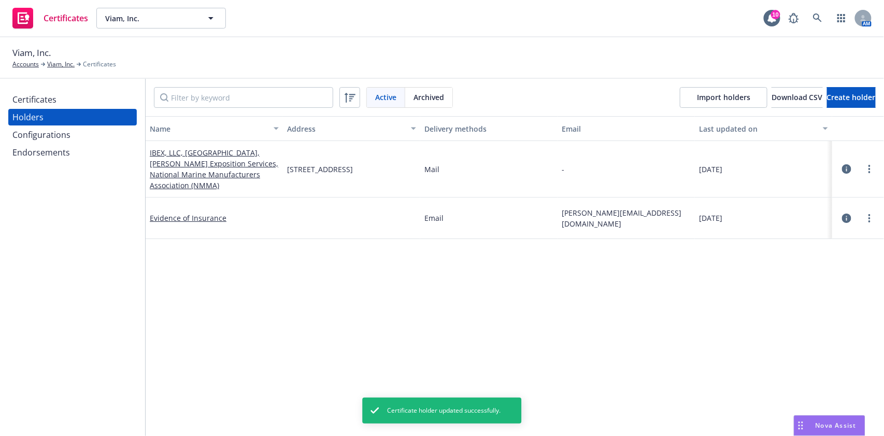
click at [76, 98] on div "Certificates" at bounding box center [72, 99] width 120 height 17
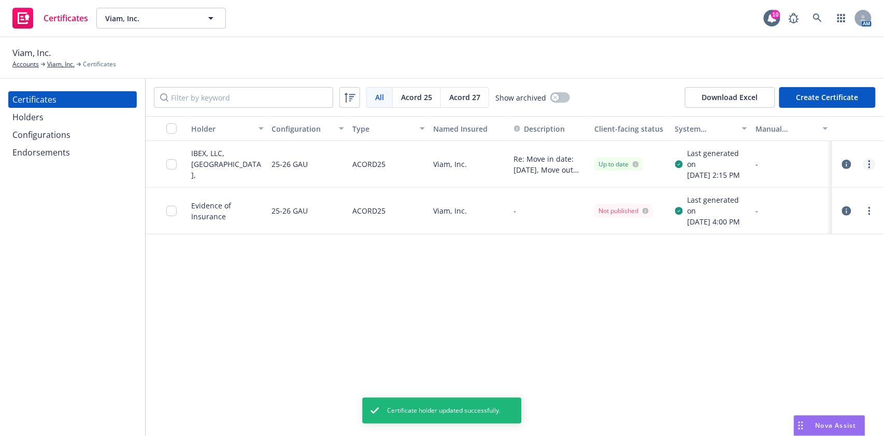
click at [873, 170] on link "more" at bounding box center [870, 164] width 12 height 12
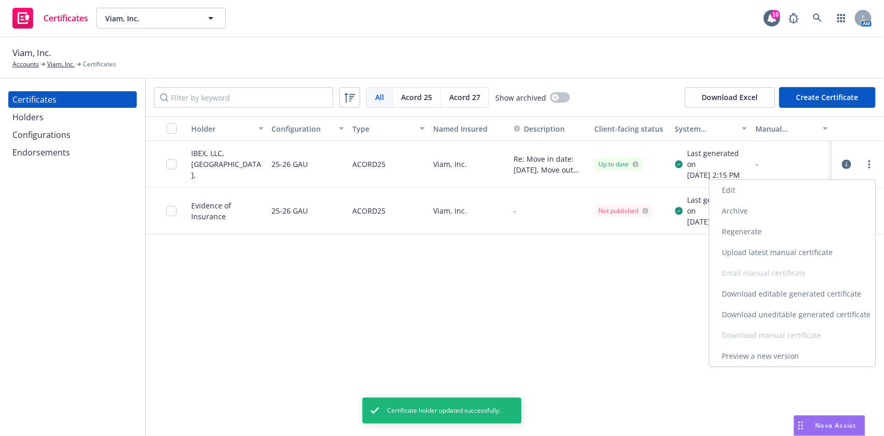
click at [794, 231] on link "Regenerate" at bounding box center [793, 231] width 166 height 21
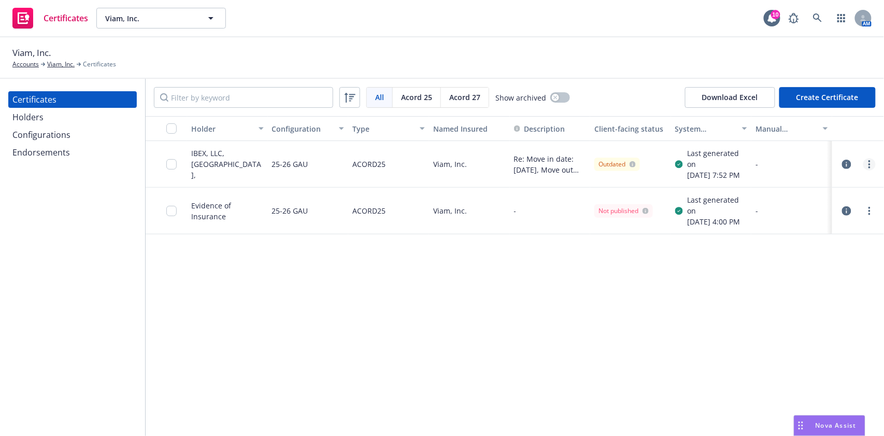
click at [871, 171] on link "more" at bounding box center [870, 164] width 12 height 12
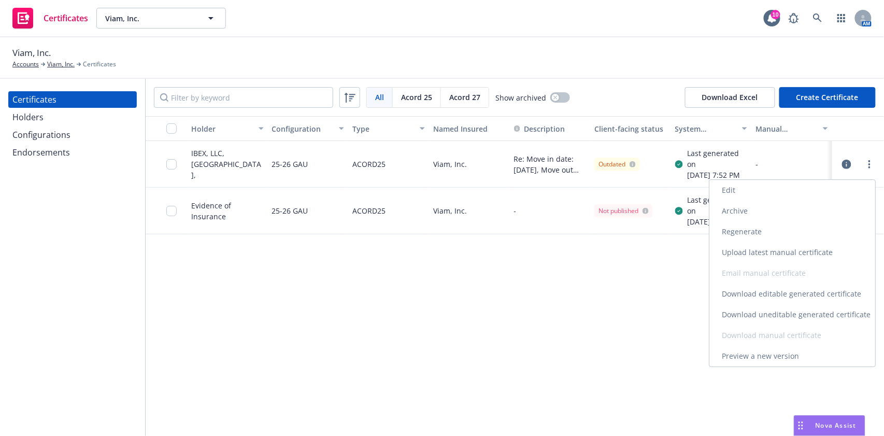
click at [796, 316] on link "Download uneditable generated certificate" at bounding box center [793, 314] width 166 height 21
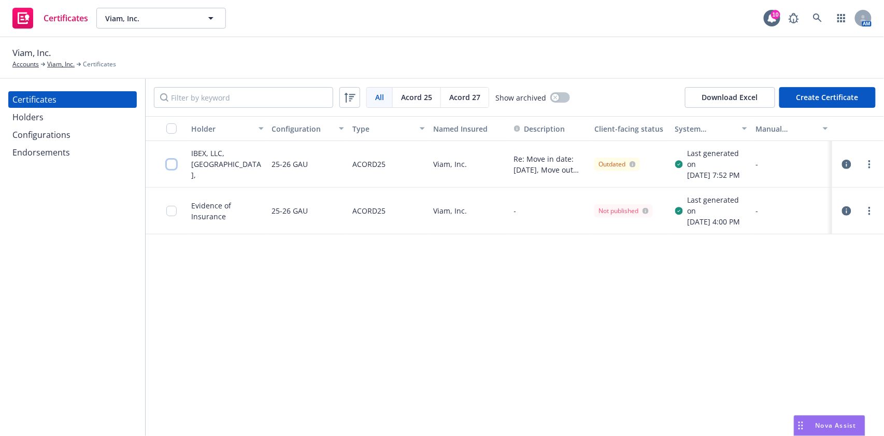
click at [171, 170] on input "checkbox" at bounding box center [171, 164] width 10 height 10
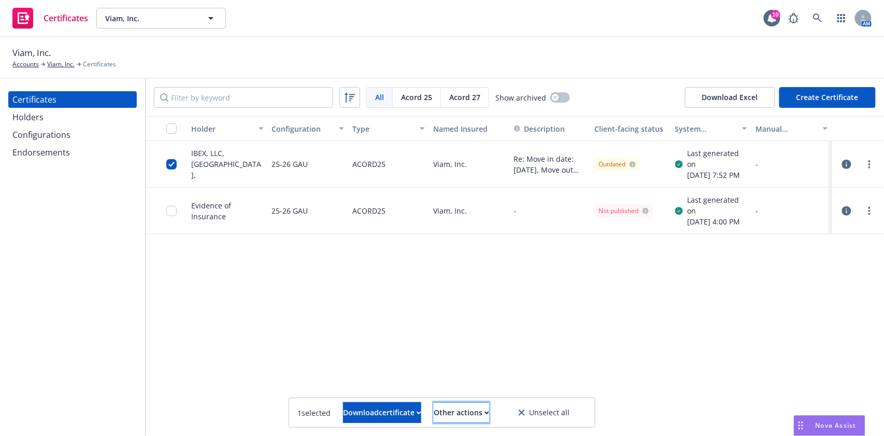
click at [489, 411] on div "Other actions" at bounding box center [461, 413] width 55 height 20
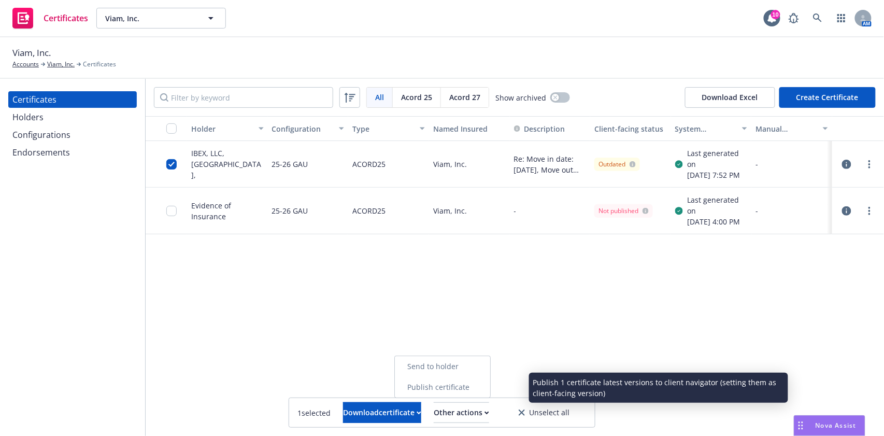
click at [490, 389] on link "Publish certificate" at bounding box center [442, 387] width 95 height 21
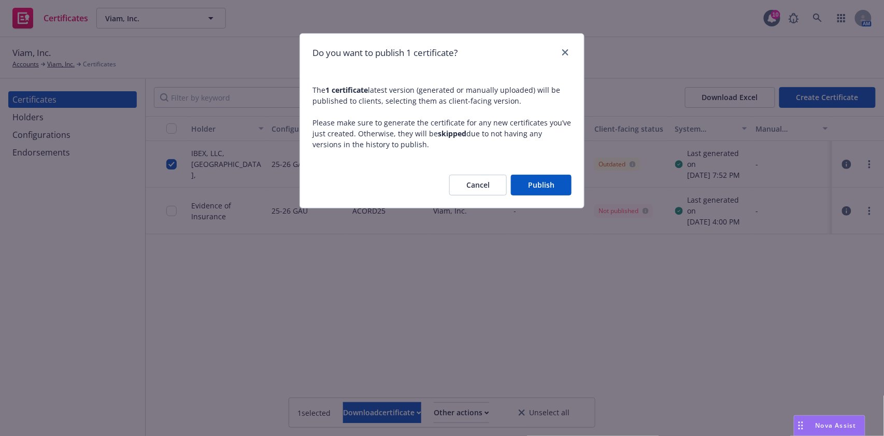
click at [522, 191] on button "Publish" at bounding box center [541, 185] width 61 height 21
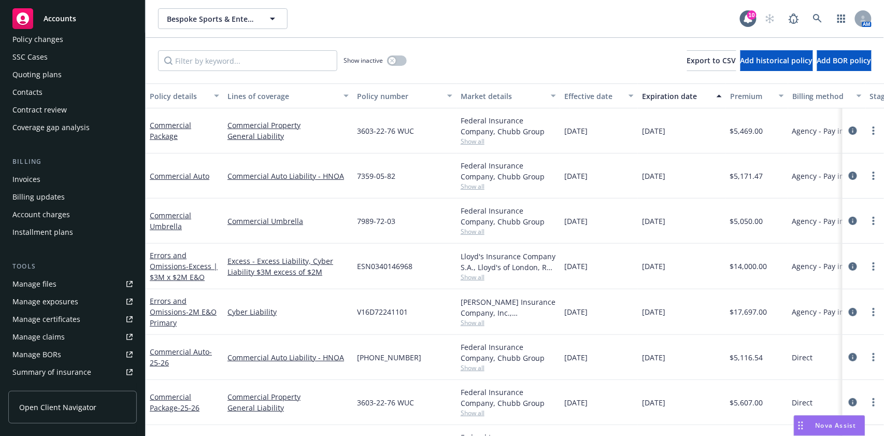
scroll to position [138, 0]
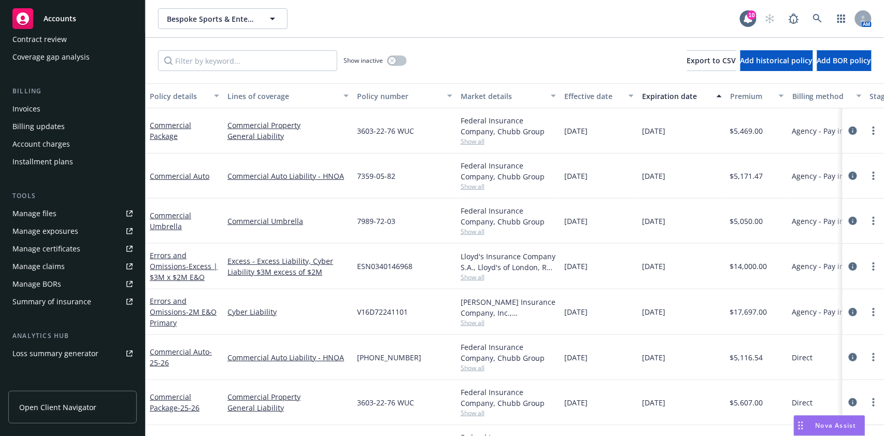
click at [65, 249] on div "Manage certificates" at bounding box center [46, 249] width 68 height 17
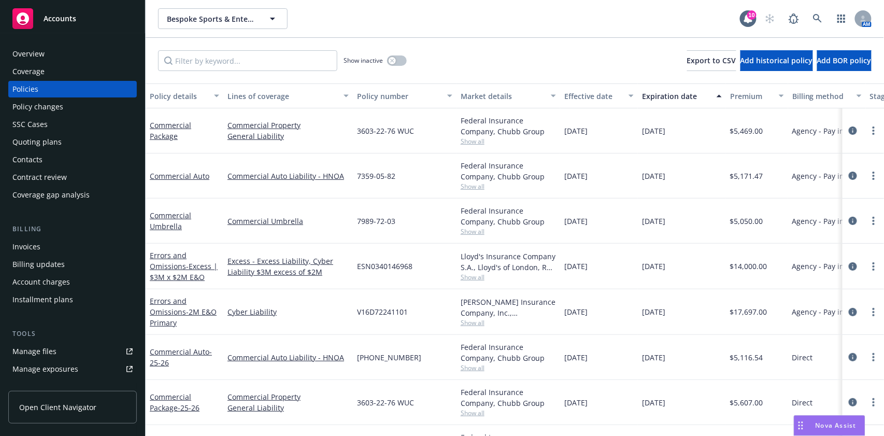
click at [52, 55] on div "Overview" at bounding box center [72, 54] width 120 height 17
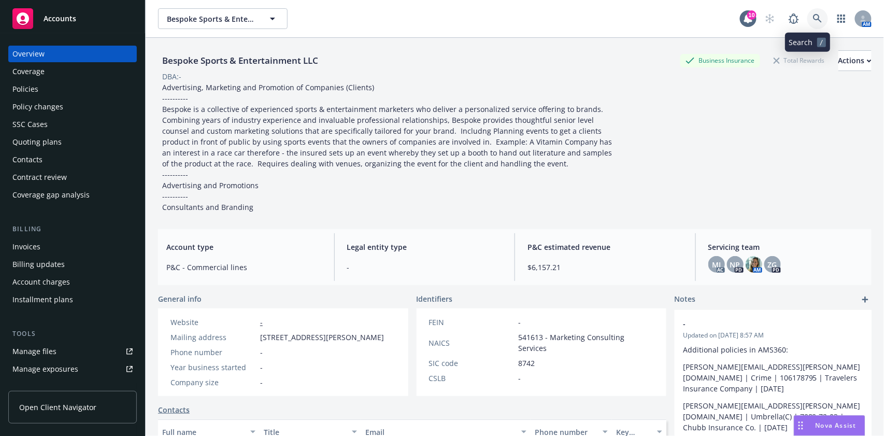
click at [813, 15] on icon at bounding box center [817, 18] width 9 height 9
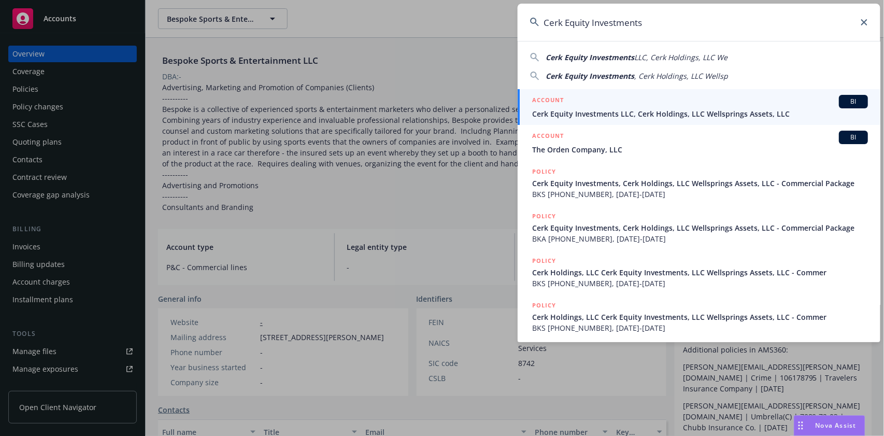
type input "Cerk Equity Investments"
click at [609, 114] on span "Cerk Equity Investments LLC, Cerk Holdings, LLC Wellsprings Assets, LLC" at bounding box center [700, 113] width 336 height 11
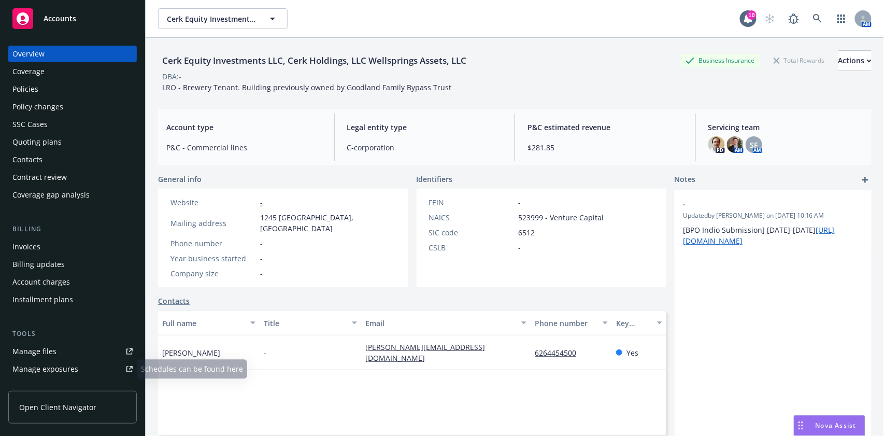
scroll to position [69, 0]
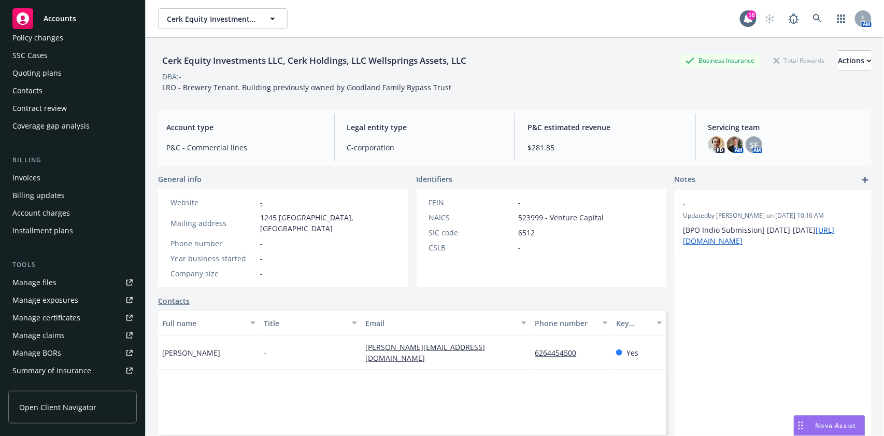
click div "Manage certificates"
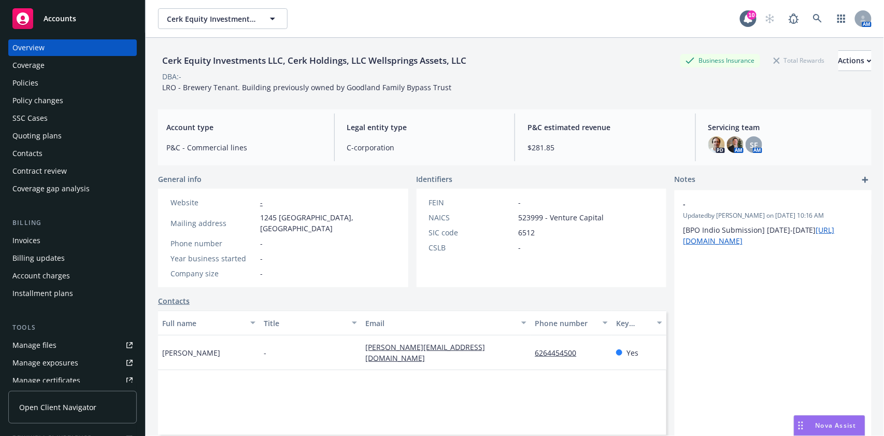
scroll to position [0, 0]
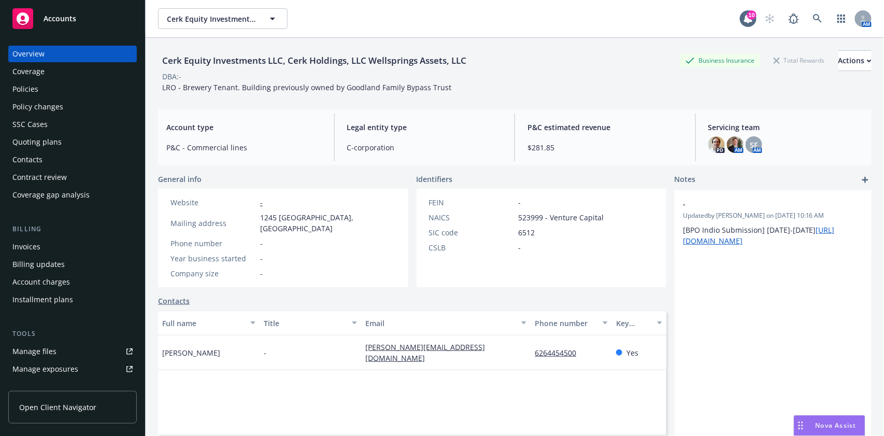
click div "Policies"
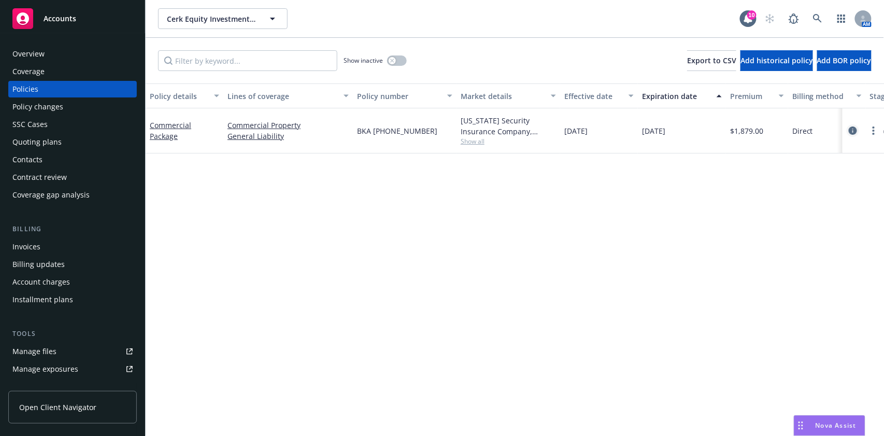
click icon "circleInformation"
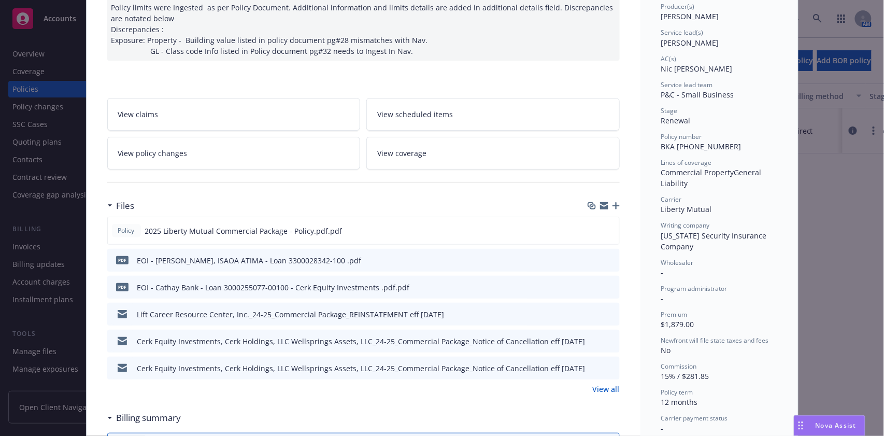
scroll to position [138, 0]
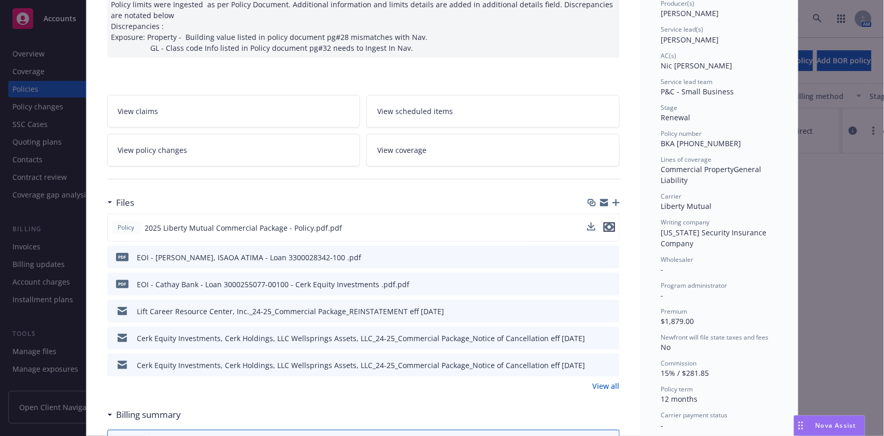
click icon "preview file"
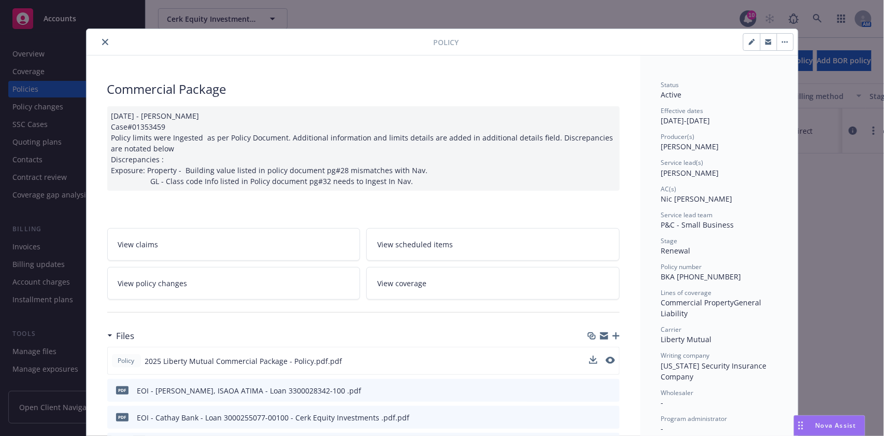
scroll to position [0, 0]
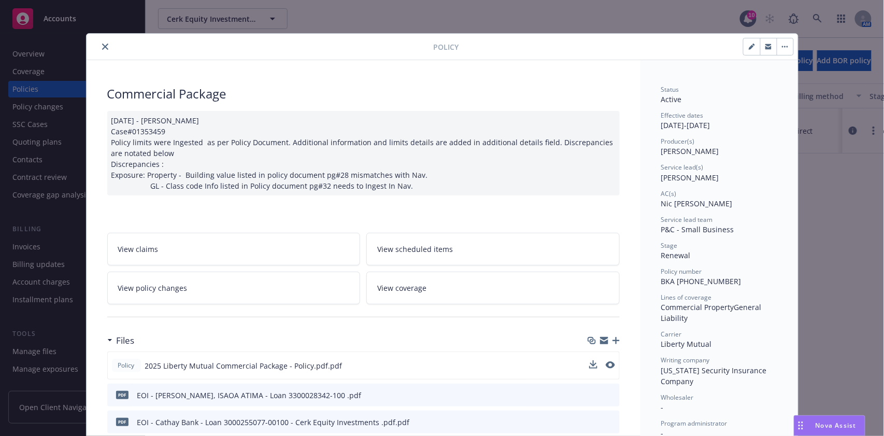
click icon "close"
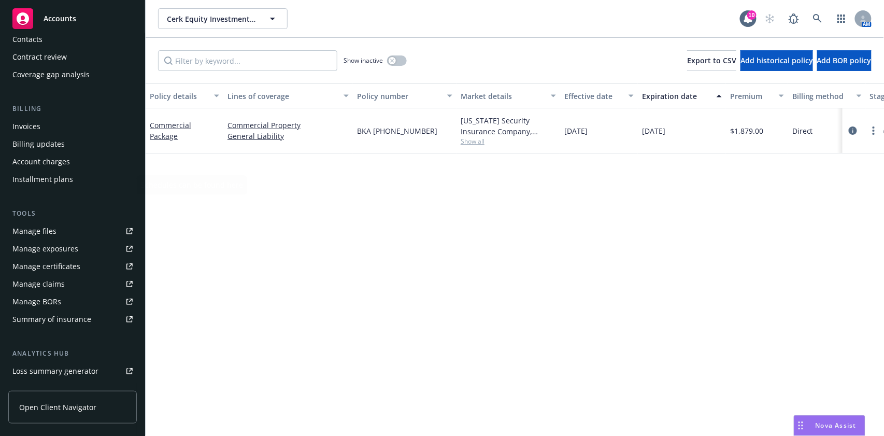
scroll to position [207, 0]
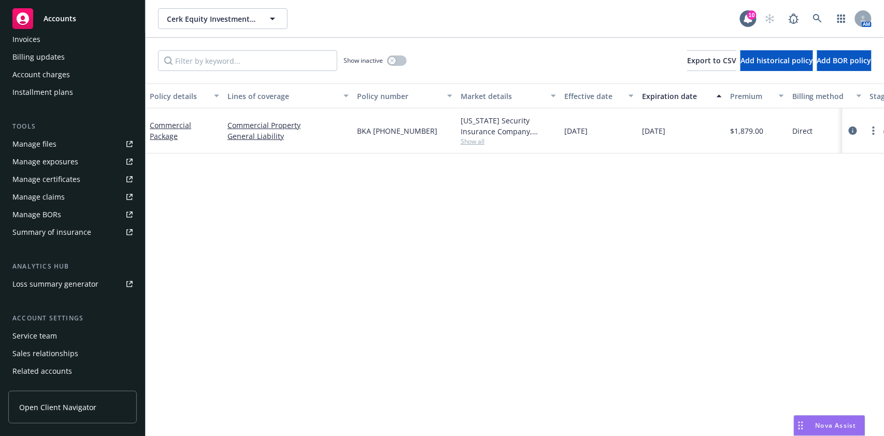
click div "Service team"
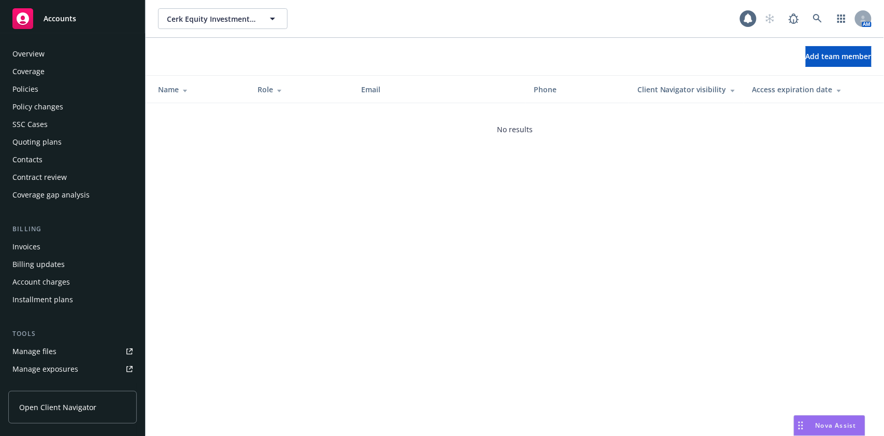
scroll to position [239, 0]
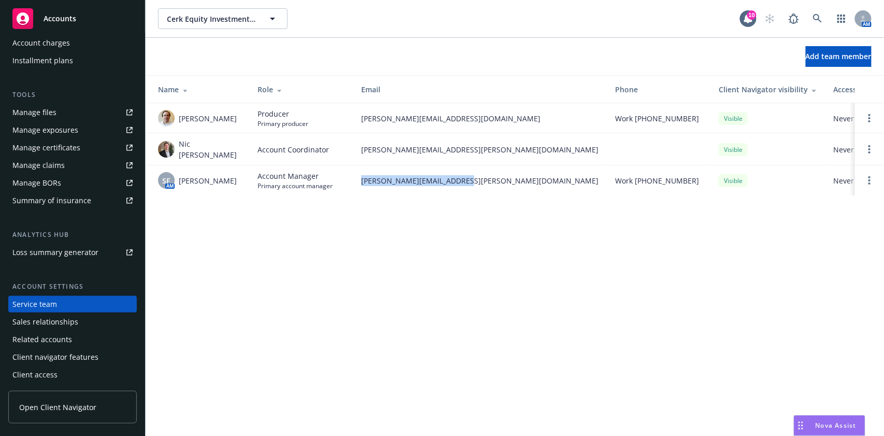
drag, startPoint x: 455, startPoint y: 172, endPoint x: 351, endPoint y: 182, distance: 104.2
click tr "SF AM Shelly Flores Account Manager Primary account manager shelly.flores@newfr…"
copy tr "shelly.flores@newfront.com"
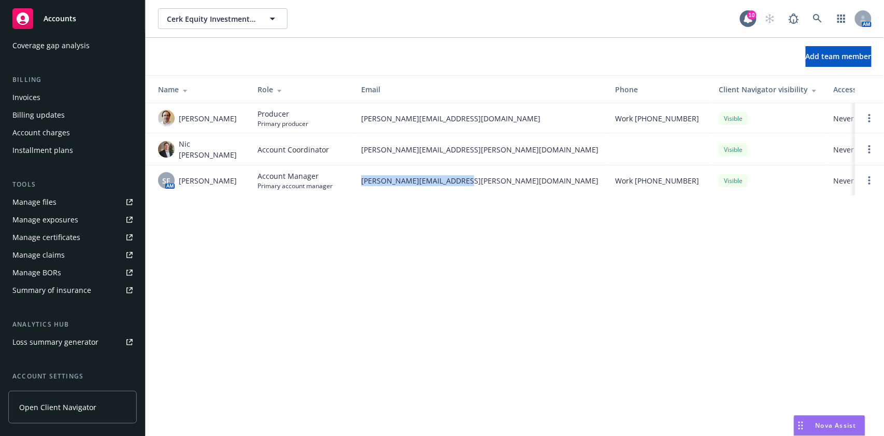
scroll to position [0, 0]
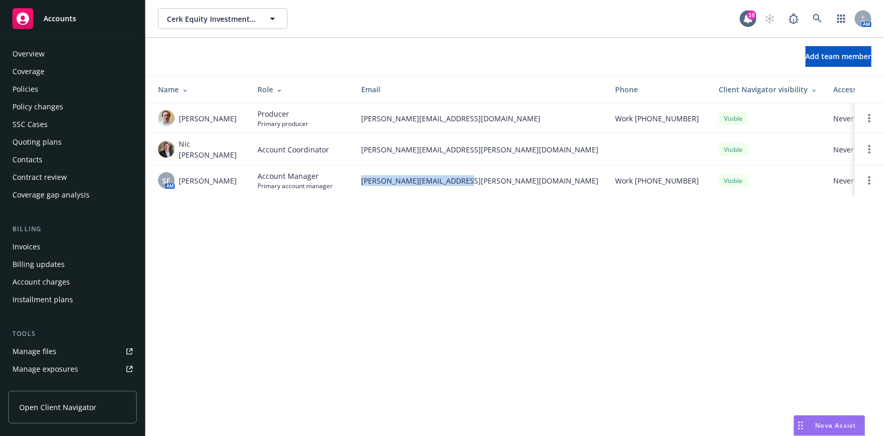
click div "Coverage"
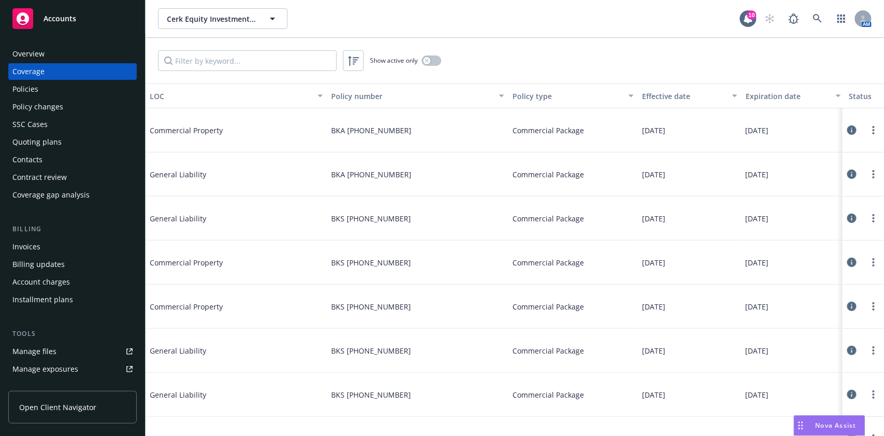
click icon
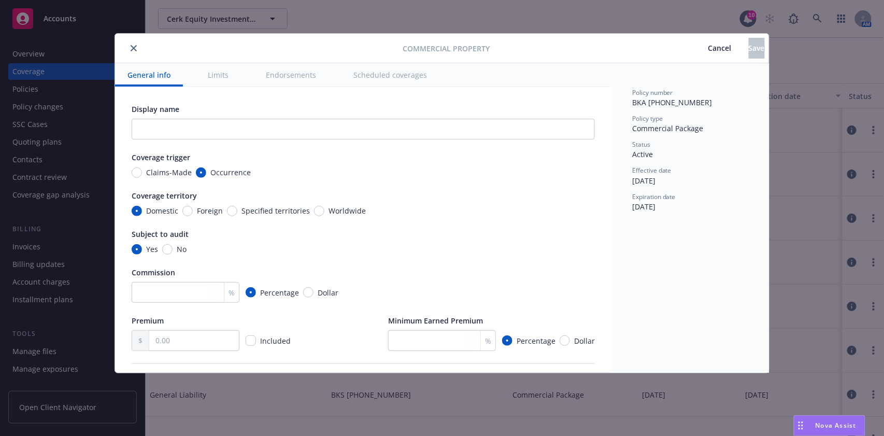
click button "Endorsements"
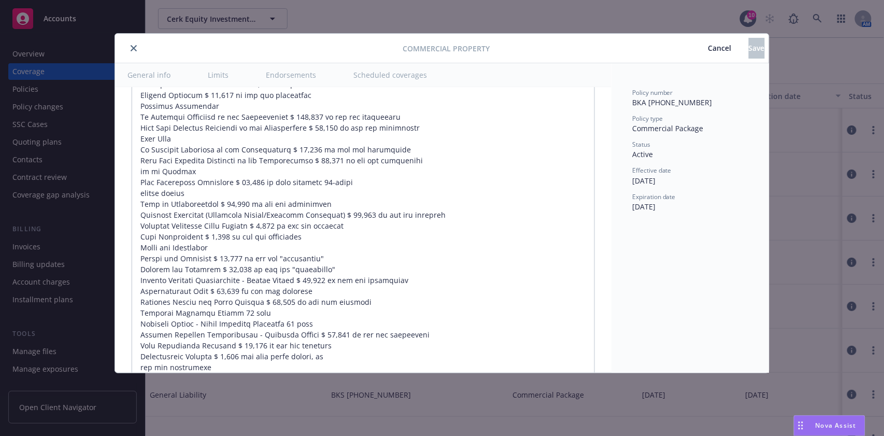
scroll to position [4112, 0]
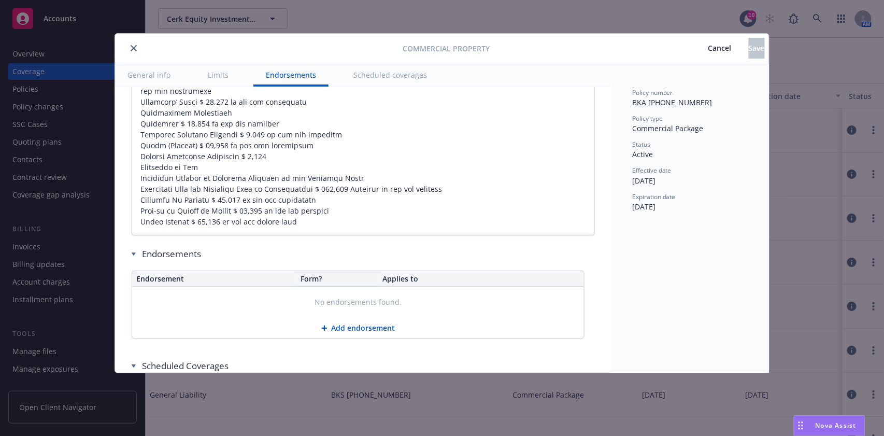
type textarea "x"
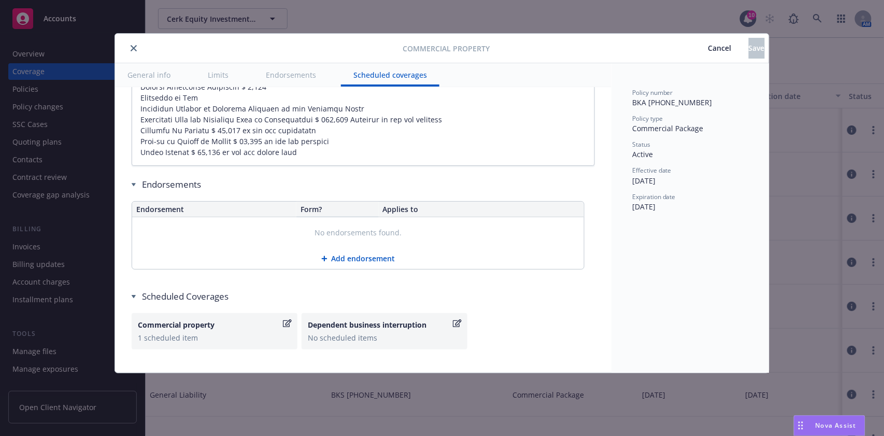
click span "Cancel"
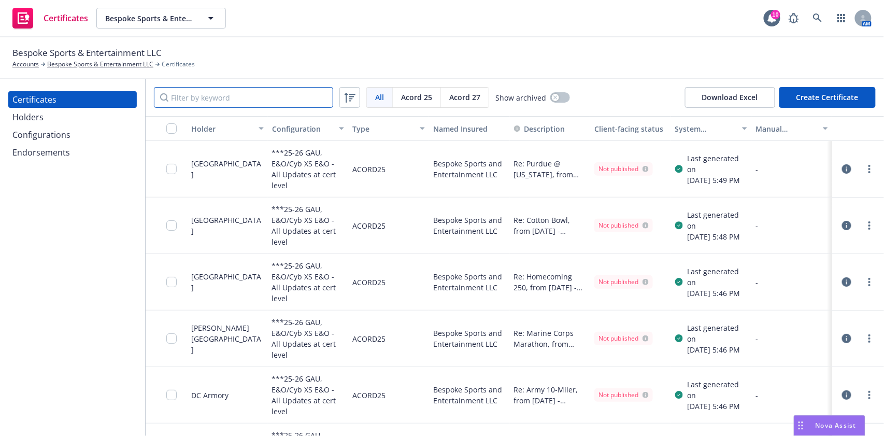
click at [264, 92] on input "Filter by keyword" at bounding box center [243, 97] width 179 height 21
paste input "The Pennsylvania State University, c/o Risk Management Office, Rider Building -…"
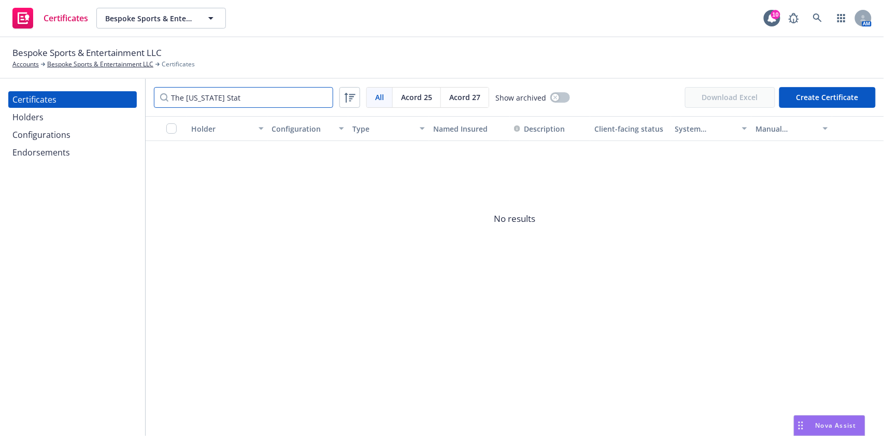
type input "The Pennsylvania Stat"
click at [54, 114] on div "Holders" at bounding box center [72, 117] width 120 height 17
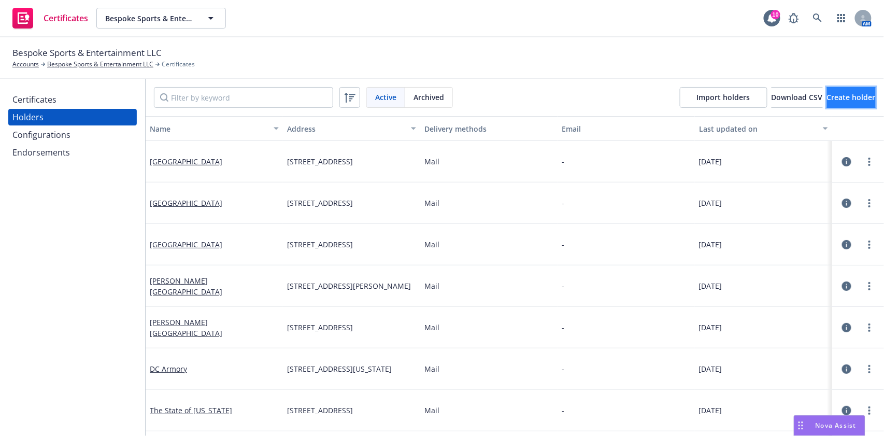
click at [827, 104] on button "Create holder" at bounding box center [851, 97] width 49 height 21
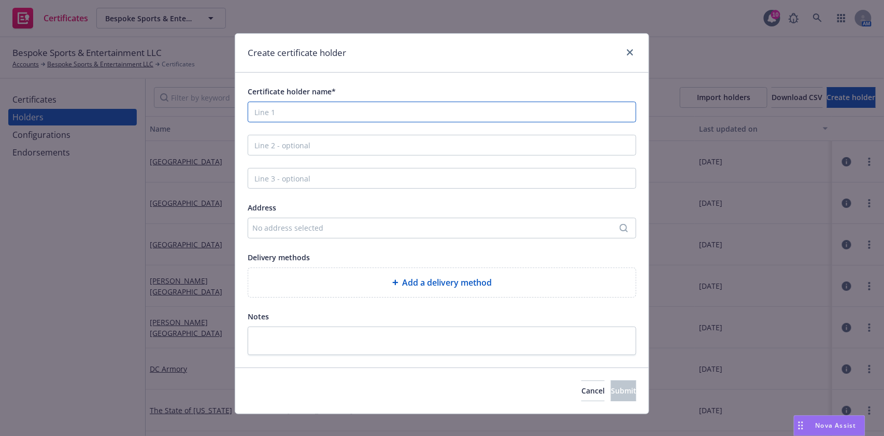
click at [399, 111] on input "Certificate holder name*" at bounding box center [442, 112] width 389 height 21
paste input "The Pennsylvania State University, c/o Risk Management Office, Rider Building -…"
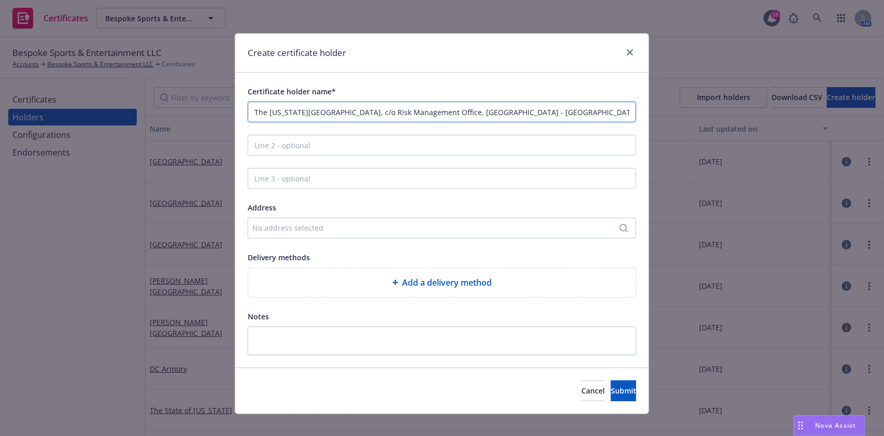
scroll to position [0, 95]
drag, startPoint x: 371, startPoint y: 113, endPoint x: 381, endPoint y: 116, distance: 11.0
click at [384, 116] on input "The Pennsylvania State University, c/o Risk Management Office, Rider Building -…" at bounding box center [442, 112] width 389 height 21
drag, startPoint x: 271, startPoint y: 112, endPoint x: 453, endPoint y: 114, distance: 182.0
click at [453, 114] on input "The Pennsylvania State University, c/o Risk Management Office, Rider Building -…" at bounding box center [442, 112] width 389 height 21
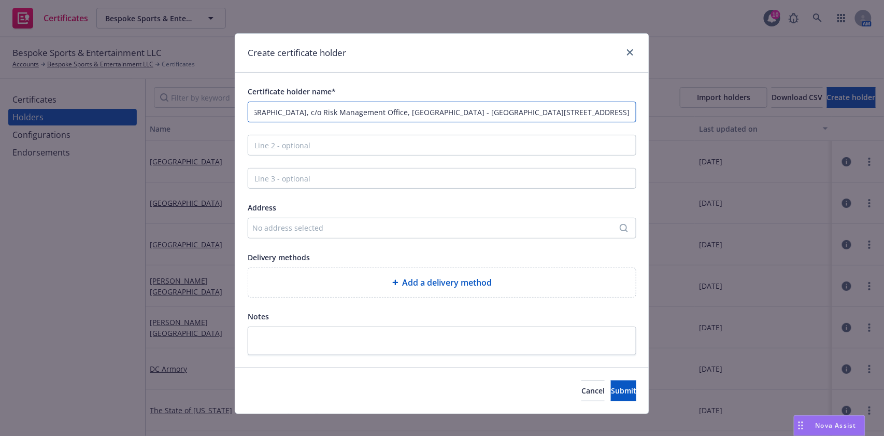
type input "The Pennsylvania State University, , 227 West Beaver Avenue, State College, PA …"
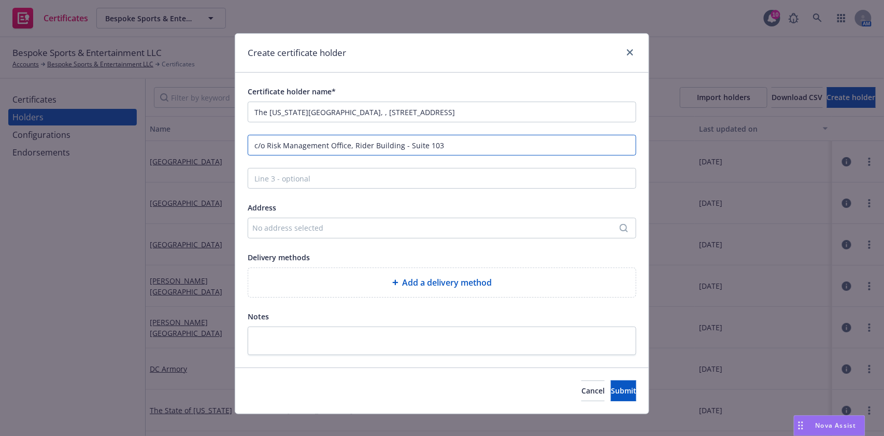
scroll to position [0, 0]
type input "c/o Risk Management Office, Rider Building - Suite 103"
drag, startPoint x: 554, startPoint y: 114, endPoint x: 371, endPoint y: 126, distance: 183.5
click at [371, 126] on div "Certificate holder name* The Pennsylvania State University, , 227 West Beaver A…" at bounding box center [442, 220] width 389 height 270
type input "The [US_STATE][GEOGRAPHIC_DATA]"
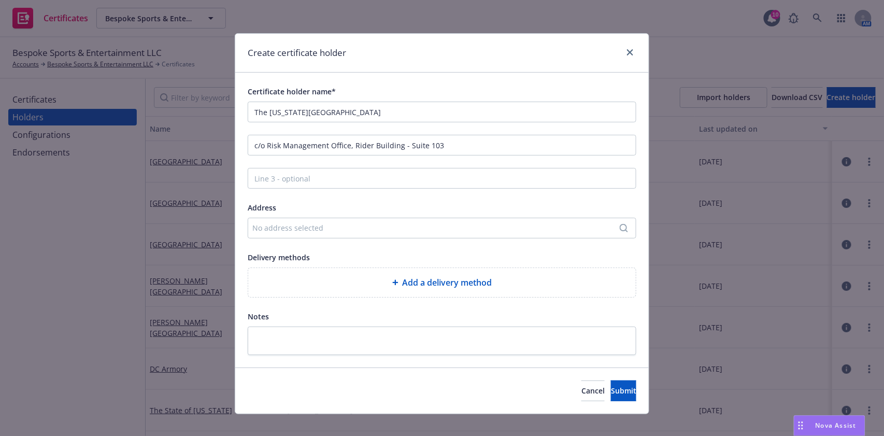
click at [378, 230] on div "No address selected" at bounding box center [436, 227] width 369 height 11
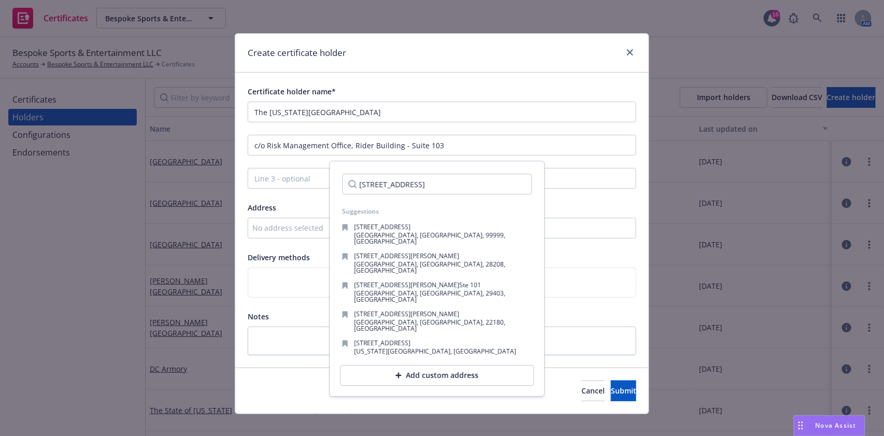
scroll to position [0, 18]
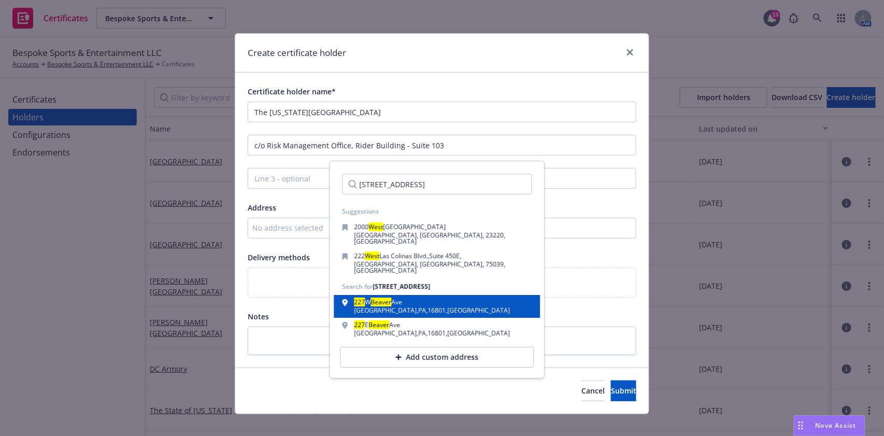
type input "227 West Beaver Avenue, State College, PA 16801"
click at [444, 305] on div "227 W Beaver Ave State College , PA , 16801 , USA" at bounding box center [438, 307] width 190 height 15
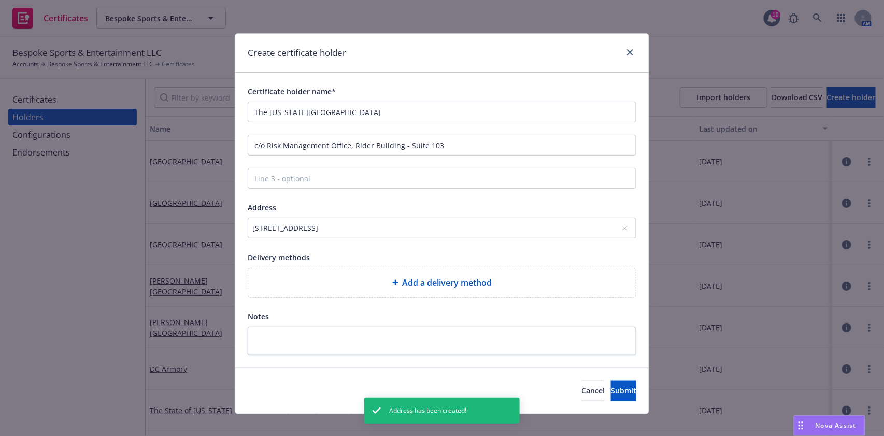
click at [383, 288] on div "Add a delivery method" at bounding box center [442, 282] width 371 height 12
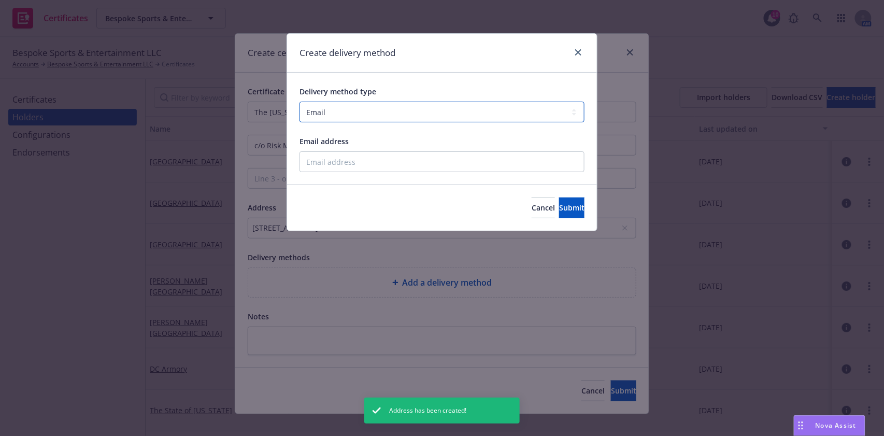
click at [355, 114] on select "Select delivery method type Email Mail Fax Upload to Compliance Website" at bounding box center [442, 112] width 285 height 21
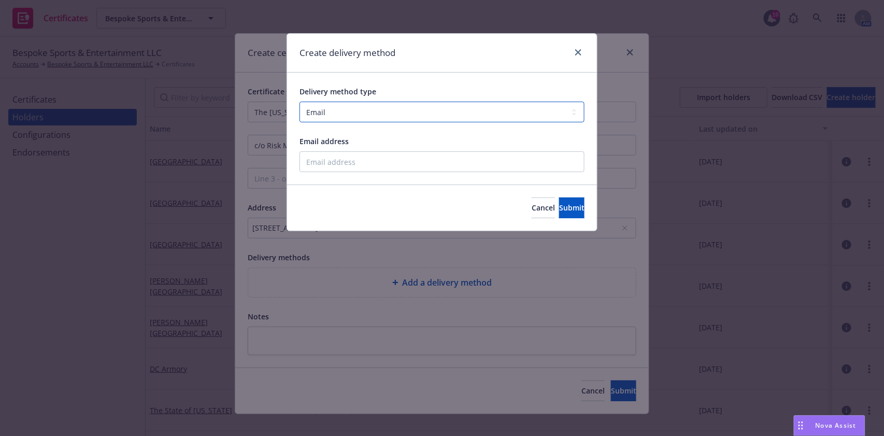
click at [353, 113] on select "Select delivery method type Email Mail Fax Upload to Compliance Website" at bounding box center [442, 112] width 285 height 21
select select "MAIL"
click at [300, 102] on select "Select delivery method type Email Mail Fax Upload to Compliance Website" at bounding box center [442, 112] width 285 height 21
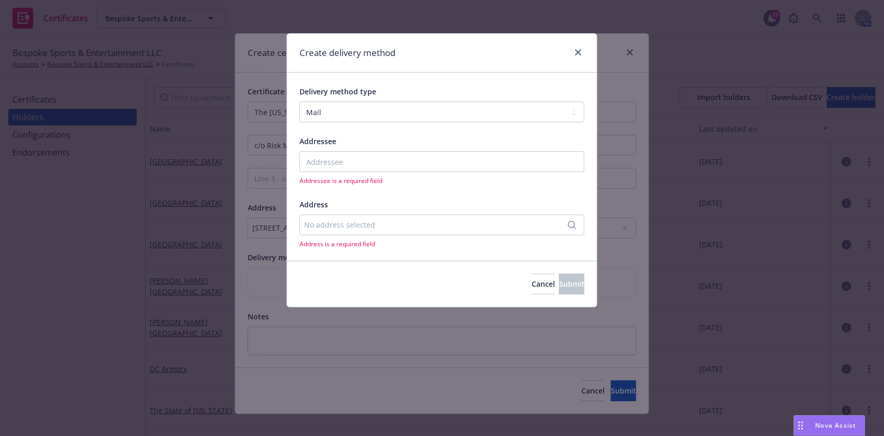
click at [346, 217] on div "No address selected" at bounding box center [442, 225] width 285 height 21
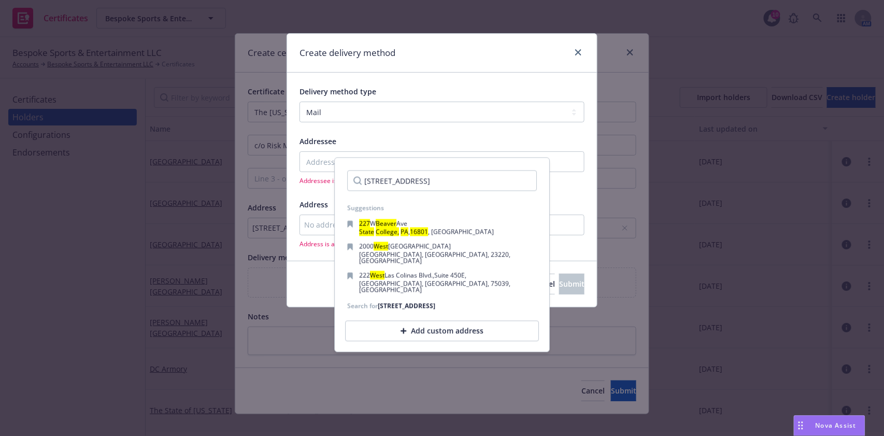
scroll to position [0, 18]
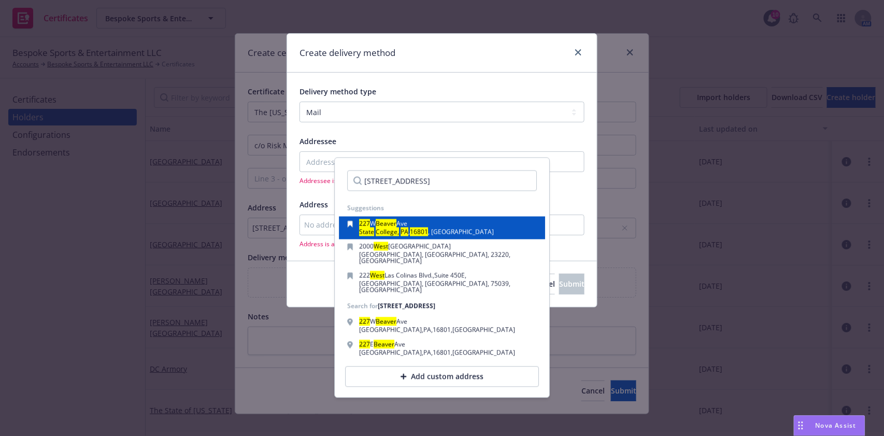
type input "227 West Beaver Avenue, State College, PA 16801"
click at [409, 231] on span "," at bounding box center [410, 232] width 2 height 9
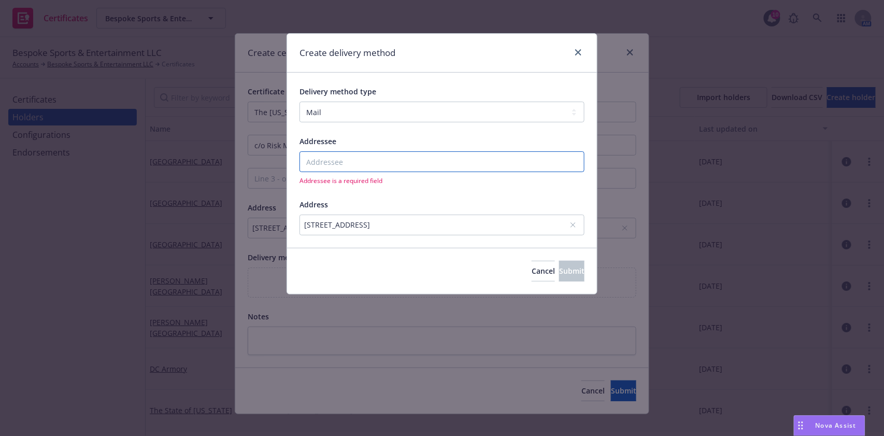
click at [418, 156] on input "Addressee" at bounding box center [442, 161] width 285 height 21
paste input "The [US_STATE][GEOGRAPHIC_DATA]"
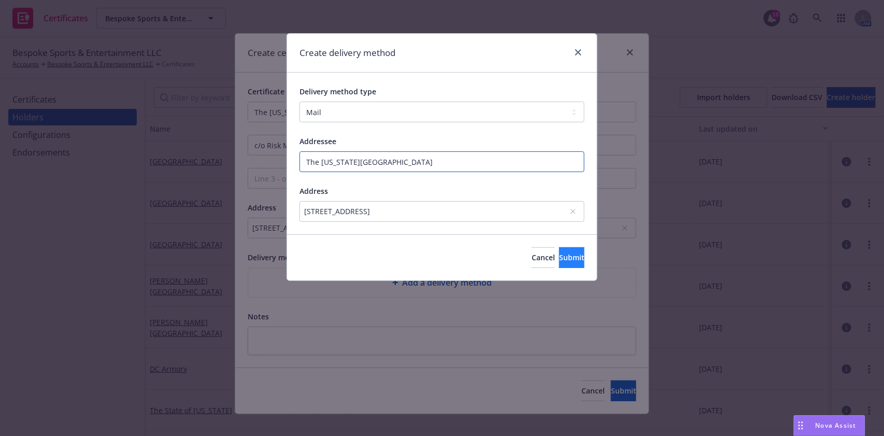
type input "The [US_STATE][GEOGRAPHIC_DATA]"
click at [559, 255] on span "Submit" at bounding box center [571, 257] width 25 height 10
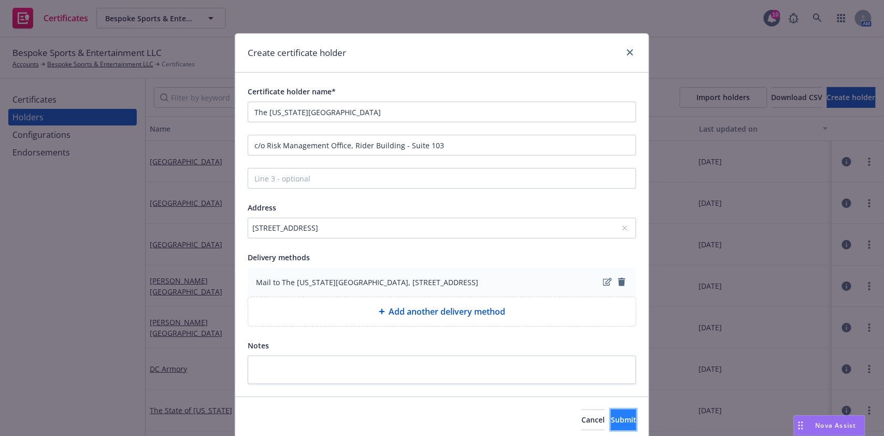
click at [611, 424] on span "Submit" at bounding box center [623, 420] width 25 height 10
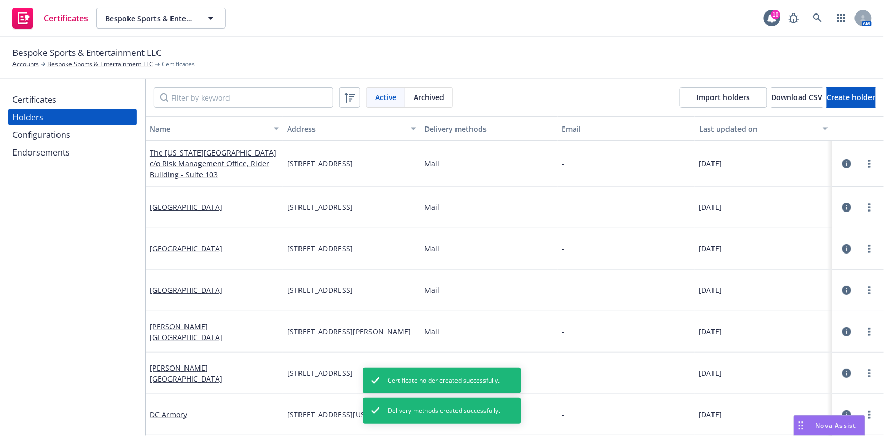
click at [77, 100] on div "Certificates" at bounding box center [72, 99] width 120 height 17
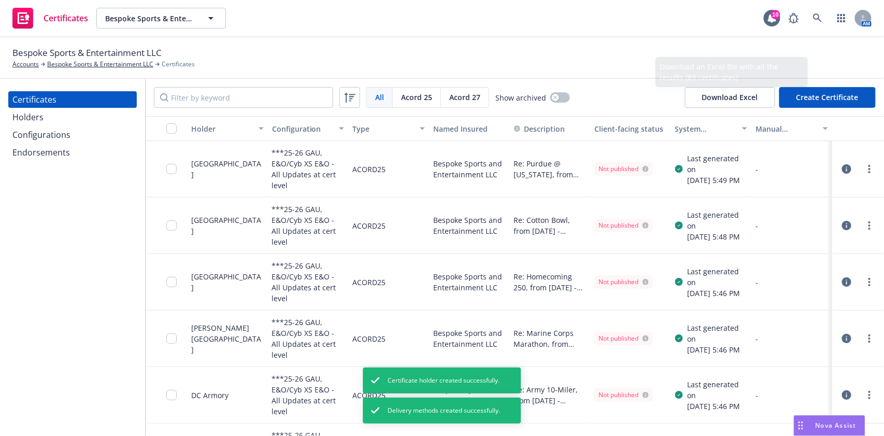
click at [829, 105] on button "Create Certificate" at bounding box center [828, 97] width 96 height 21
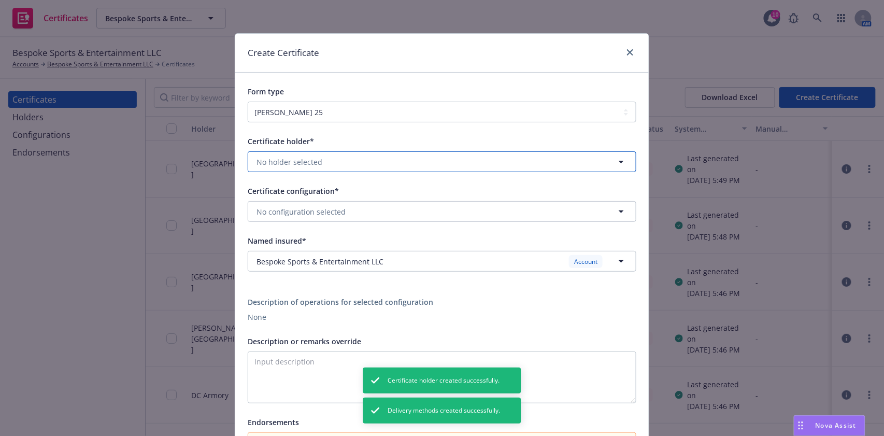
click at [393, 160] on button "No holder selected" at bounding box center [442, 161] width 389 height 21
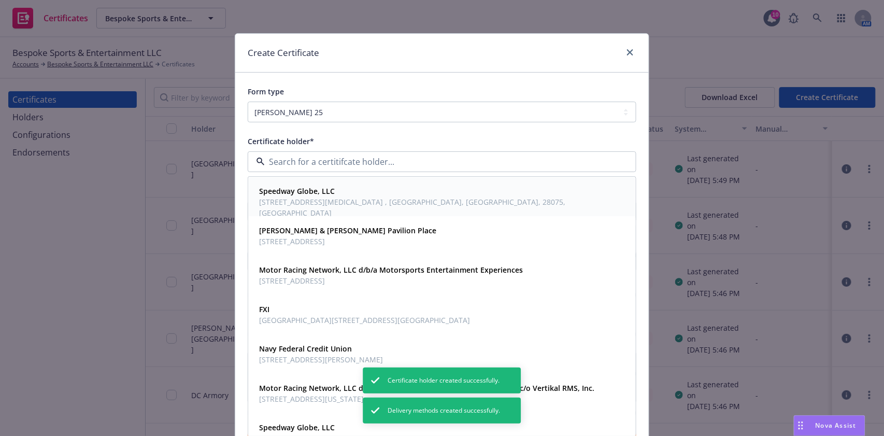
paste input "The [US_STATE][GEOGRAPHIC_DATA]"
type input "The [US_STATE][GEOGRAPHIC_DATA]"
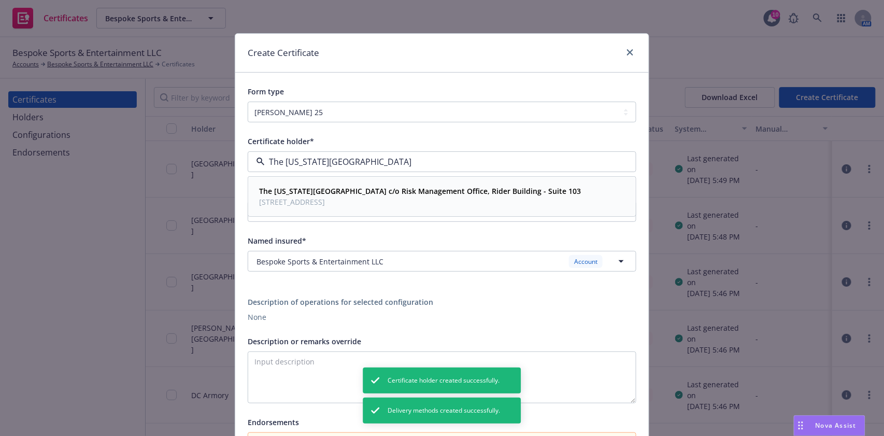
click at [332, 190] on strong "The Pennsylvania State University c/o Risk Management Office, Rider Building - …" at bounding box center [420, 191] width 322 height 10
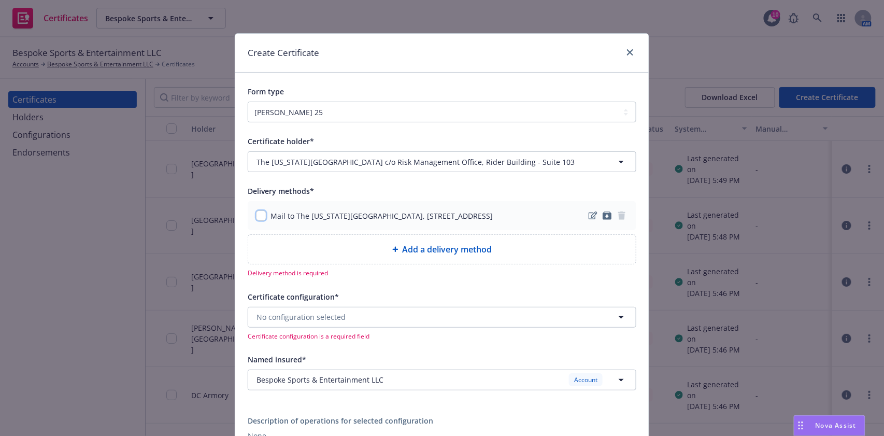
click at [258, 219] on input "checkbox" at bounding box center [261, 215] width 10 height 10
checkbox input "true"
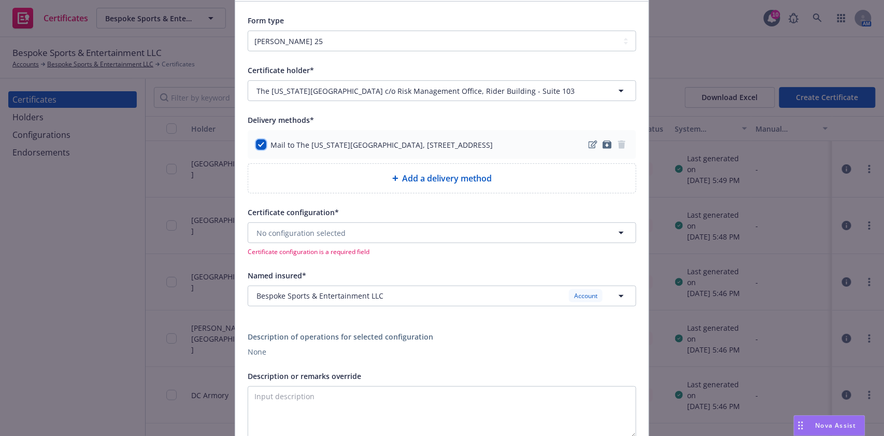
scroll to position [138, 0]
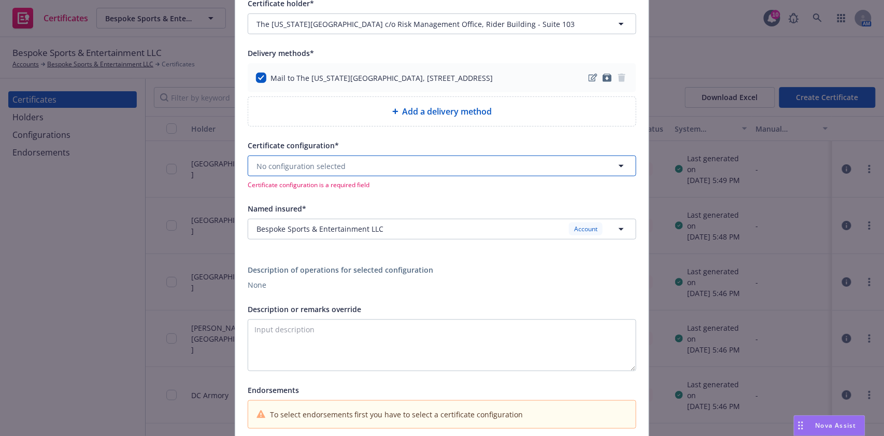
click at [338, 171] on span "No configuration selected" at bounding box center [301, 166] width 89 height 11
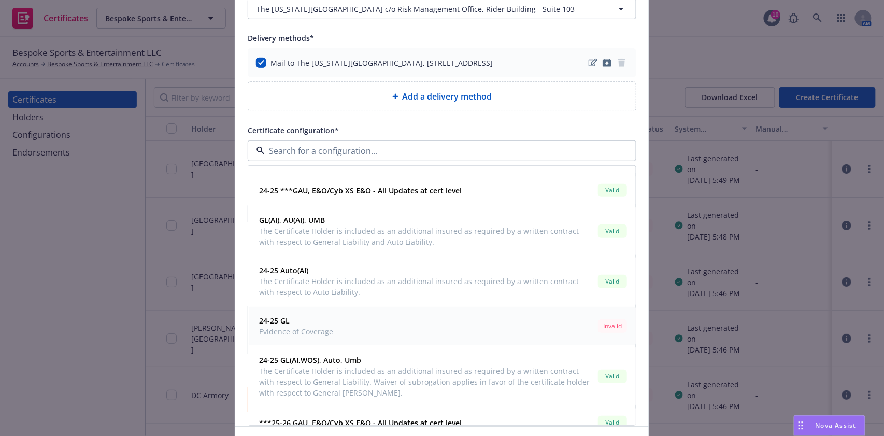
scroll to position [106, 0]
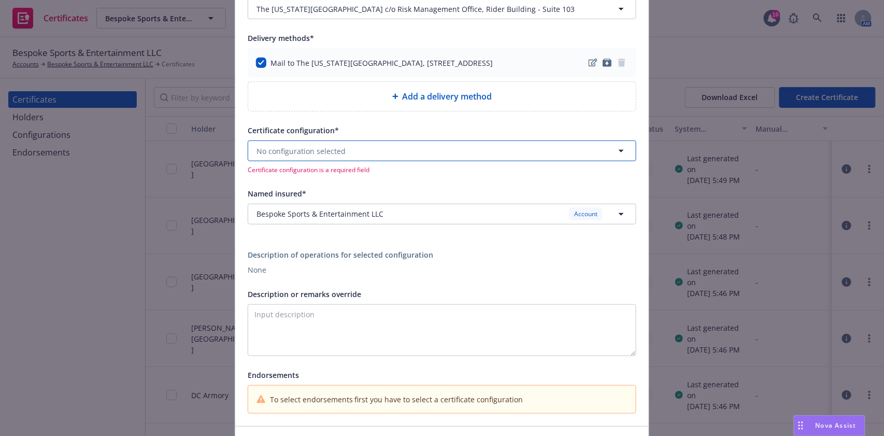
click at [367, 159] on button "No configuration selected" at bounding box center [442, 150] width 389 height 21
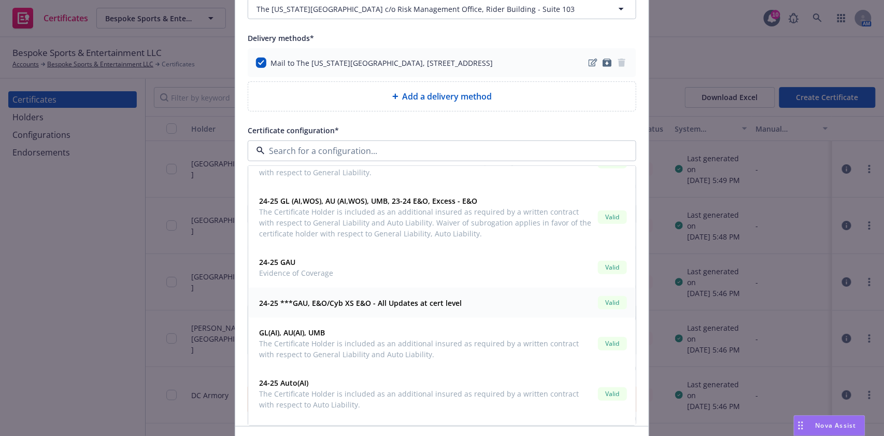
scroll to position [138, 0]
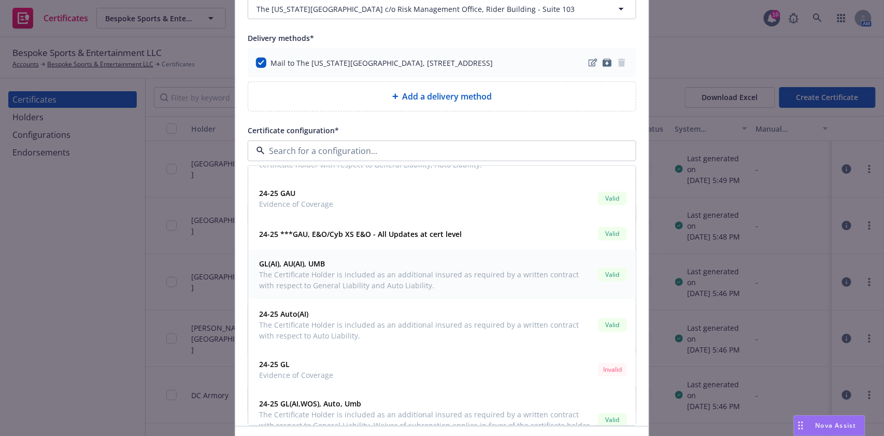
click at [393, 283] on span "The Certificate Holder is included as an additional insured as required by a wr…" at bounding box center [426, 280] width 335 height 22
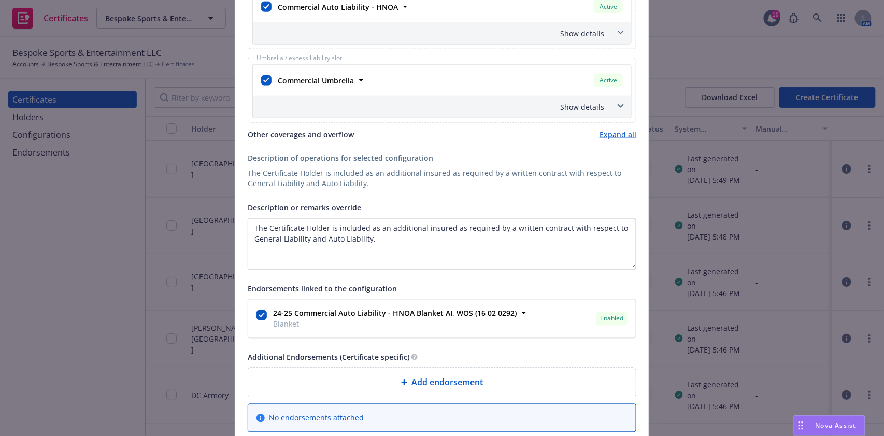
scroll to position [484, 0]
click at [417, 377] on span "Add endorsement" at bounding box center [448, 382] width 72 height 12
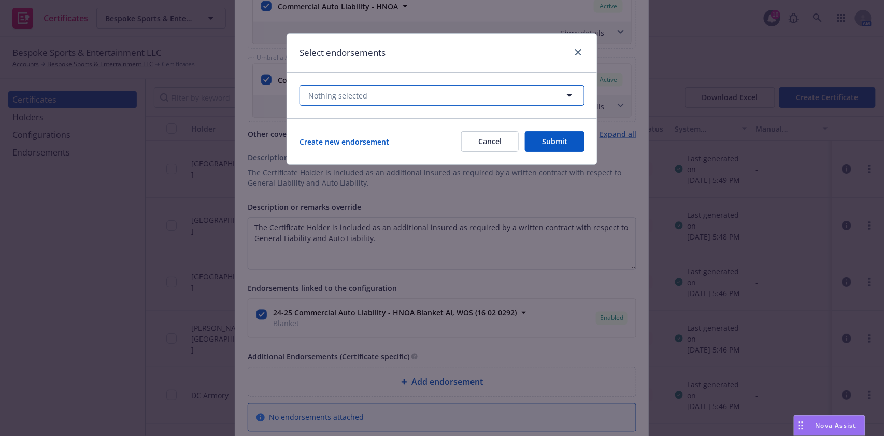
click at [391, 93] on button "Nothing selected" at bounding box center [442, 95] width 285 height 21
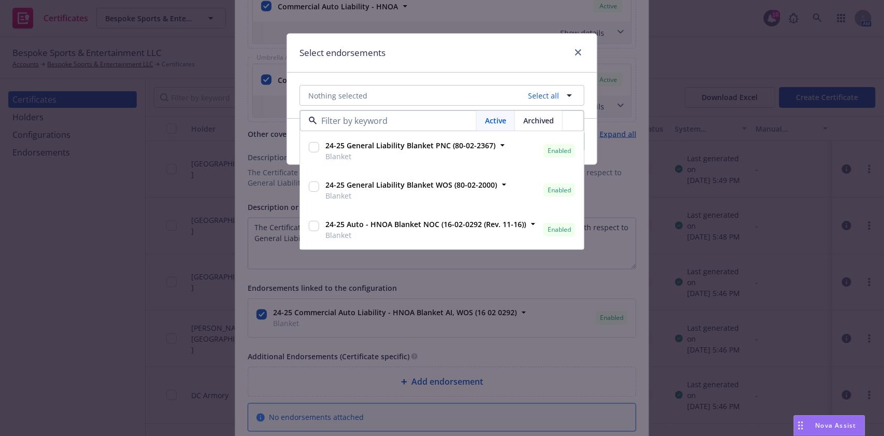
click at [440, 69] on div "Select endorsements" at bounding box center [442, 53] width 310 height 39
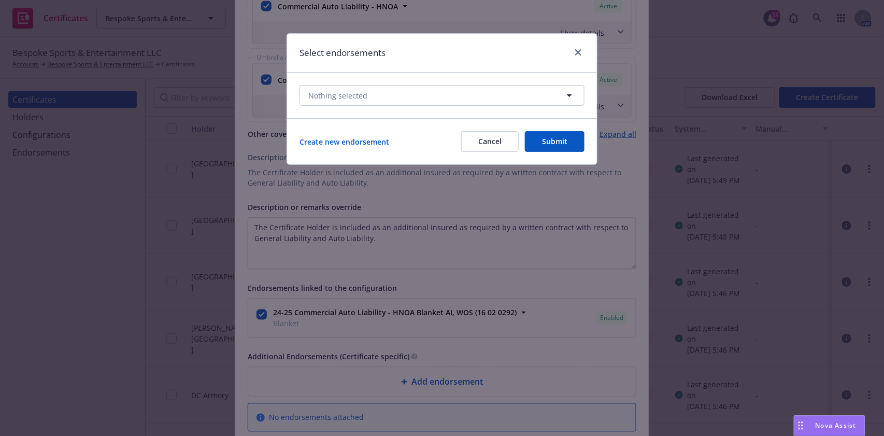
click at [495, 142] on button "Cancel" at bounding box center [490, 141] width 58 height 21
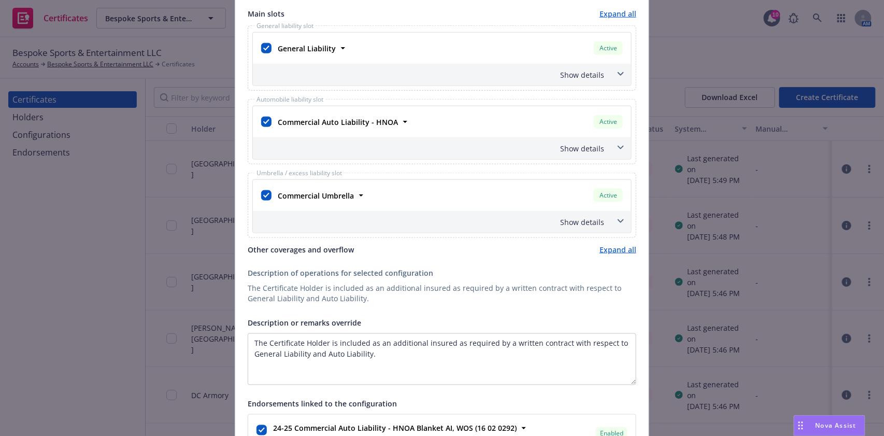
scroll to position [276, 0]
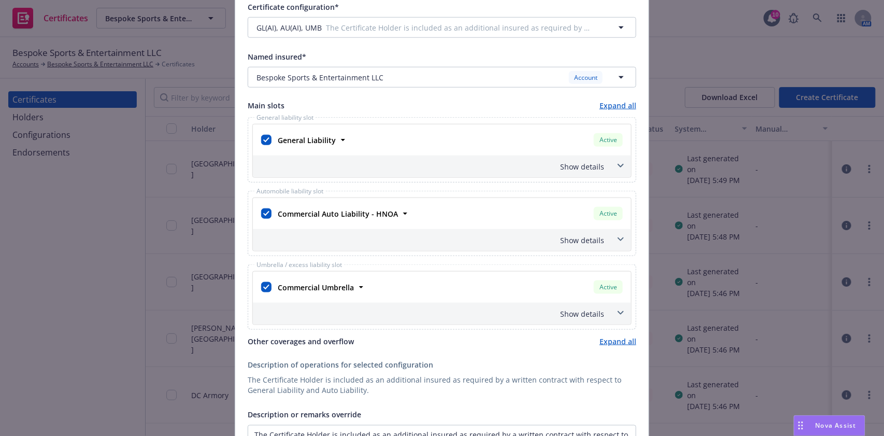
click at [341, 158] on div "Show details" at bounding box center [442, 167] width 378 height 22
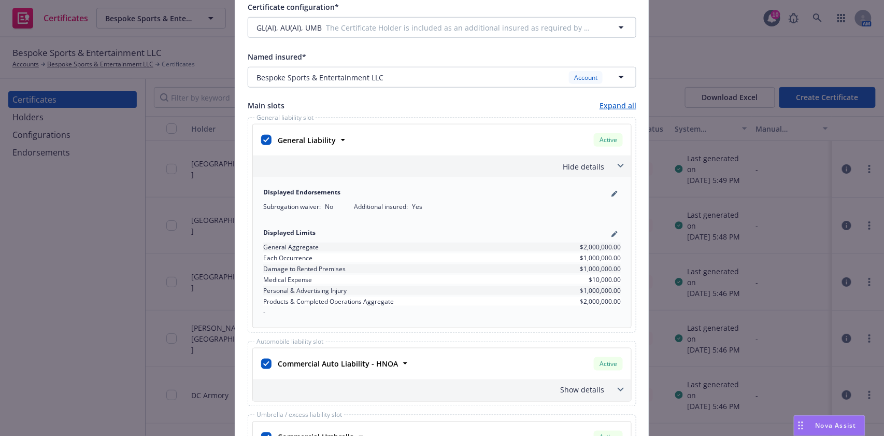
click at [342, 159] on div "Hide details" at bounding box center [442, 167] width 378 height 22
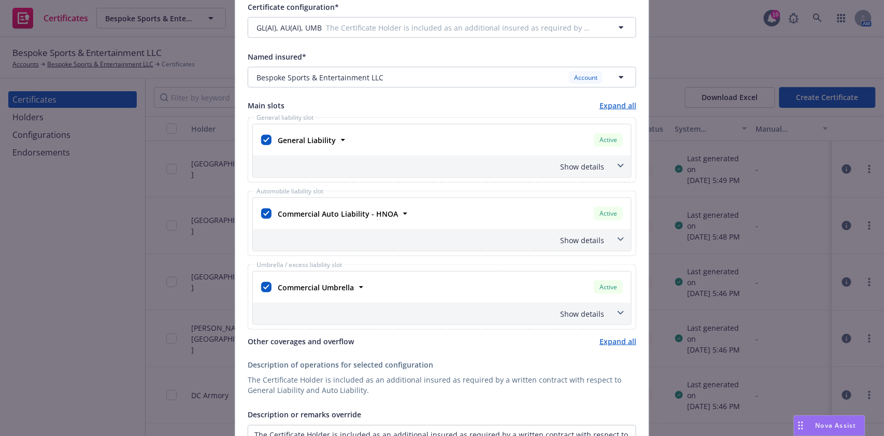
click at [379, 240] on div "Show details" at bounding box center [429, 240] width 349 height 11
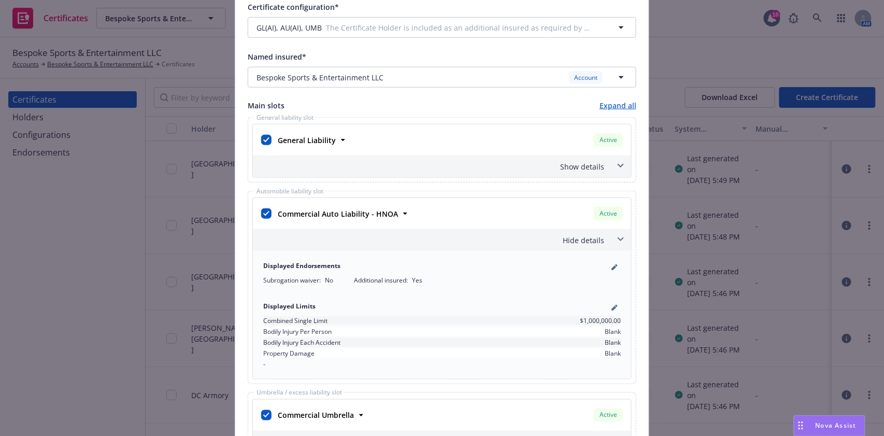
click at [379, 240] on div "Hide details" at bounding box center [429, 240] width 349 height 11
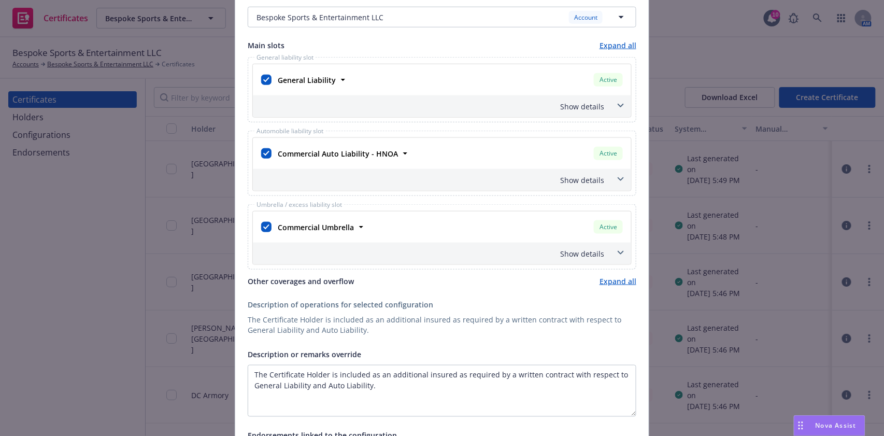
scroll to position [330, 0]
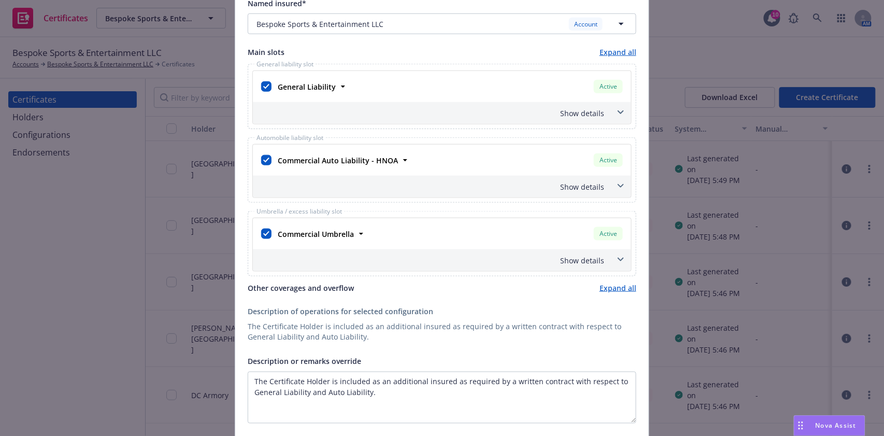
click at [332, 108] on div "Show details" at bounding box center [429, 113] width 349 height 11
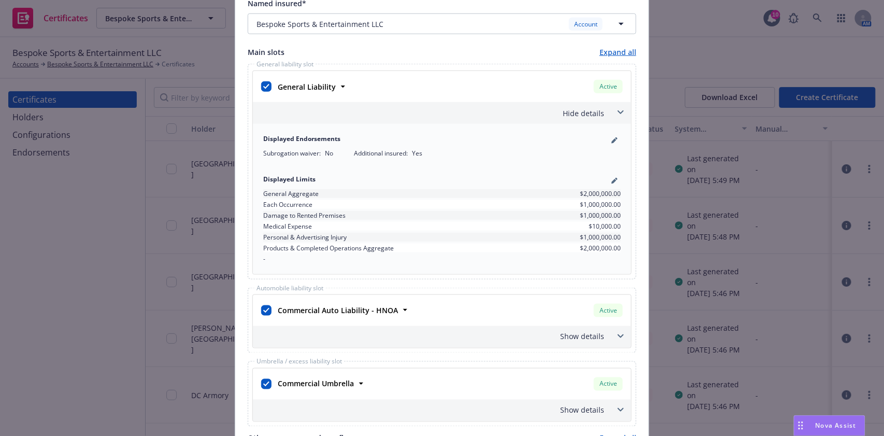
click at [332, 108] on div "Hide details" at bounding box center [429, 113] width 349 height 11
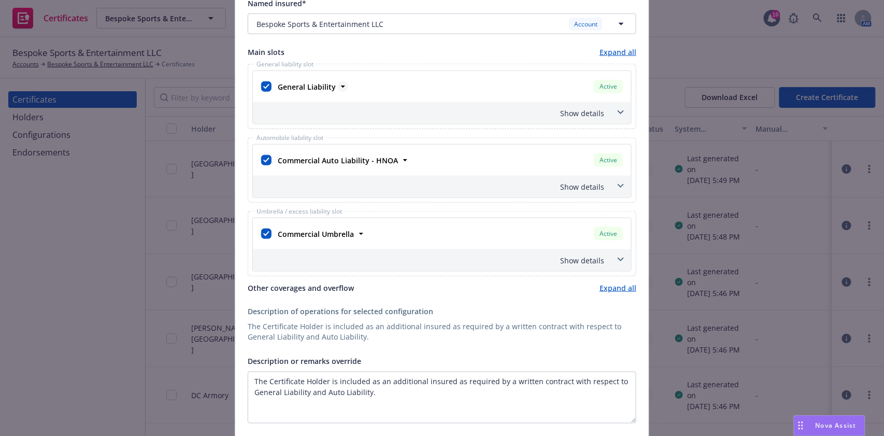
click at [327, 86] on strong "General Liability" at bounding box center [307, 87] width 58 height 10
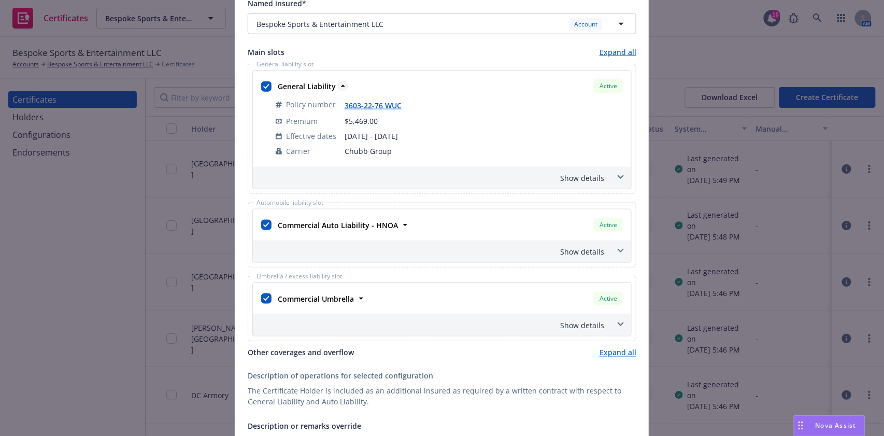
click at [327, 86] on strong "General Liability" at bounding box center [307, 86] width 58 height 10
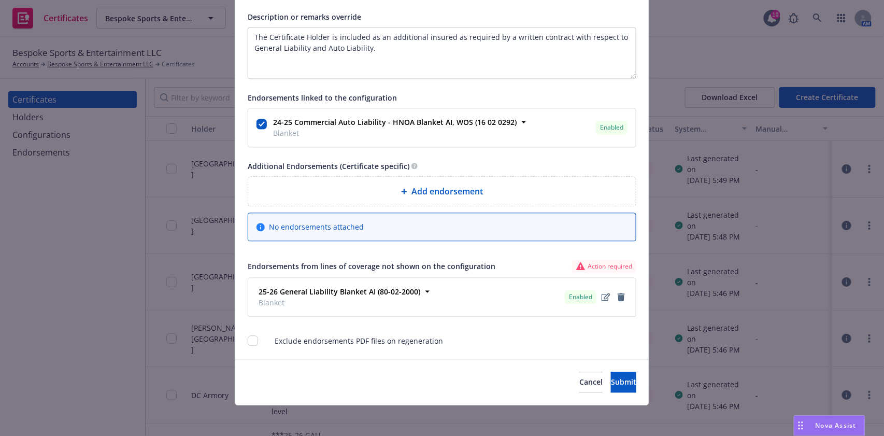
scroll to position [676, 0]
click at [611, 379] on span "Submit" at bounding box center [623, 381] width 25 height 10
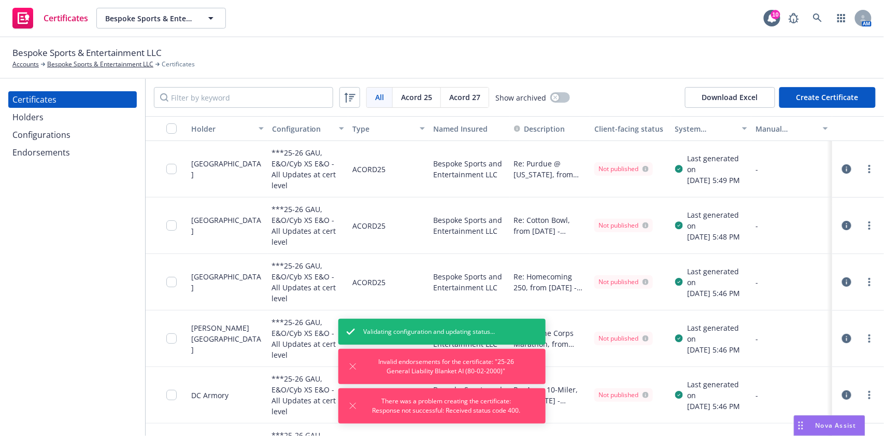
click at [58, 148] on div "Endorsements" at bounding box center [41, 152] width 58 height 17
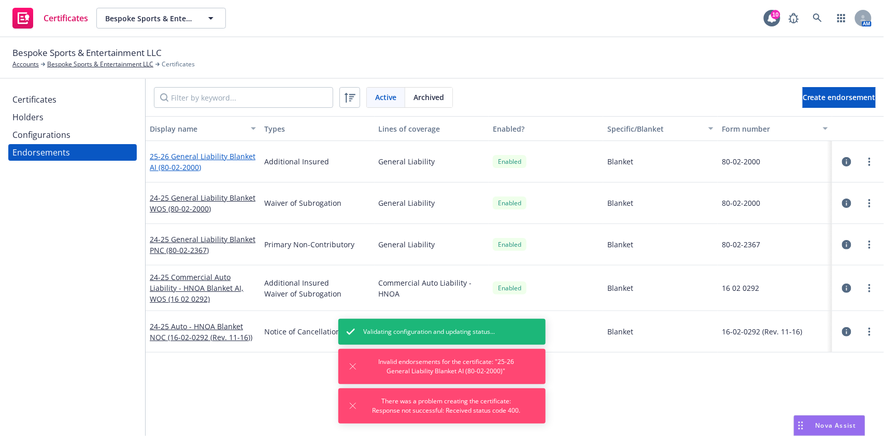
click at [175, 164] on link "25-26 General Liability Blanket AI (80-02-2000)" at bounding box center [203, 161] width 106 height 21
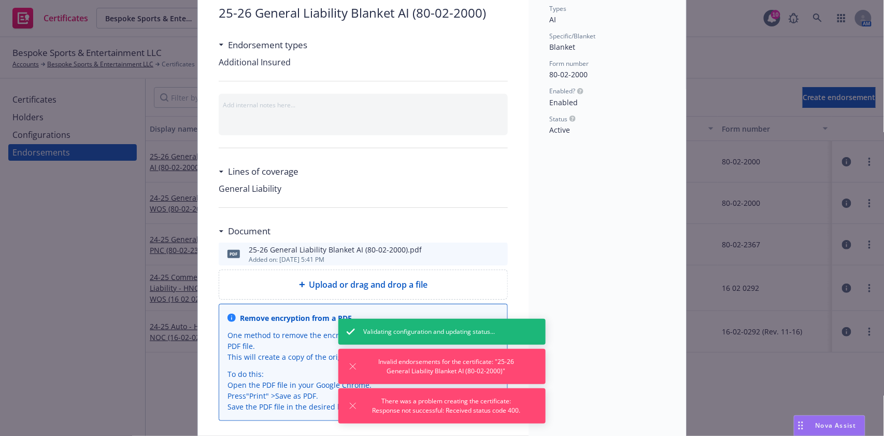
scroll to position [123, 0]
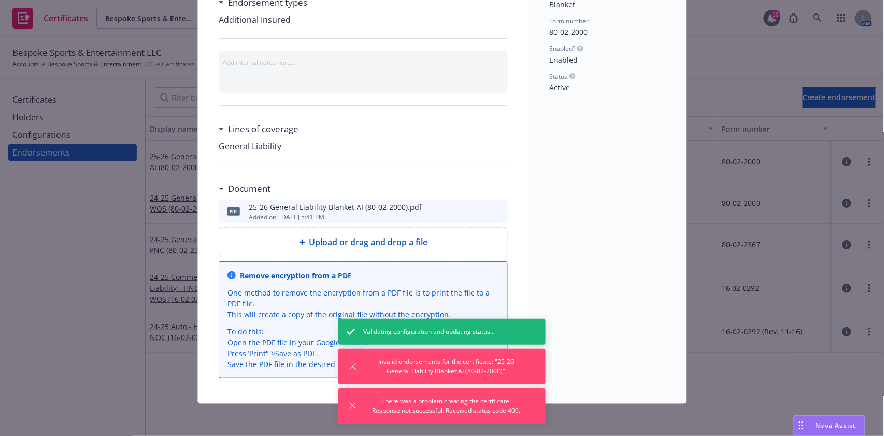
click at [494, 209] on icon "preview file" at bounding box center [498, 210] width 9 height 7
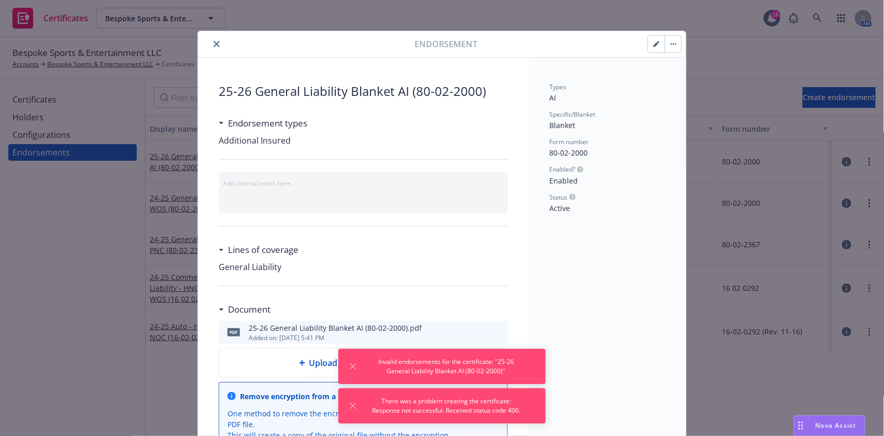
scroll to position [0, 0]
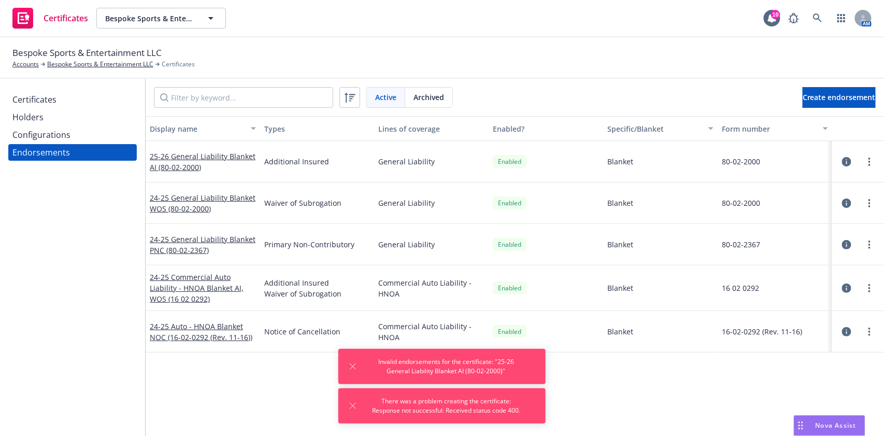
drag, startPoint x: 101, startPoint y: 262, endPoint x: 69, endPoint y: 132, distance: 133.4
click at [59, 103] on div "Certificates" at bounding box center [72, 99] width 120 height 17
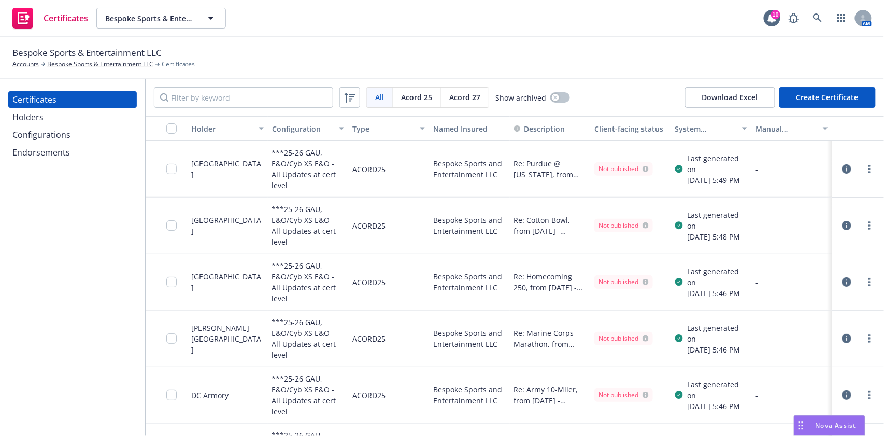
click at [61, 129] on div "Configurations" at bounding box center [41, 134] width 58 height 17
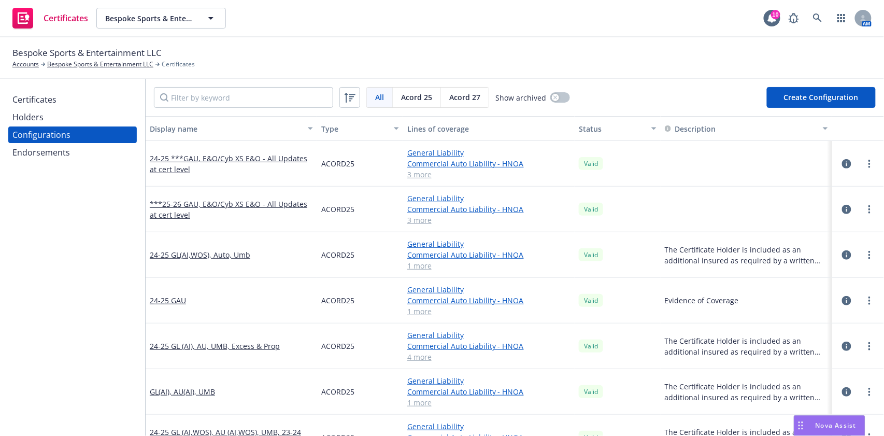
click at [57, 117] on div "Holders" at bounding box center [72, 117] width 120 height 17
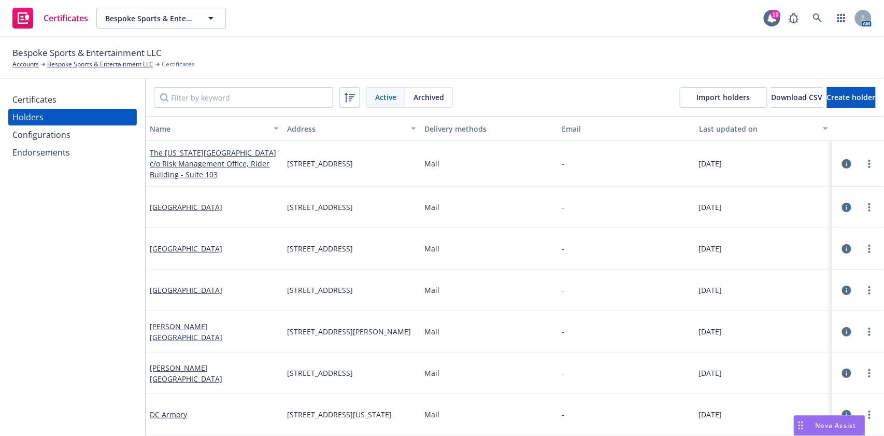
click at [94, 129] on div "Configurations" at bounding box center [72, 134] width 120 height 17
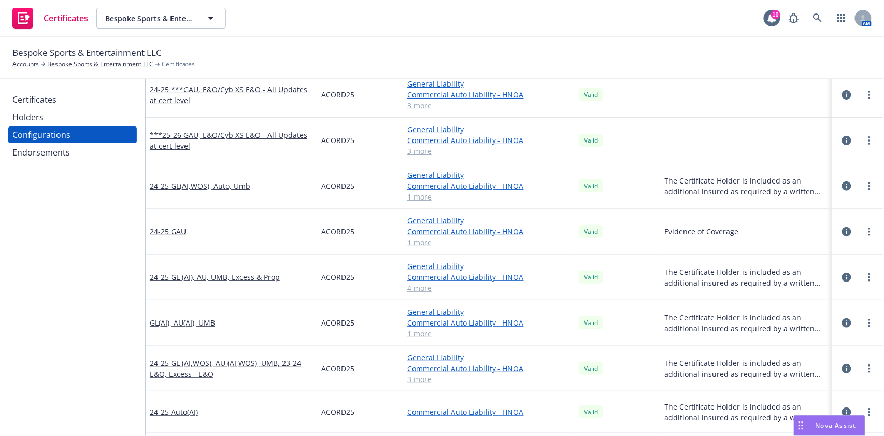
scroll to position [138, 0]
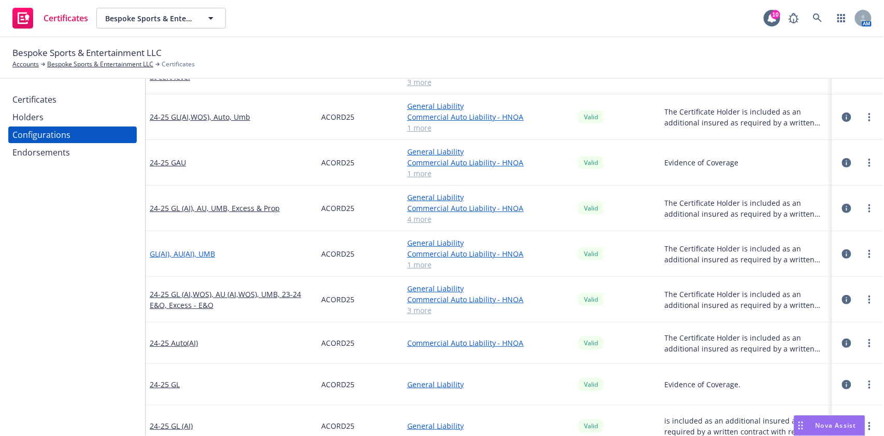
click at [201, 254] on link "GL(AI), AU(AI), UMB" at bounding box center [182, 253] width 65 height 11
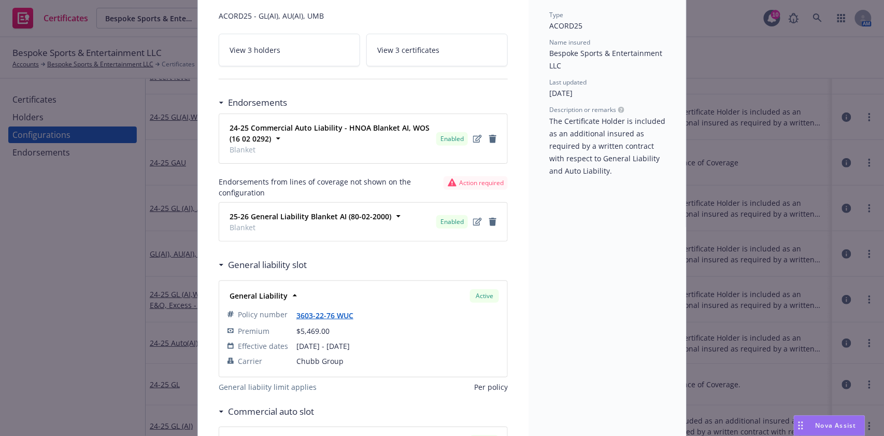
scroll to position [69, 0]
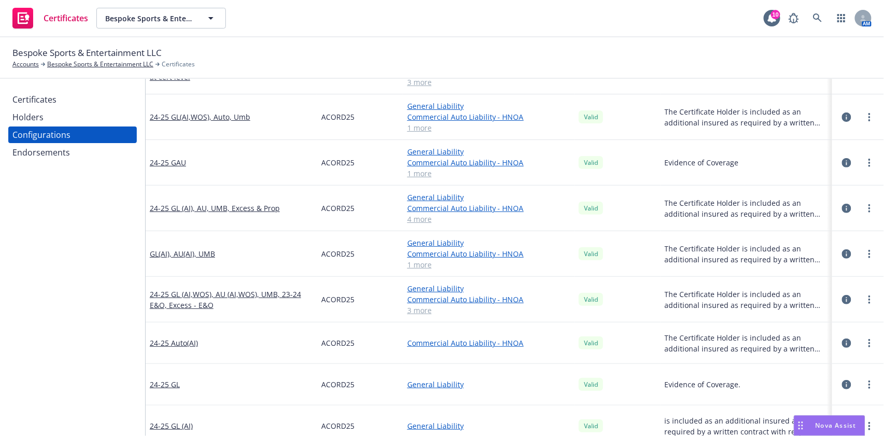
click at [49, 148] on div "Endorsements" at bounding box center [41, 152] width 58 height 17
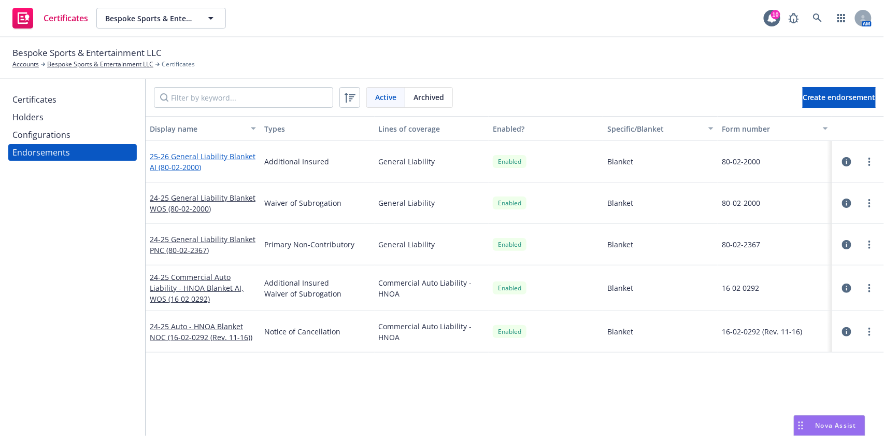
click at [190, 156] on link "25-26 General Liability Blanket AI (80-02-2000)" at bounding box center [203, 161] width 106 height 21
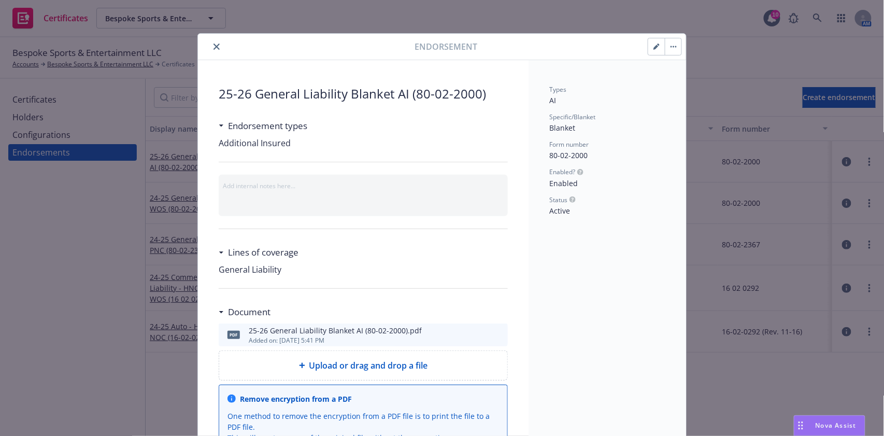
scroll to position [31, 0]
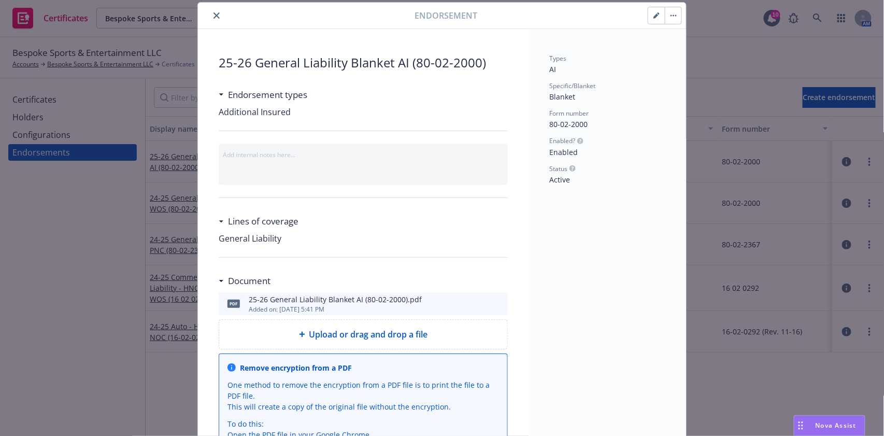
click at [654, 15] on icon "button" at bounding box center [656, 15] width 5 height 5
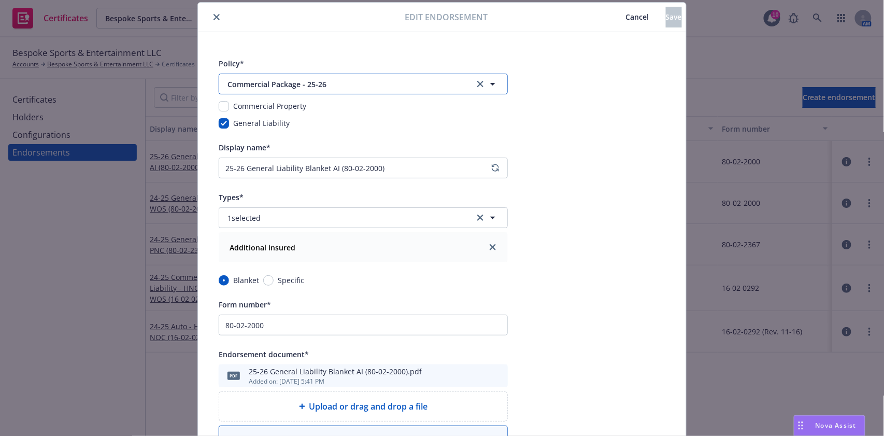
click at [272, 86] on span "Commercial Package - 25-26" at bounding box center [344, 84] width 233 height 11
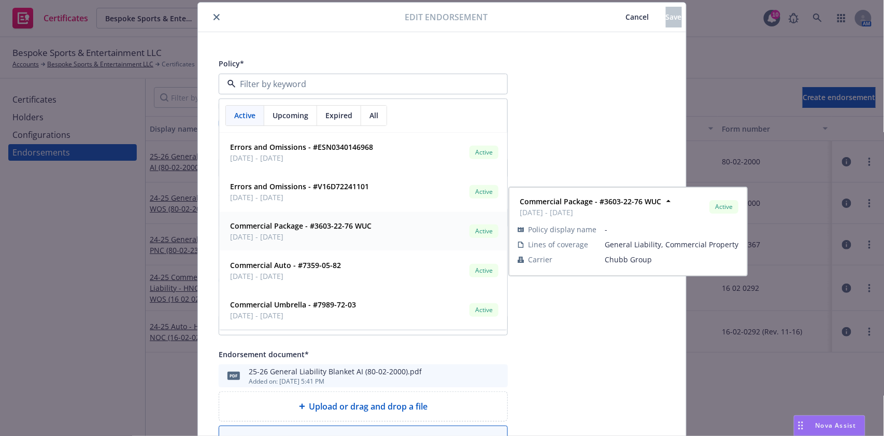
click at [286, 235] on span "09/08/2024 - 09/08/2025" at bounding box center [301, 236] width 142 height 11
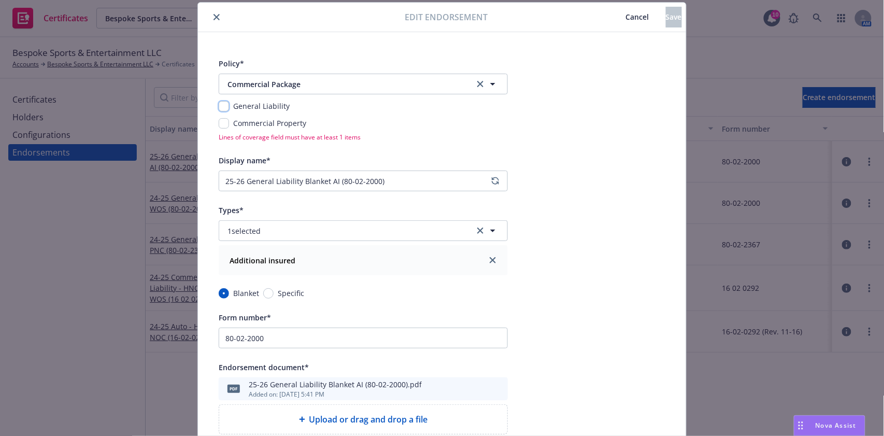
click at [219, 109] on input "checkbox" at bounding box center [224, 106] width 10 height 10
checkbox input "true"
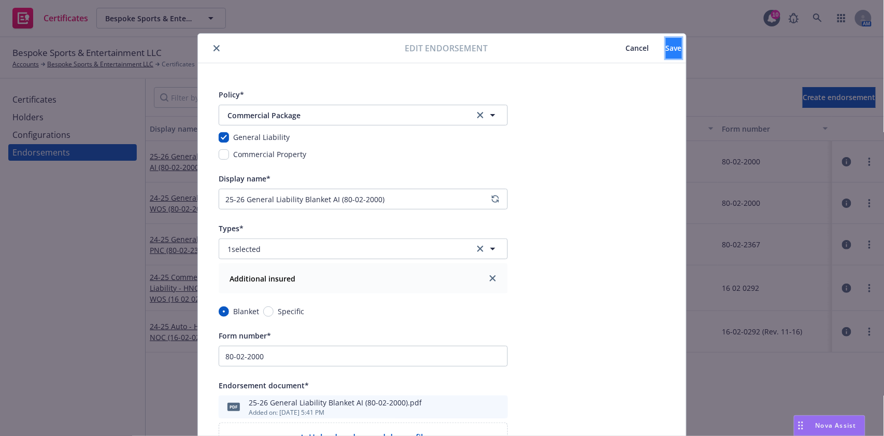
click at [666, 54] on button "Save" at bounding box center [674, 48] width 16 height 21
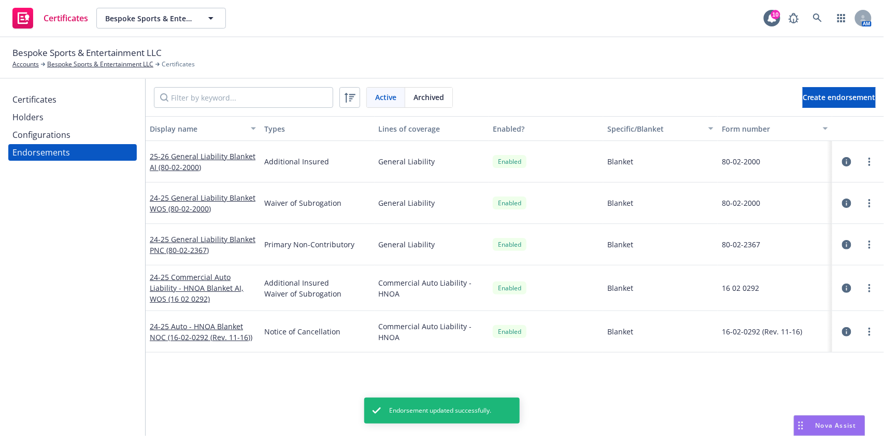
click at [56, 101] on div "Certificates" at bounding box center [72, 99] width 120 height 17
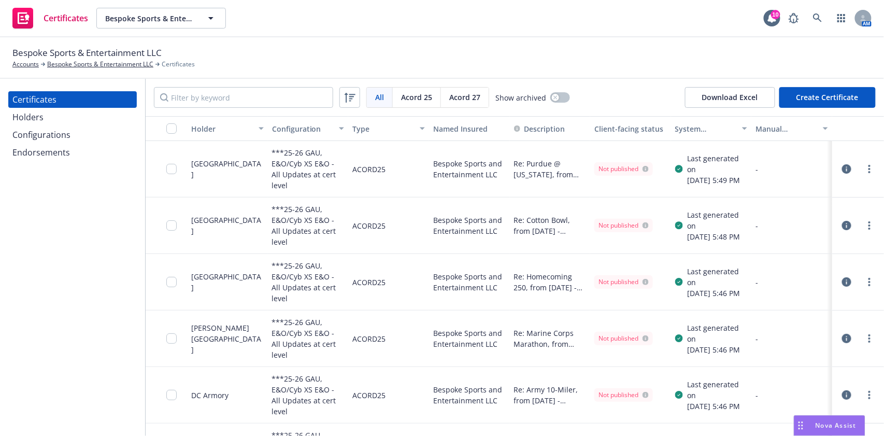
click at [810, 99] on button "Create Certificate" at bounding box center [828, 97] width 96 height 21
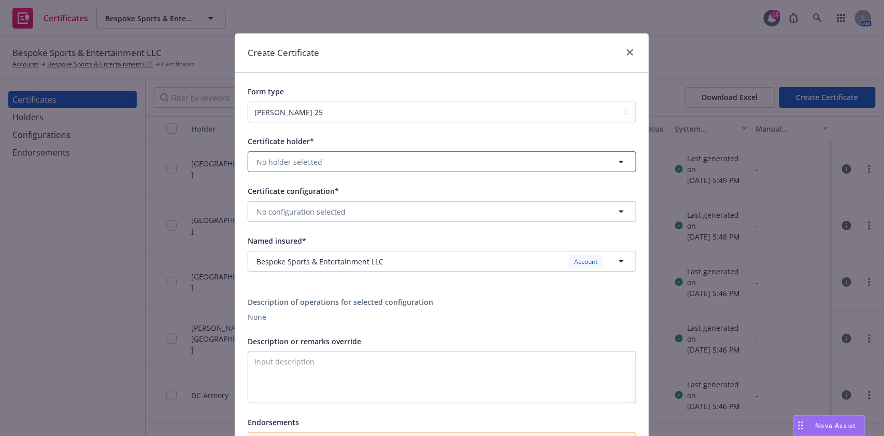
click at [374, 158] on button "No holder selected" at bounding box center [442, 161] width 389 height 21
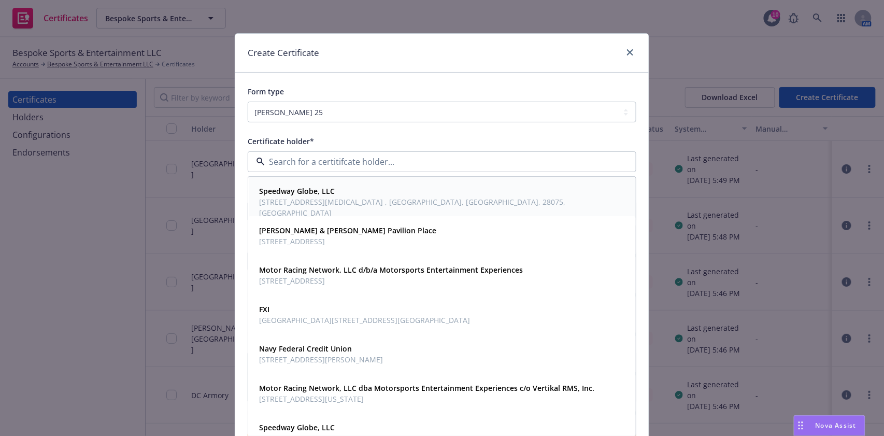
paste input "The Pennsylvania State University"
type input "The Pennsylvania State University"
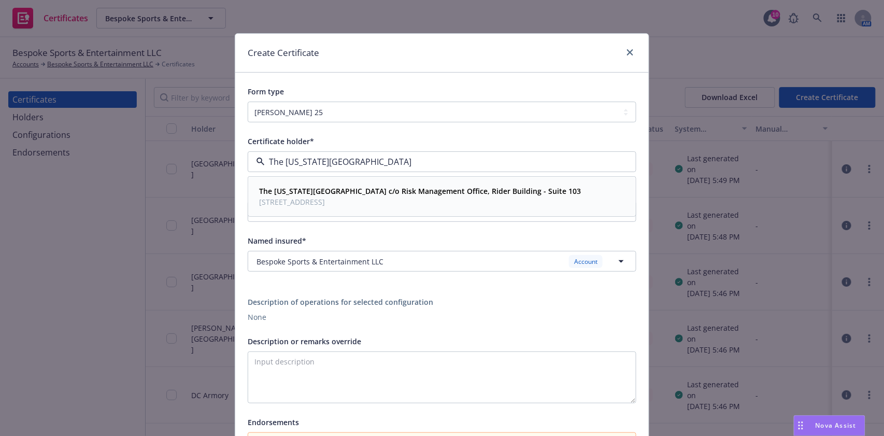
click at [338, 189] on strong "The Pennsylvania State University c/o Risk Management Office, Rider Building - …" at bounding box center [420, 191] width 322 height 10
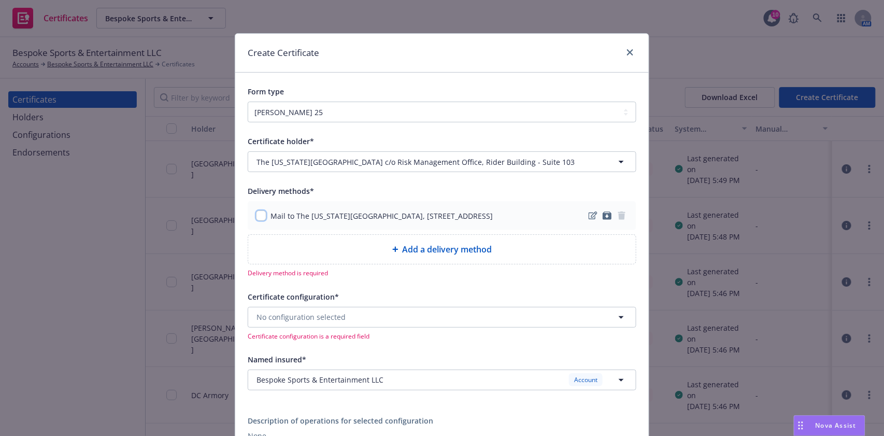
click at [259, 214] on input "checkbox" at bounding box center [261, 215] width 10 height 10
checkbox input "true"
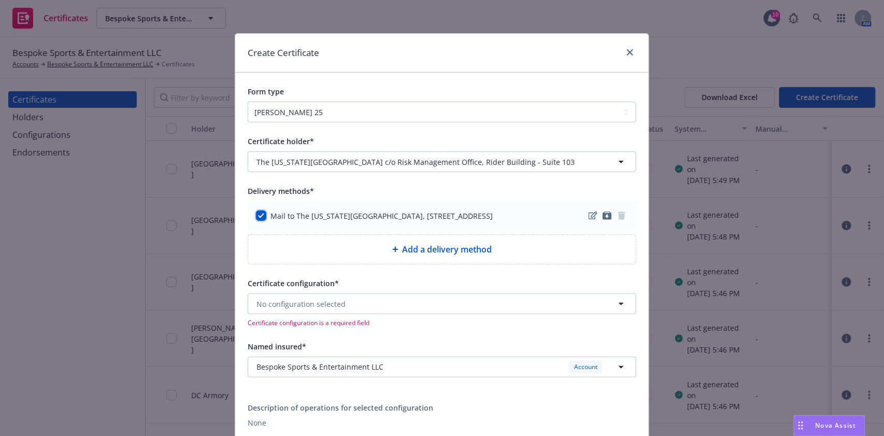
scroll to position [138, 0]
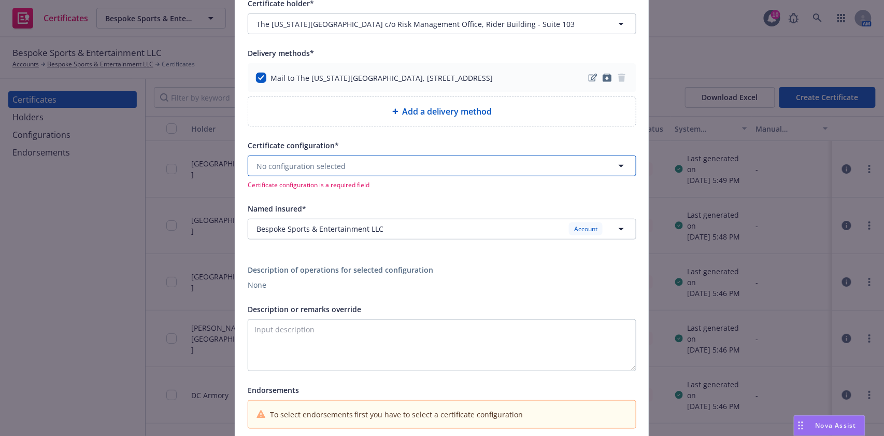
click at [360, 167] on button "No configuration selected" at bounding box center [442, 166] width 389 height 21
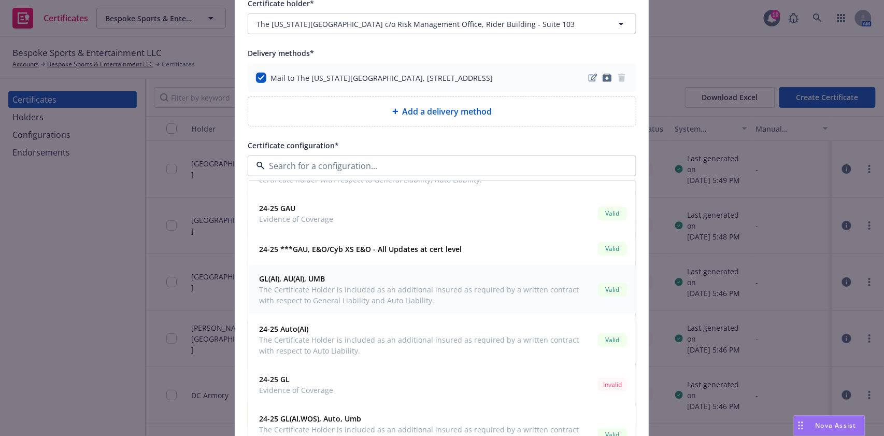
click at [375, 294] on span "The Certificate Holder is included as an additional insured as required by a wr…" at bounding box center [426, 295] width 335 height 22
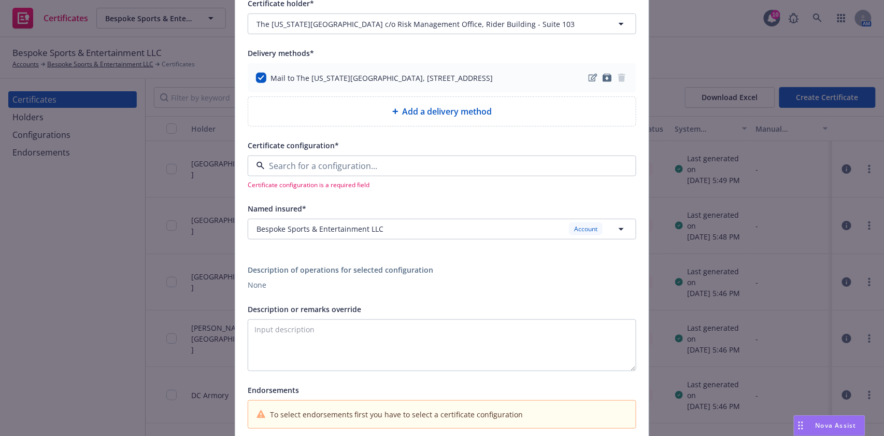
type textarea "The Certificate Holder is included as an additional insured as required by a wr…"
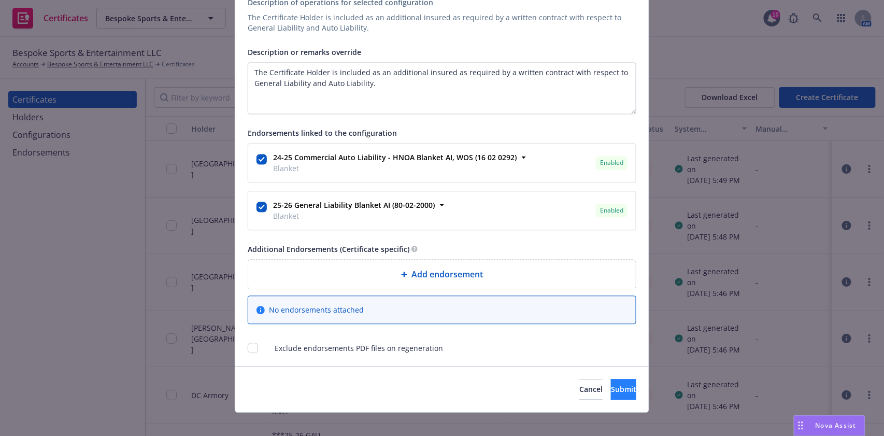
scroll to position [648, 0]
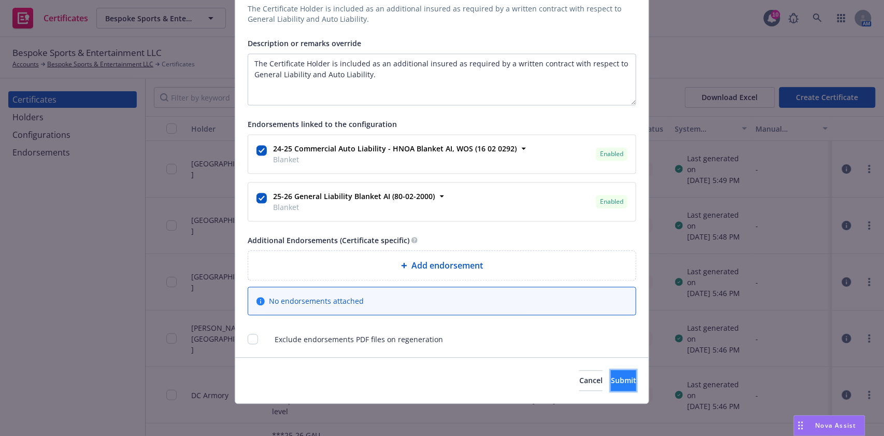
click at [611, 386] on button "Submit" at bounding box center [623, 381] width 25 height 21
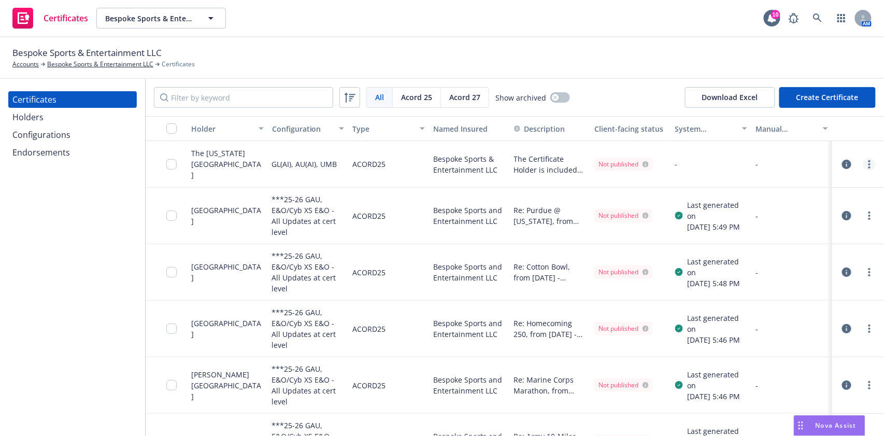
click at [864, 163] on link "more" at bounding box center [870, 164] width 12 height 12
click at [774, 188] on link "Edit" at bounding box center [782, 185] width 166 height 21
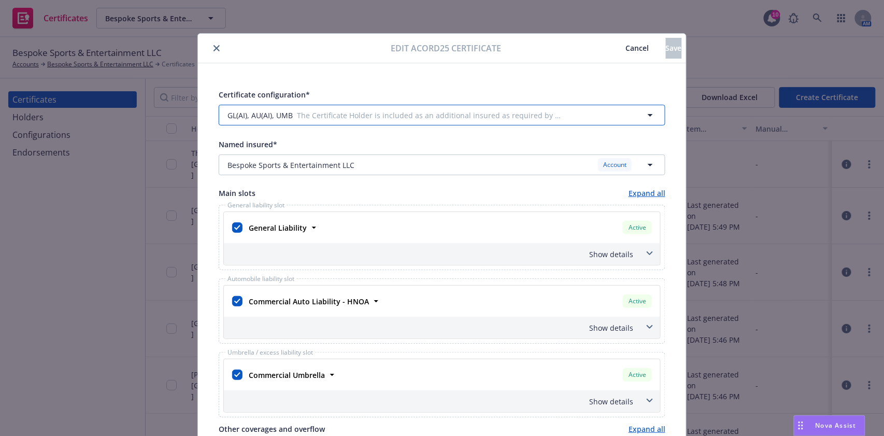
click at [361, 120] on span "The Certificate Holder is included as an additional insured as required by a wr…" at bounding box center [431, 115] width 268 height 11
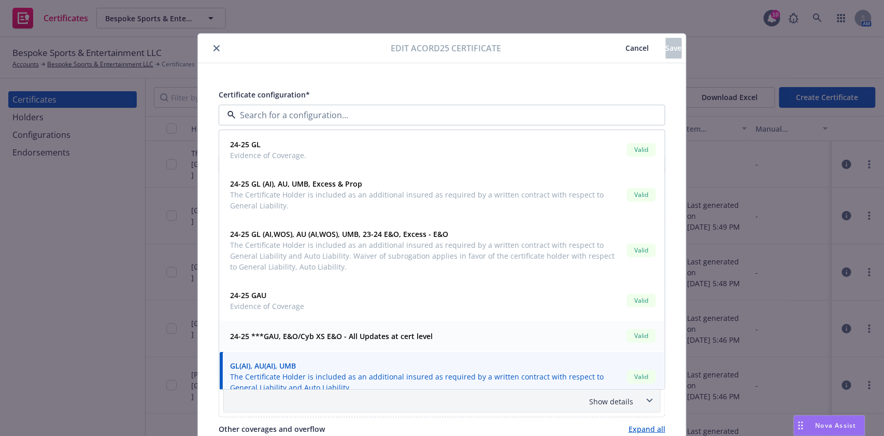
click at [391, 337] on strong "24-25 ***GAU, E&O/Cyb XS E&O - All Updates at cert level" at bounding box center [331, 336] width 203 height 10
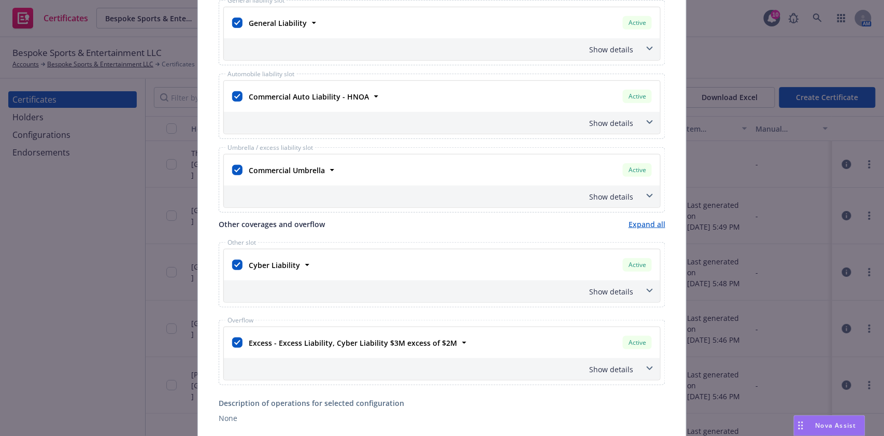
scroll to position [276, 0]
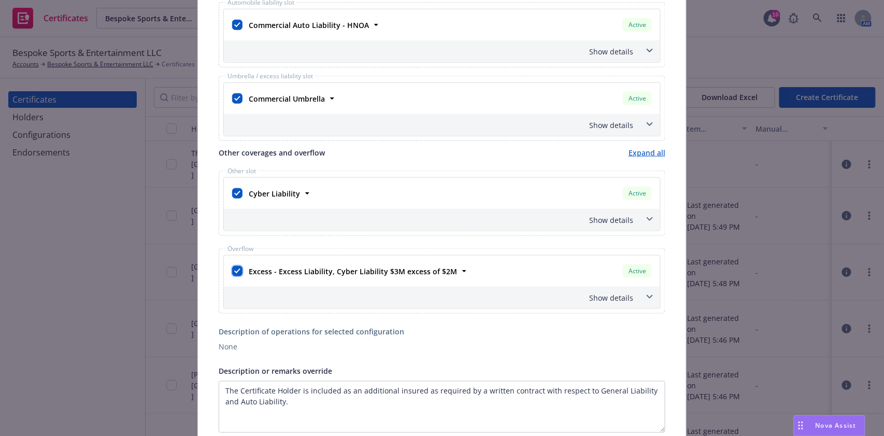
click at [233, 270] on input "checkbox" at bounding box center [237, 271] width 10 height 10
checkbox input "false"
click at [233, 194] on input "checkbox" at bounding box center [237, 193] width 10 height 10
checkbox input "false"
click at [232, 104] on div at bounding box center [237, 99] width 10 height 12
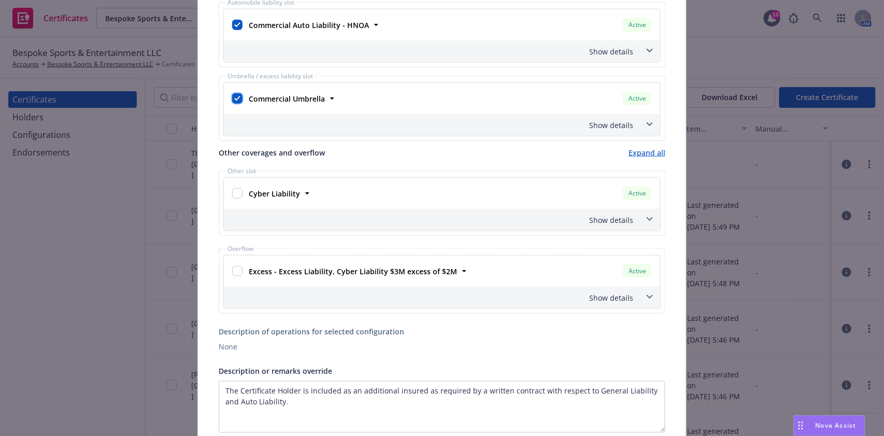
click at [232, 98] on input "checkbox" at bounding box center [237, 98] width 10 height 10
checkbox input "false"
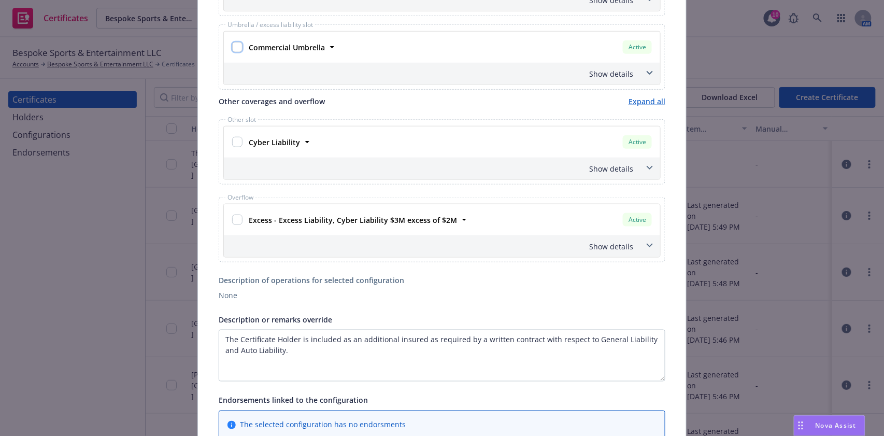
scroll to position [345, 0]
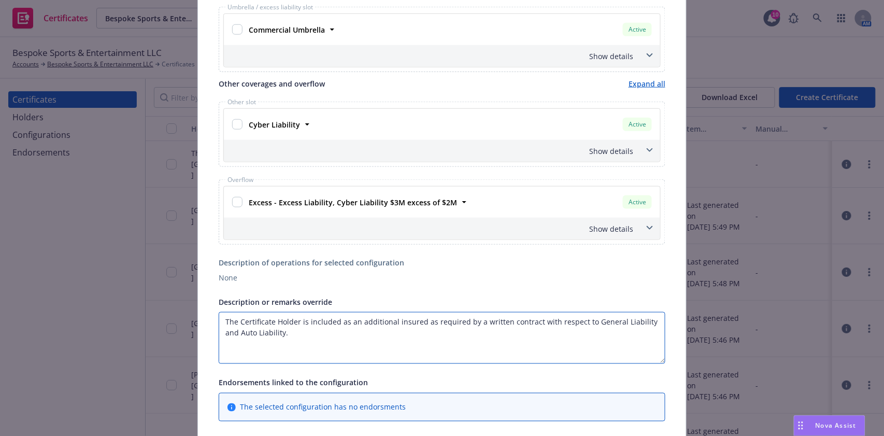
drag, startPoint x: 294, startPoint y: 320, endPoint x: 200, endPoint y: 320, distance: 94.4
click at [200, 320] on div "Certificate configuration* [object Object] 24-25 ***GAU, E&O/Cyb XS E&O - All U…" at bounding box center [442, 144] width 488 height 852
paste textarea "Pennsylvania State University"
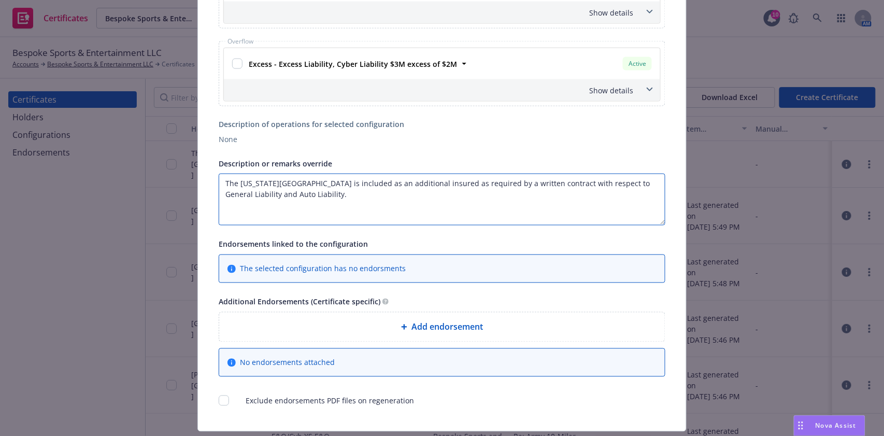
scroll to position [511, 0]
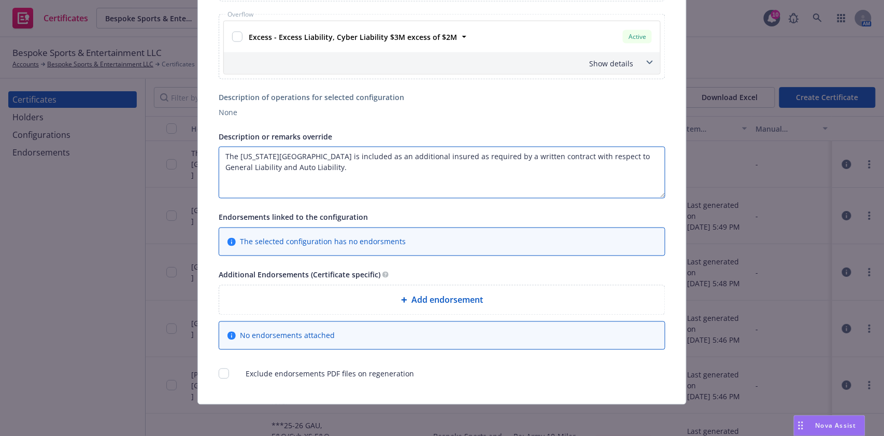
type textarea "The Pennsylvania State University is included as an additional insured as requi…"
click at [447, 303] on span "Add endorsement" at bounding box center [448, 300] width 72 height 12
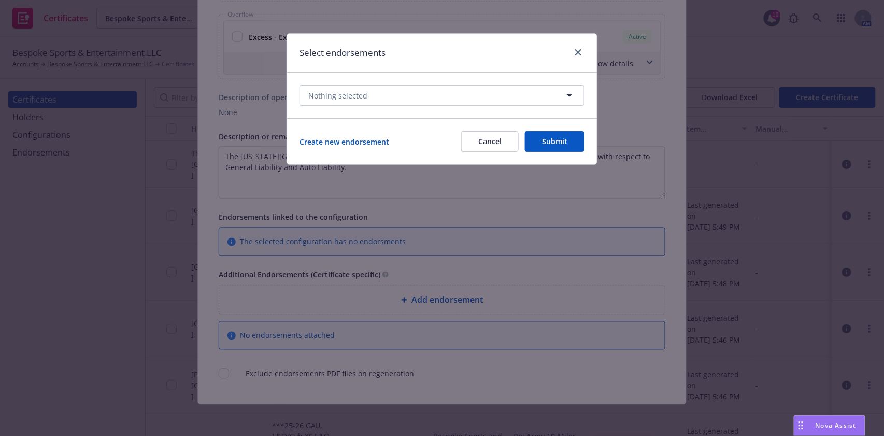
click at [461, 107] on div "Nothing selected" at bounding box center [442, 96] width 310 height 46
click at [458, 94] on button "Nothing selected" at bounding box center [442, 95] width 285 height 21
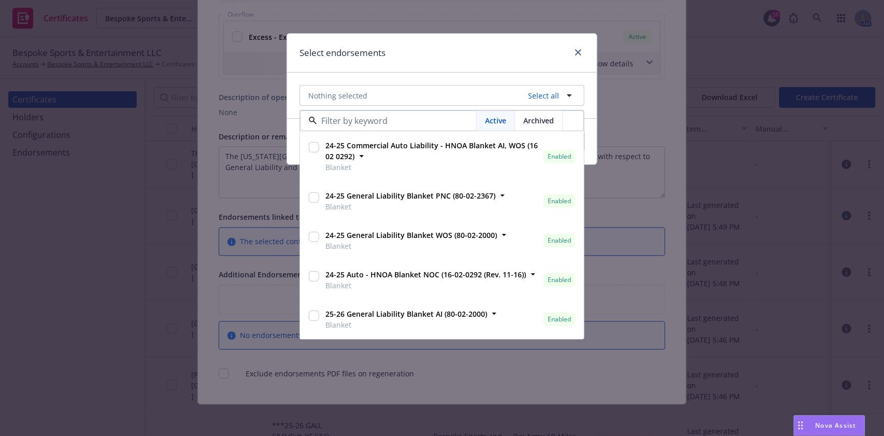
click at [313, 147] on input "checkbox" at bounding box center [314, 147] width 10 height 10
checkbox input "true"
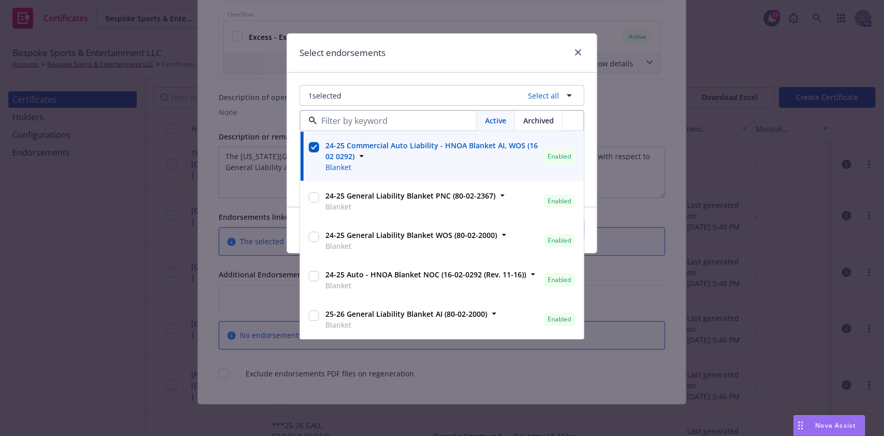
click at [322, 315] on div "25-26 General Liability Blanket AI (80-02-2000) Blanket" at bounding box center [405, 319] width 168 height 26
checkbox input "true"
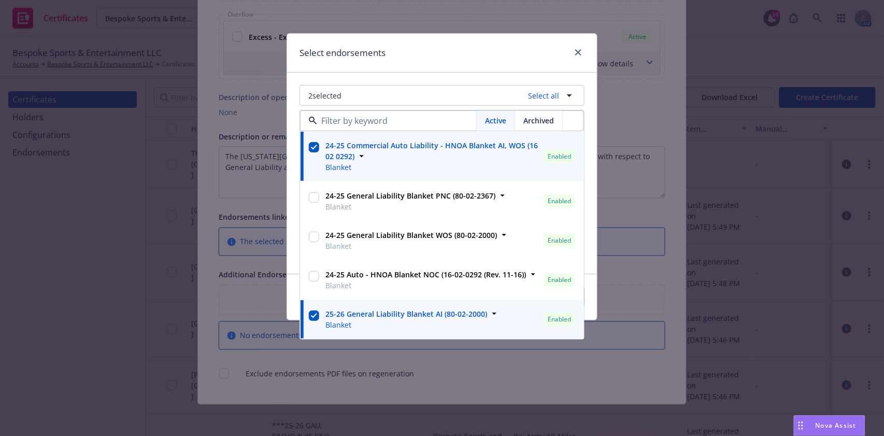
click at [414, 54] on div "Select endorsements" at bounding box center [442, 53] width 310 height 39
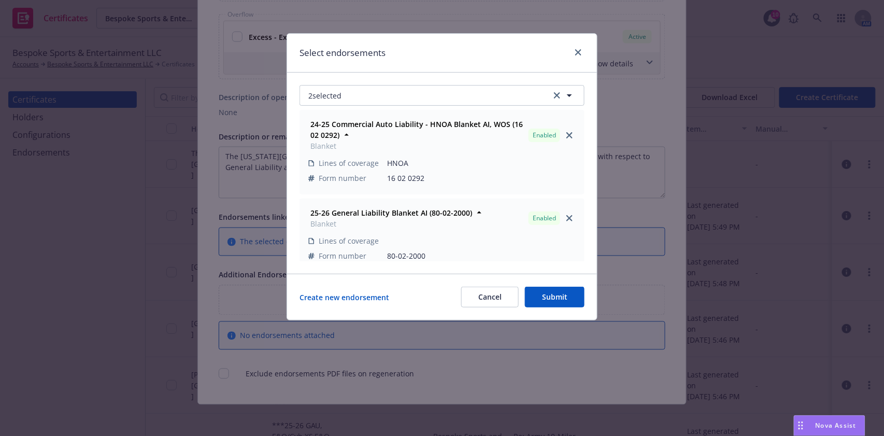
click at [566, 290] on button "Submit" at bounding box center [555, 297] width 60 height 21
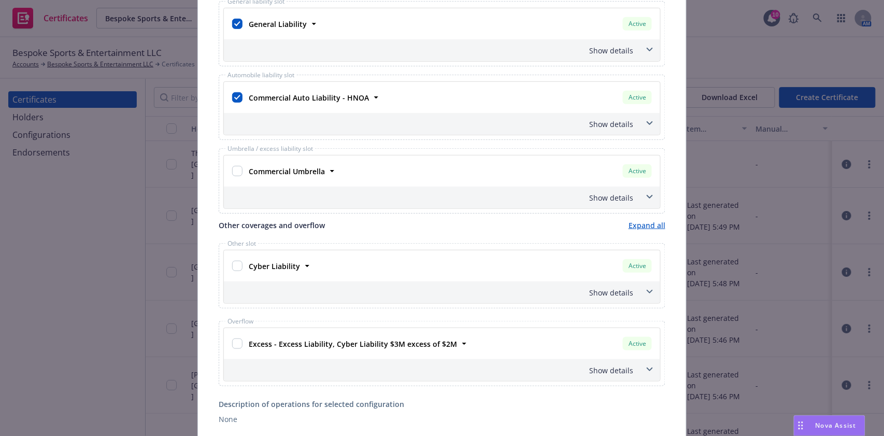
scroll to position [165, 0]
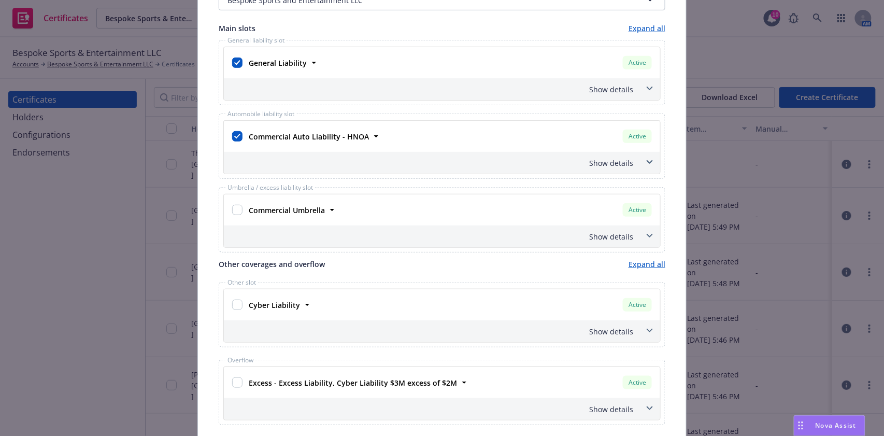
click at [529, 153] on div "Show details" at bounding box center [442, 163] width 437 height 22
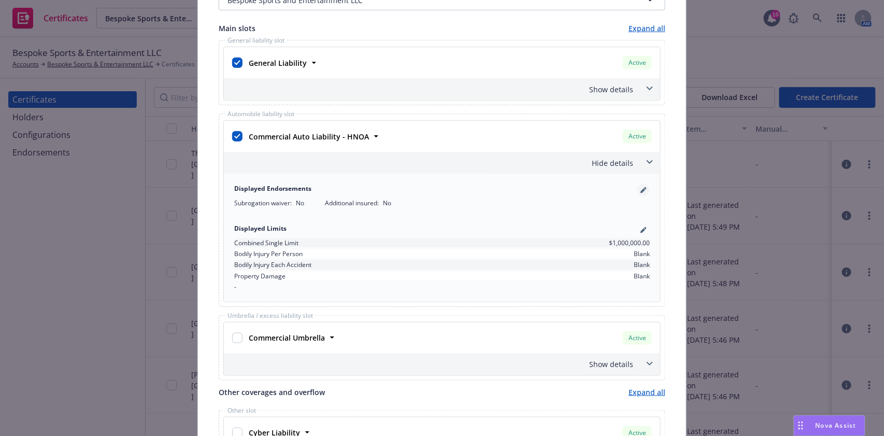
click at [644, 187] on icon "pencil" at bounding box center [645, 188] width 3 height 3
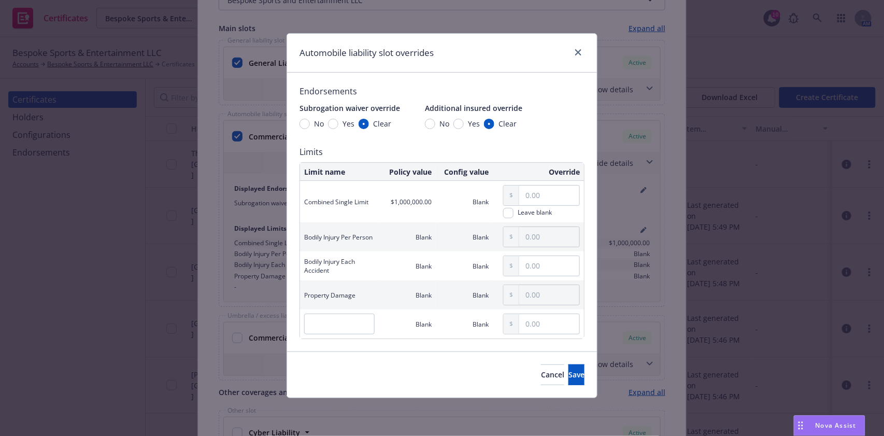
click at [464, 122] on span "Yes" at bounding box center [472, 123] width 16 height 11
click at [463, 122] on input "Yes" at bounding box center [459, 124] width 10 height 10
radio input "true"
click at [578, 371] on button "Save" at bounding box center [577, 374] width 16 height 21
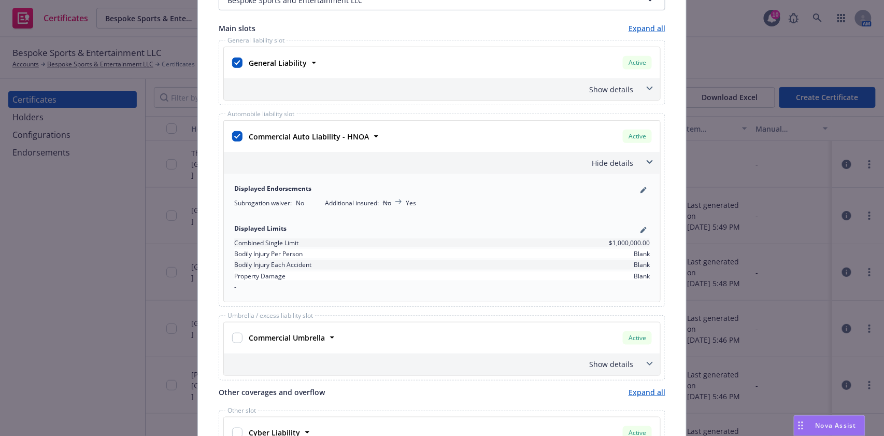
click at [620, 164] on div "Hide details" at bounding box center [429, 163] width 407 height 11
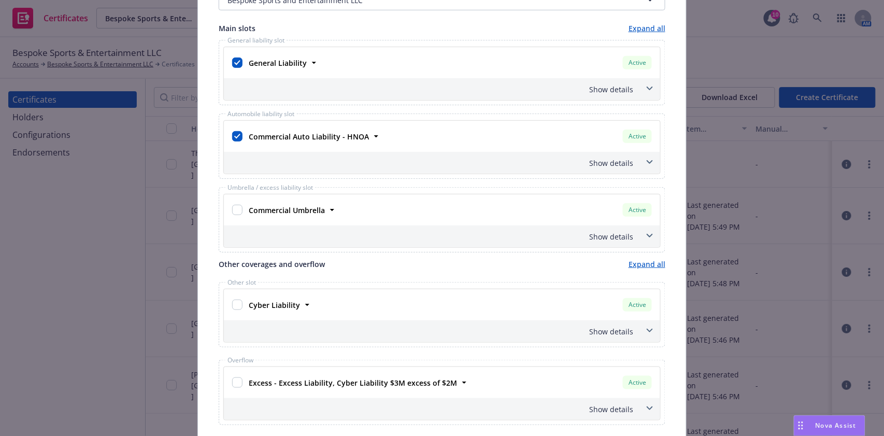
click at [606, 95] on div "Show details" at bounding box center [442, 89] width 437 height 22
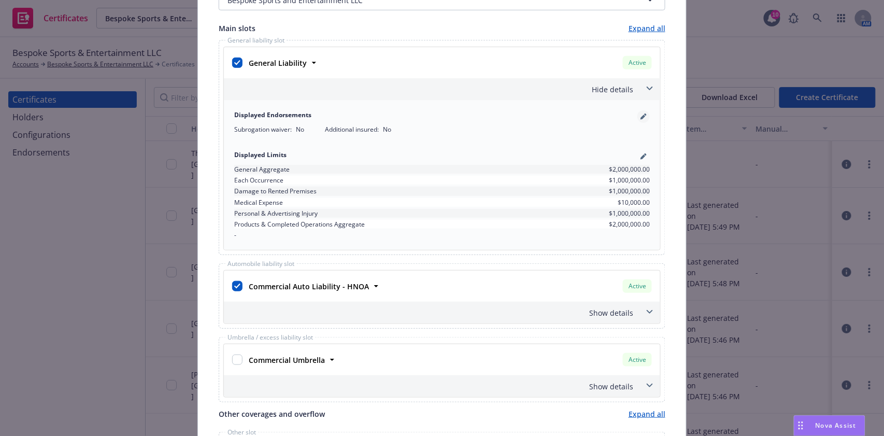
click at [641, 115] on icon "pencil" at bounding box center [644, 117] width 6 height 6
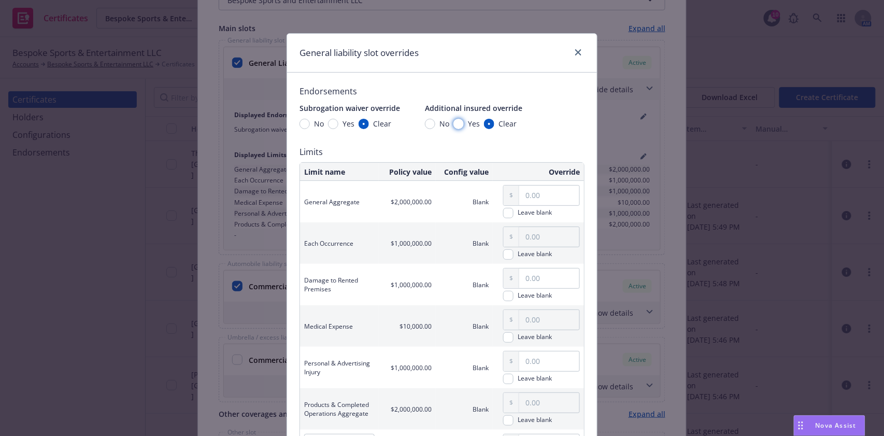
click at [454, 125] on input "Yes" at bounding box center [459, 124] width 10 height 10
radio input "true"
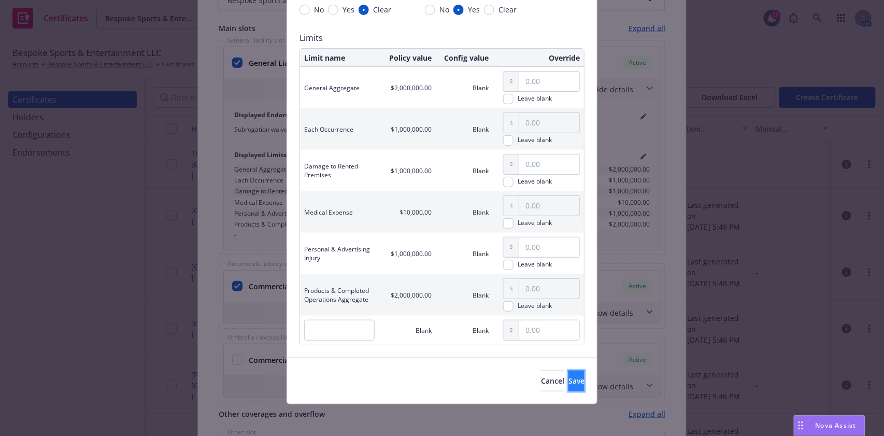
click at [569, 383] on span "Save" at bounding box center [577, 381] width 16 height 10
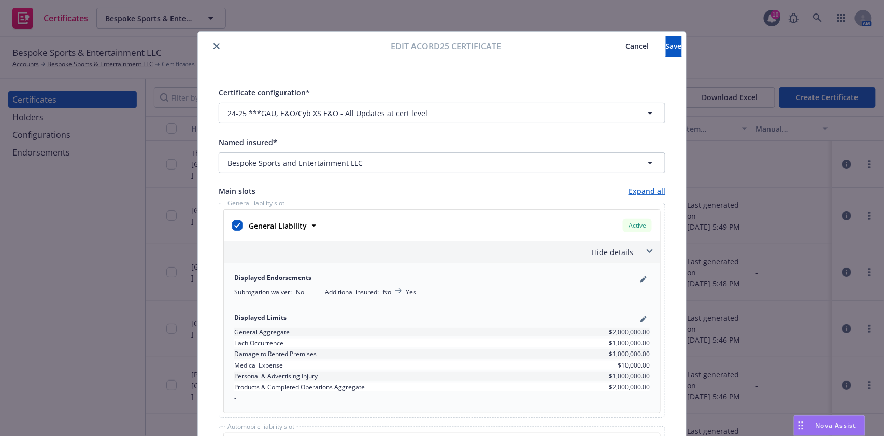
scroll to position [0, 0]
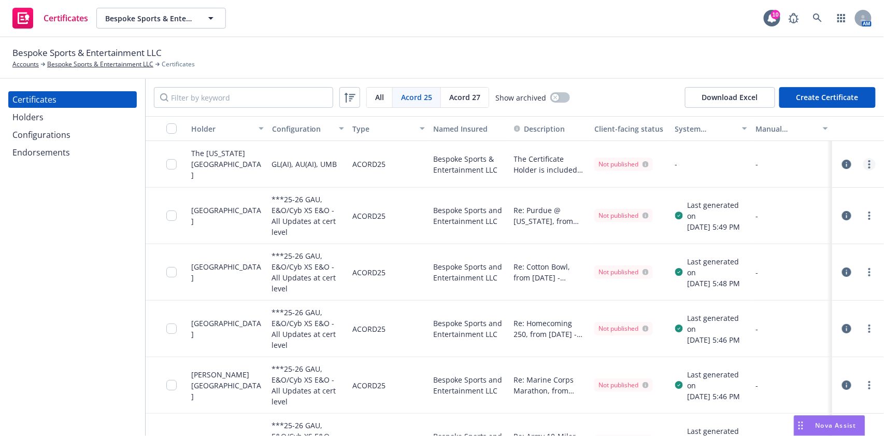
drag, startPoint x: 857, startPoint y: 156, endPoint x: 861, endPoint y: 164, distance: 8.6
click at [859, 161] on div at bounding box center [859, 164] width 44 height 21
click at [869, 164] on circle "more" at bounding box center [870, 164] width 2 height 2
click at [773, 181] on link "Edit" at bounding box center [782, 185] width 166 height 21
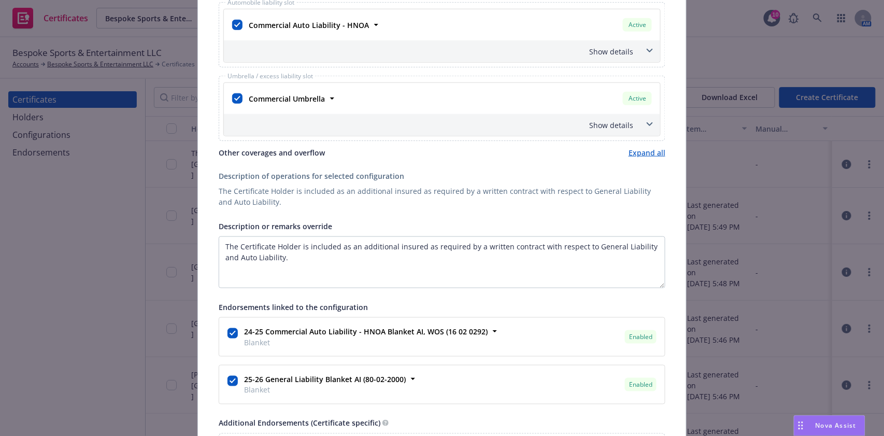
scroll to position [425, 0]
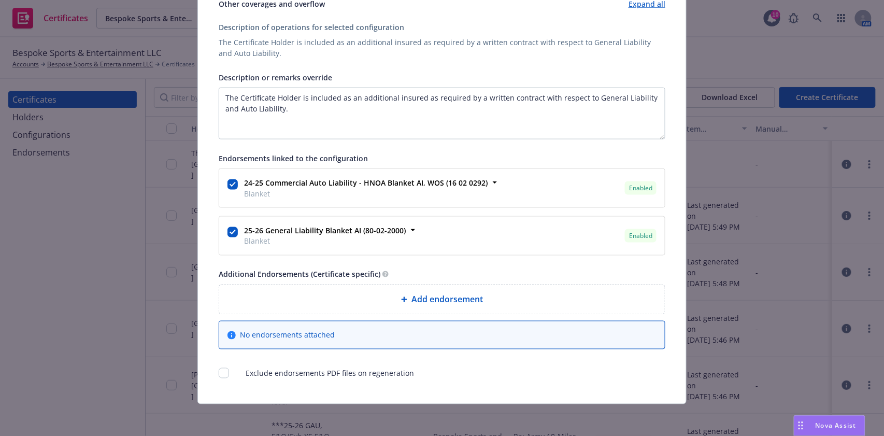
click at [742, 223] on div "Edit Acord25 certificate Cancel Save Certificate configuration* [object Object]…" at bounding box center [442, 218] width 884 height 436
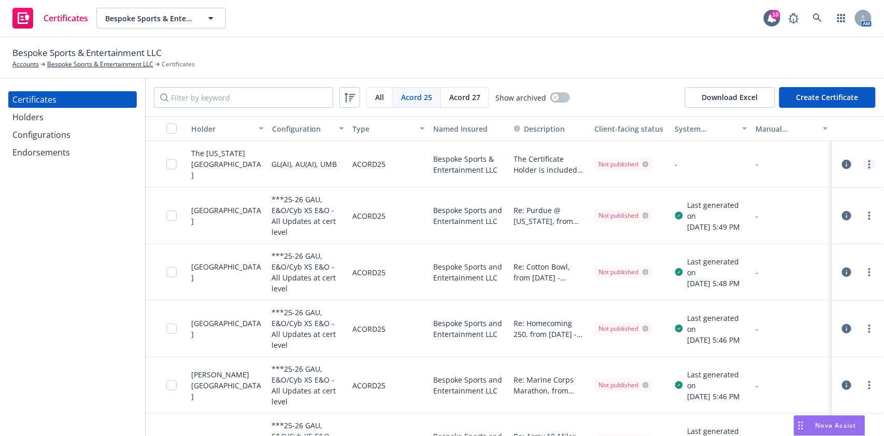
click at [864, 167] on link "more" at bounding box center [870, 164] width 12 height 12
click at [824, 185] on link "Edit" at bounding box center [782, 185] width 166 height 21
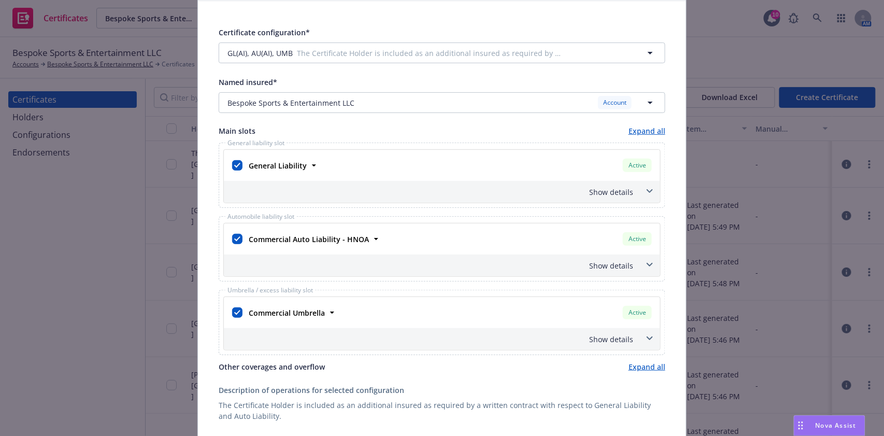
scroll to position [69, 0]
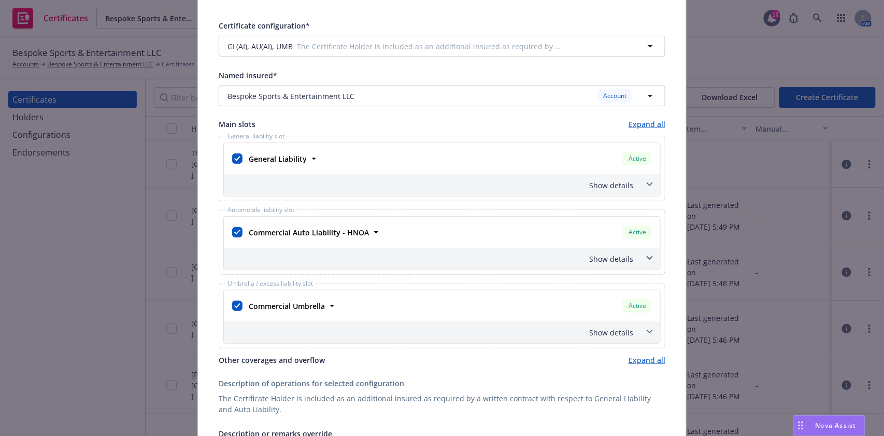
click at [618, 174] on div "Show details" at bounding box center [442, 185] width 437 height 22
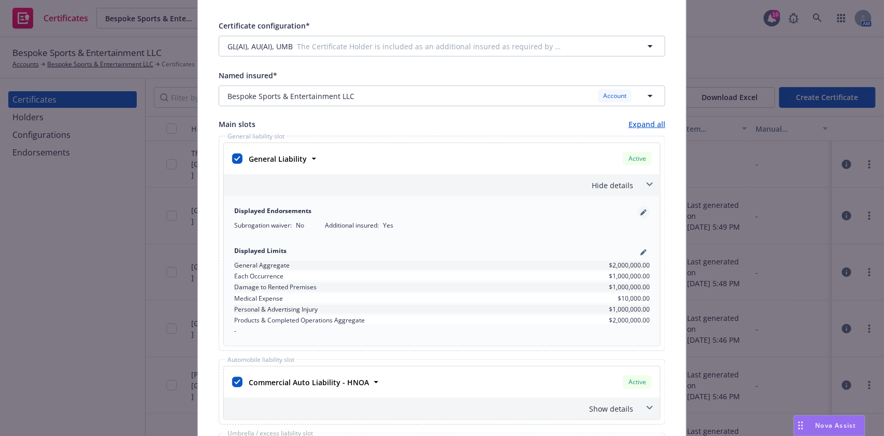
click at [642, 208] on link "pencil" at bounding box center [644, 212] width 12 height 12
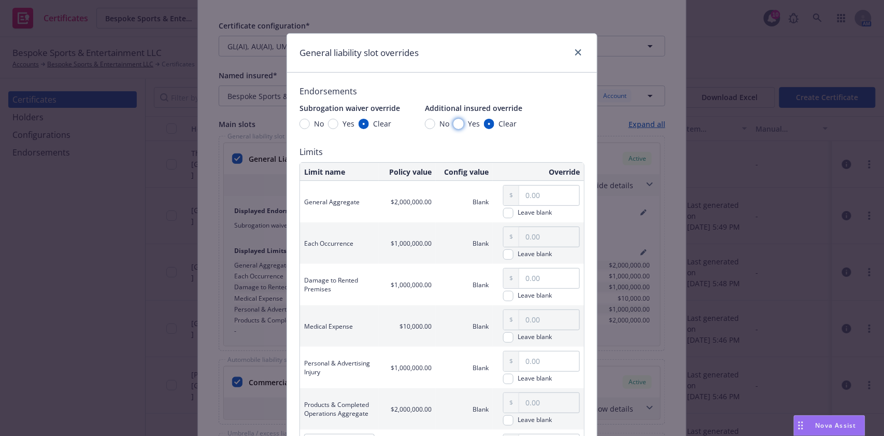
click at [454, 124] on input "Yes" at bounding box center [459, 124] width 10 height 10
radio input "true"
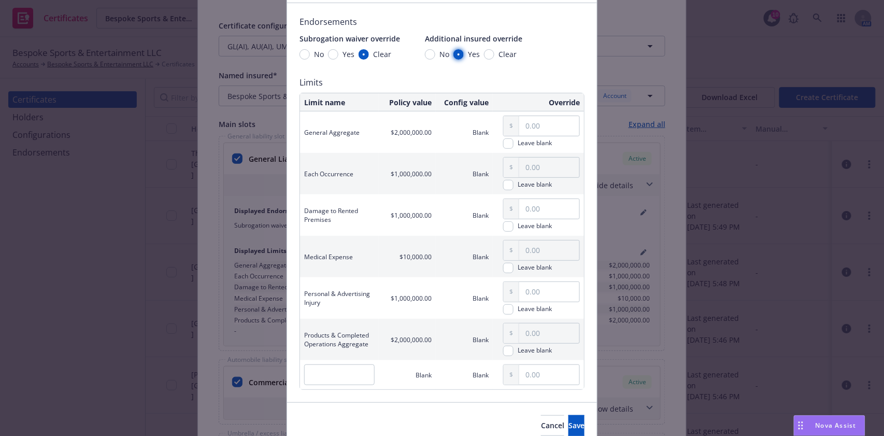
scroll to position [114, 0]
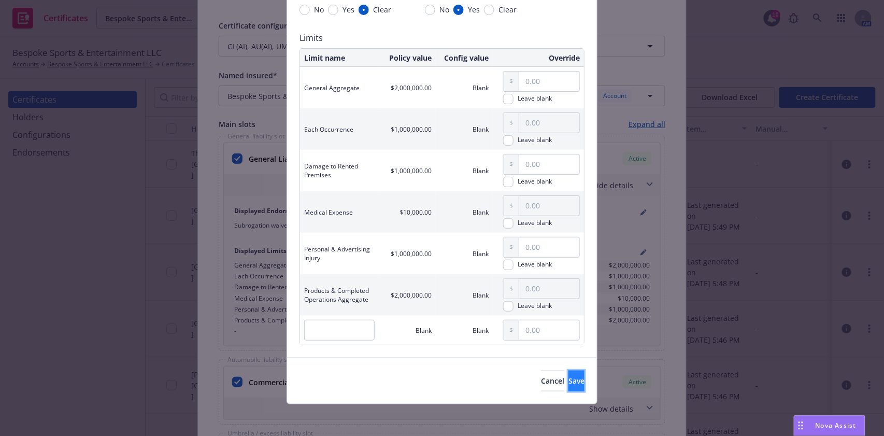
click at [569, 371] on button "Save" at bounding box center [577, 381] width 16 height 21
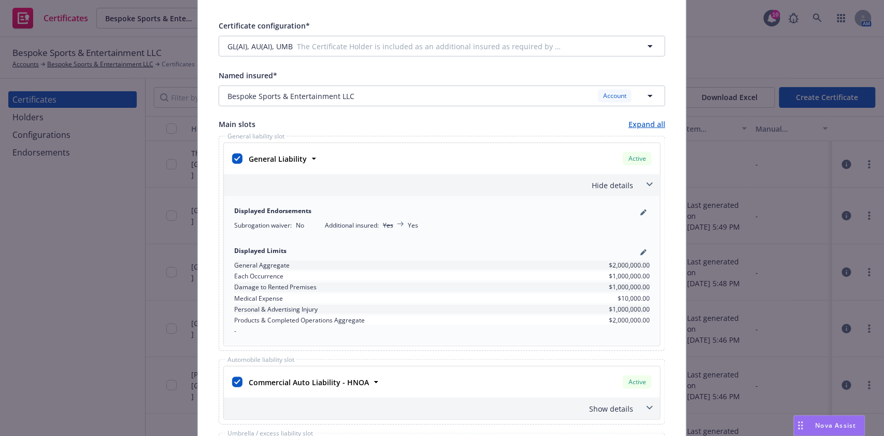
click at [610, 182] on div "Hide details" at bounding box center [429, 185] width 407 height 11
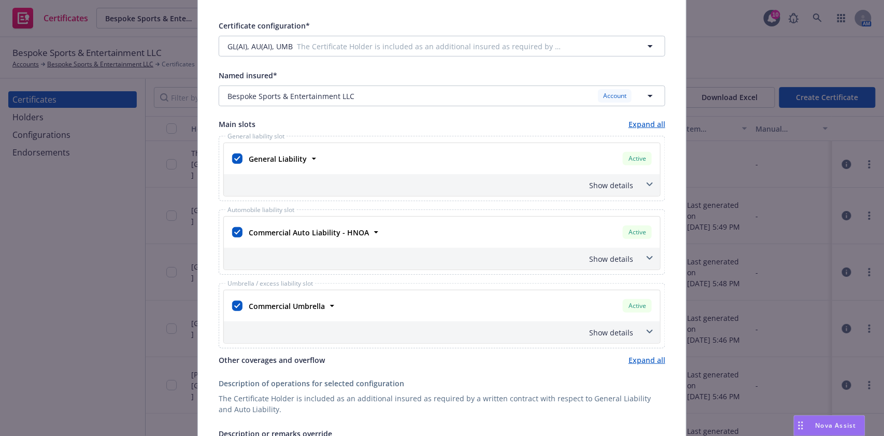
click at [620, 249] on div "Show details" at bounding box center [442, 259] width 437 height 22
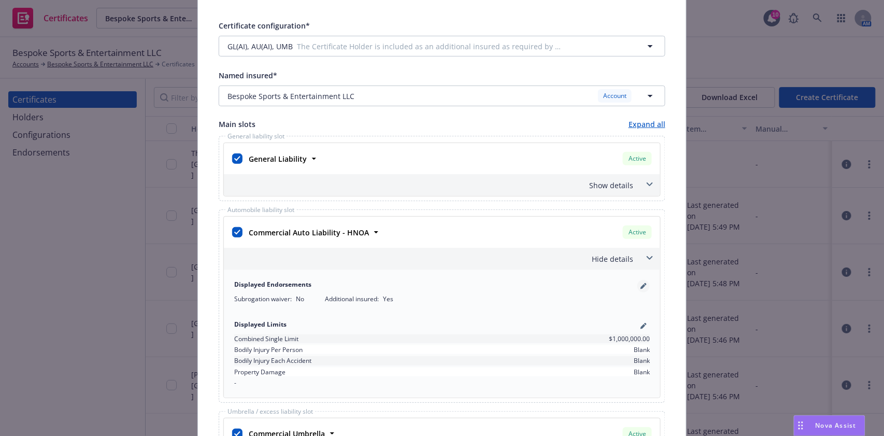
click at [643, 286] on link "pencil" at bounding box center [644, 286] width 12 height 12
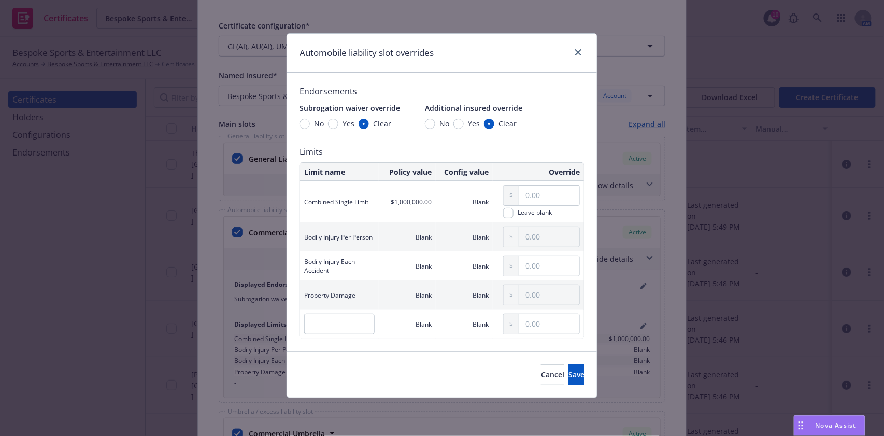
click at [468, 119] on span "Yes" at bounding box center [474, 123] width 12 height 11
click at [464, 119] on input "Yes" at bounding box center [459, 124] width 10 height 10
radio input "true"
click at [571, 371] on button "Save" at bounding box center [577, 374] width 16 height 21
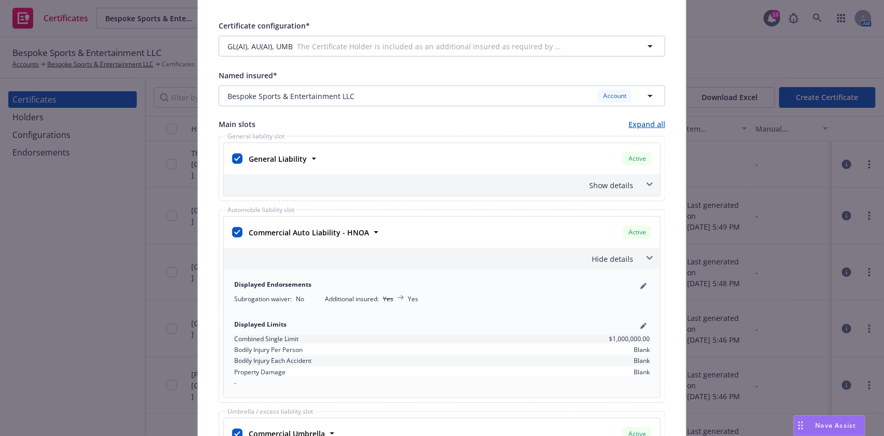
click at [613, 249] on div "Hide details" at bounding box center [442, 259] width 437 height 22
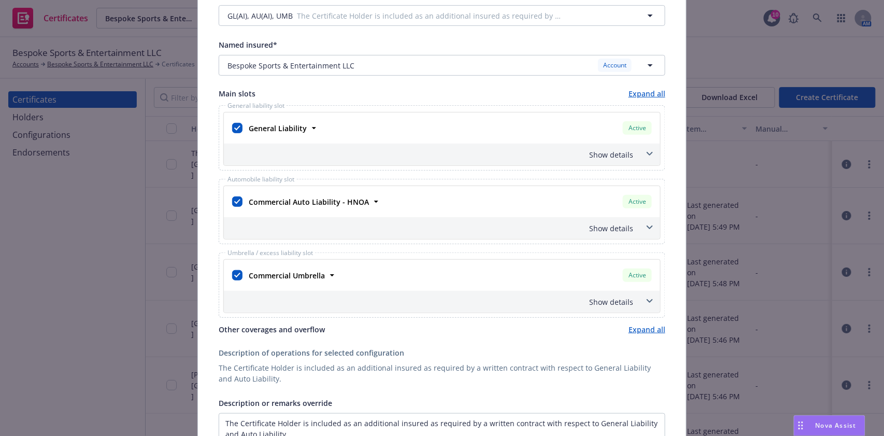
scroll to position [207, 0]
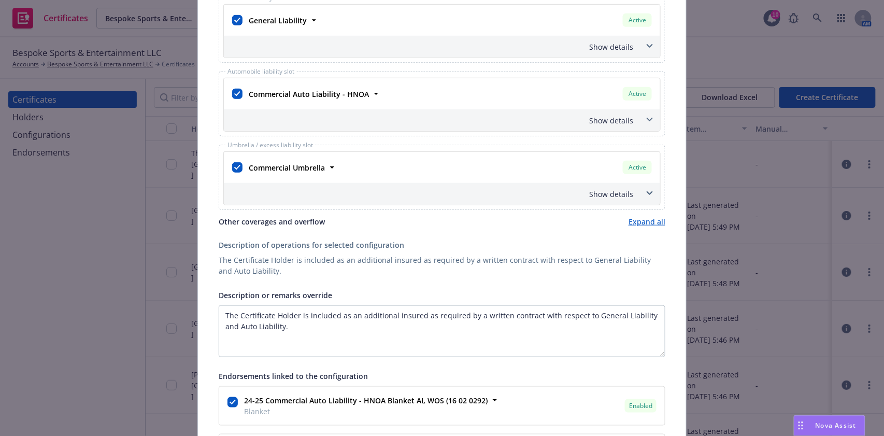
click at [232, 160] on div at bounding box center [237, 167] width 10 height 15
click at [233, 165] on input "checkbox" at bounding box center [237, 167] width 10 height 10
checkbox input "false"
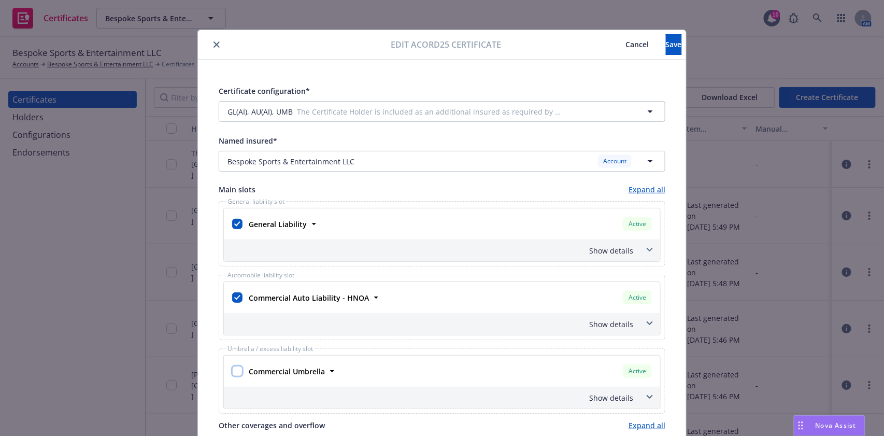
scroll to position [0, 0]
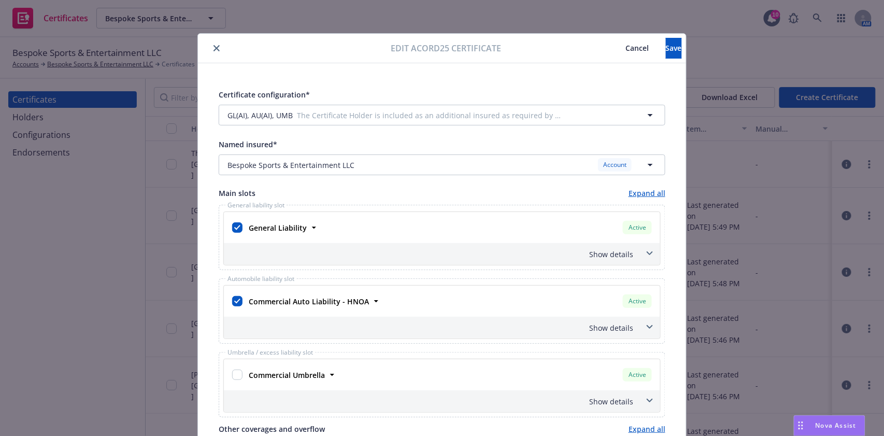
click at [651, 37] on div "Edit Acord25 certificate Cancel Save" at bounding box center [442, 49] width 488 height 30
click at [666, 49] on span "Save" at bounding box center [674, 48] width 16 height 10
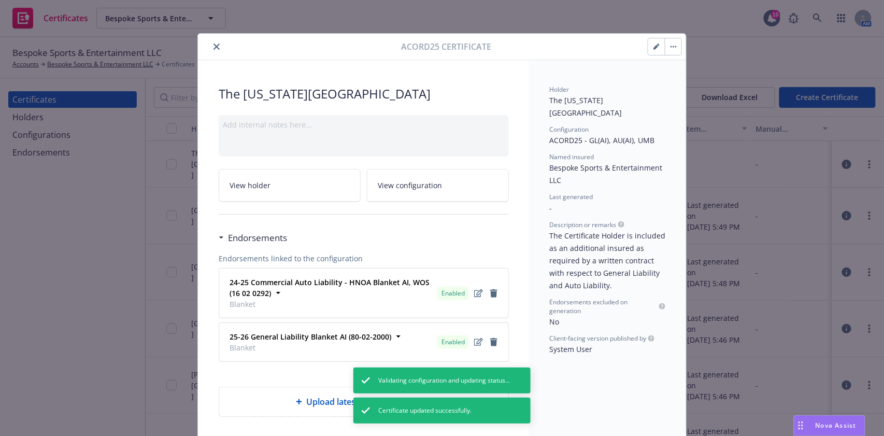
click at [654, 48] on icon "button" at bounding box center [656, 47] width 5 height 5
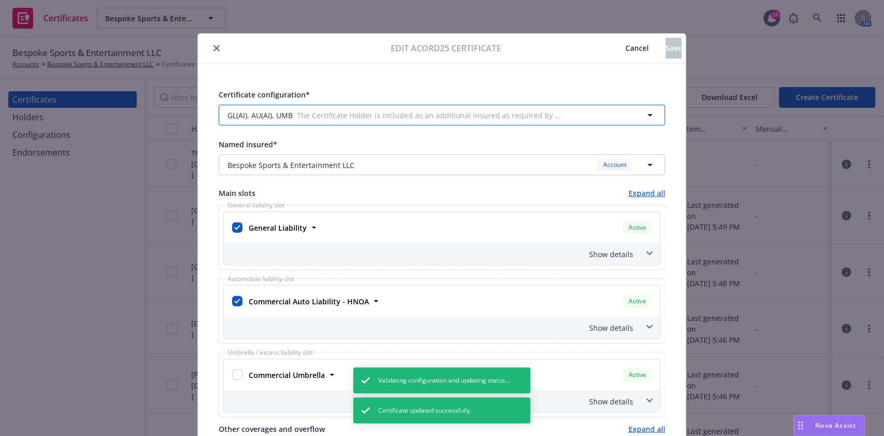
click at [401, 112] on span "The Certificate Holder is included as an additional insured as required by a wr…" at bounding box center [431, 115] width 268 height 11
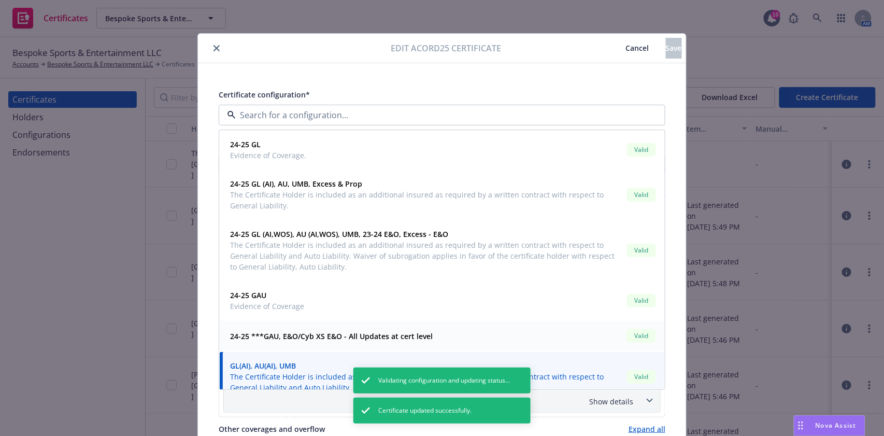
click at [394, 333] on strong "24-25 ***GAU, E&O/Cyb XS E&O - All Updates at cert level" at bounding box center [331, 336] width 203 height 10
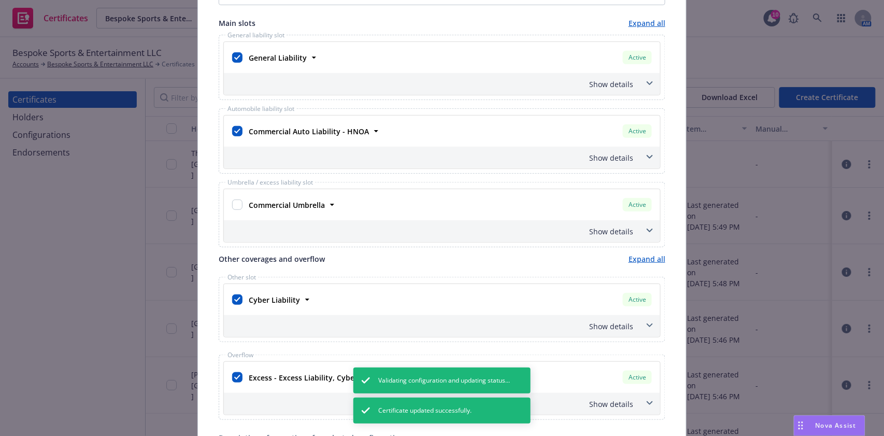
scroll to position [207, 0]
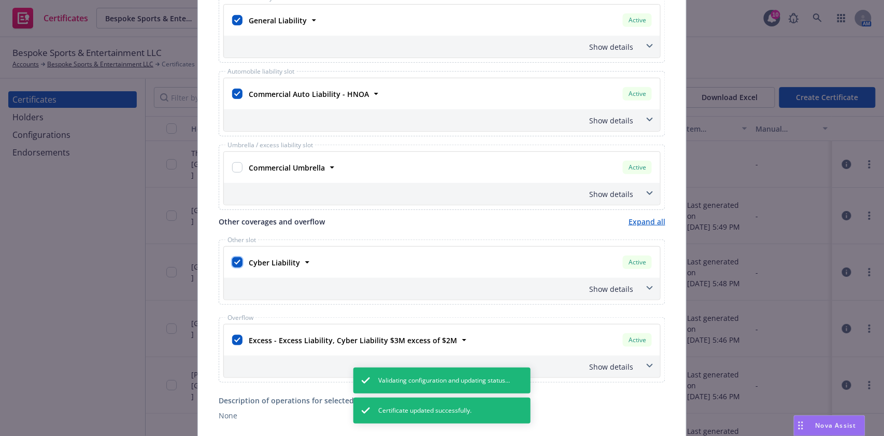
click at [232, 263] on input "checkbox" at bounding box center [237, 262] width 10 height 10
checkbox input "false"
click at [233, 339] on input "checkbox" at bounding box center [237, 340] width 10 height 10
checkbox input "false"
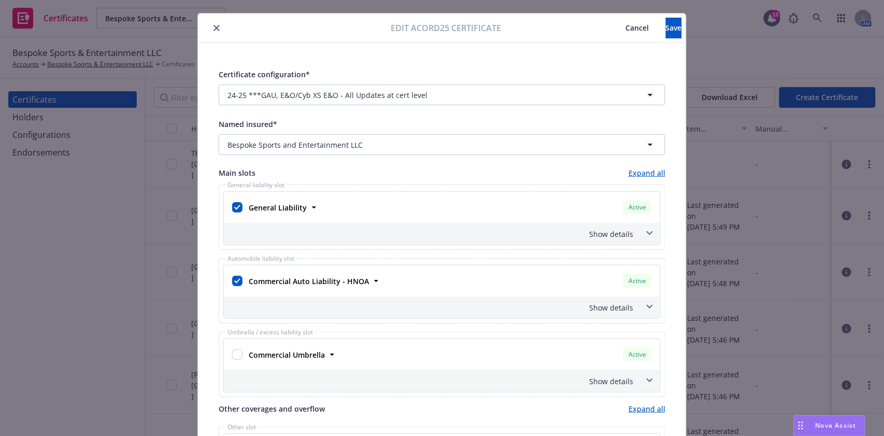
scroll to position [0, 0]
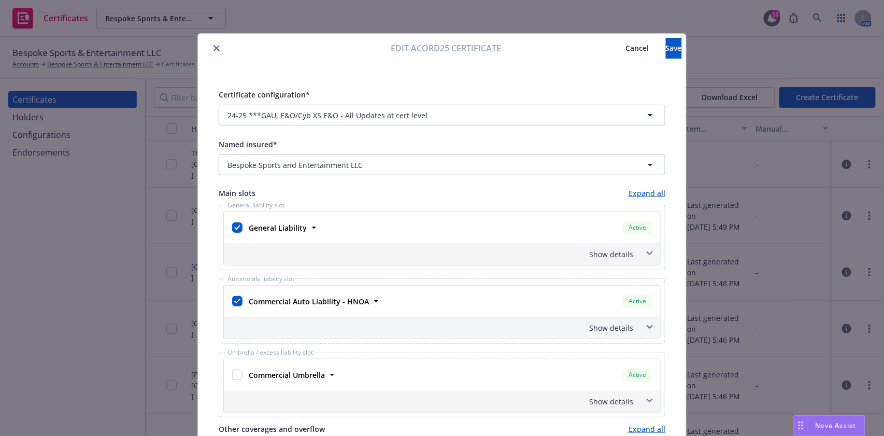
click at [609, 254] on div "Show details" at bounding box center [429, 254] width 407 height 11
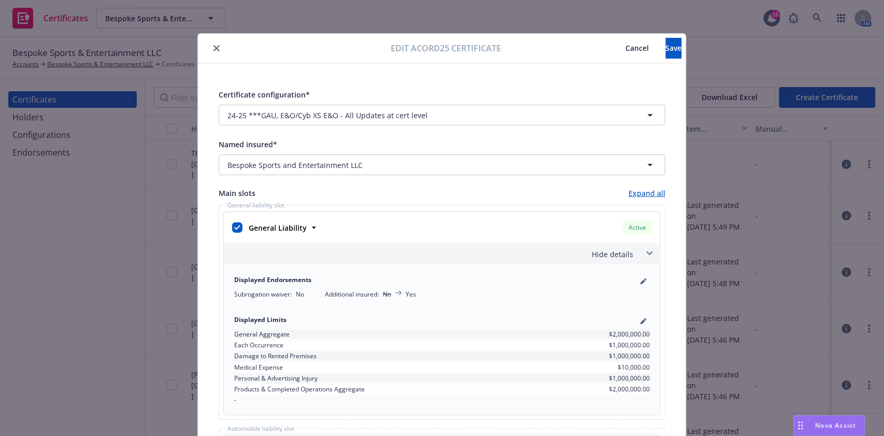
click at [609, 254] on div "Hide details" at bounding box center [429, 254] width 407 height 11
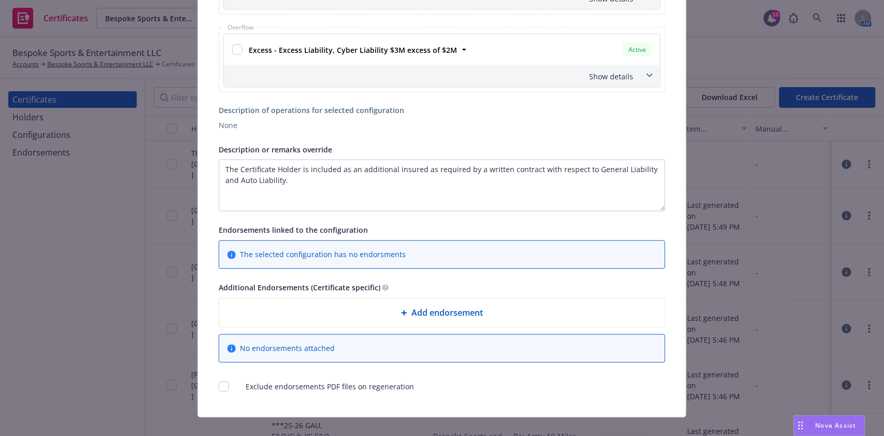
scroll to position [511, 0]
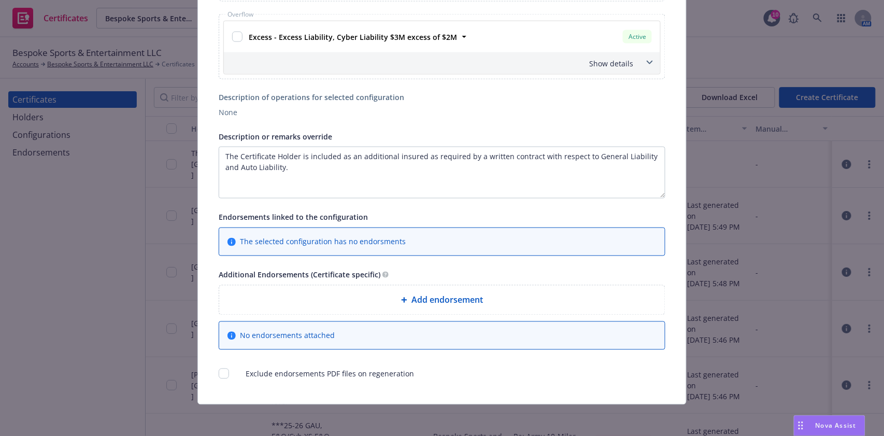
click at [371, 290] on div "Add endorsement" at bounding box center [442, 300] width 446 height 29
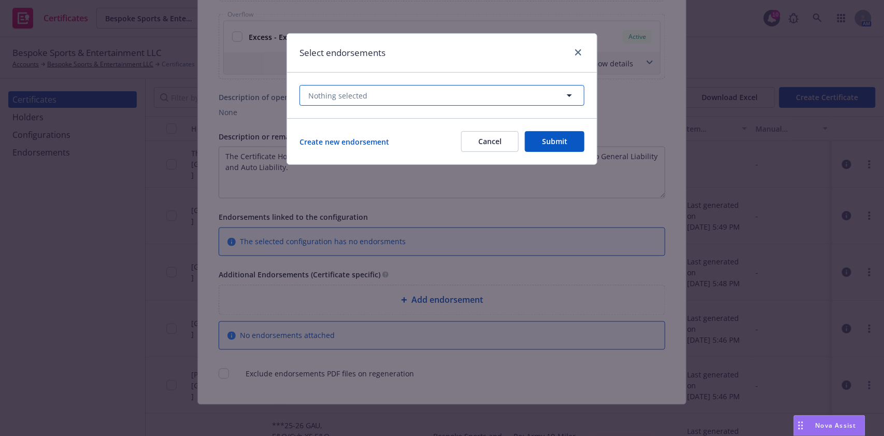
click at [324, 101] on button "Nothing selected" at bounding box center [442, 95] width 285 height 21
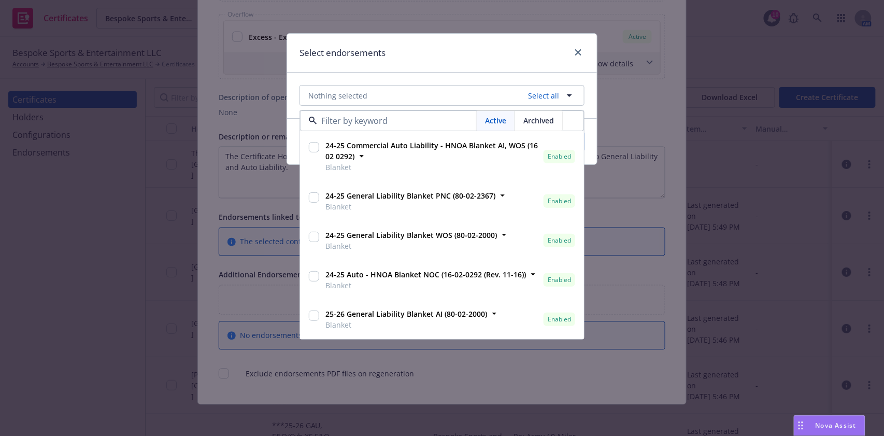
click at [313, 150] on input "checkbox" at bounding box center [314, 147] width 10 height 10
checkbox input "true"
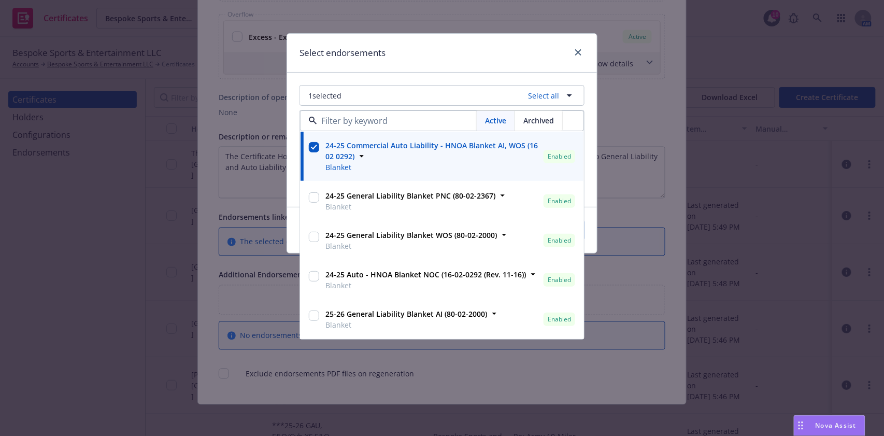
click at [322, 314] on div "25-26 General Liability Blanket AI (80-02-2000) Blanket" at bounding box center [405, 319] width 168 height 26
checkbox input "true"
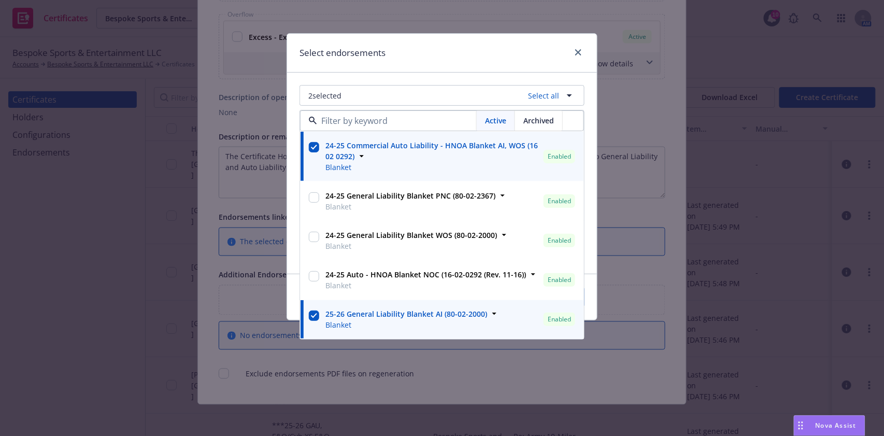
click at [456, 60] on div "Select endorsements" at bounding box center [442, 53] width 310 height 39
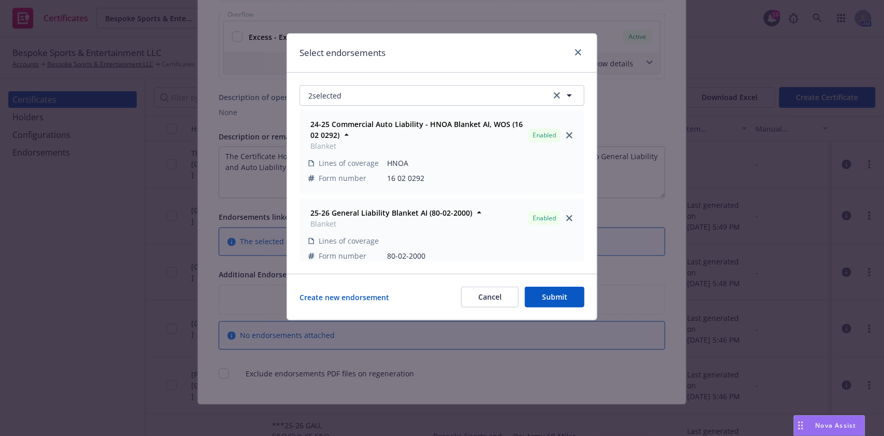
click at [556, 297] on button "Submit" at bounding box center [555, 297] width 60 height 21
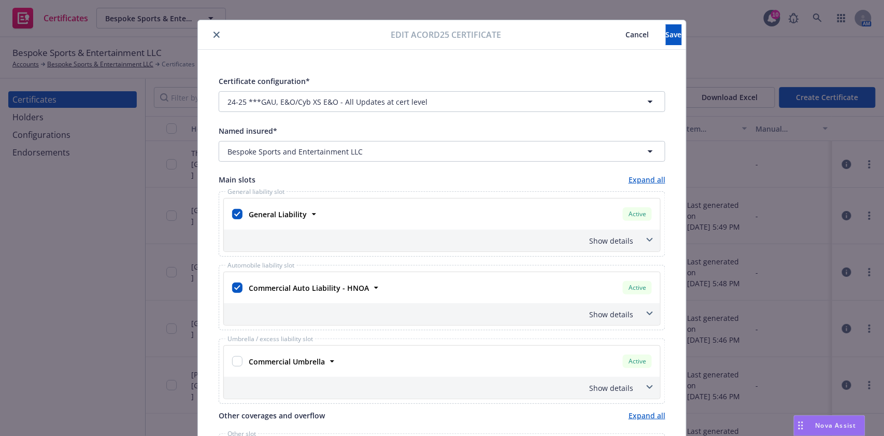
scroll to position [0, 0]
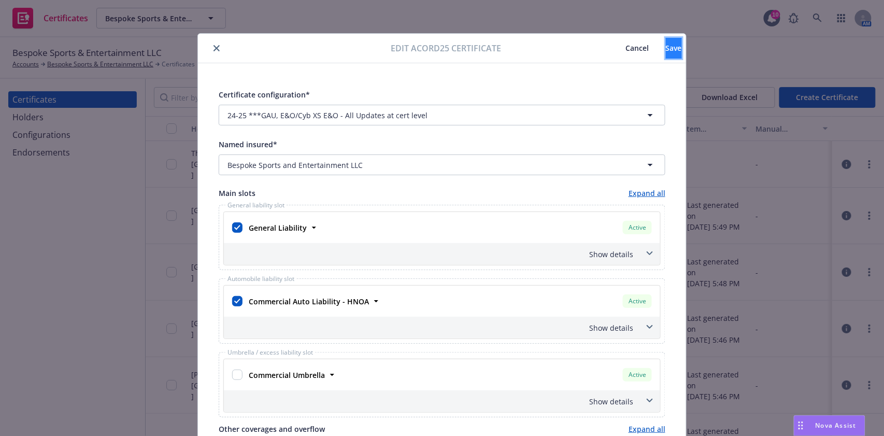
click at [666, 51] on span "Save" at bounding box center [674, 48] width 16 height 10
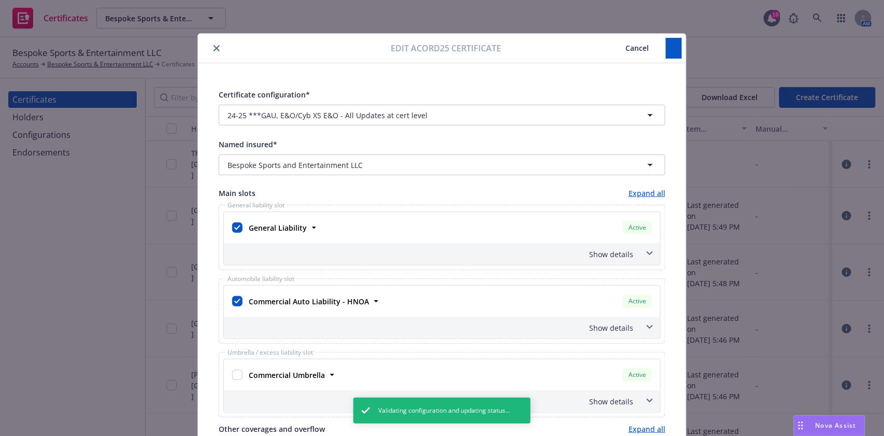
checkbox input "false"
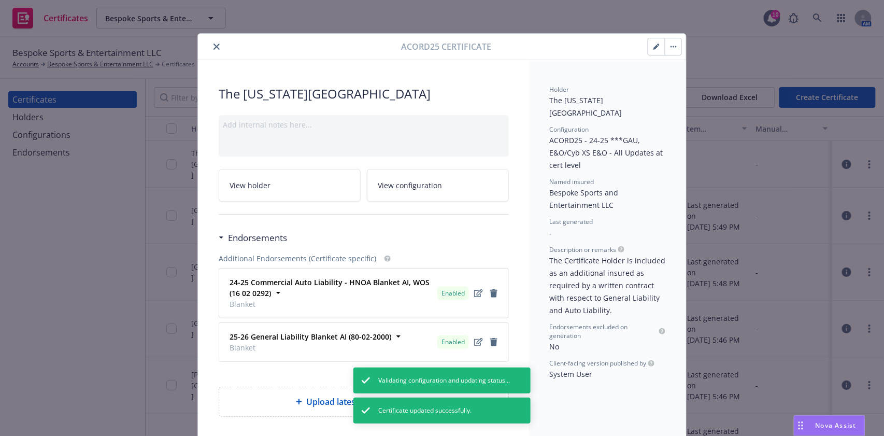
click at [665, 50] on button "button" at bounding box center [673, 46] width 17 height 17
click at [695, 93] on link "Regenerate" at bounding box center [753, 96] width 184 height 21
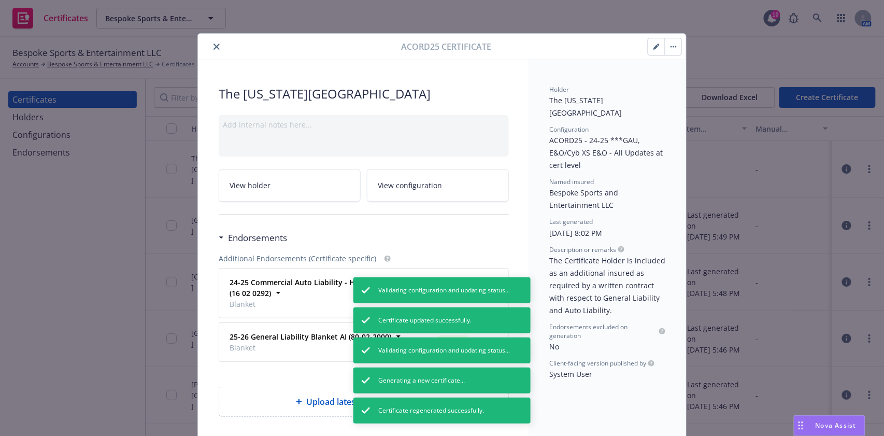
click at [668, 50] on button "button" at bounding box center [673, 46] width 17 height 17
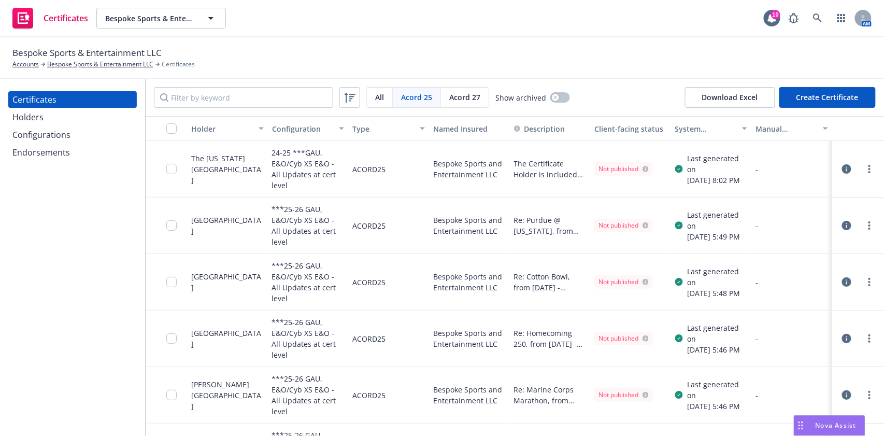
click at [852, 171] on div at bounding box center [858, 169] width 35 height 12
click at [864, 168] on link "more" at bounding box center [870, 169] width 12 height 12
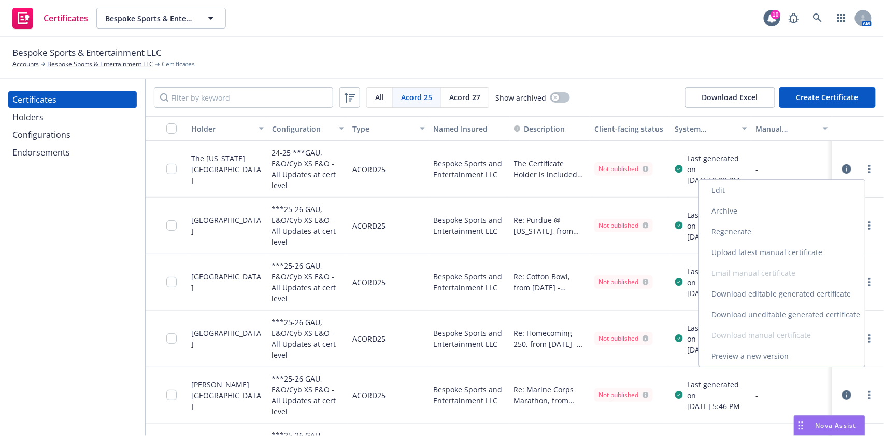
click at [808, 313] on link "Download uneditable generated certificate" at bounding box center [782, 314] width 166 height 21
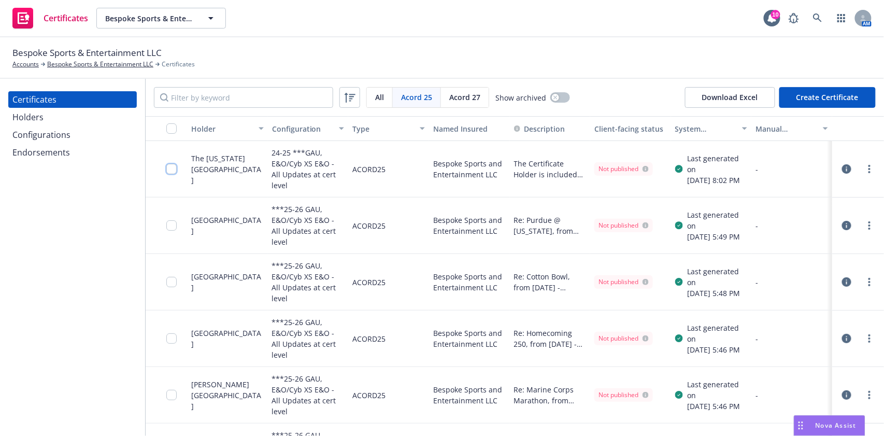
click at [175, 171] on input "checkbox" at bounding box center [171, 169] width 10 height 10
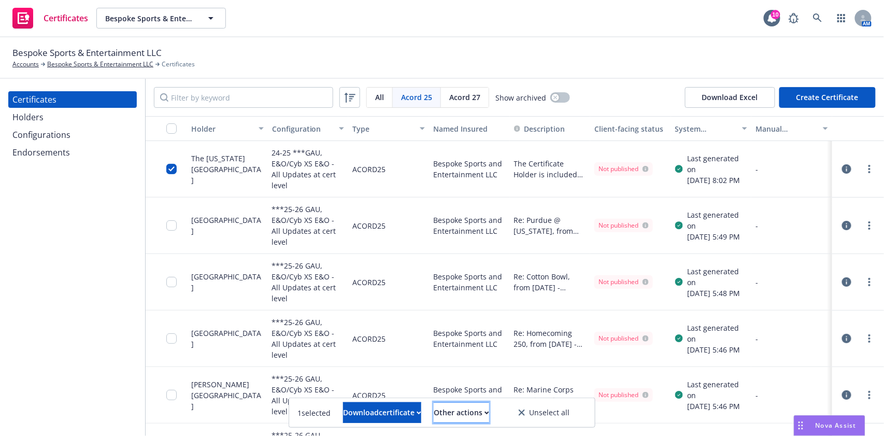
click at [465, 412] on div "Other actions" at bounding box center [461, 413] width 55 height 20
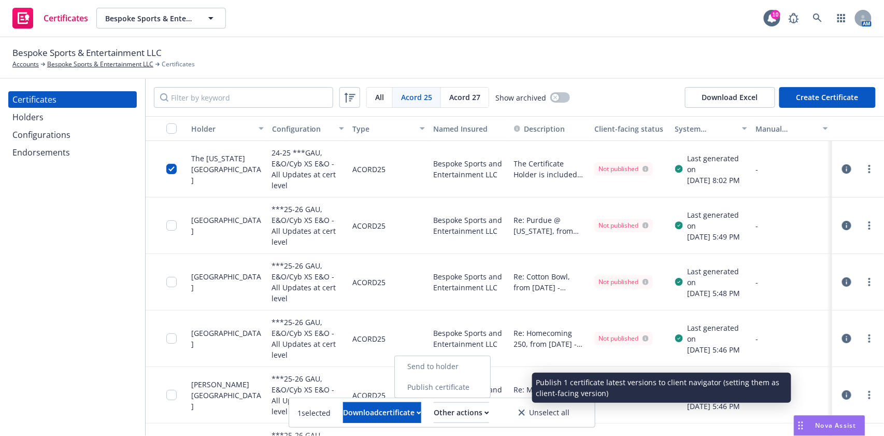
click at [471, 390] on link "Publish certificate" at bounding box center [442, 387] width 95 height 21
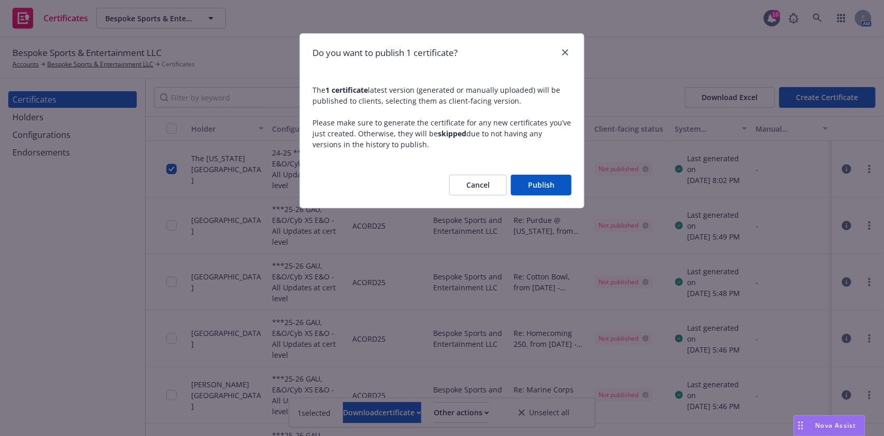
click at [544, 188] on button "Publish" at bounding box center [541, 185] width 61 height 21
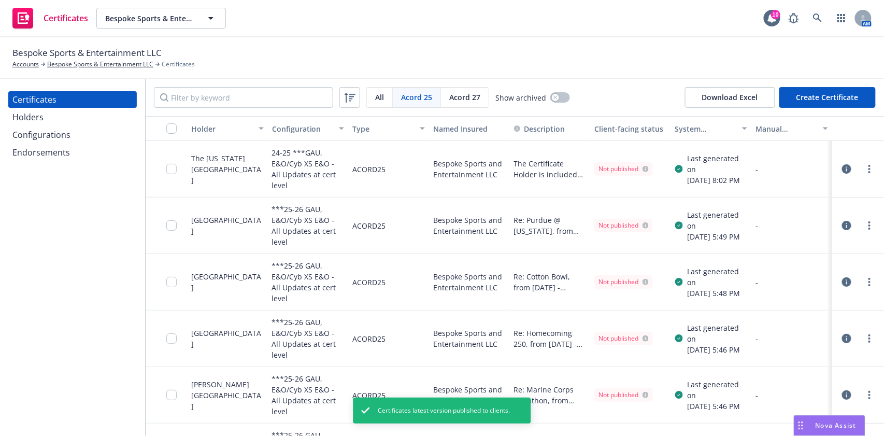
click at [60, 152] on div "Endorsements" at bounding box center [41, 152] width 58 height 17
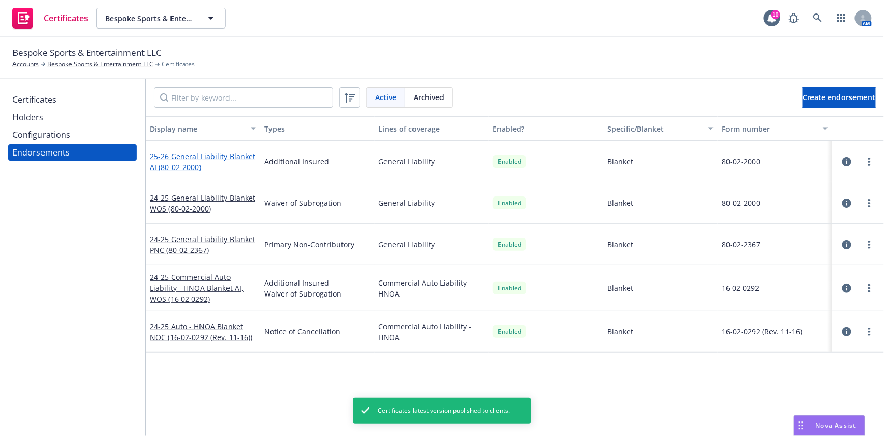
click at [194, 153] on link "25-26 General Liability Blanket AI (80-02-2000)" at bounding box center [203, 161] width 106 height 21
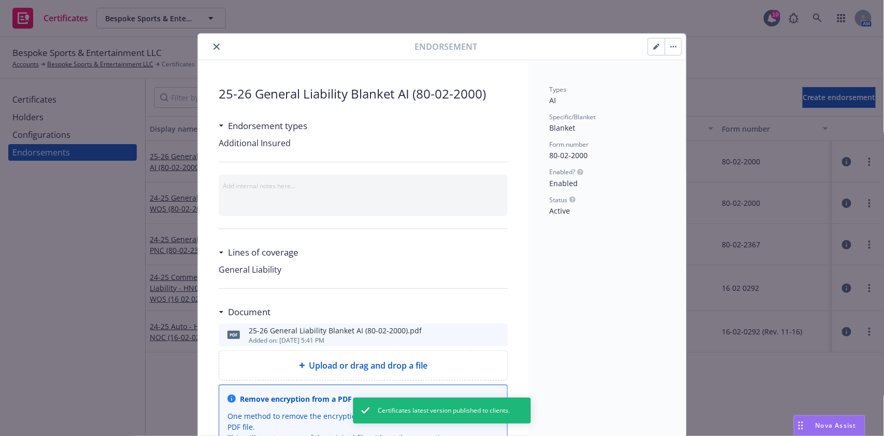
click at [654, 49] on icon "button" at bounding box center [657, 47] width 6 height 6
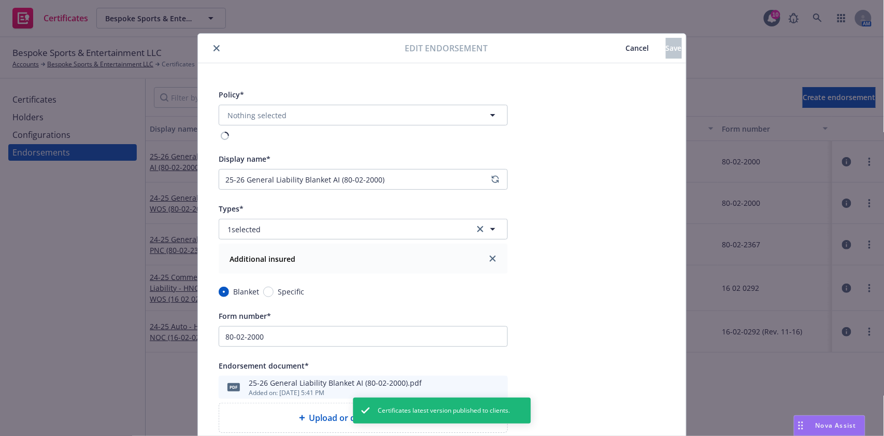
type input "Commercial Package"
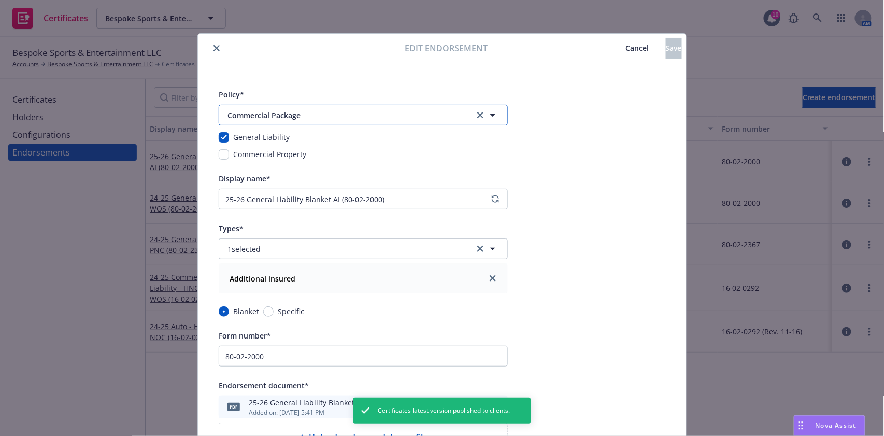
click at [344, 116] on span "Commercial Package" at bounding box center [344, 115] width 233 height 11
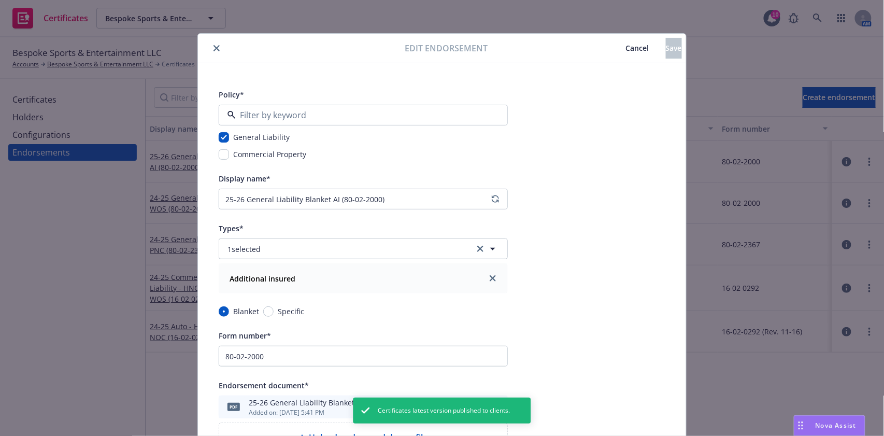
click at [286, 147] on span "Upcoming" at bounding box center [291, 146] width 36 height 11
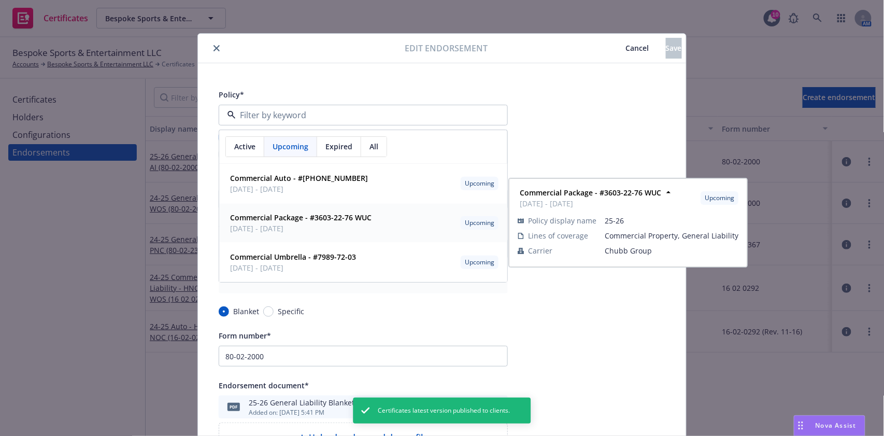
click at [274, 216] on strong "Commercial Package - #3603-22-76 WUC" at bounding box center [301, 218] width 142 height 10
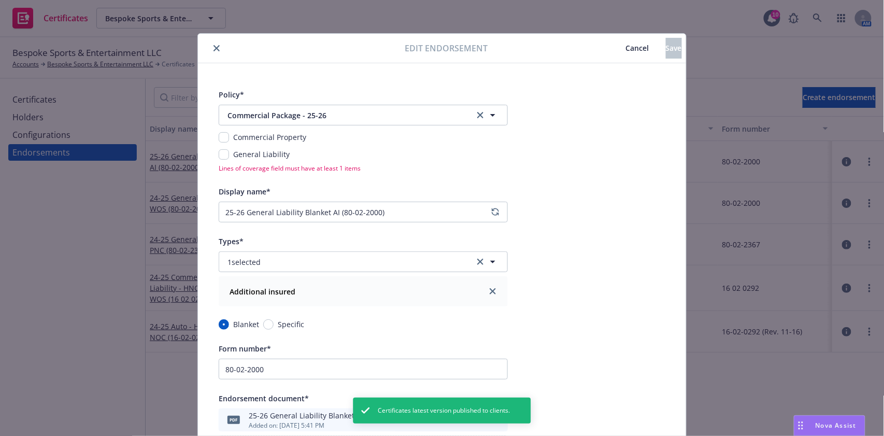
click at [219, 151] on div "General Liability" at bounding box center [363, 154] width 289 height 11
click at [220, 154] on input "checkbox" at bounding box center [224, 154] width 10 height 10
checkbox input "true"
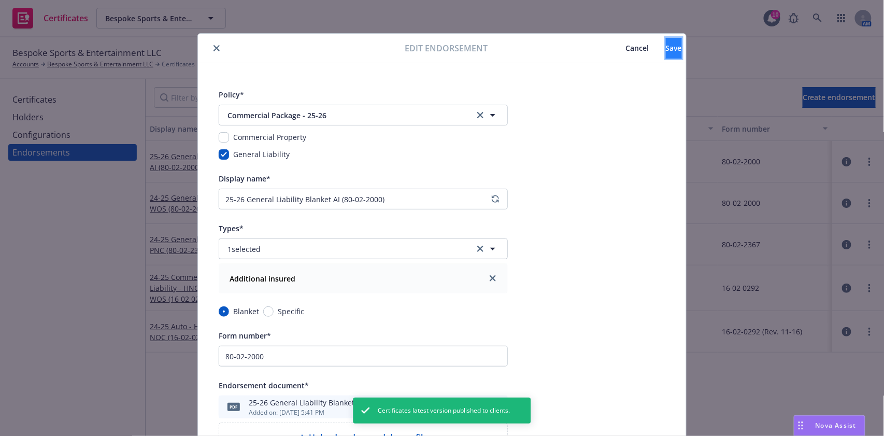
click at [666, 52] on span "Save" at bounding box center [674, 48] width 16 height 10
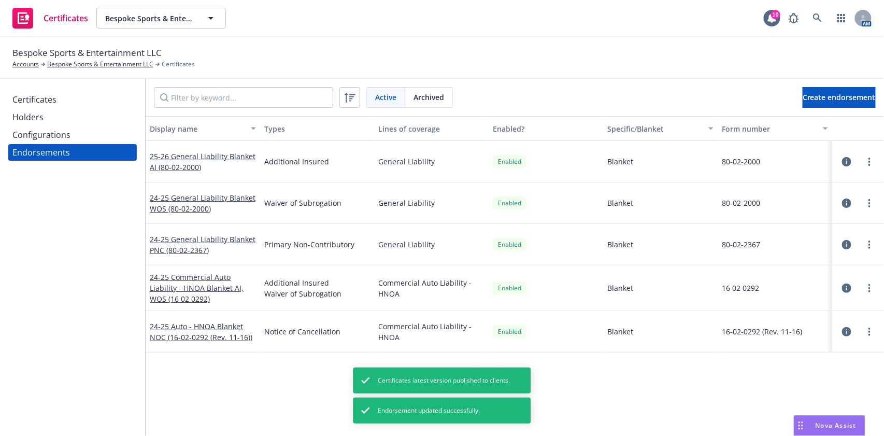
click at [38, 135] on div "Configurations" at bounding box center [41, 134] width 58 height 17
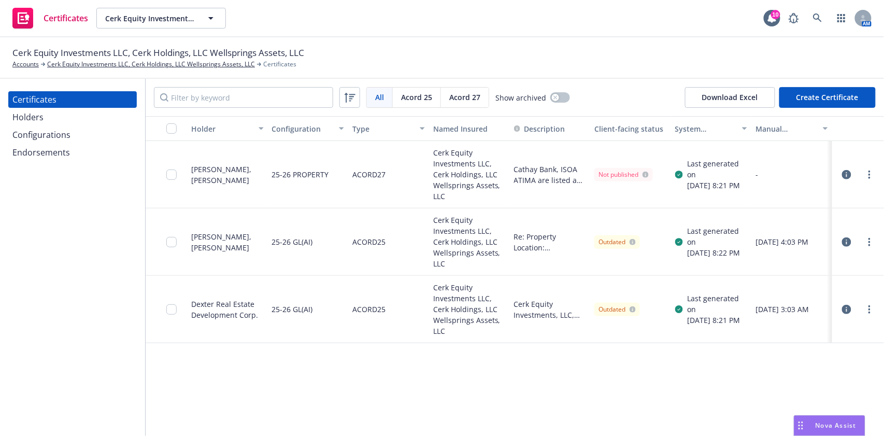
click at [846, 174] on icon "button" at bounding box center [846, 174] width 9 height 9
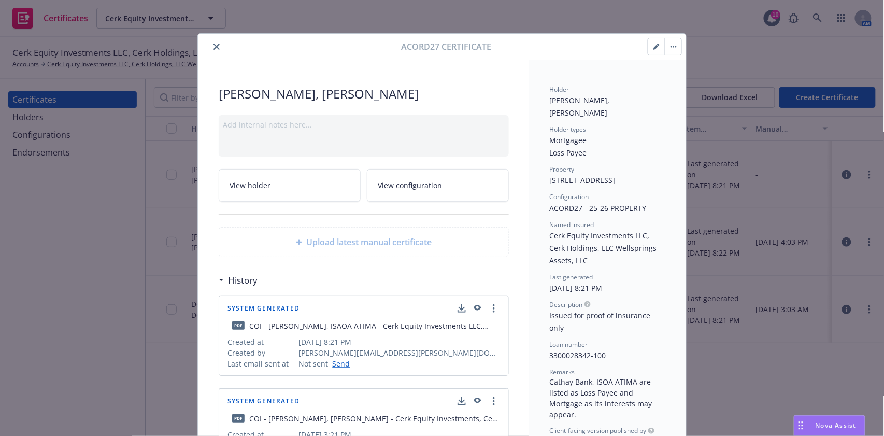
click at [650, 51] on button "button" at bounding box center [657, 46] width 17 height 17
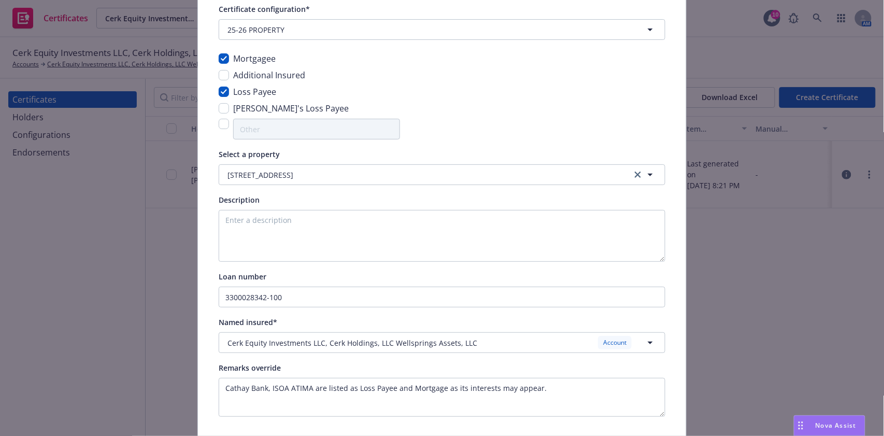
scroll to position [124, 0]
